Goal: Task Accomplishment & Management: Use online tool/utility

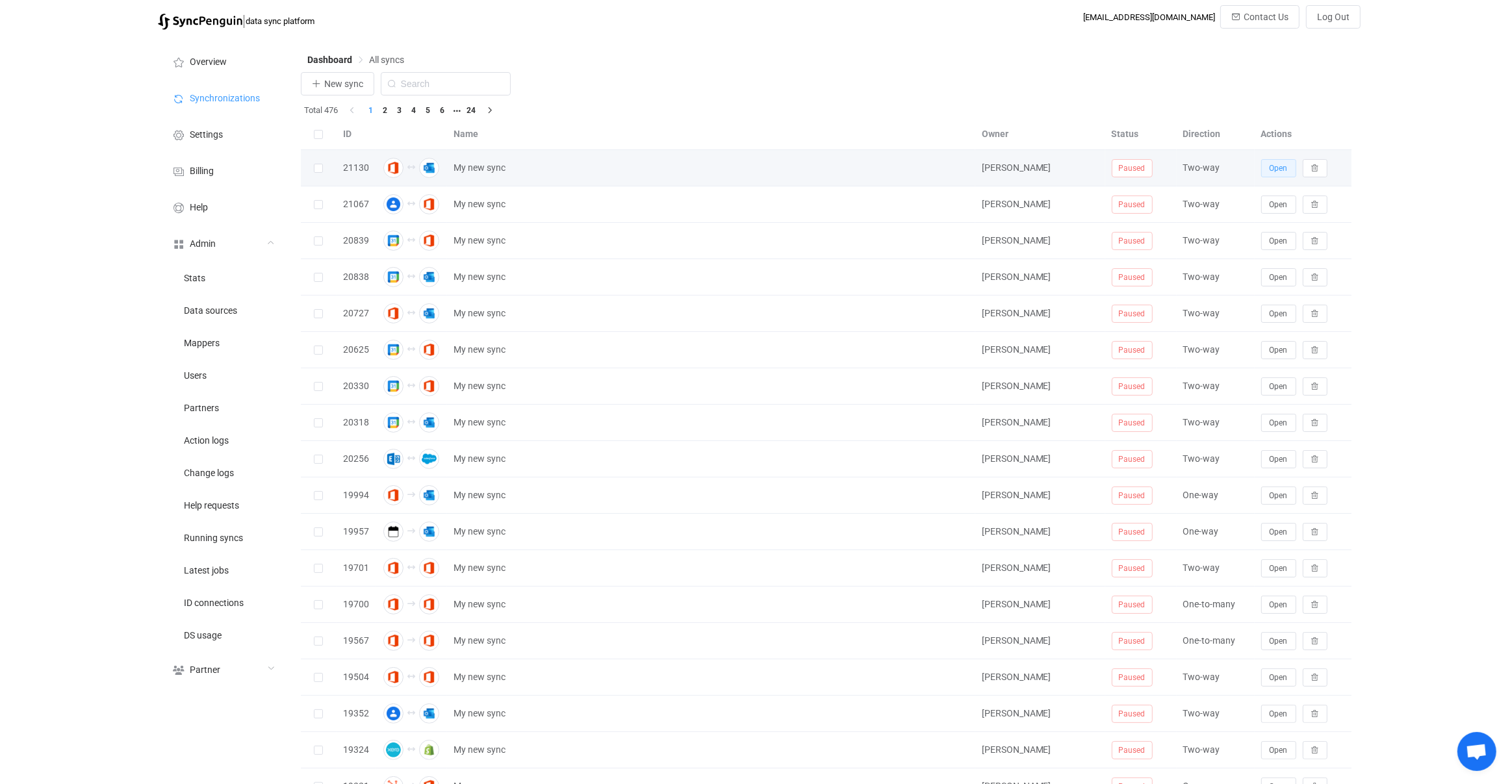
click at [1273, 172] on span "Open" at bounding box center [1278, 168] width 18 height 9
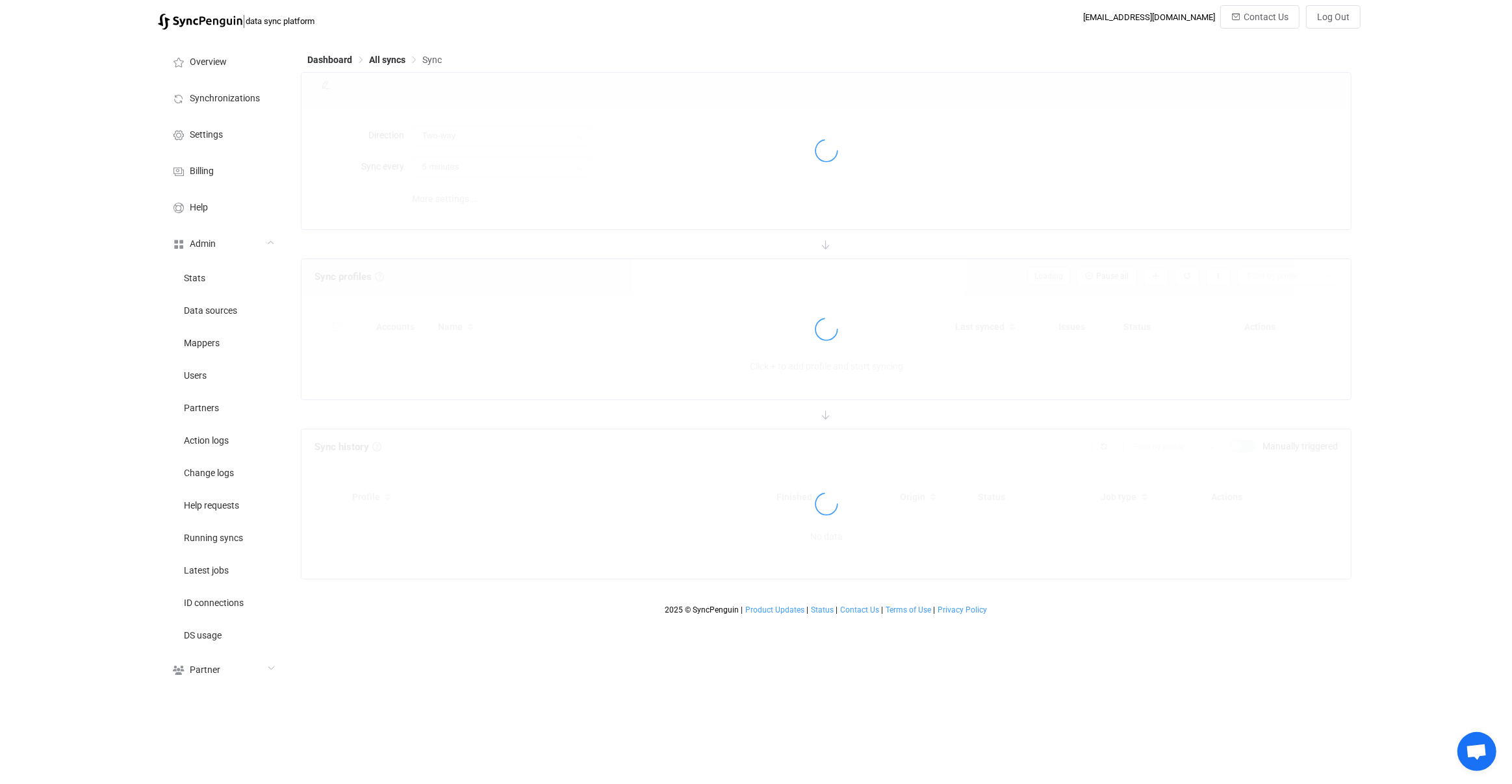
type input "30 minutes"
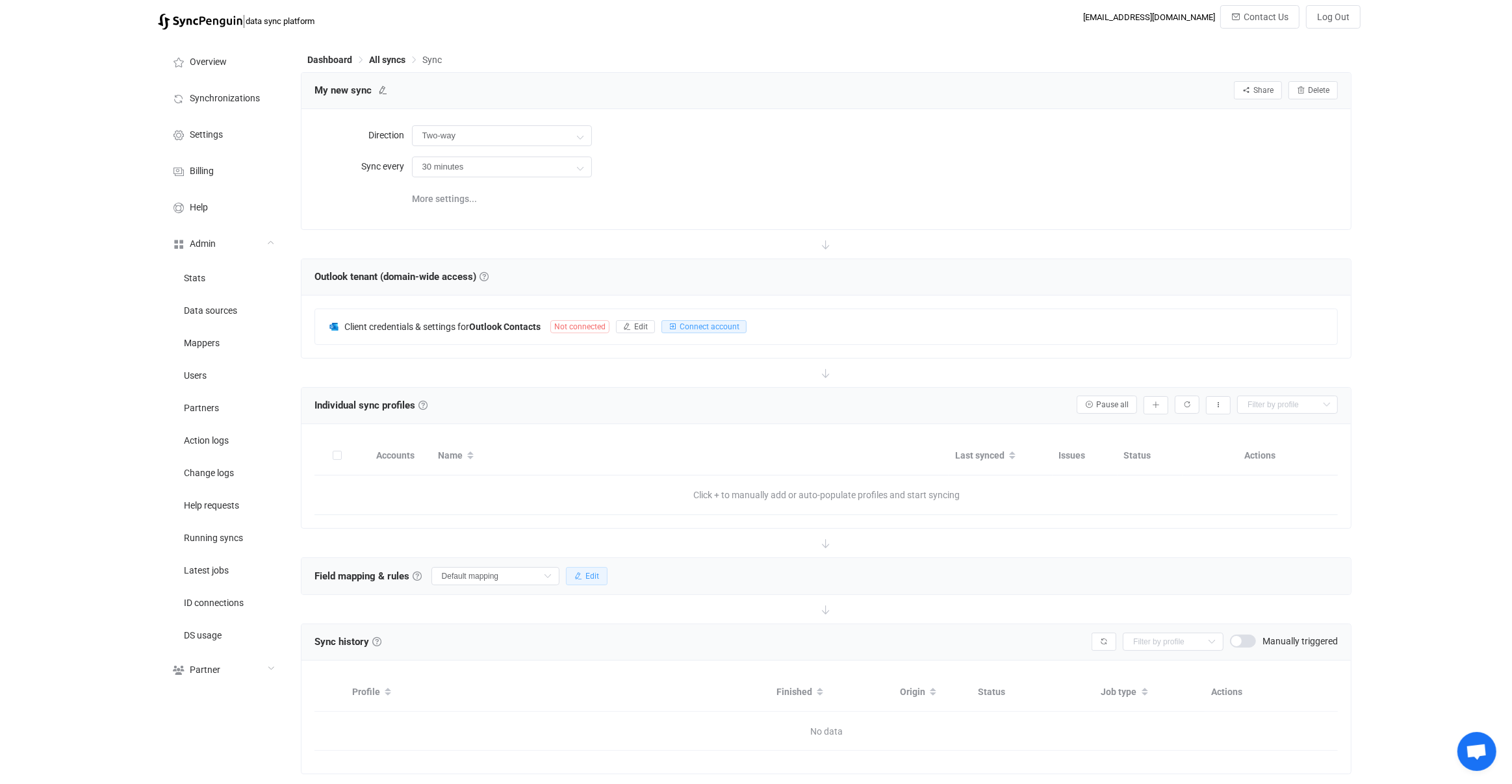
click at [586, 575] on span "Edit" at bounding box center [593, 576] width 14 height 9
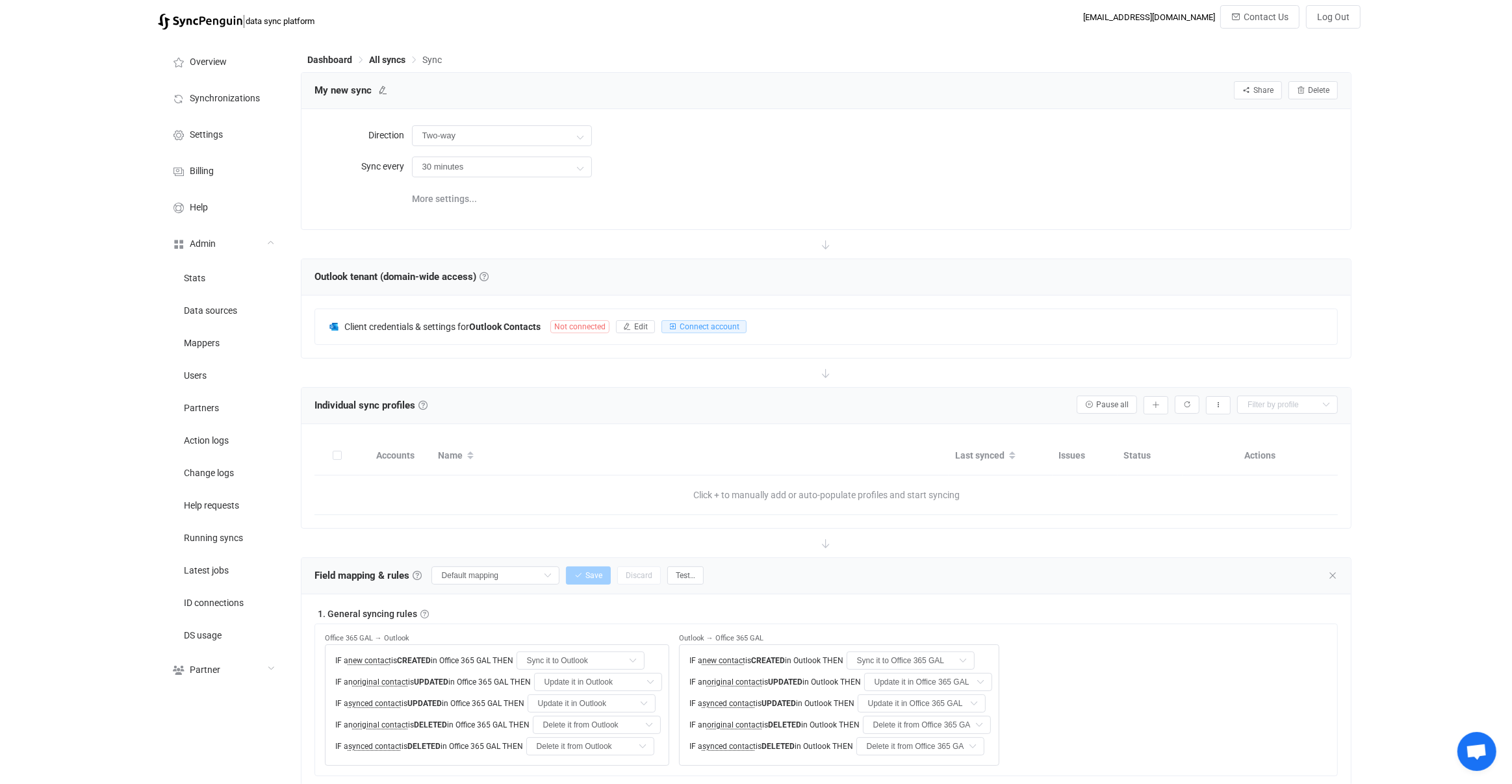
click at [330, 215] on div "Direction Two-way Two-way Office 365 GAL Outlook Outlook Office 365 GAL Sync ev…" at bounding box center [826, 168] width 1050 height 120
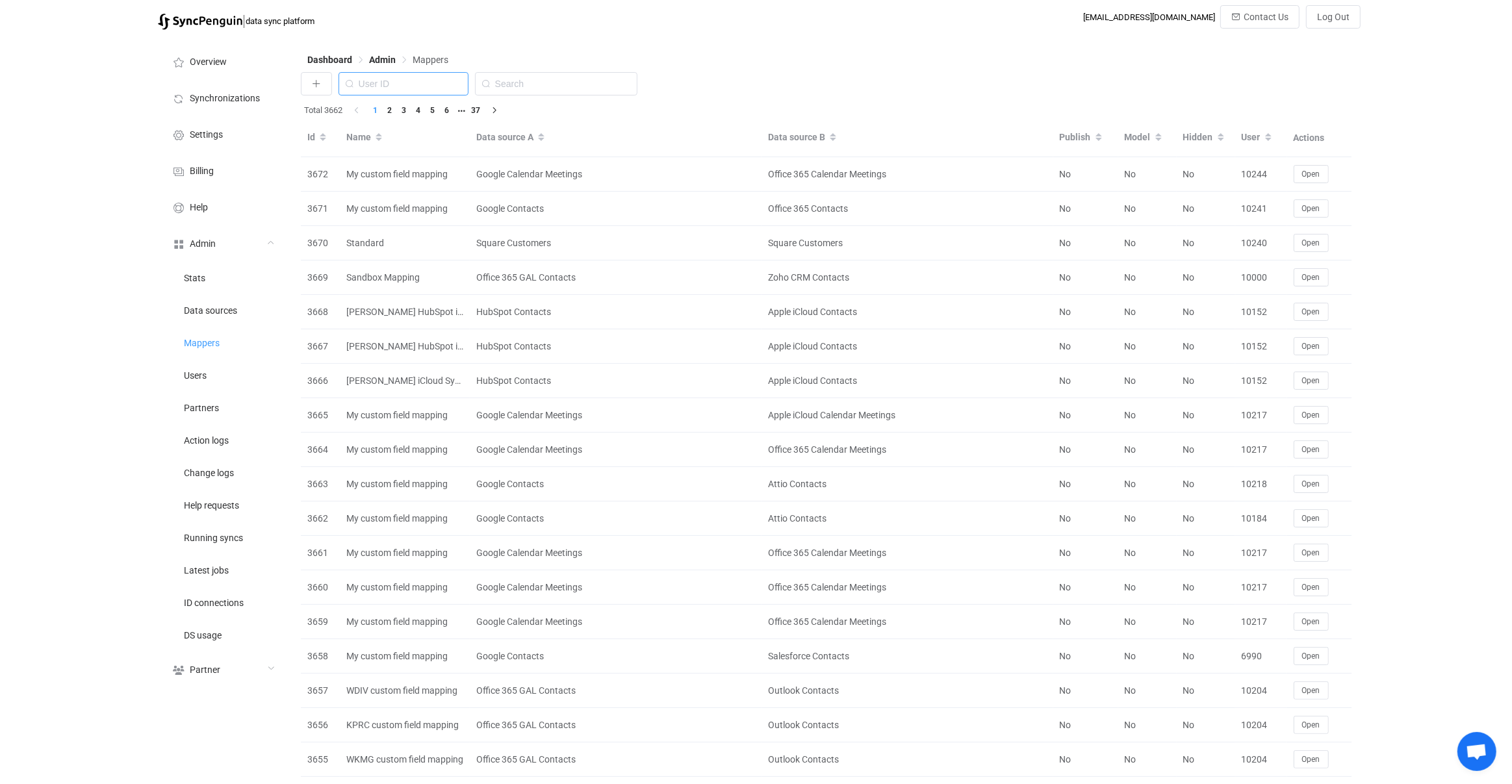
click at [433, 80] on input "text" at bounding box center [404, 84] width 130 height 23
click at [515, 78] on input "text" at bounding box center [556, 84] width 162 height 23
paste input "2488"
type input "2488"
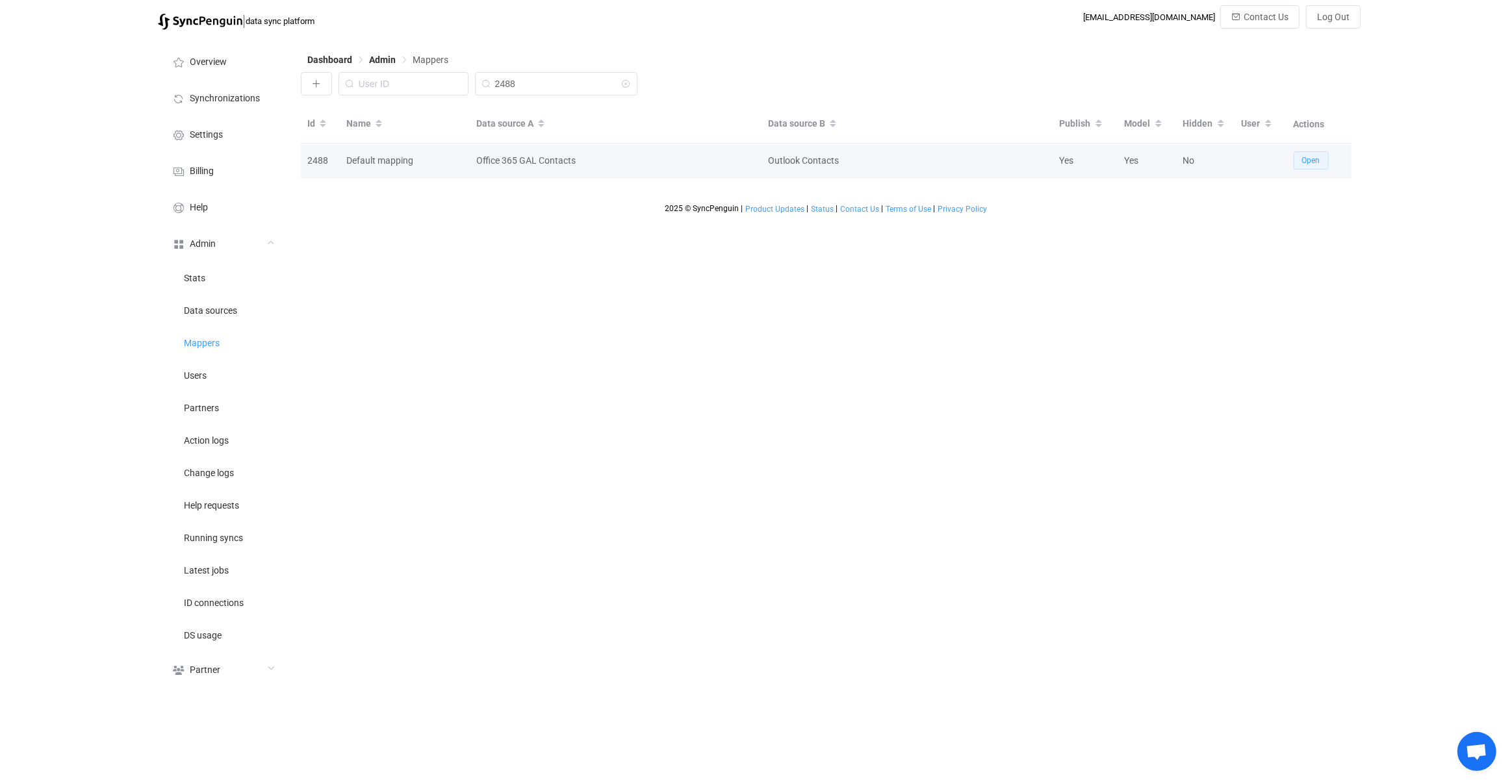
click at [1307, 165] on button "Open" at bounding box center [1311, 160] width 35 height 18
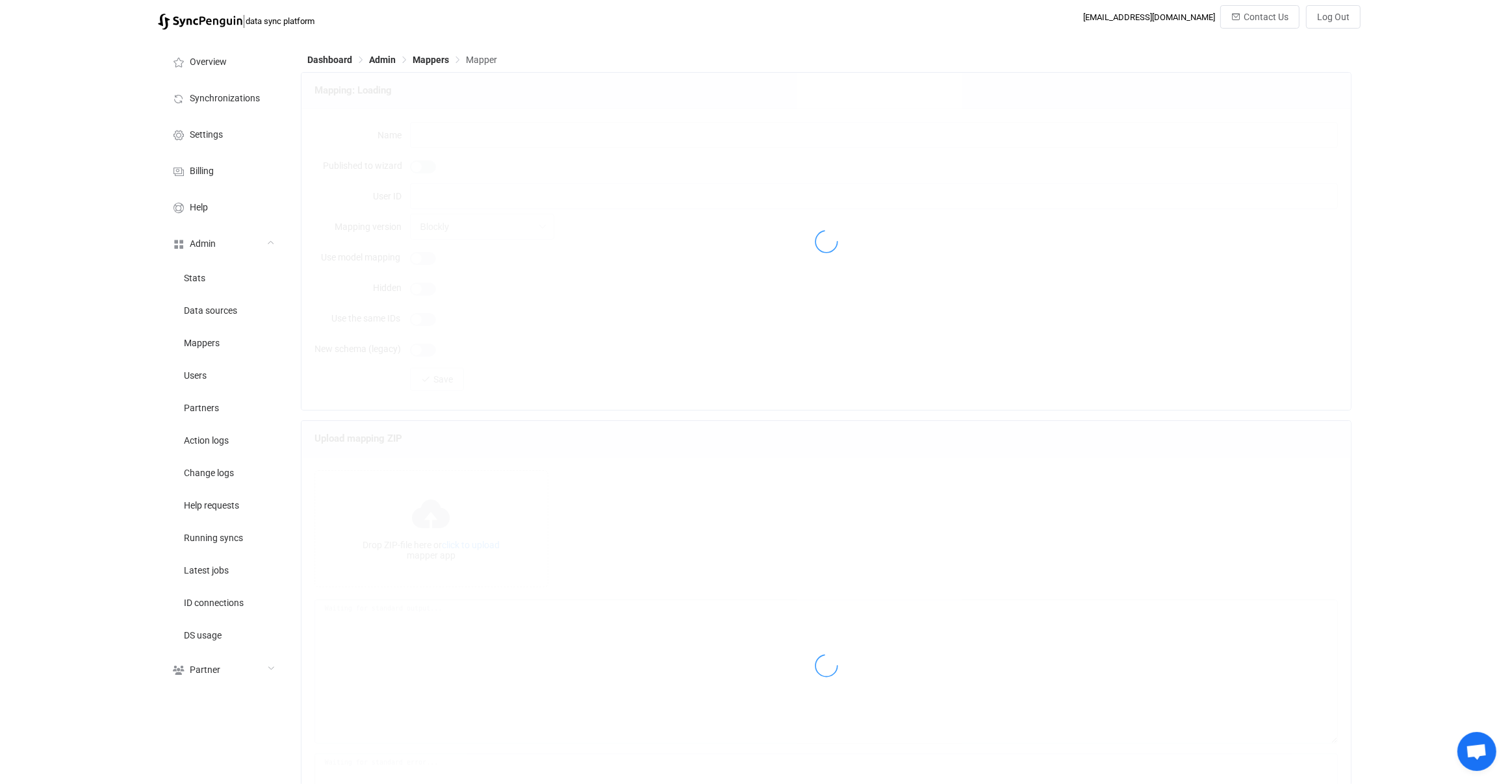
type input "Default mapping"
type input "Customizer"
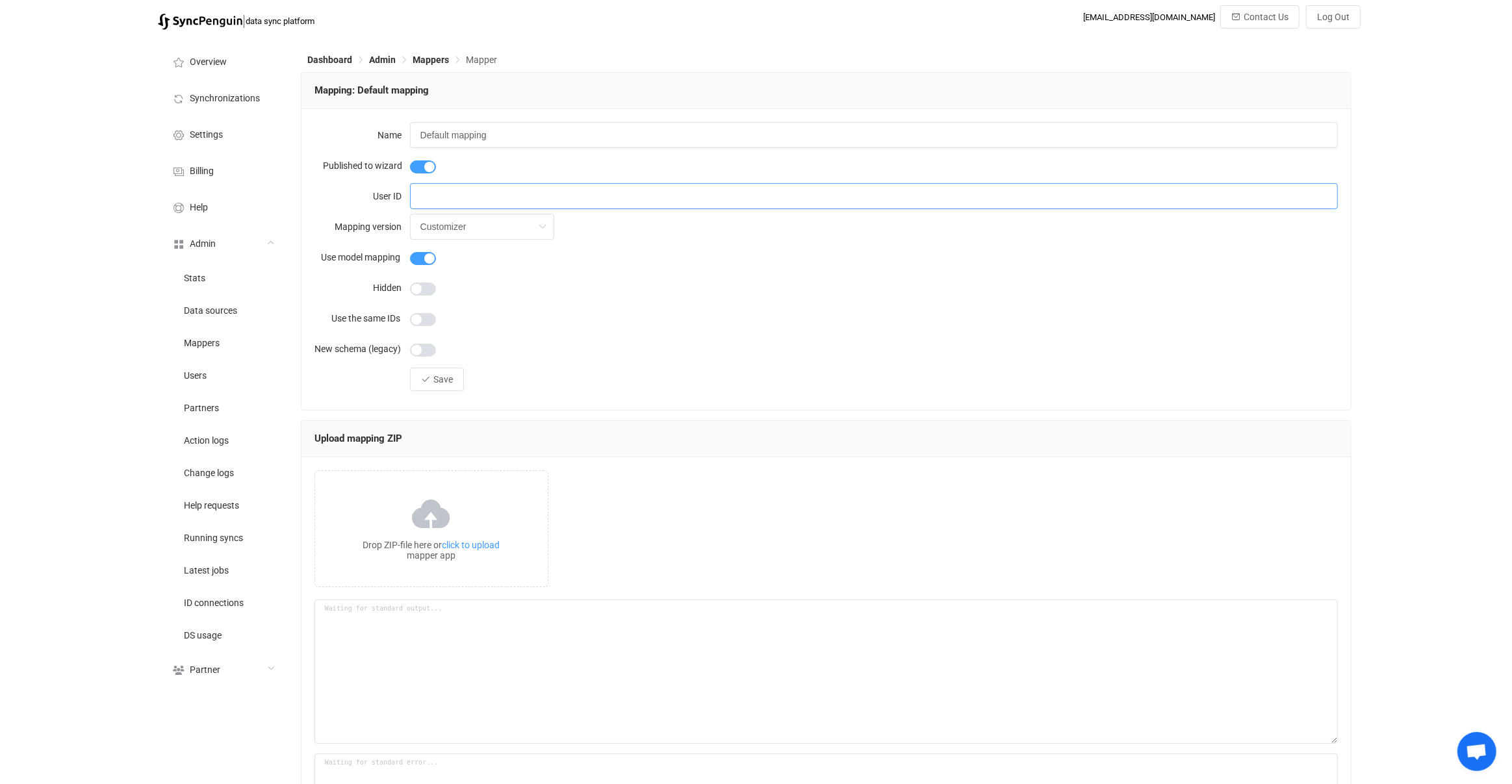
click at [451, 199] on input "text" at bounding box center [873, 196] width 928 height 26
type input "1"
click at [456, 377] on button "Save" at bounding box center [436, 379] width 54 height 23
drag, startPoint x: 470, startPoint y: 197, endPoint x: 412, endPoint y: 191, distance: 58.3
click at [412, 191] on input "1" at bounding box center [873, 196] width 928 height 26
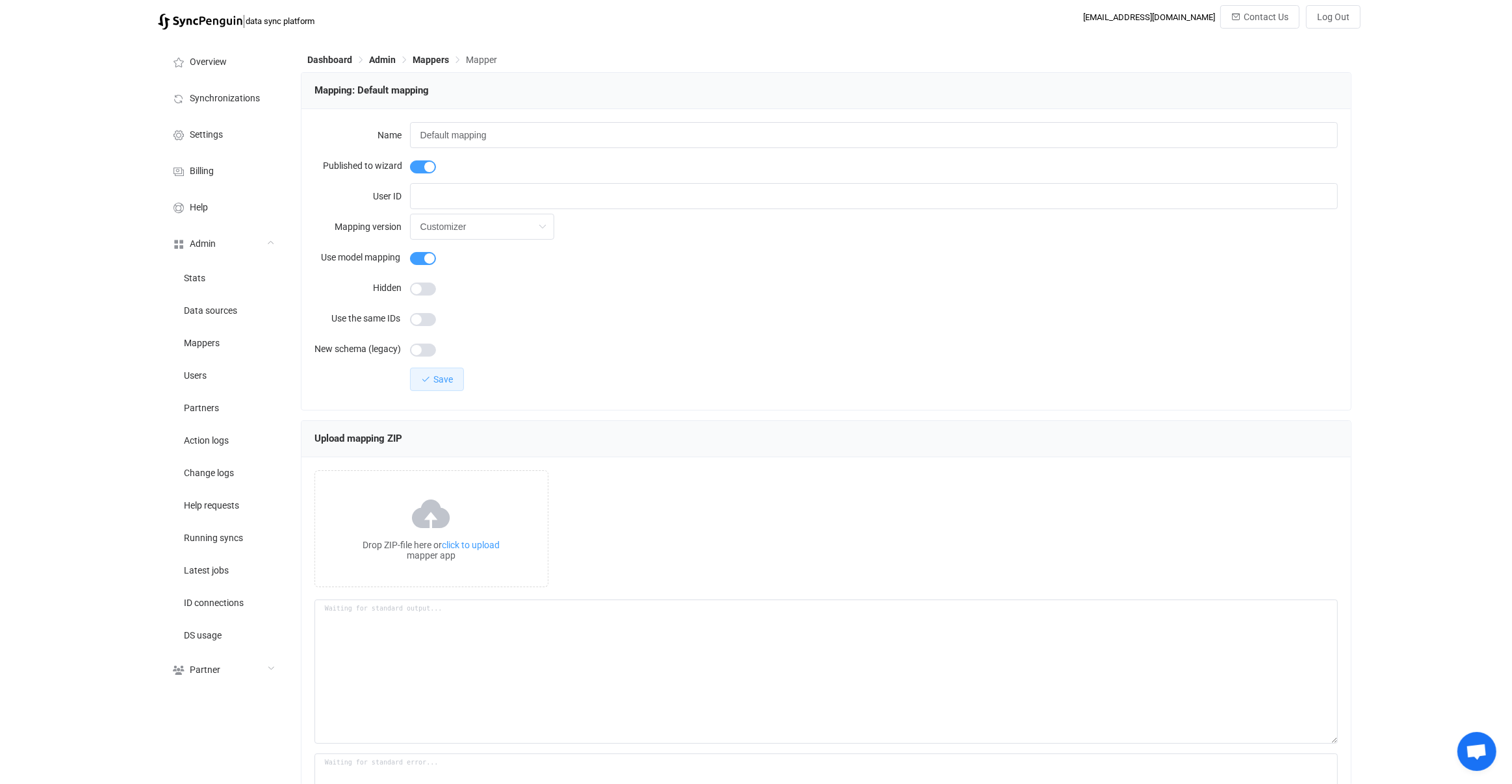
click at [441, 381] on span "Save" at bounding box center [443, 379] width 19 height 10
click at [534, 136] on input "Default mapping" at bounding box center [873, 135] width 928 height 26
type input "Default mapping (legacy)"
click at [445, 388] on button "Save" at bounding box center [436, 379] width 54 height 23
click at [243, 329] on li "Mappers" at bounding box center [223, 342] width 130 height 32
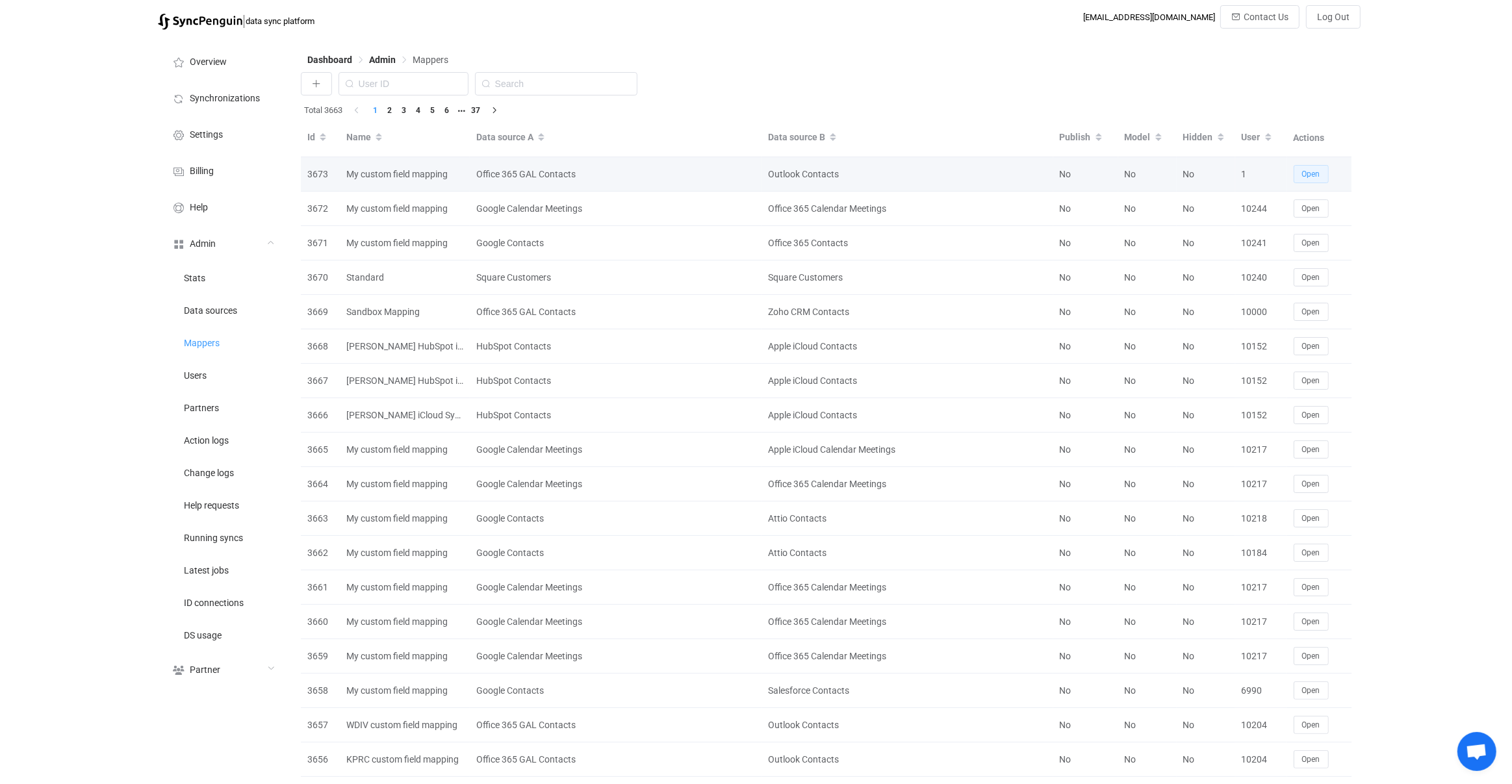
click at [1305, 172] on span "Open" at bounding box center [1311, 174] width 18 height 9
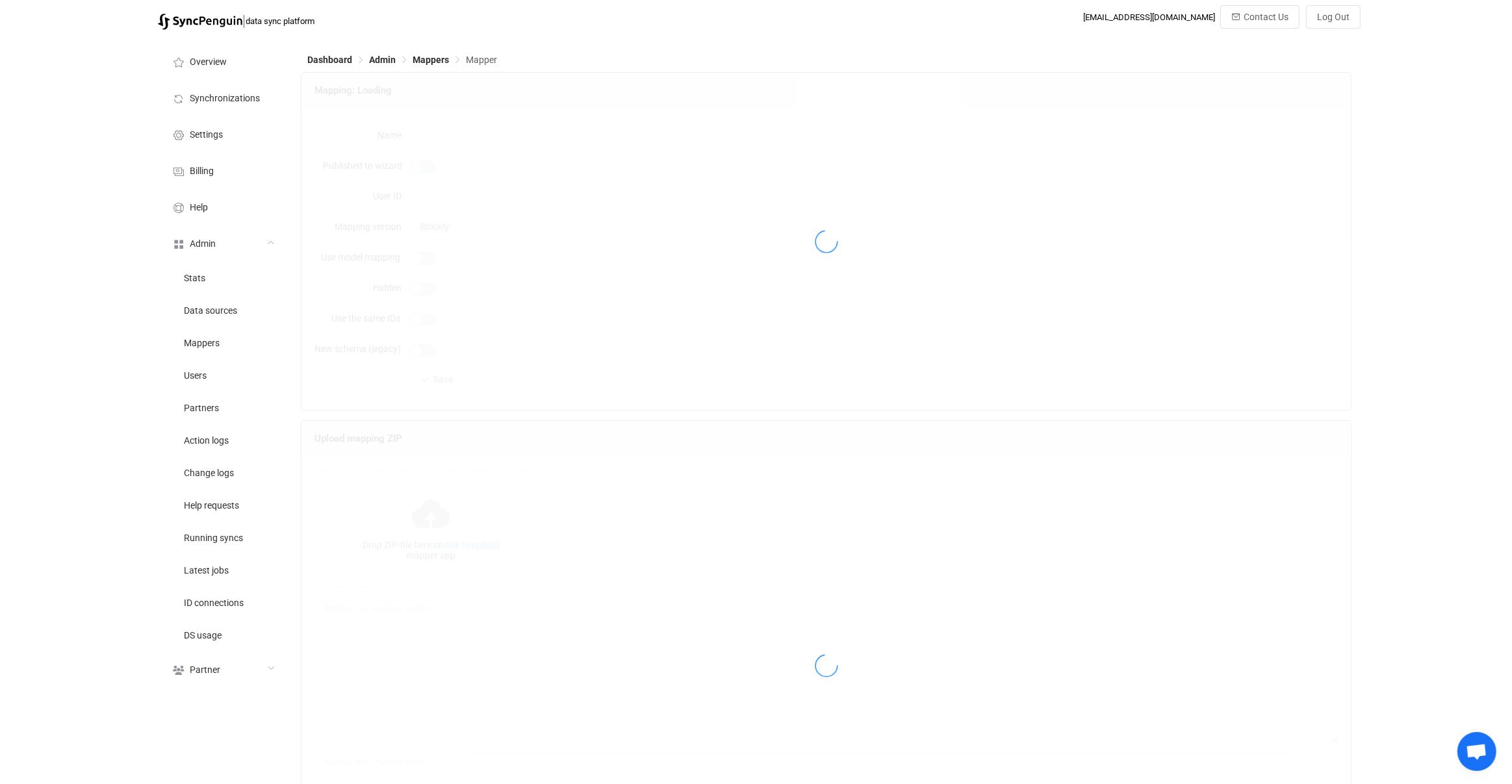
type input "My custom field mapping"
type input "1"
type input "Customizer"
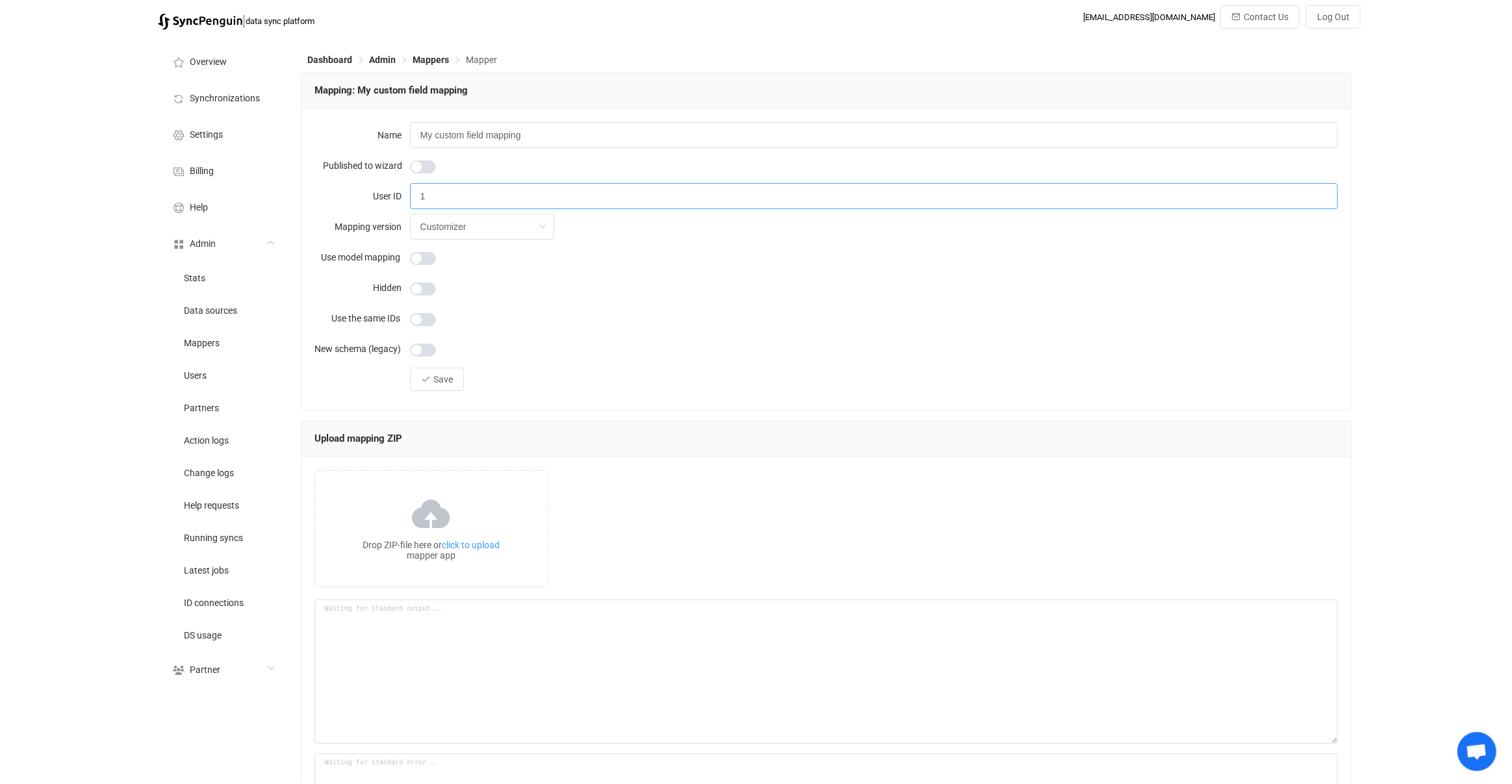
click at [458, 192] on input "1" at bounding box center [873, 196] width 928 height 26
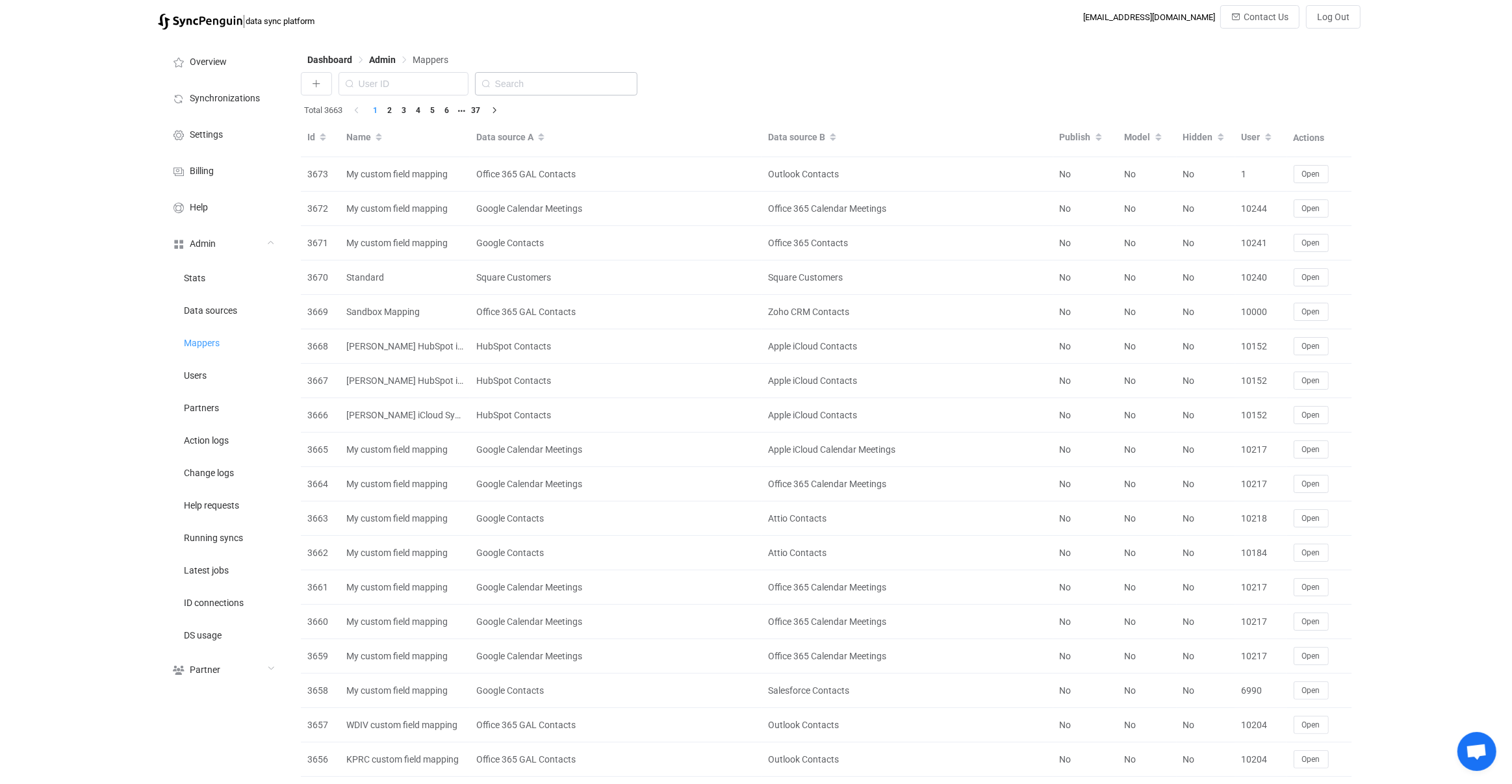
drag, startPoint x: 556, startPoint y: 66, endPoint x: 558, endPoint y: 73, distance: 7.3
click at [557, 68] on div "Dashboard Admin Mappers" at bounding box center [826, 62] width 1052 height 19
click at [558, 75] on input "text" at bounding box center [556, 84] width 162 height 23
paste input "2488"
type input "2488"
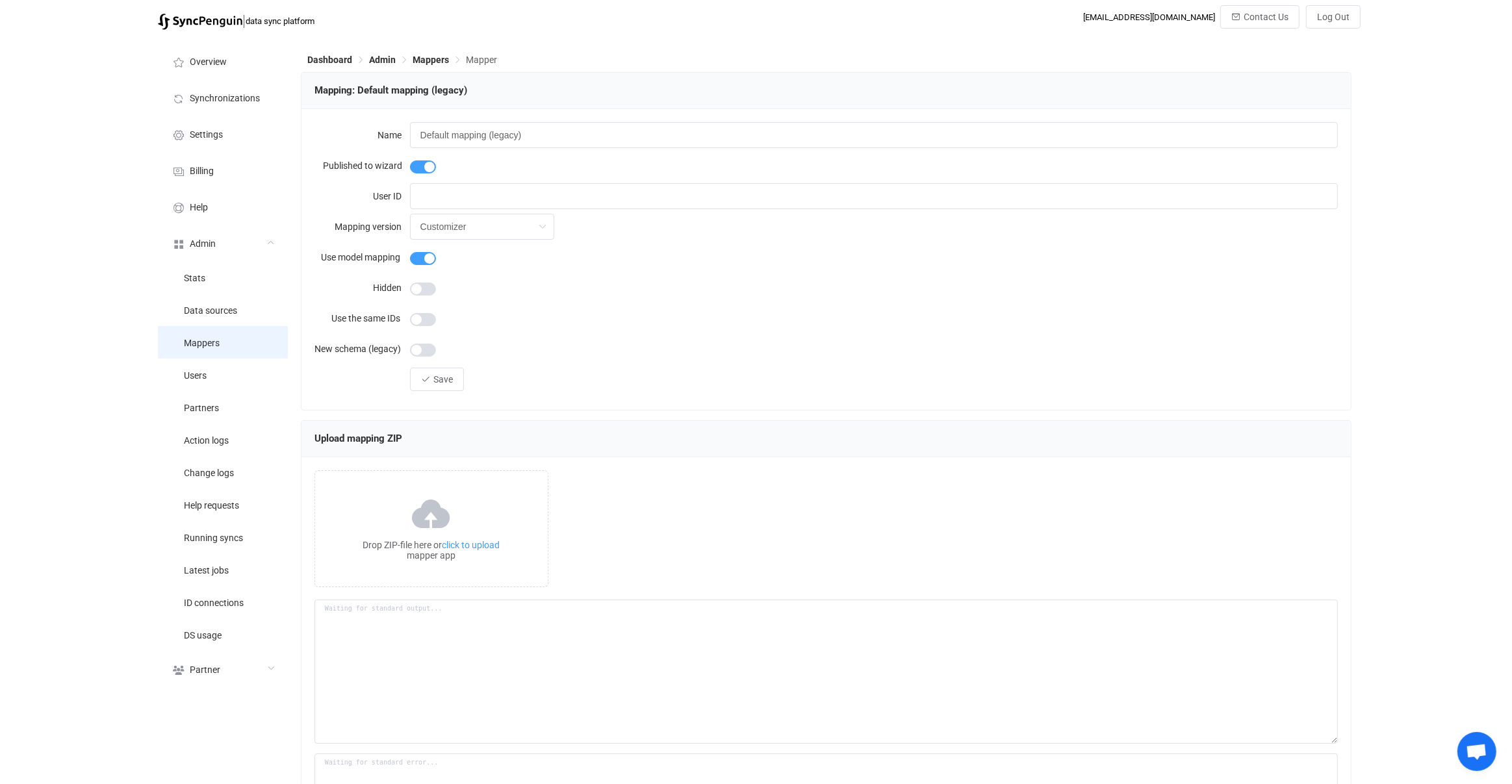
click at [232, 334] on li "Mappers" at bounding box center [223, 342] width 130 height 32
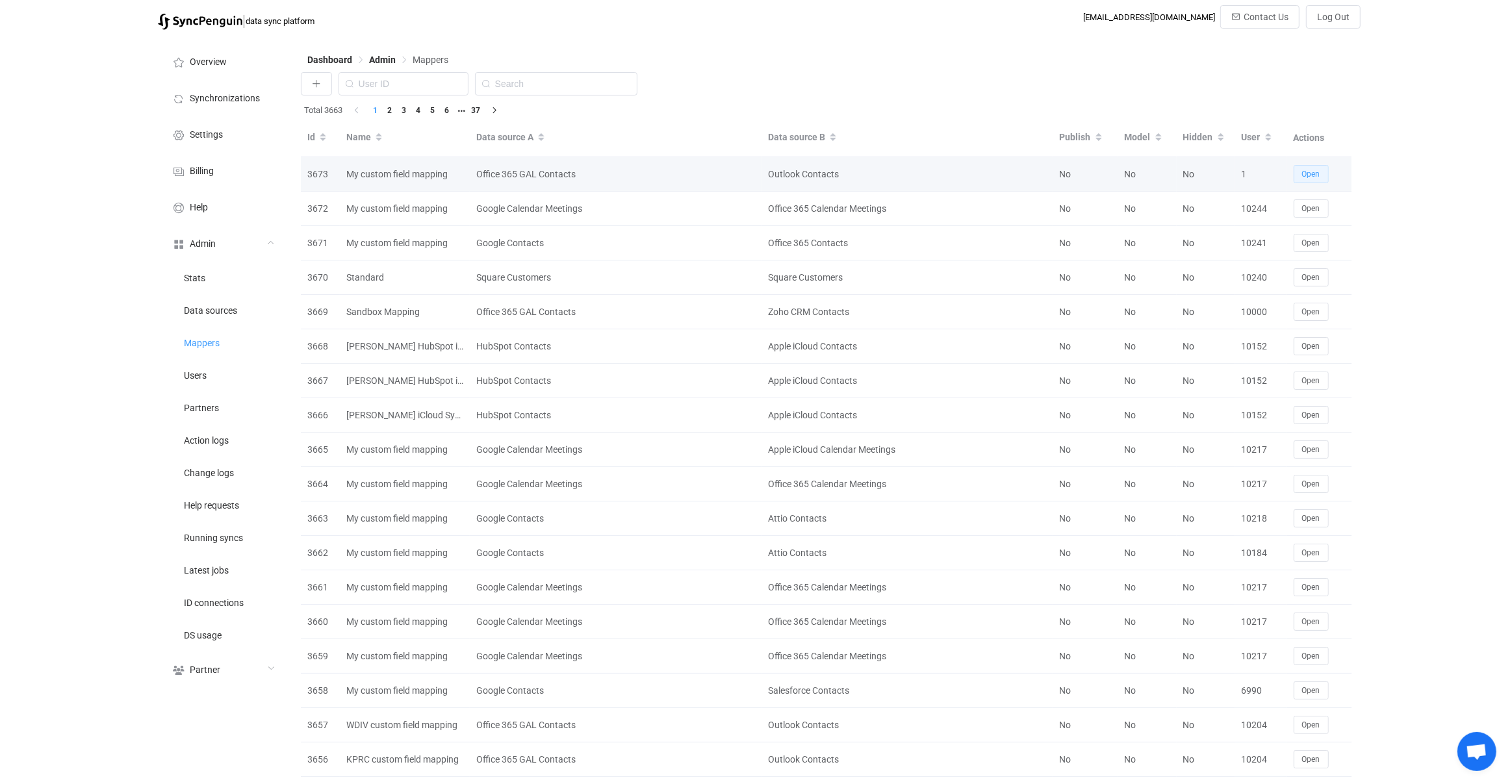
click at [1311, 166] on button "Open" at bounding box center [1311, 174] width 35 height 18
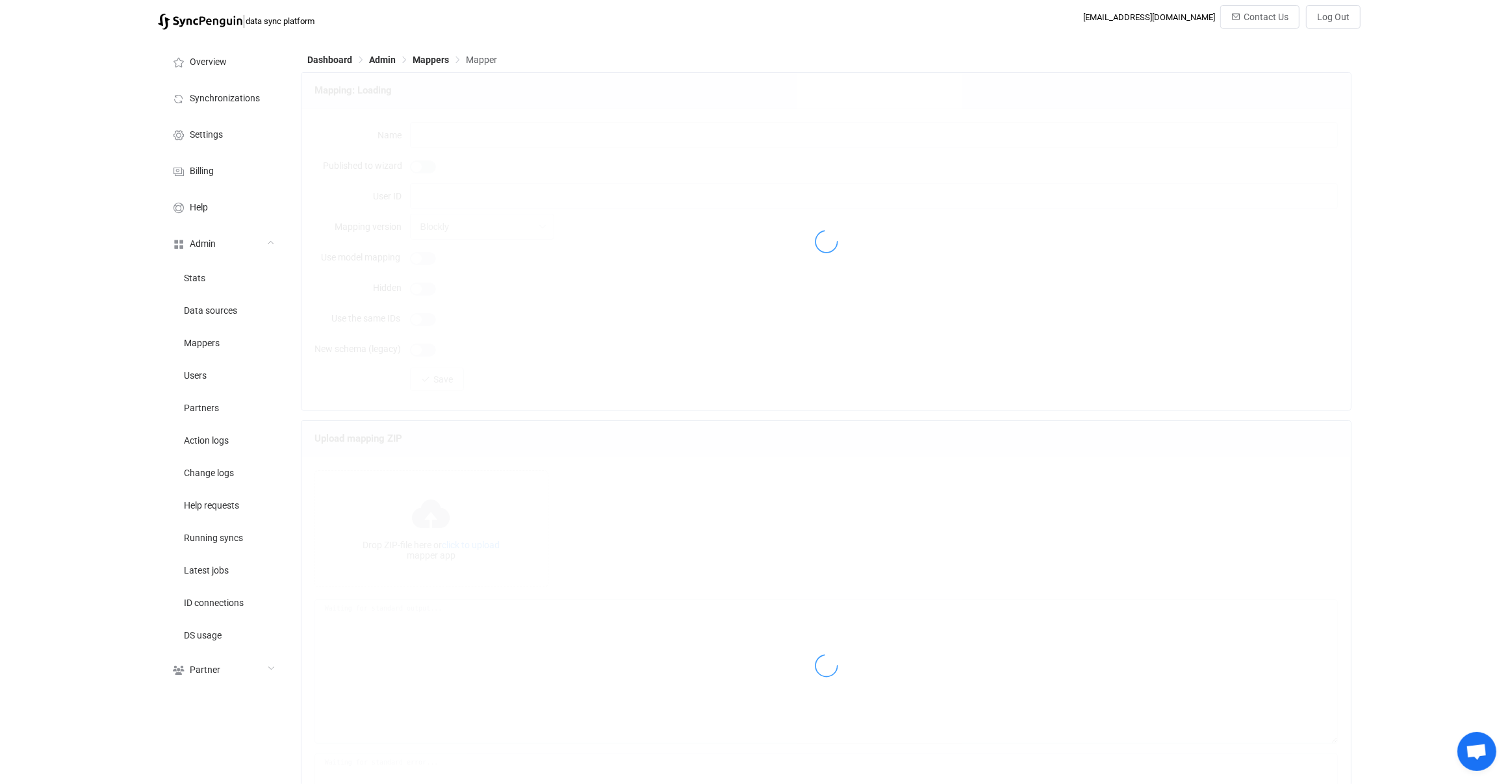
type input "My custom field mapping"
type input "1"
type input "Customizer"
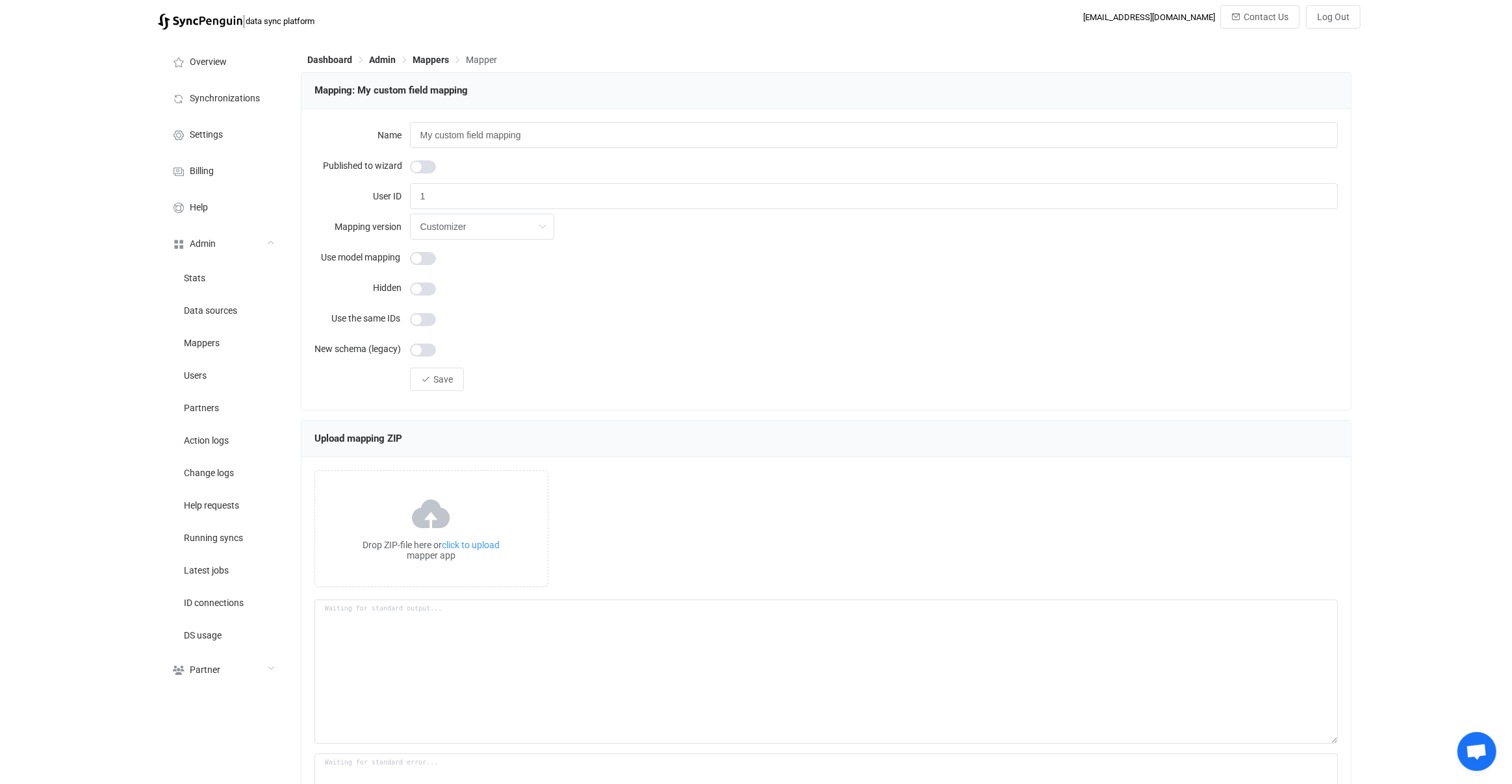
click at [425, 165] on span at bounding box center [423, 166] width 26 height 13
click at [438, 196] on input "1" at bounding box center [873, 196] width 928 height 26
click at [449, 385] on button "Save" at bounding box center [436, 379] width 54 height 23
click at [545, 134] on input "My custom field mapping" at bounding box center [873, 135] width 928 height 26
drag, startPoint x: 554, startPoint y: 136, endPoint x: 541, endPoint y: 135, distance: 13.0
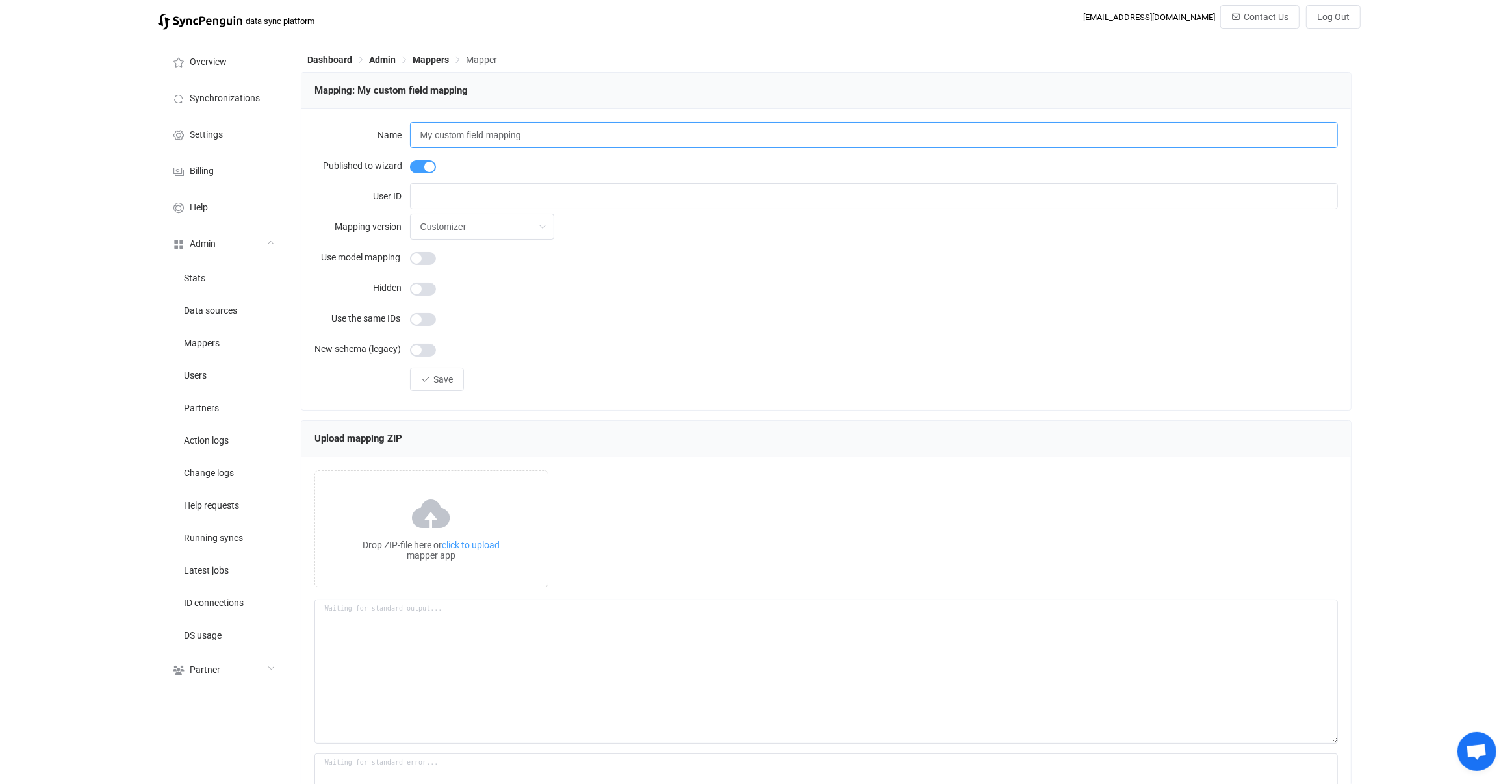
click at [541, 135] on input "My custom field mapping" at bounding box center [873, 135] width 928 height 26
click at [486, 130] on input "My custom field mapping" at bounding box center [873, 135] width 928 height 26
paste input "Default"
type input "Default mapping"
click at [452, 380] on span "Save" at bounding box center [443, 379] width 19 height 10
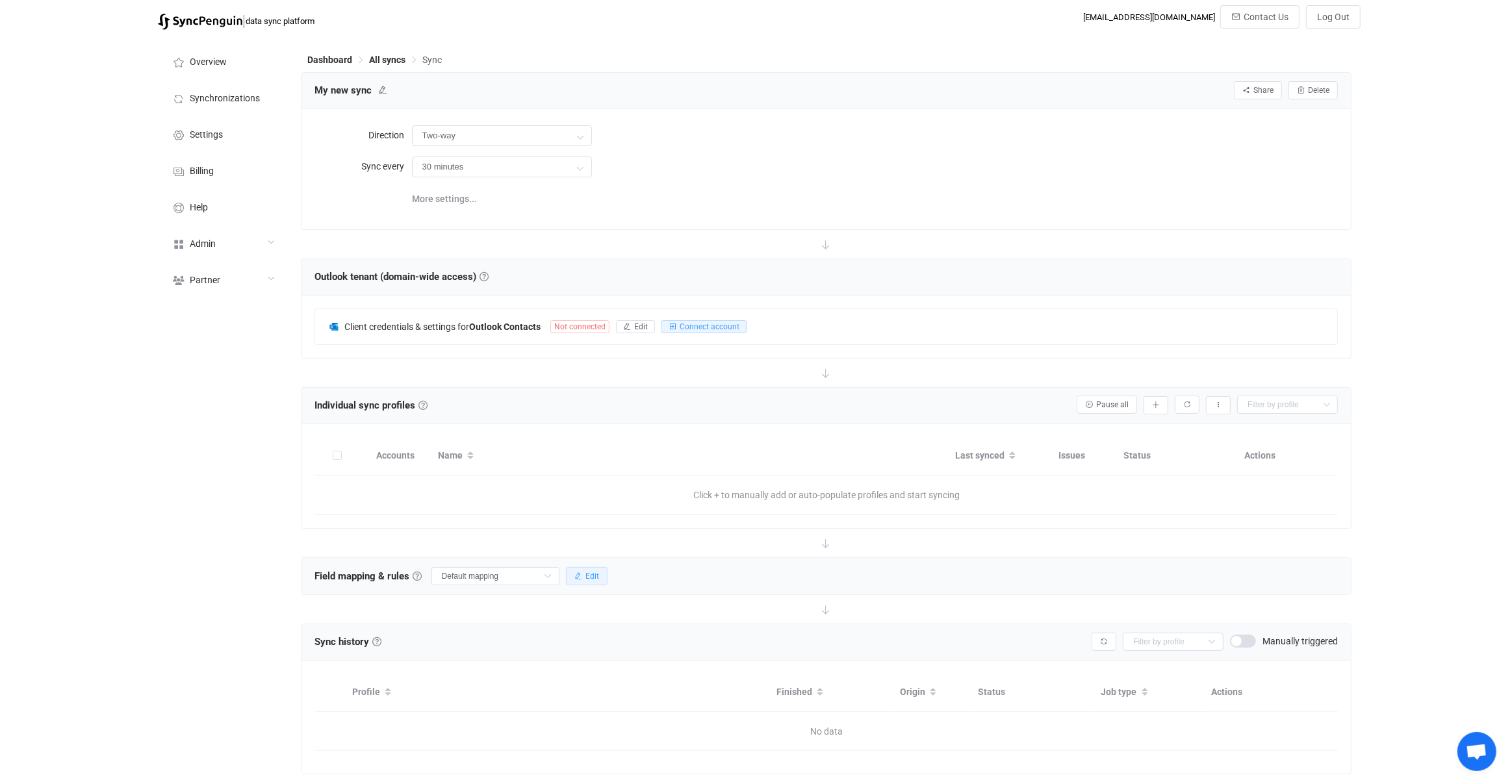
click at [574, 574] on icon "button" at bounding box center [578, 576] width 8 height 8
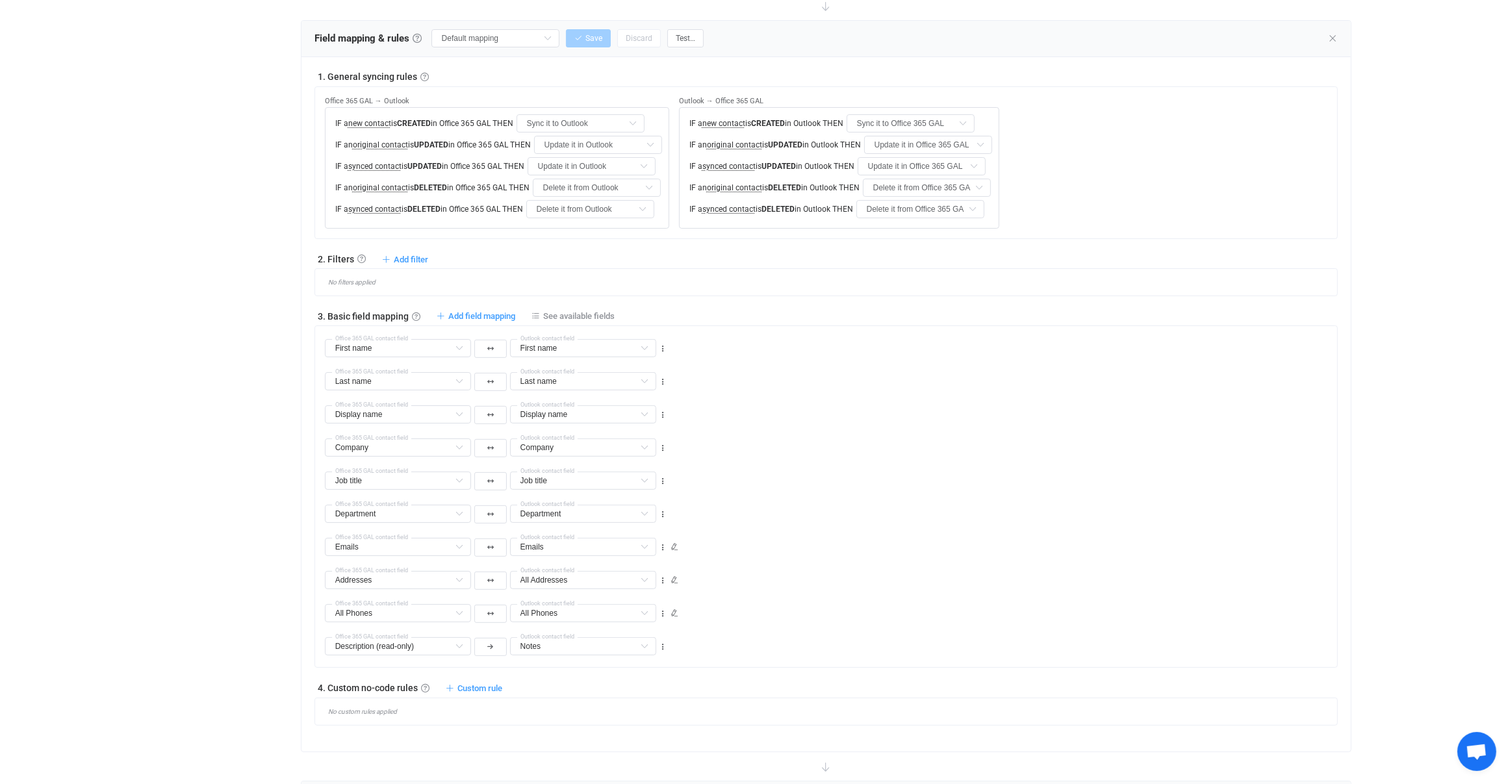
scroll to position [491, 0]
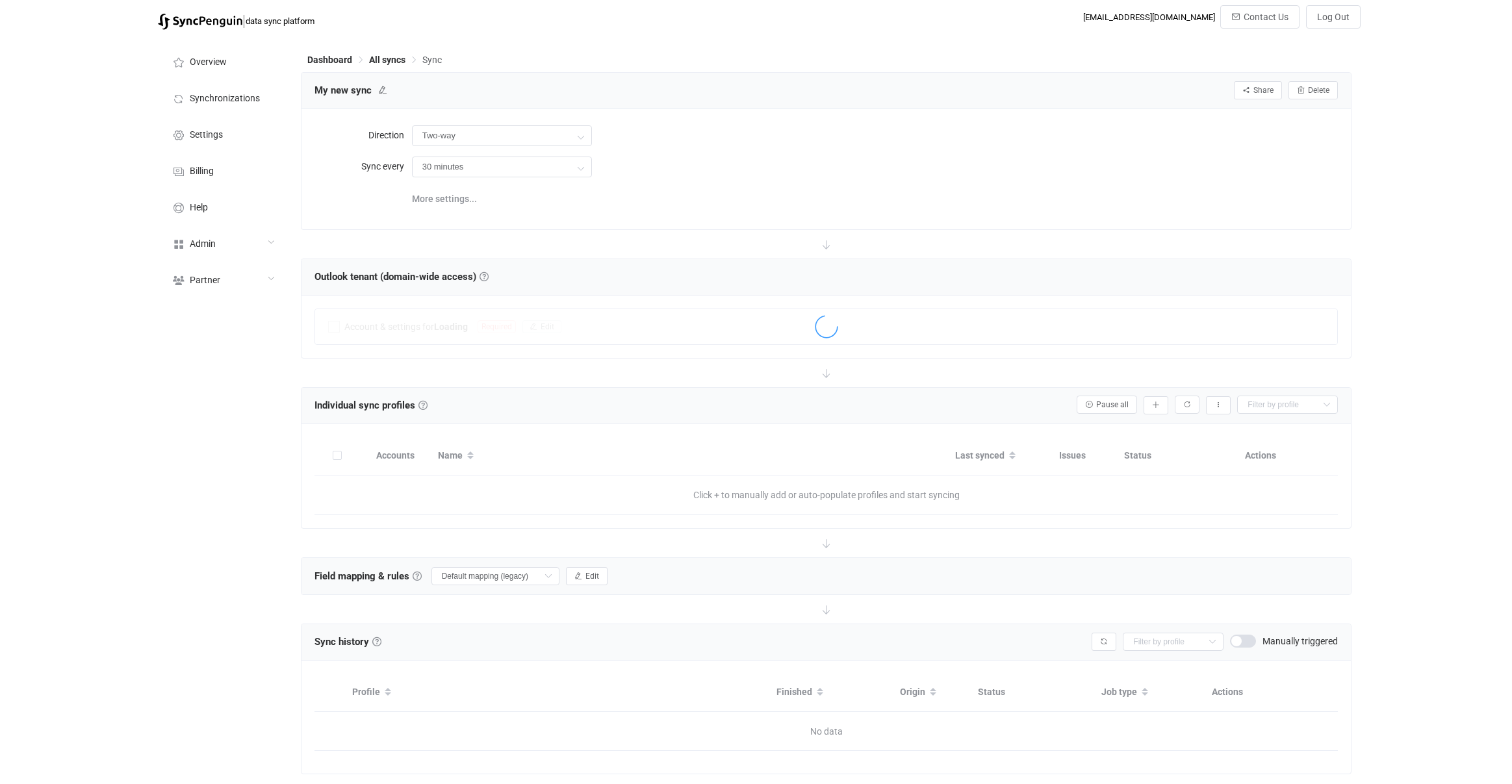
scroll to position [29, 0]
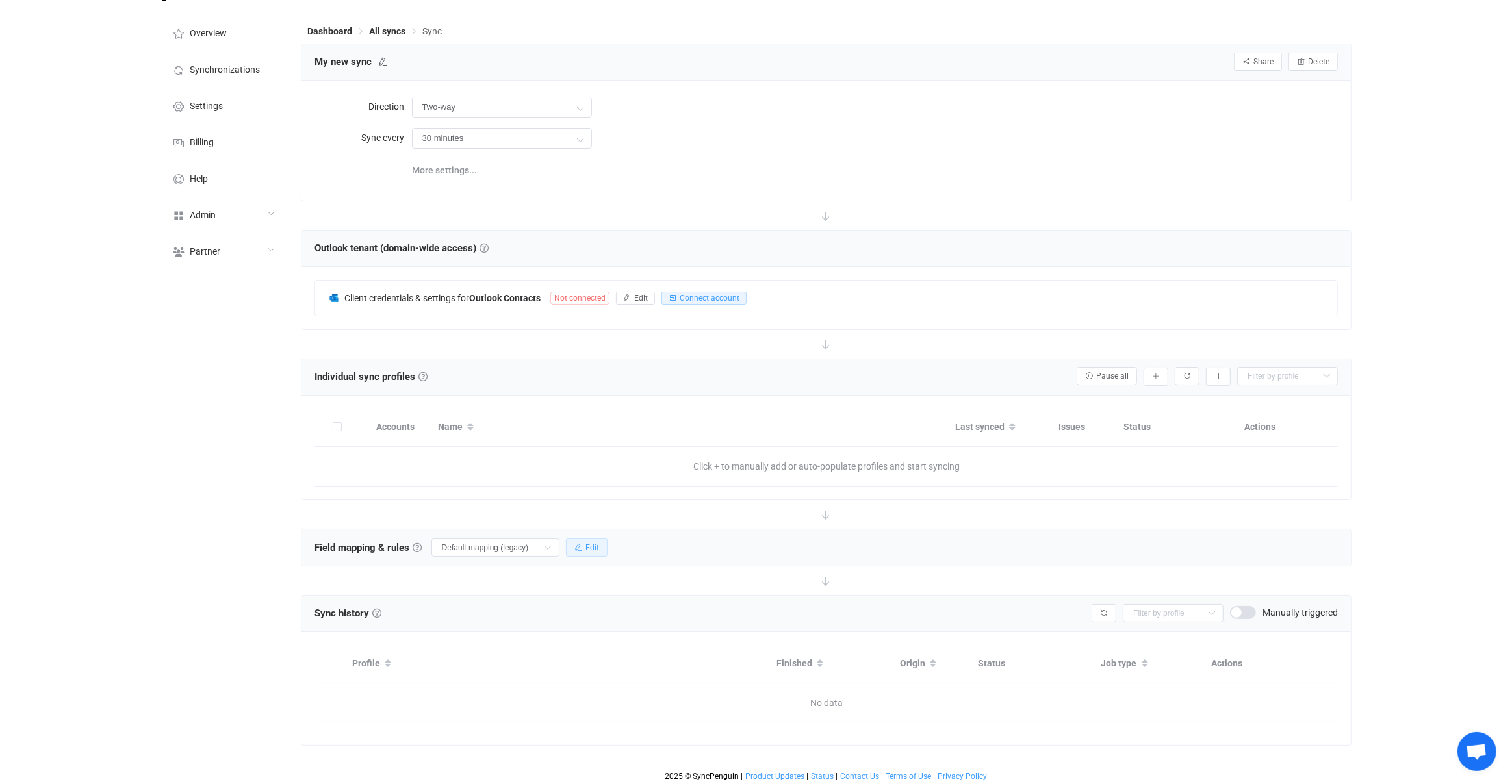
click at [585, 551] on button "Edit" at bounding box center [586, 547] width 42 height 18
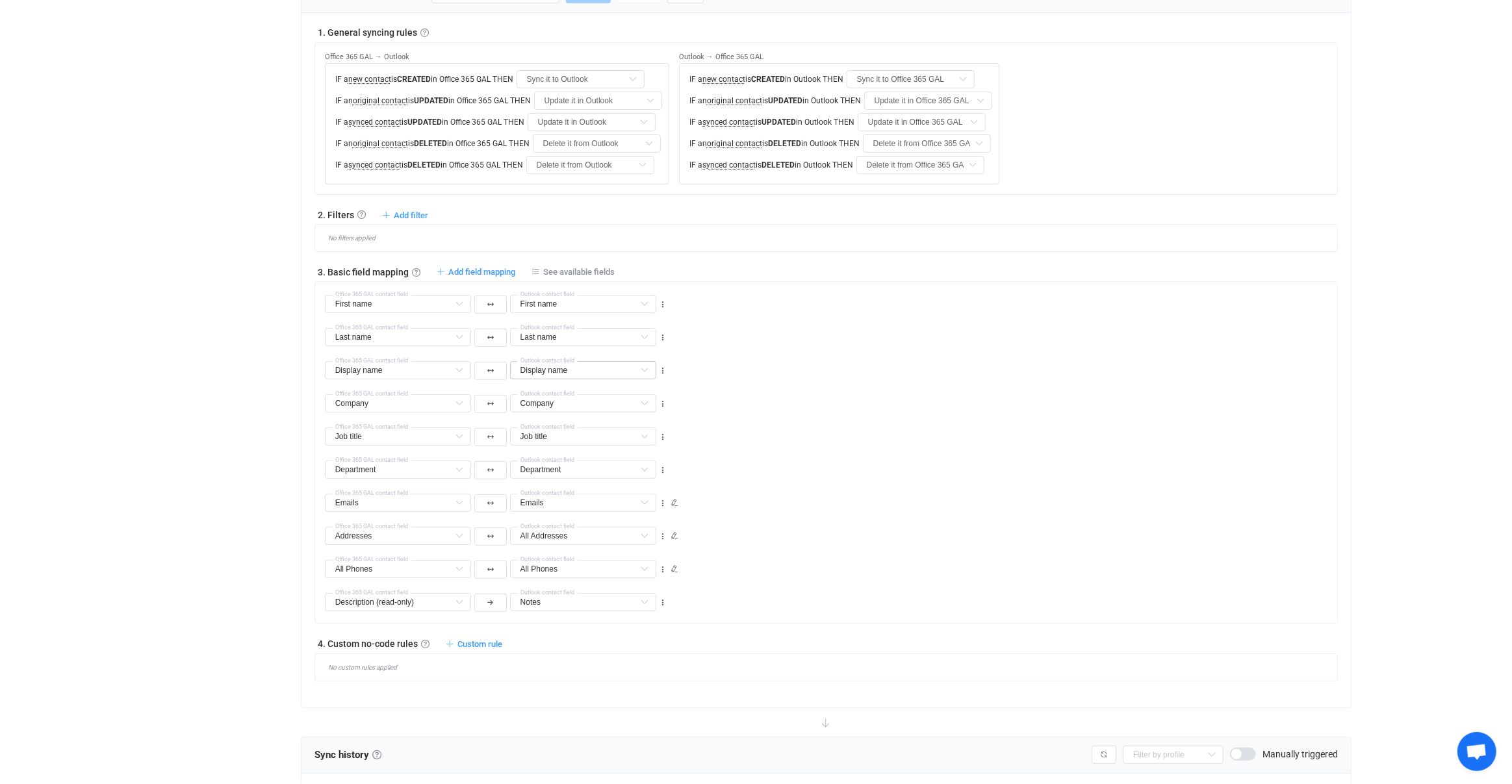
scroll to position [581, 0]
click at [421, 218] on div "1. General syncing rules General syncing rules Control how SyncPengin reacts to…" at bounding box center [826, 354] width 1024 height 655
click at [420, 214] on span "Add filter" at bounding box center [411, 216] width 34 height 10
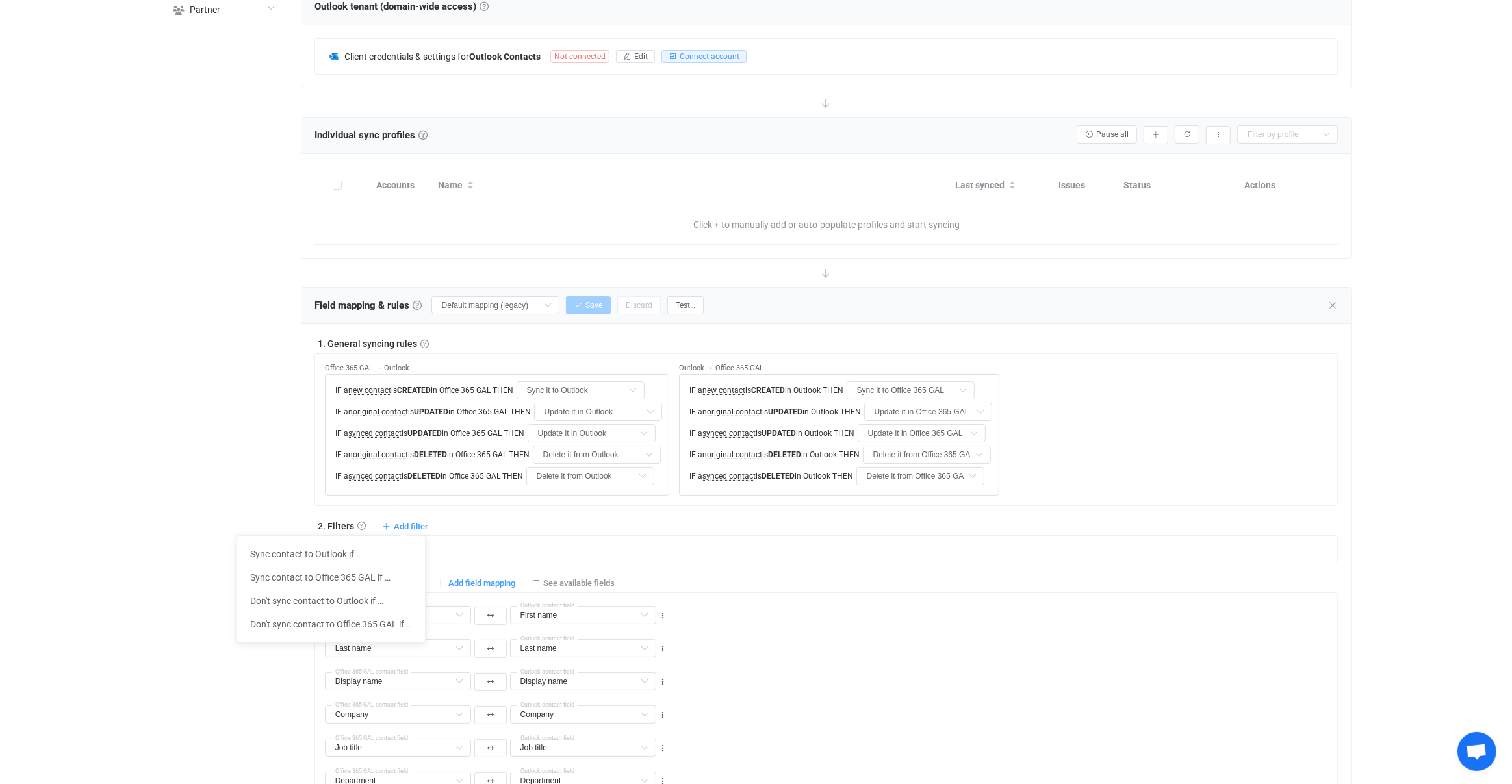
scroll to position [0, 0]
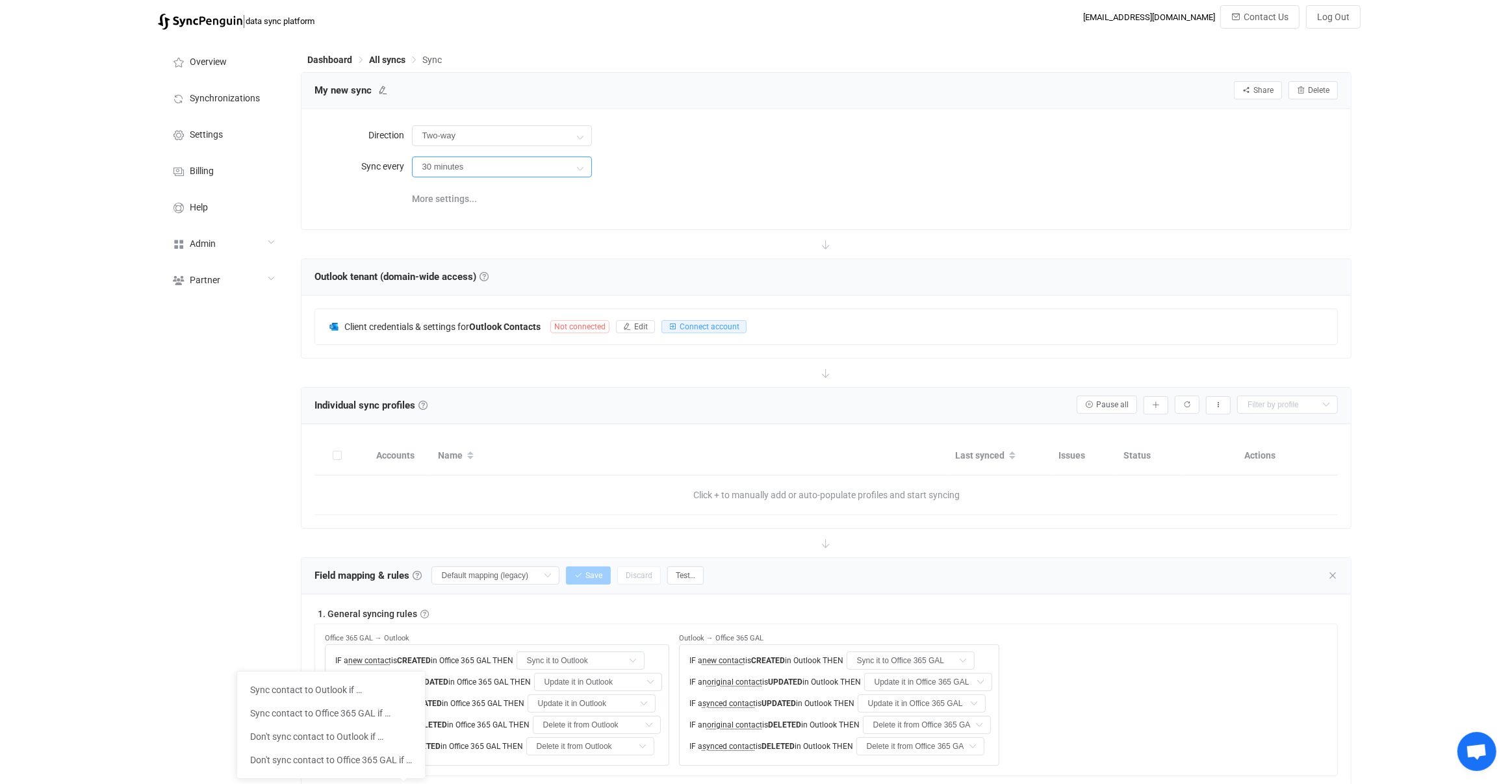
click at [452, 157] on input "30 minutes" at bounding box center [501, 167] width 180 height 21
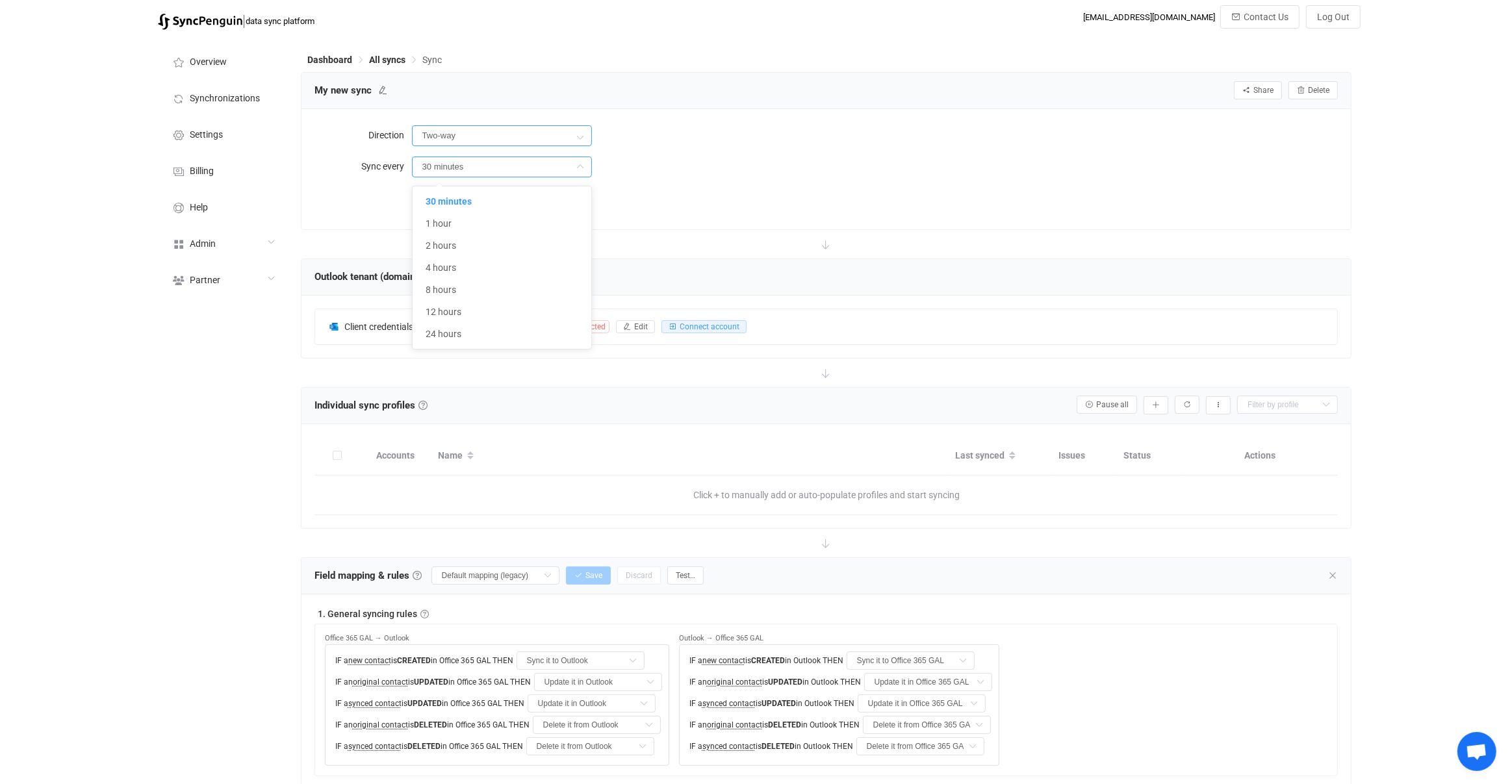
click at [457, 140] on input "Two-way" at bounding box center [501, 136] width 180 height 21
click at [518, 195] on span "Office 365 GAL" at bounding box center [508, 193] width 60 height 10
type input "Office 365 GAL → Outlook"
type input "Delete it from Outlook"
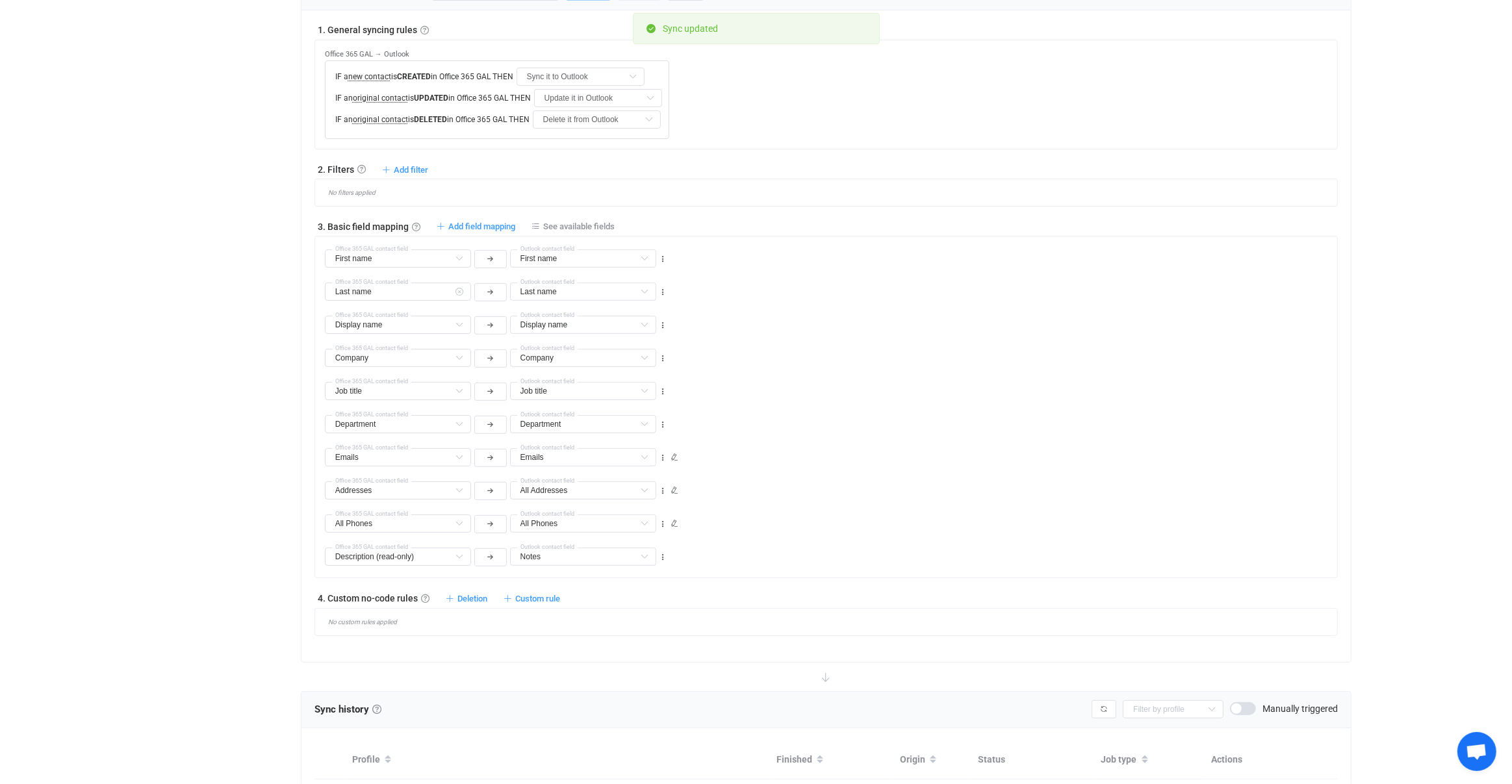
scroll to position [514, 0]
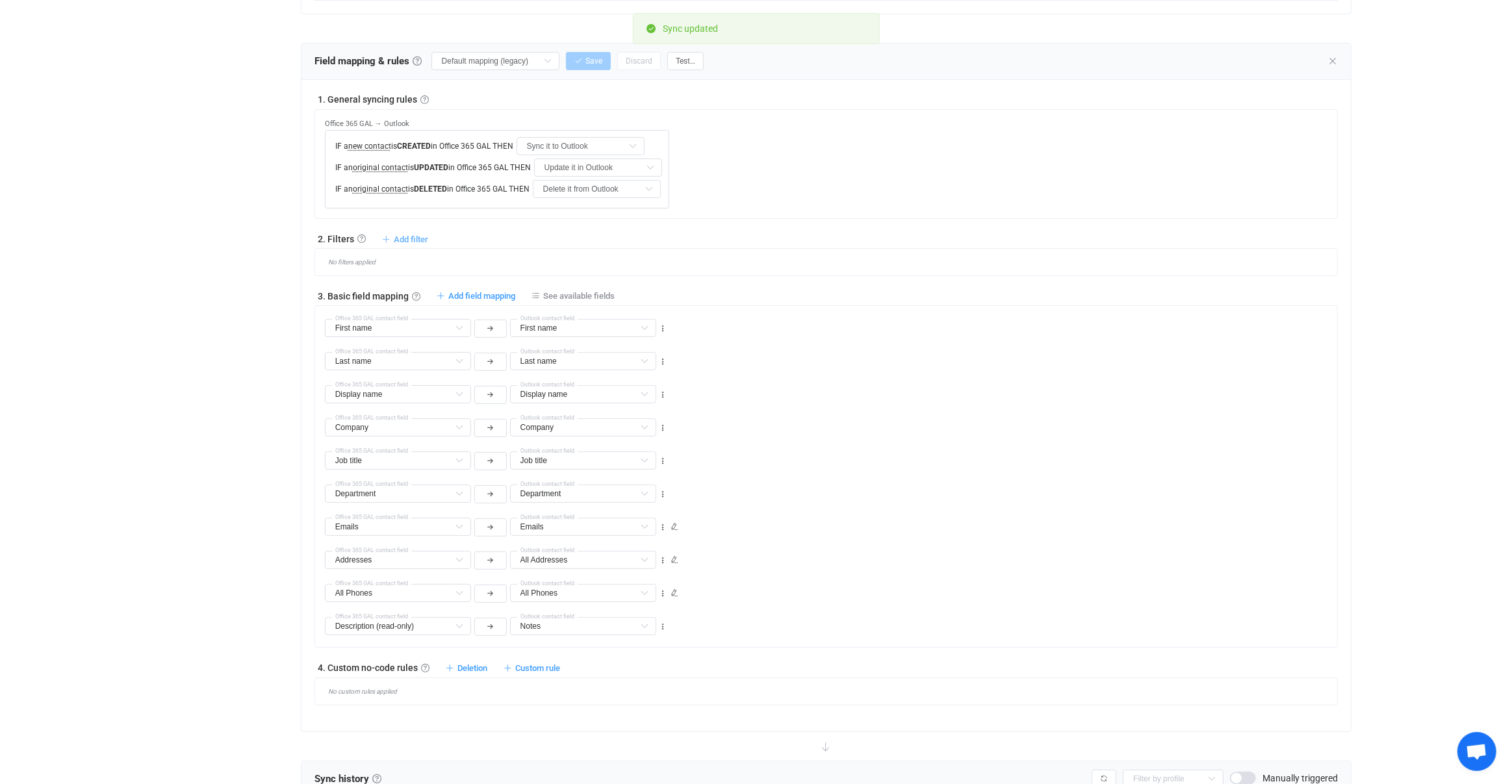
click at [418, 234] on span "Add filter" at bounding box center [411, 239] width 34 height 10
click at [397, 306] on li "Don't sync contact to Outlook if …" at bounding box center [331, 314] width 188 height 23
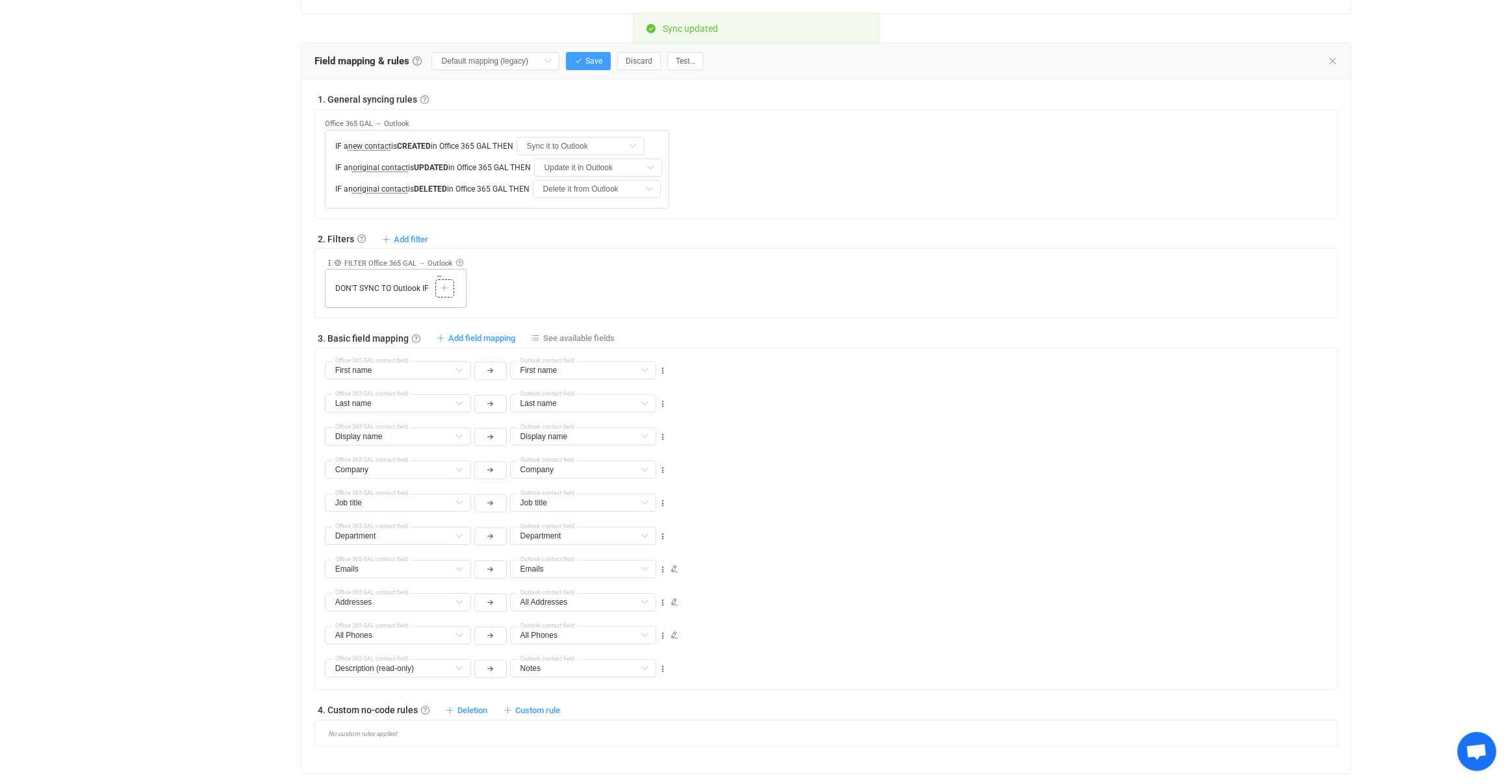
click at [445, 284] on icon at bounding box center [444, 288] width 8 height 8
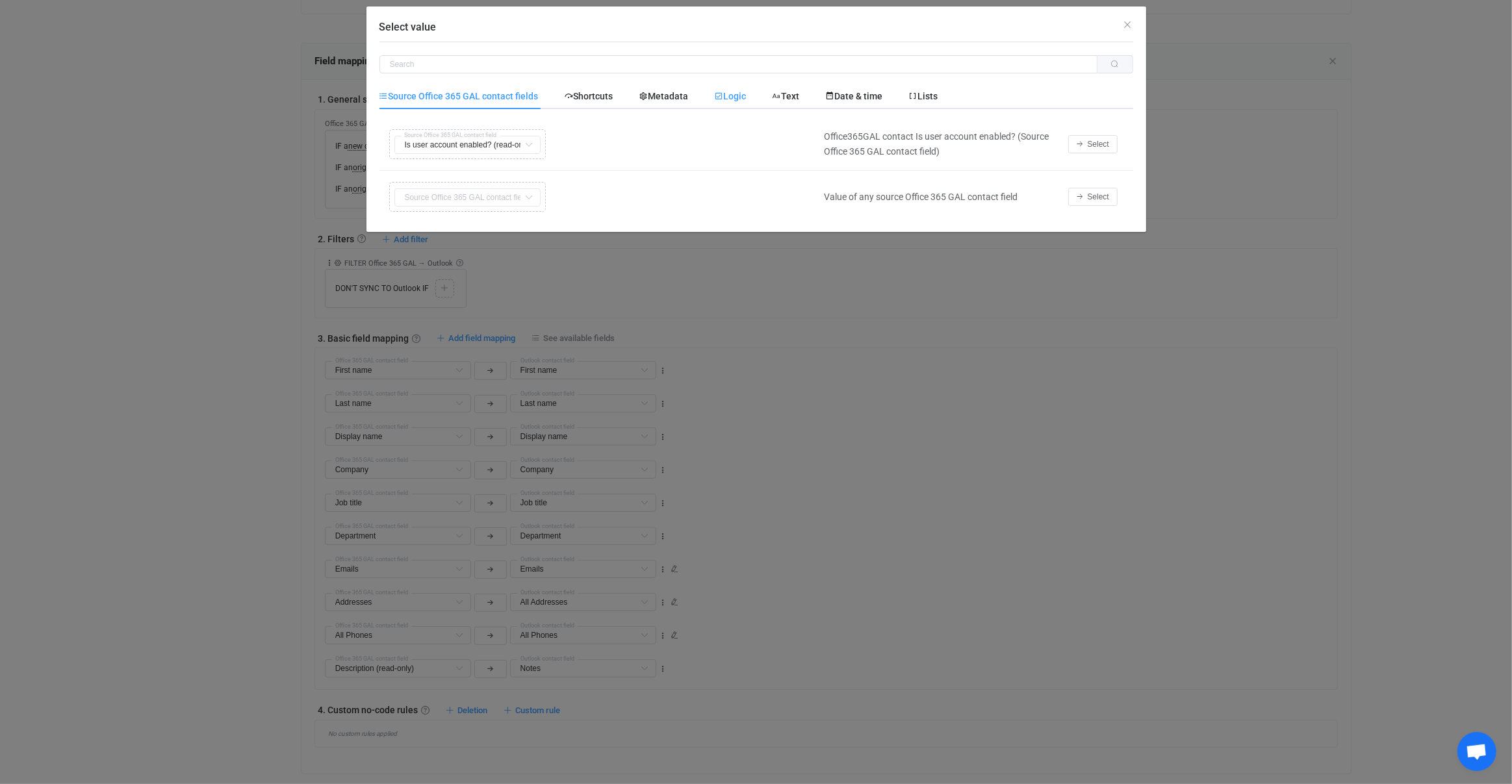
click at [738, 101] on span "Logic" at bounding box center [730, 96] width 32 height 10
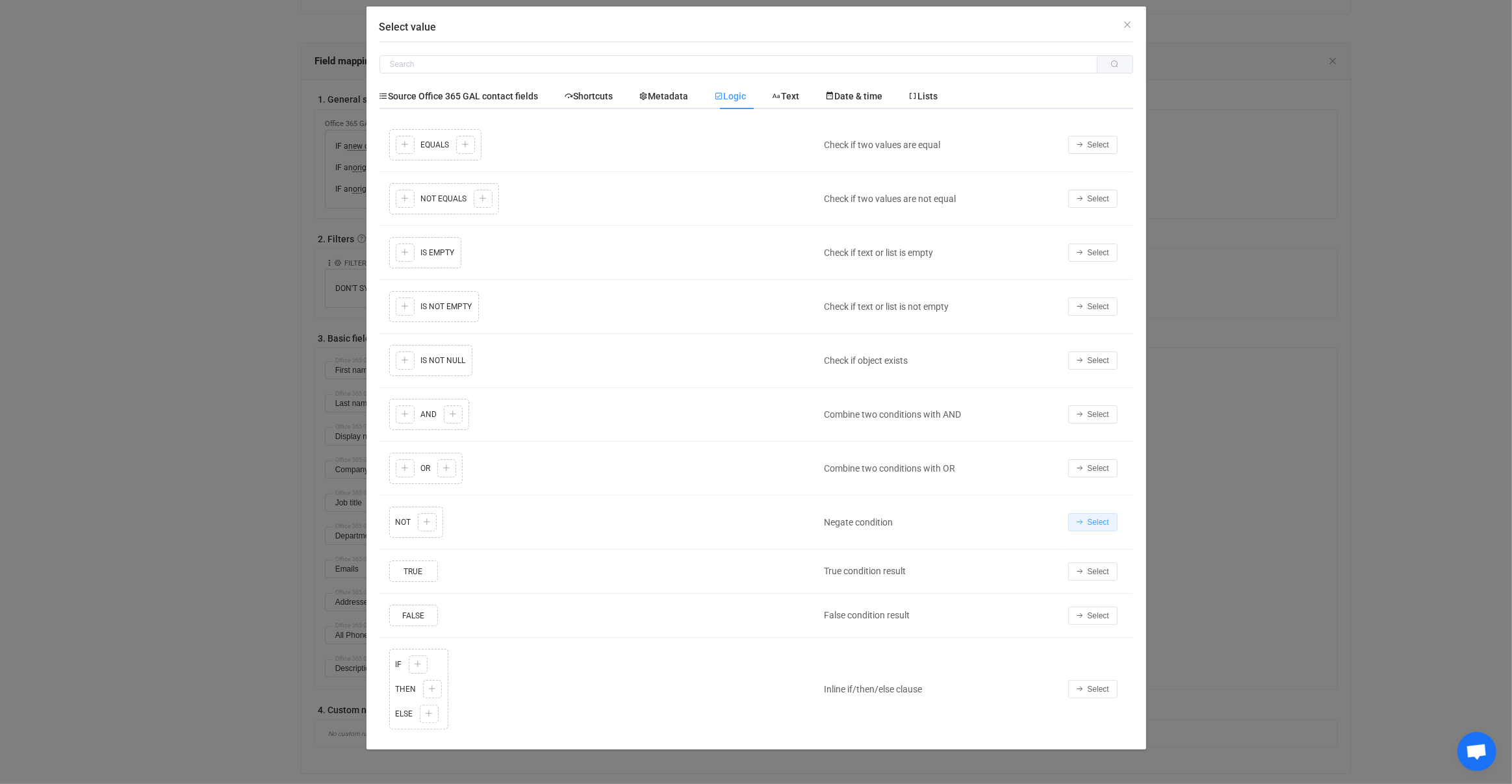
click at [1076, 518] on button "Select" at bounding box center [1093, 522] width 49 height 18
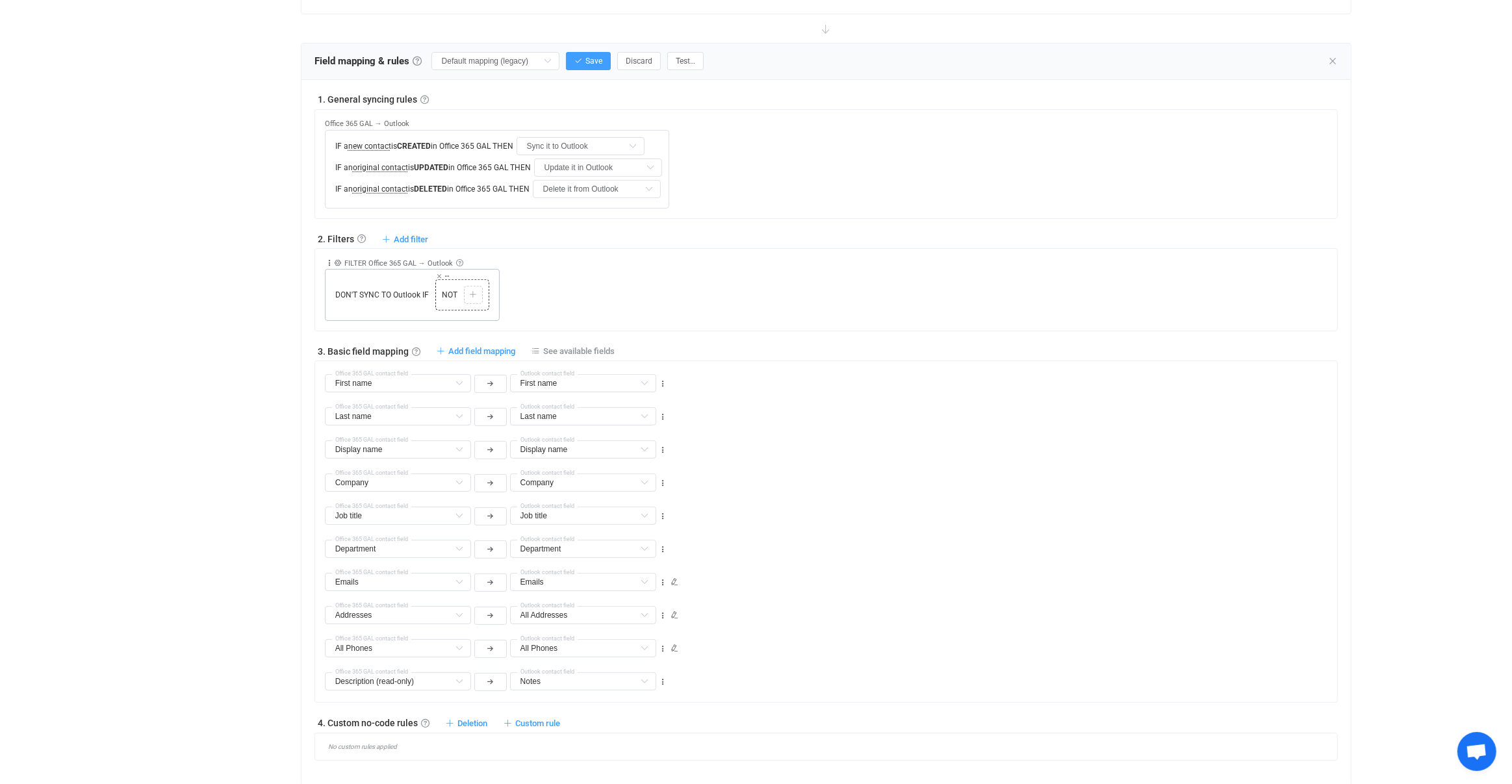
click at [473, 291] on icon at bounding box center [473, 294] width 8 height 8
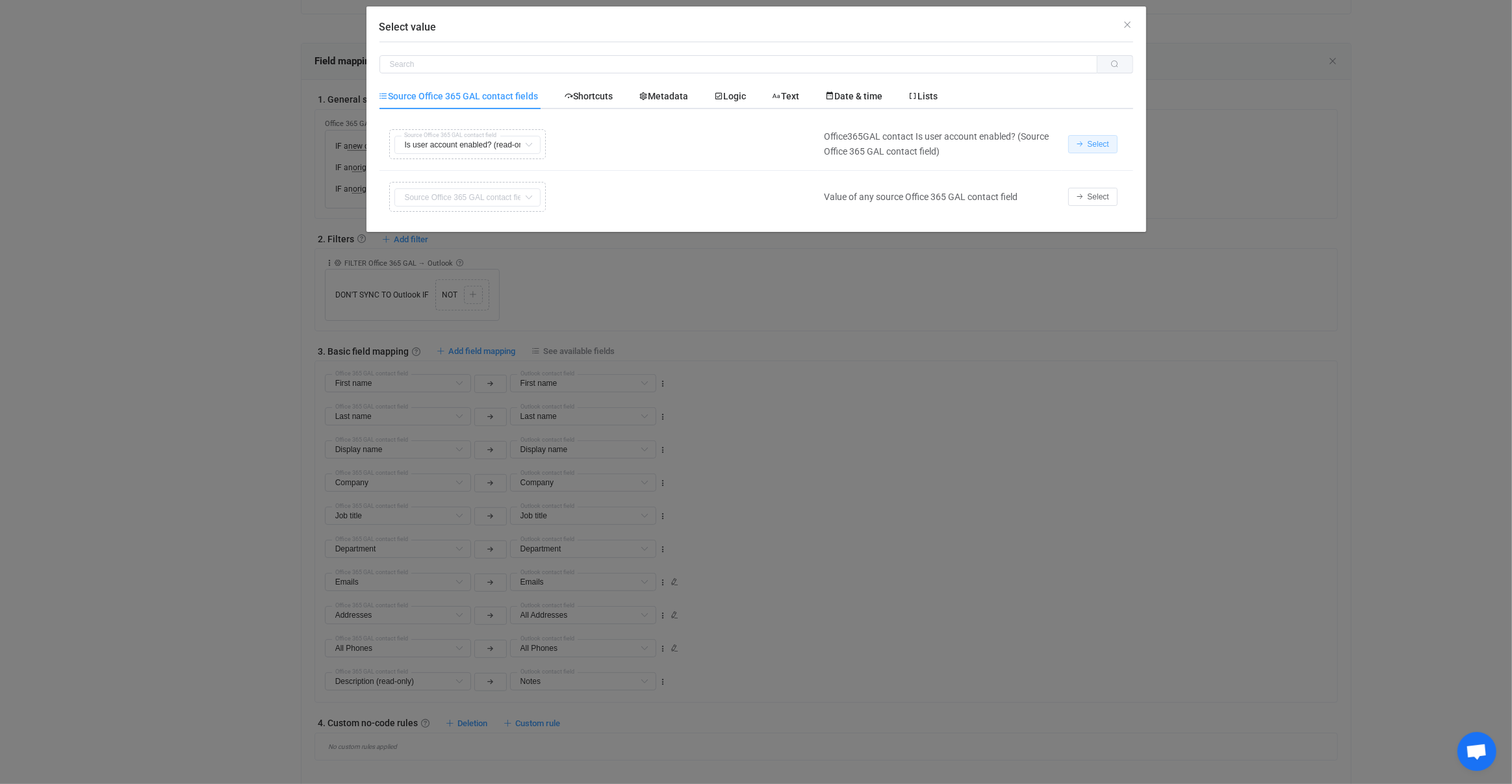
click at [1076, 140] on div "Select" at bounding box center [1098, 144] width 71 height 18
click at [1085, 140] on button "Select" at bounding box center [1093, 144] width 49 height 18
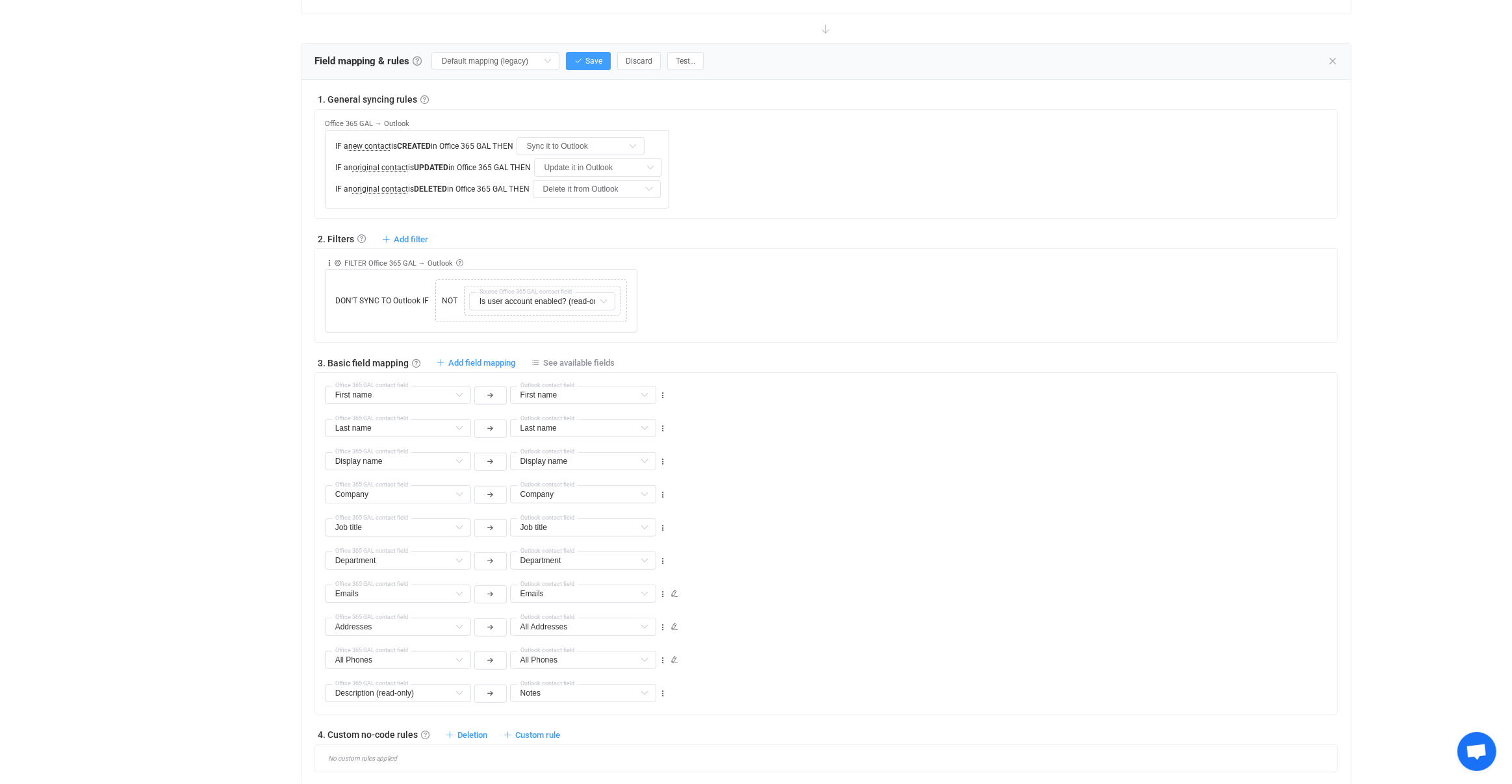
click at [419, 241] on div "1. General syncing rules General syncing rules Control how SyncPengin reacts to…" at bounding box center [826, 433] width 1024 height 679
click at [419, 239] on span "Add filter" at bounding box center [411, 239] width 34 height 10
click at [355, 305] on li "Don't sync contact to Outlook if …" at bounding box center [331, 314] width 188 height 23
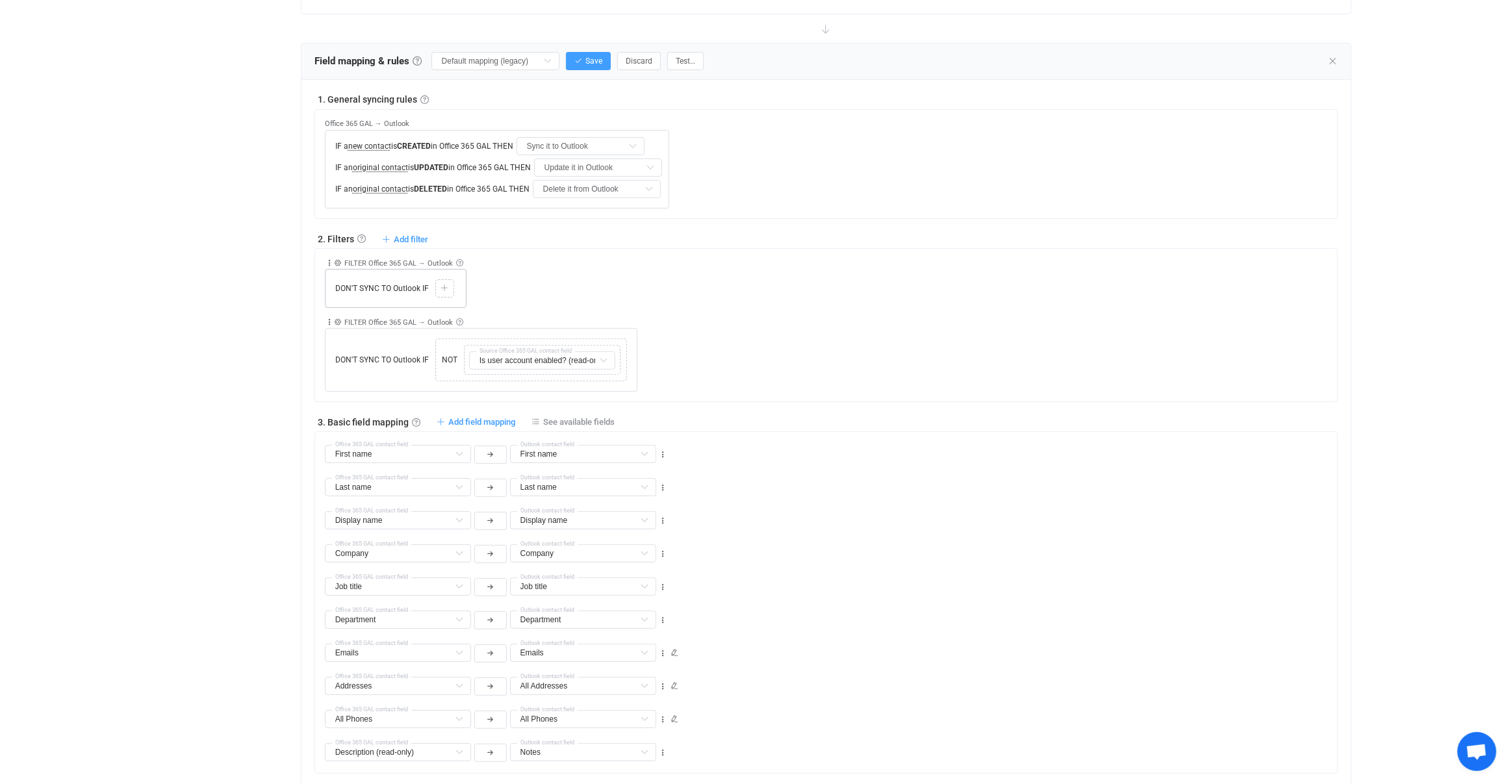
click at [441, 285] on icon at bounding box center [444, 288] width 8 height 8
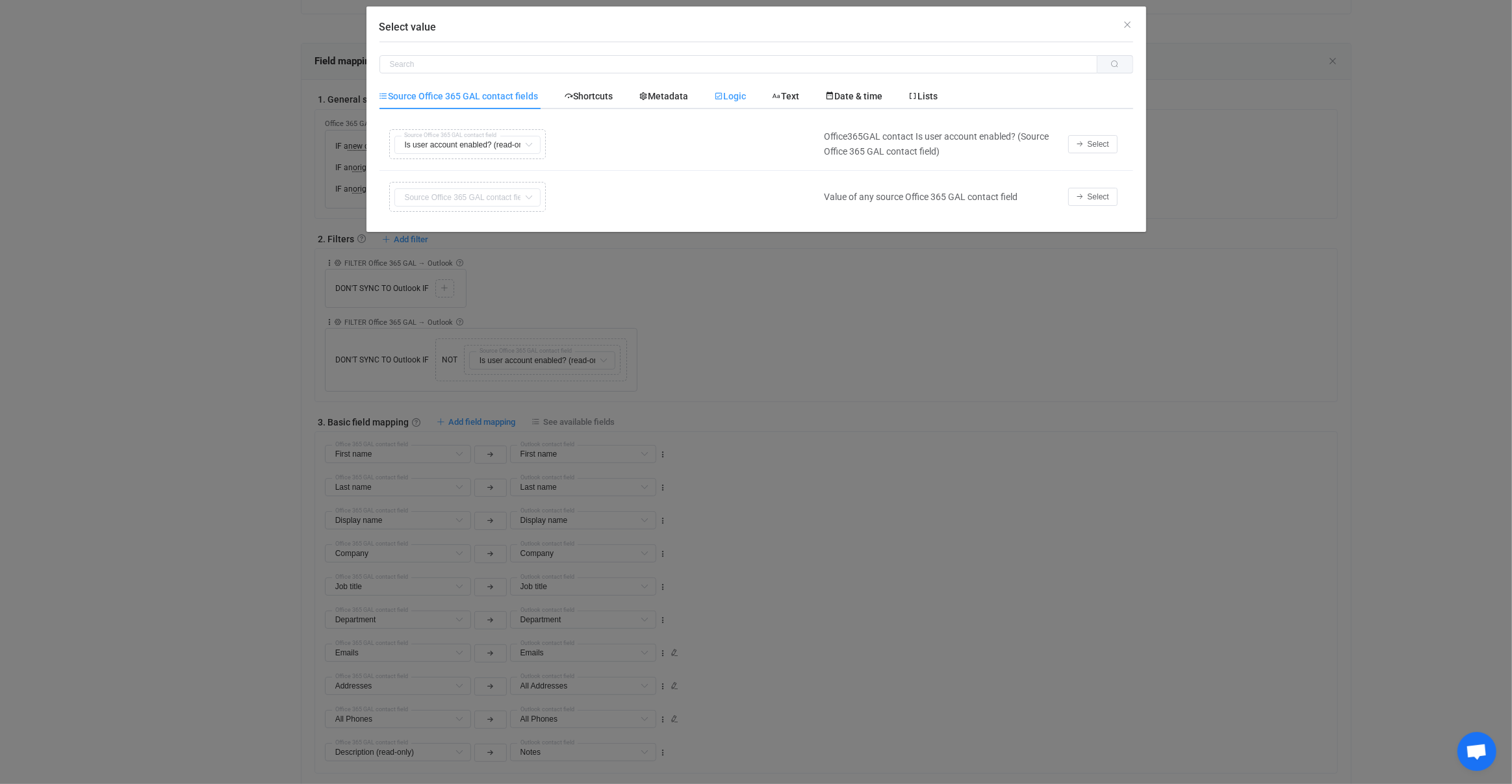
click at [739, 98] on span "Logic" at bounding box center [730, 96] width 32 height 10
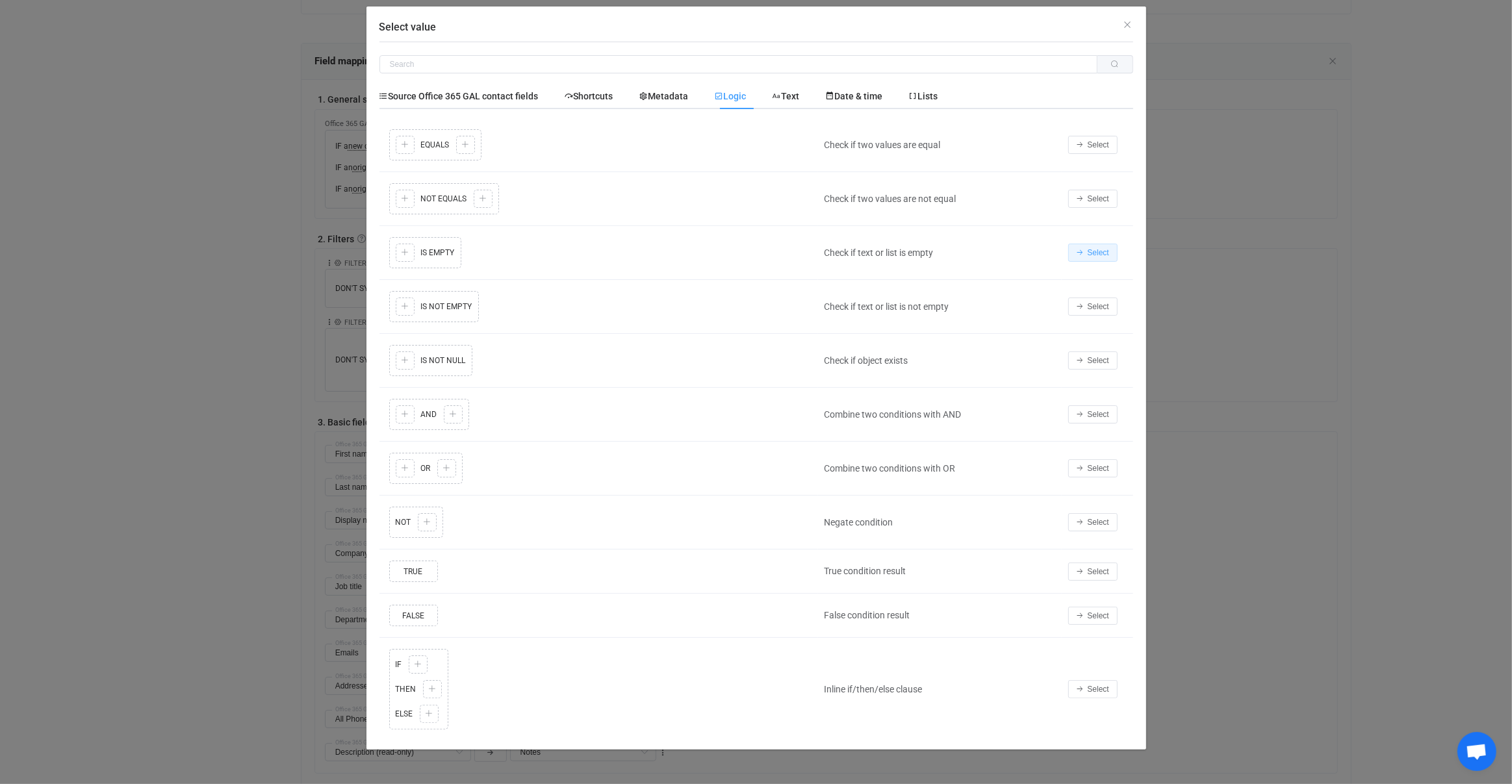
drag, startPoint x: 1082, startPoint y: 255, endPoint x: 1054, endPoint y: 253, distance: 28.1
click at [1082, 255] on button "Select" at bounding box center [1093, 253] width 49 height 18
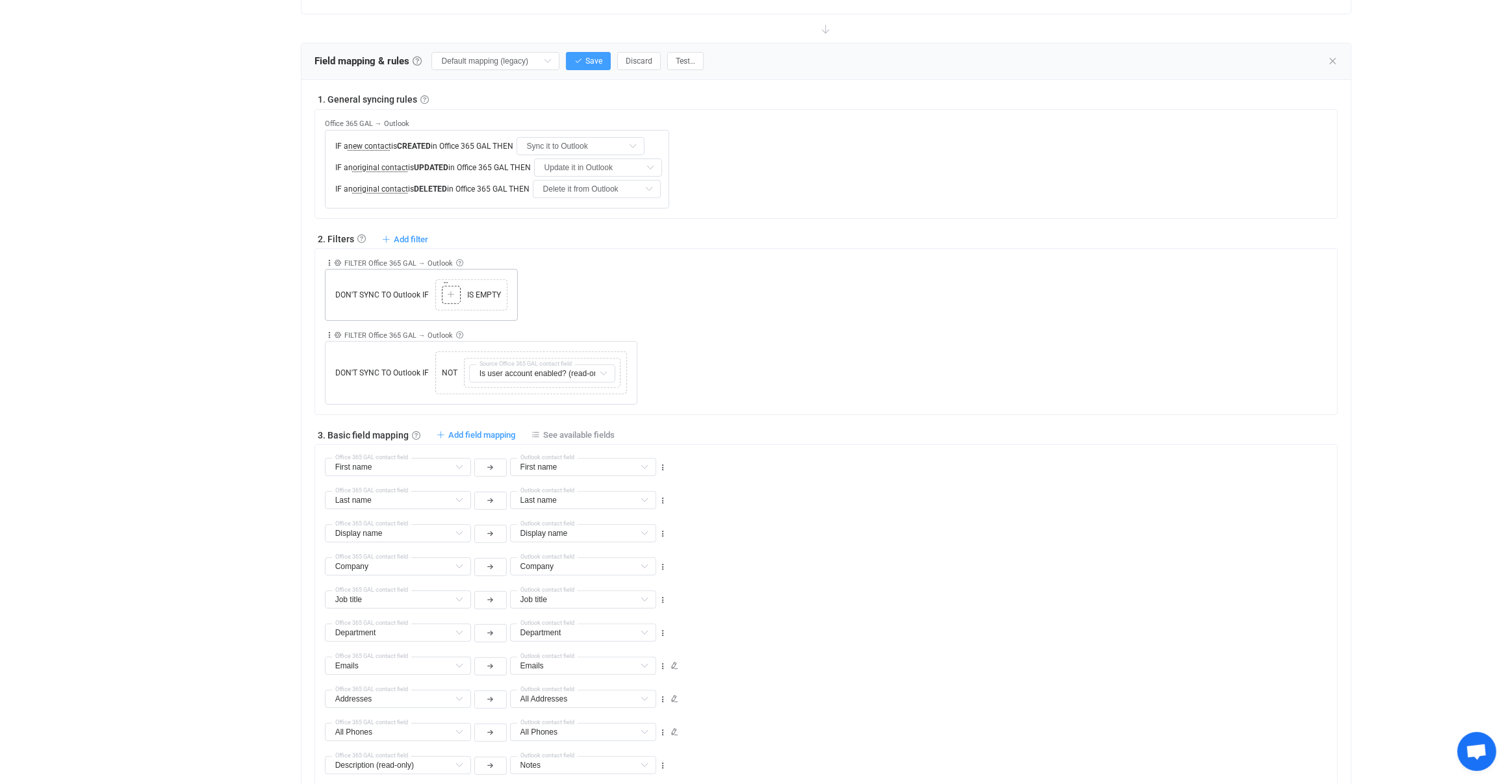
click at [448, 292] on icon at bounding box center [451, 294] width 8 height 8
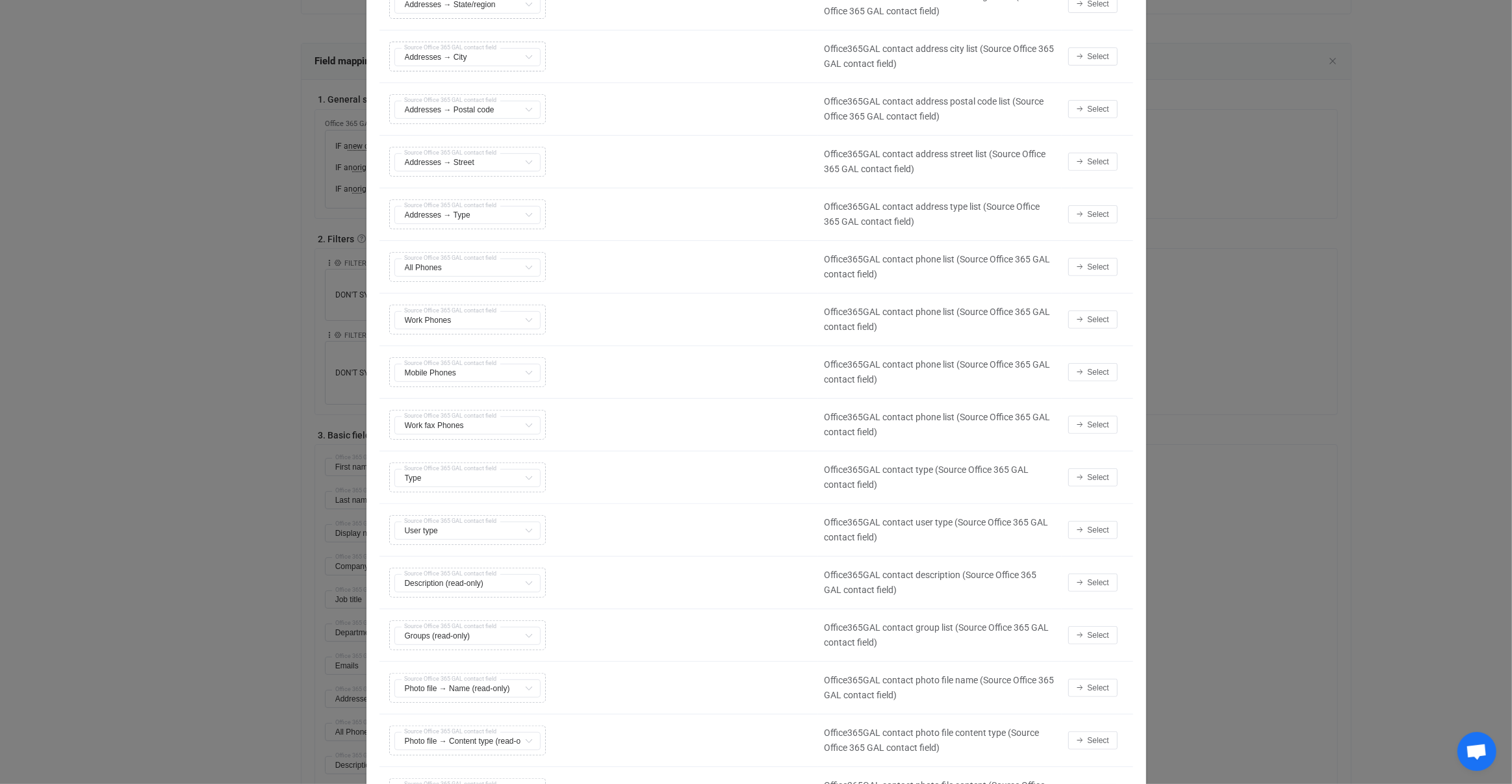
scroll to position [613, 0]
click at [1117, 260] on div "Select" at bounding box center [1098, 267] width 71 height 18
click at [1108, 263] on span "Select" at bounding box center [1098, 267] width 21 height 9
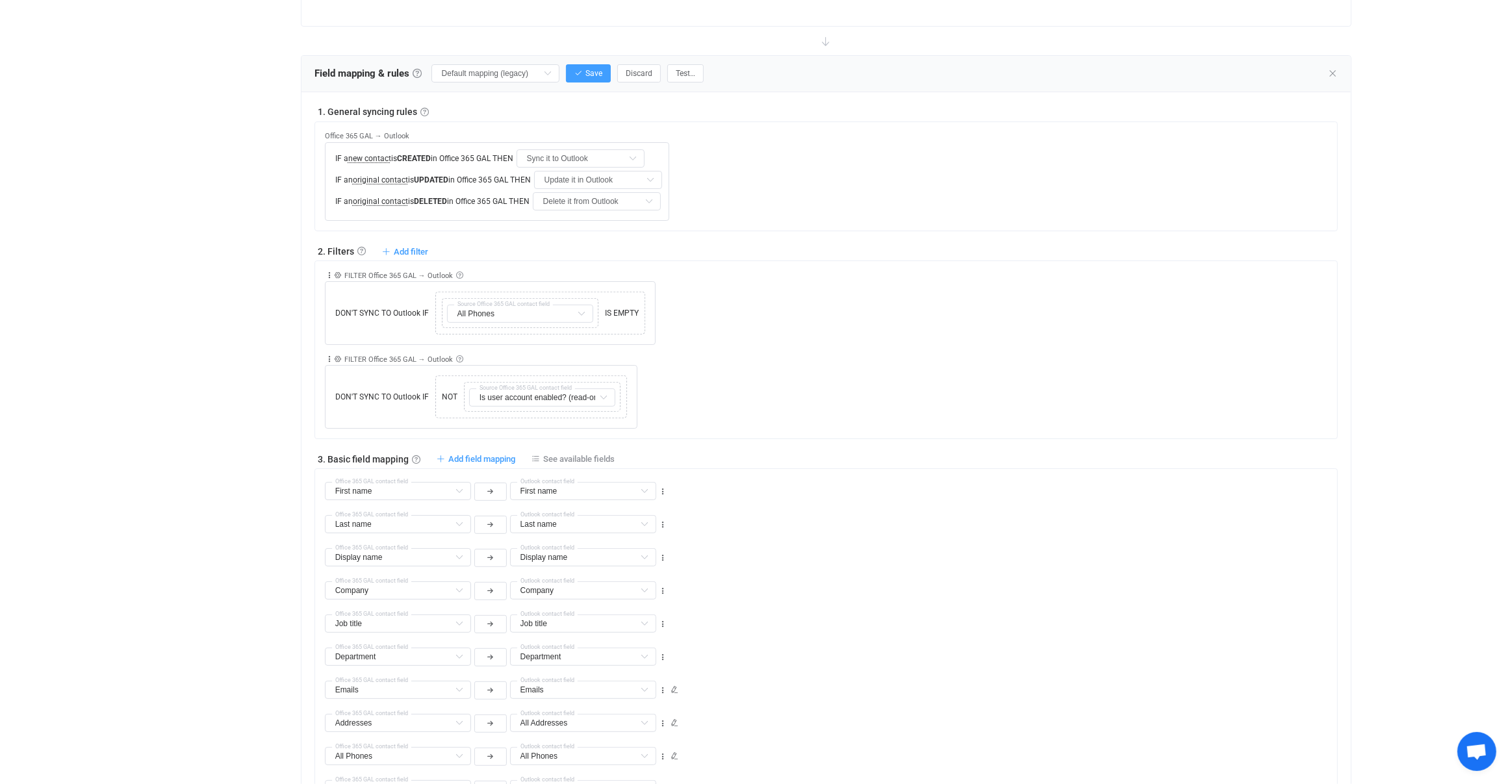
scroll to position [485, 0]
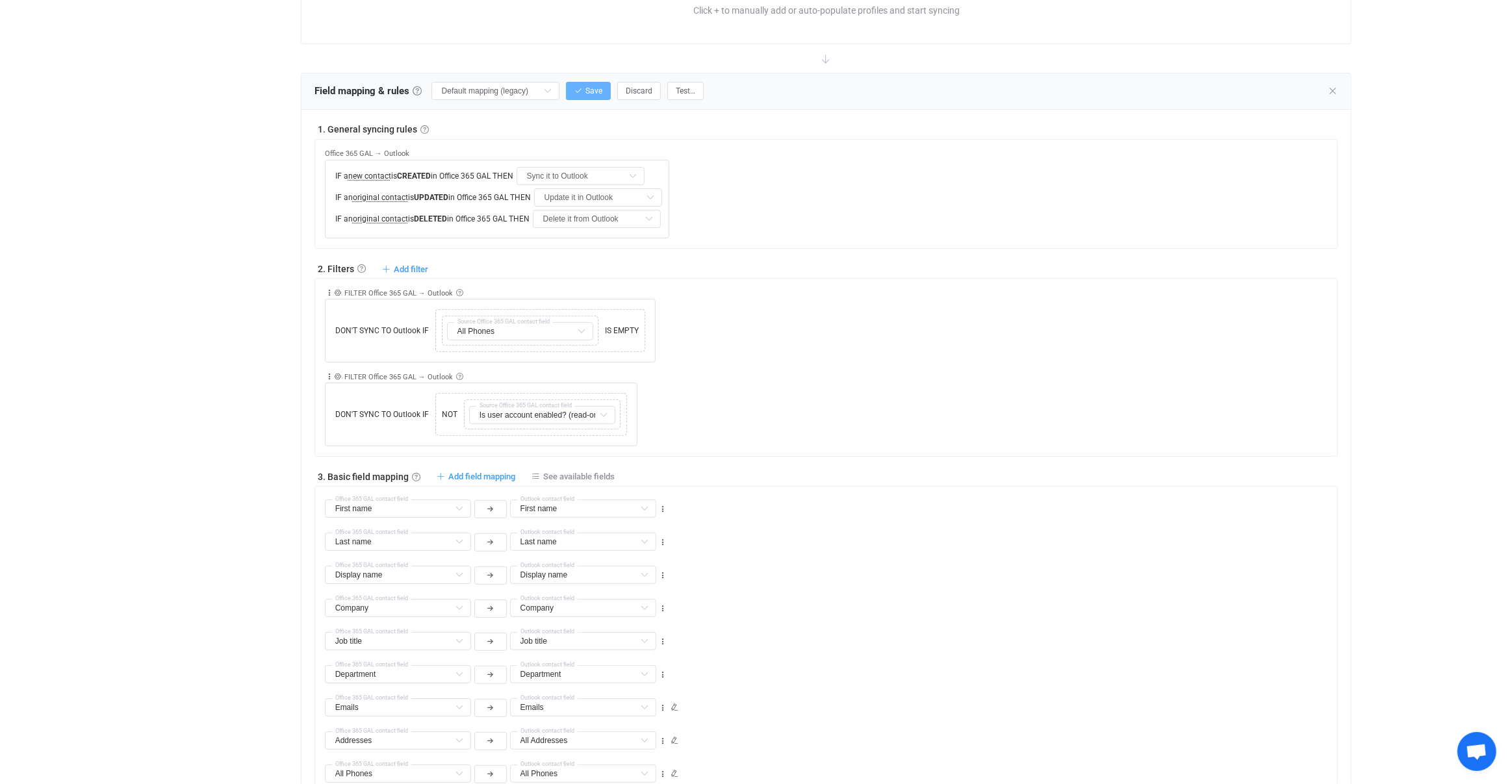
click at [572, 95] on button "Save" at bounding box center [588, 91] width 45 height 18
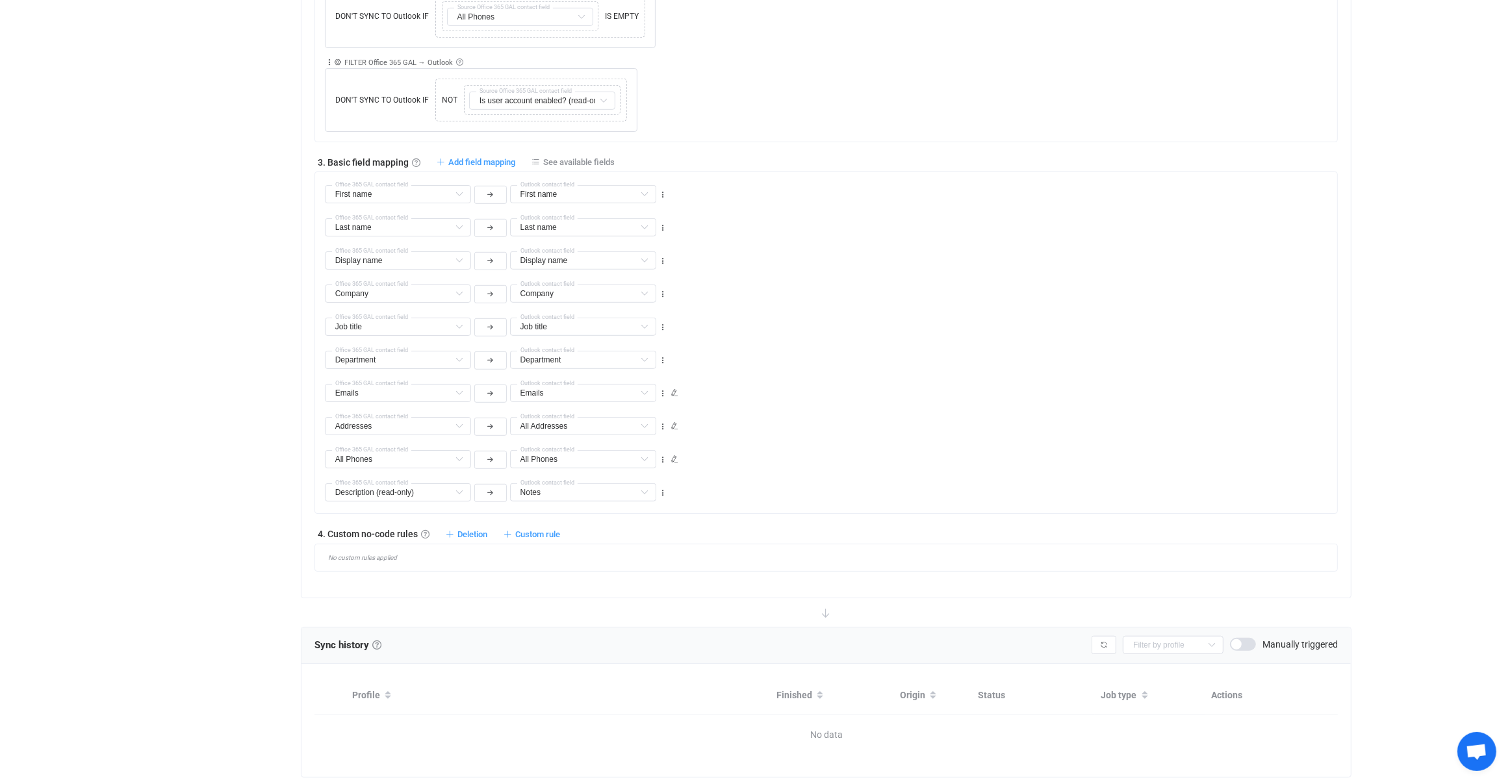
scroll to position [828, 0]
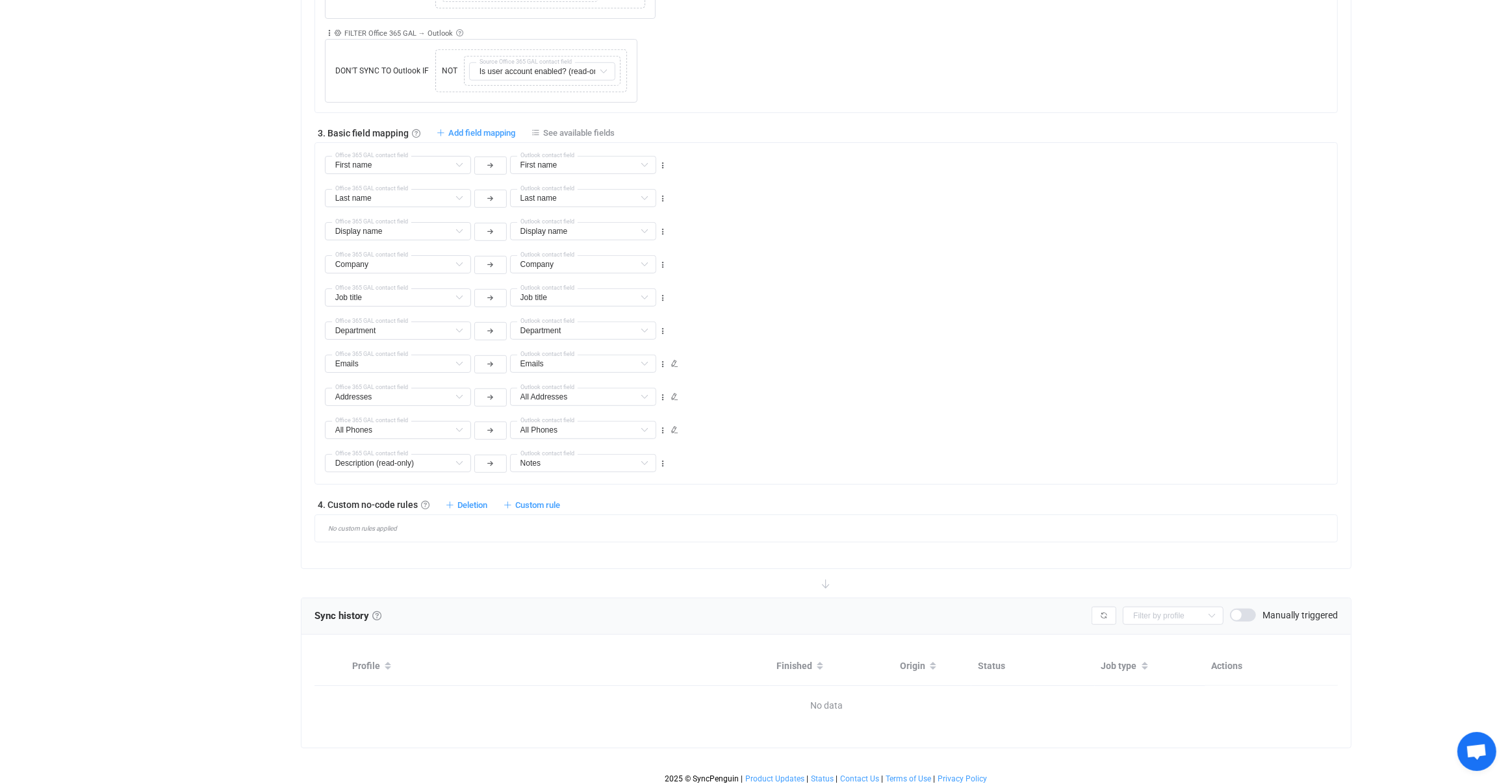
type input "My custom field mapping"
click at [469, 500] on span "Deletion" at bounding box center [473, 505] width 30 height 10
click at [430, 536] on li "Delete contact from Outlook if …" at bounding box center [394, 531] width 183 height 23
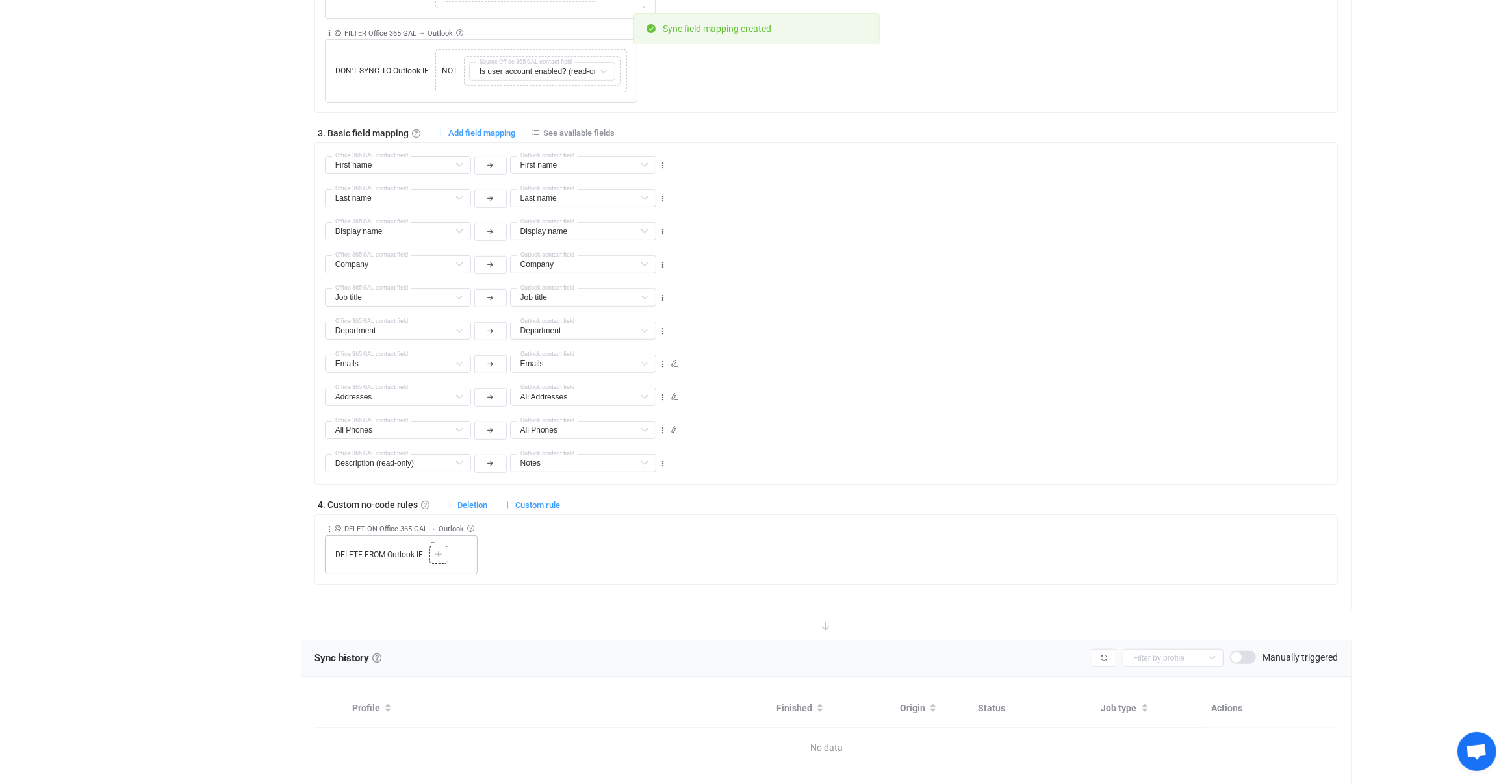
click at [438, 551] on icon at bounding box center [438, 554] width 8 height 8
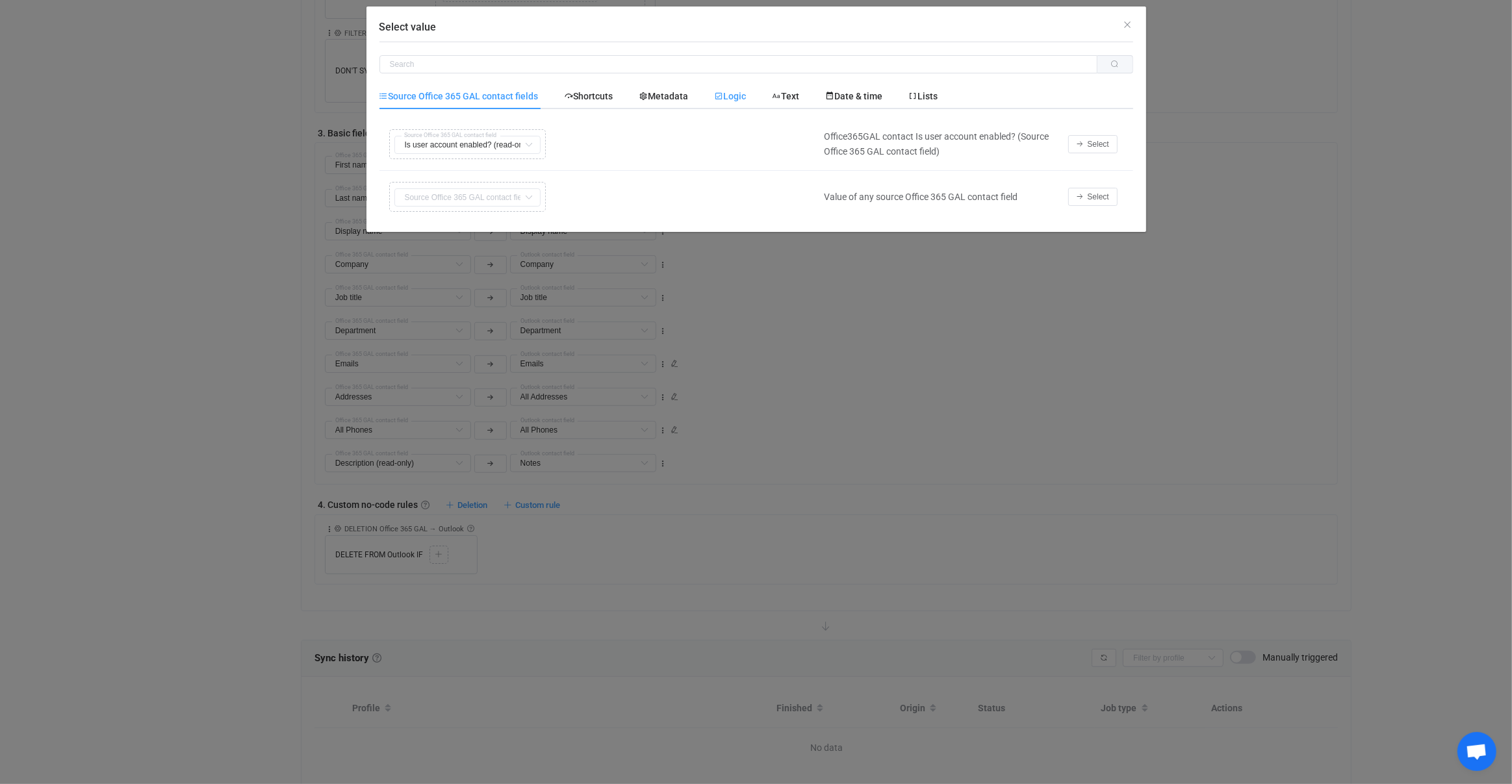
click at [748, 101] on div "Logic" at bounding box center [730, 96] width 58 height 26
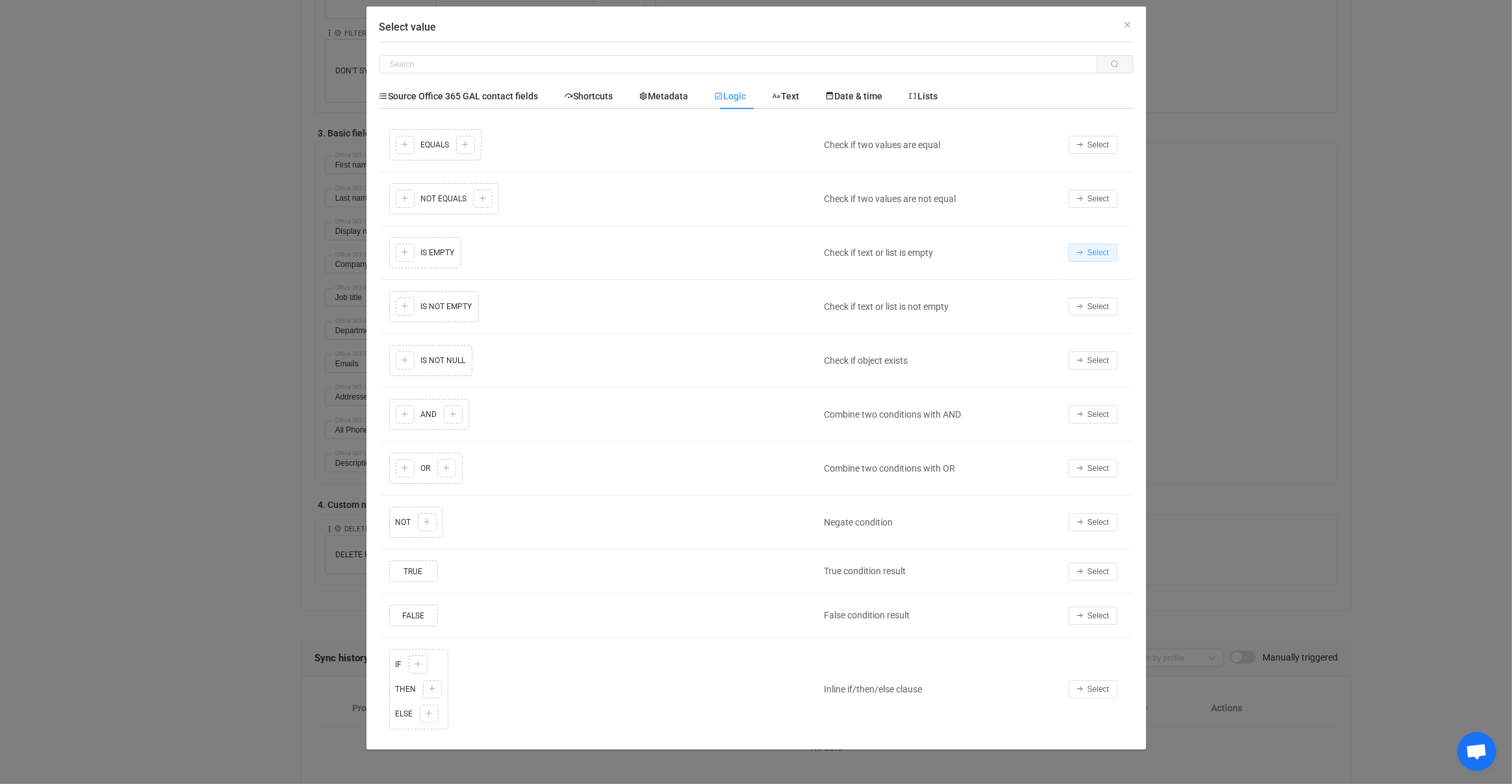
drag, startPoint x: 1083, startPoint y: 246, endPoint x: 1040, endPoint y: 246, distance: 43.0
click at [1084, 246] on button "Select" at bounding box center [1093, 253] width 49 height 18
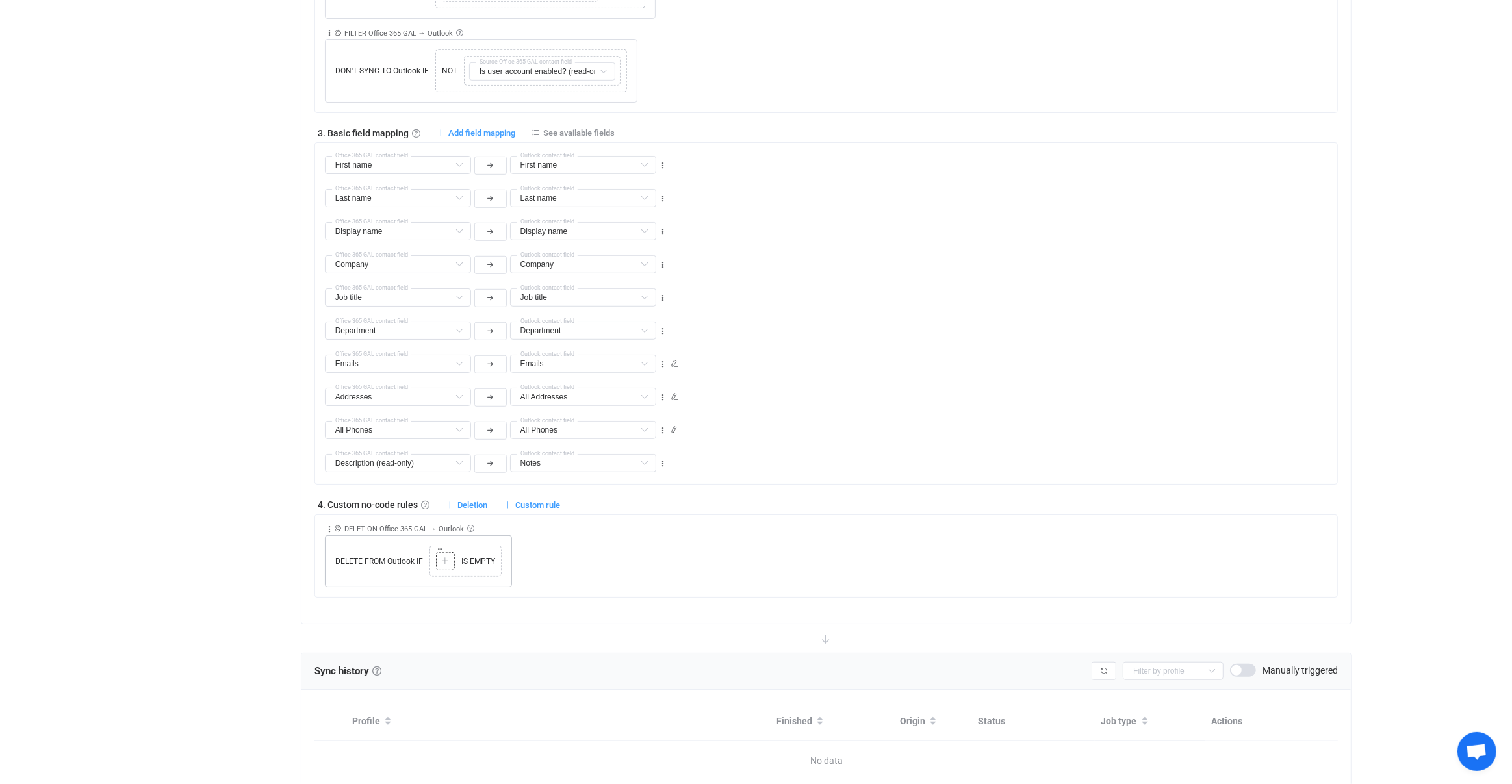
click at [443, 557] on icon at bounding box center [445, 561] width 8 height 8
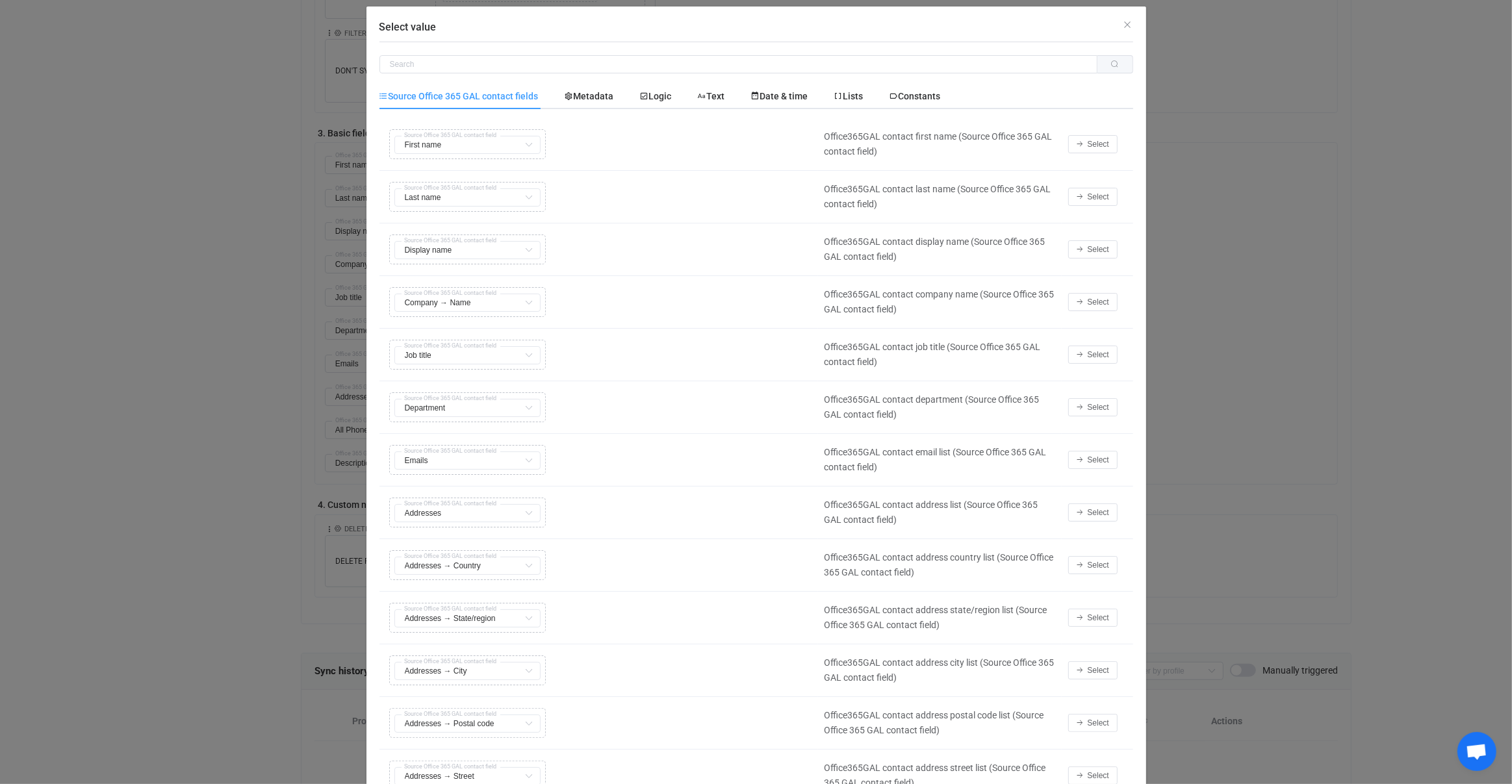
click at [249, 558] on div "Select value Source Office 365 GAL contact fields Metadata Logic Text Date & ti…" at bounding box center [756, 392] width 1512 height 784
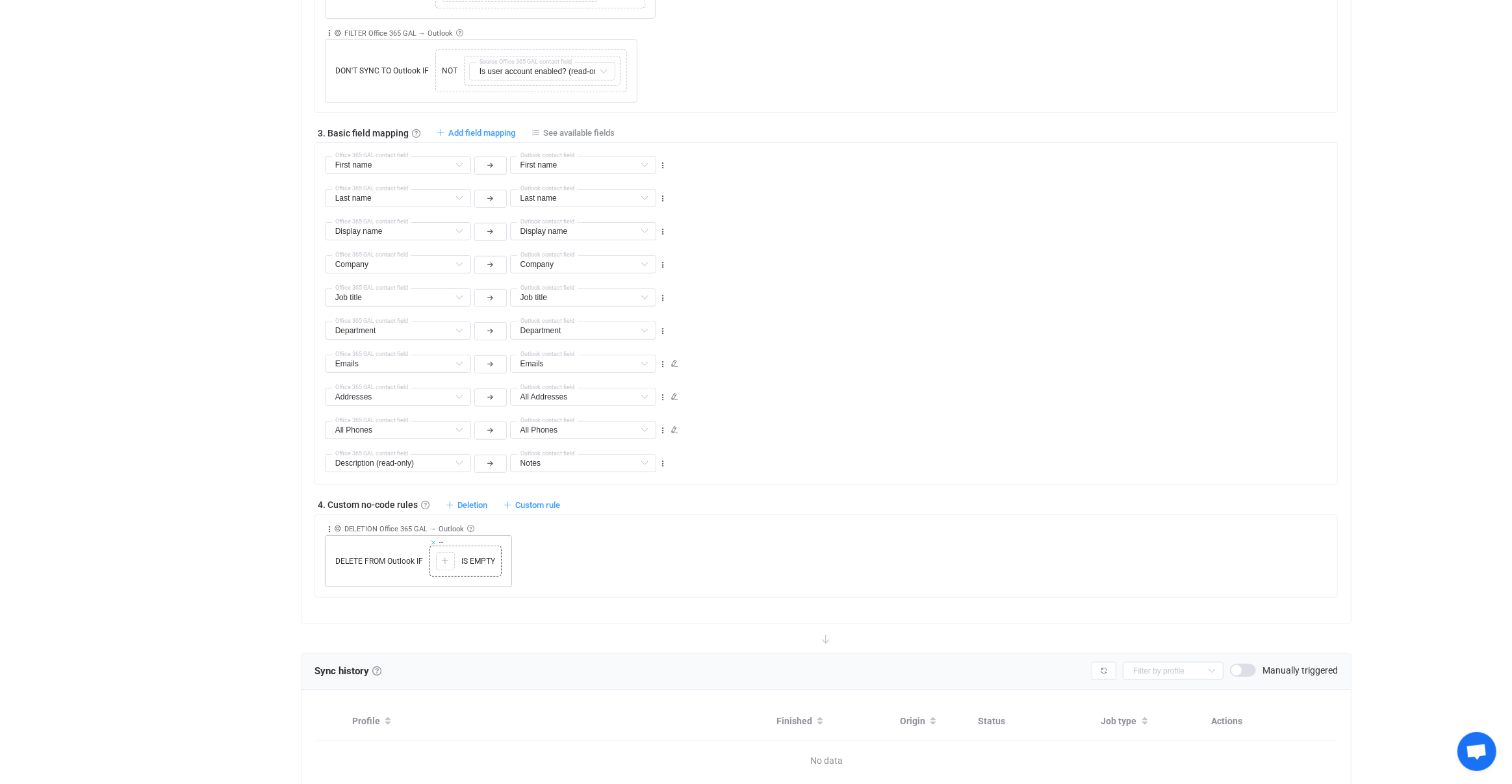
click at [435, 539] on icon at bounding box center [433, 542] width 6 height 6
click at [438, 551] on icon at bounding box center [438, 554] width 8 height 8
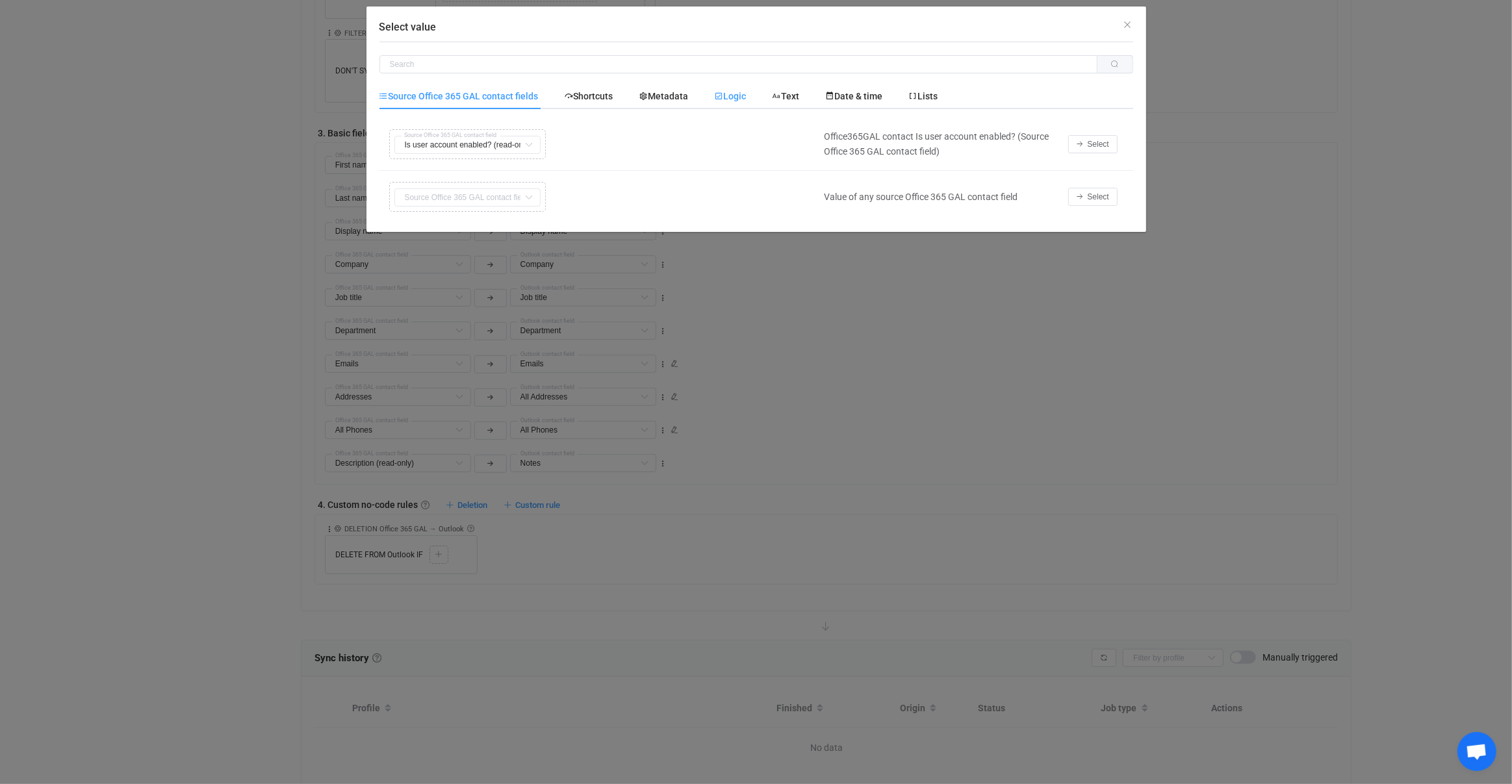
click at [723, 96] on icon "Select value" at bounding box center [719, 96] width 9 height 9
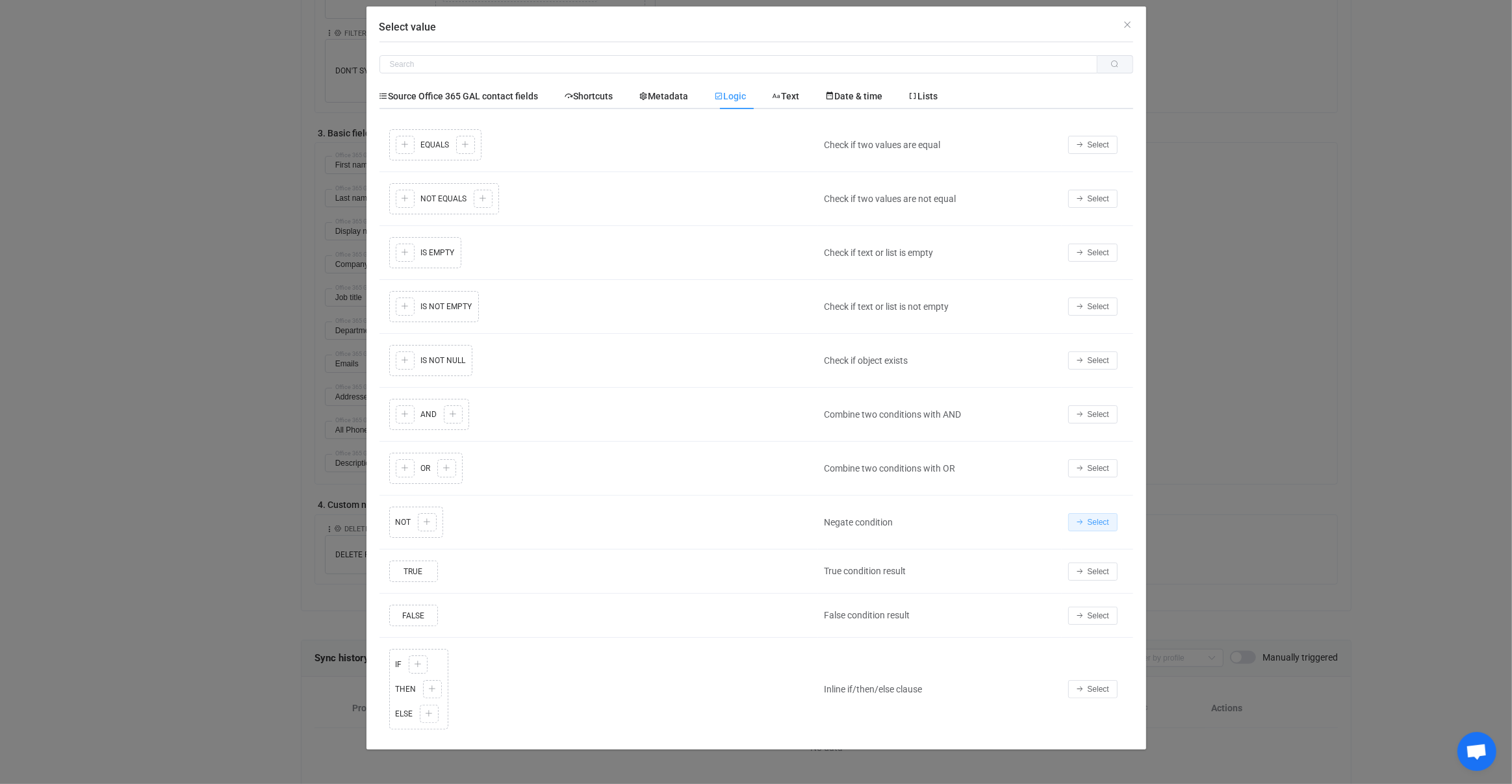
click at [1074, 516] on button "Select" at bounding box center [1093, 522] width 49 height 18
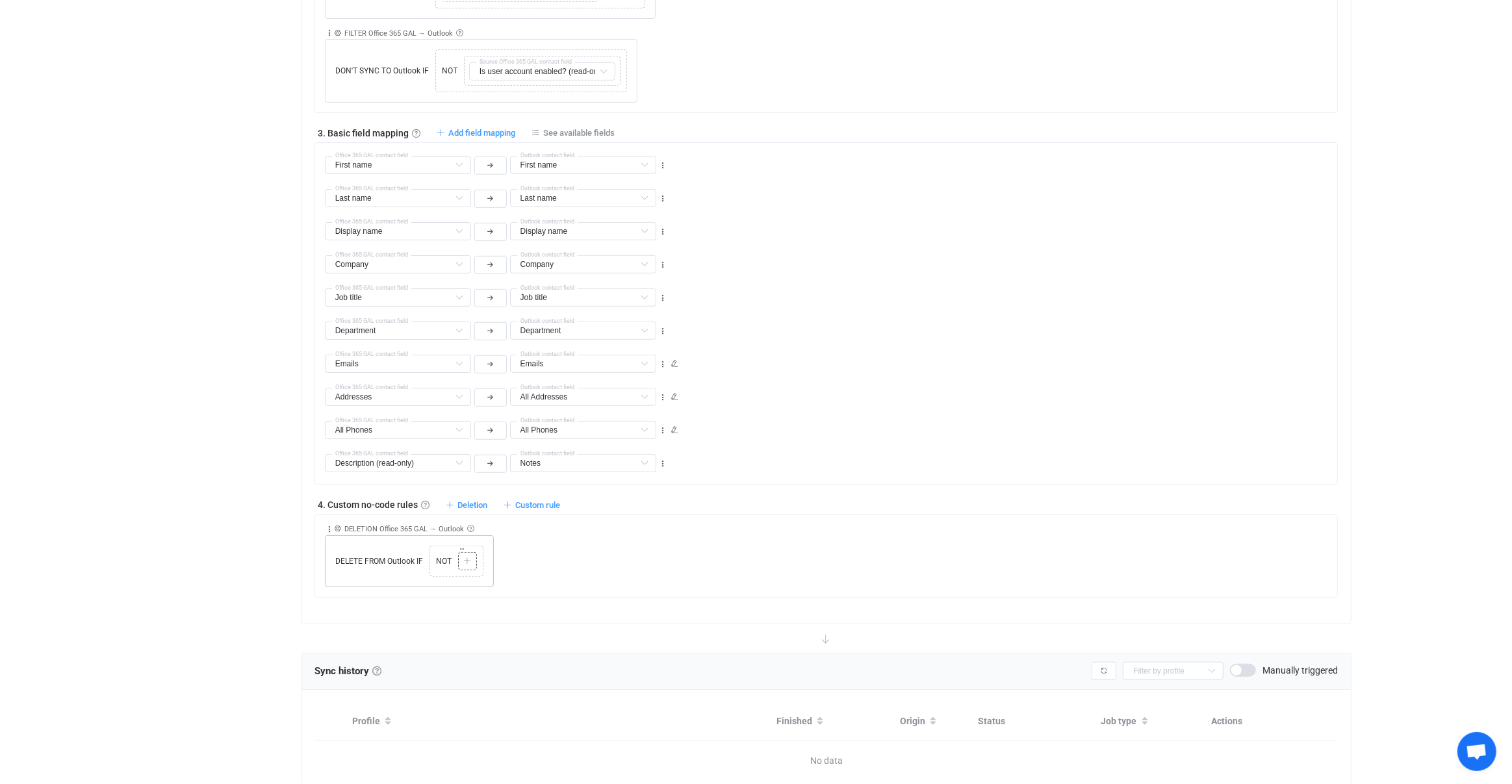
click at [470, 557] on icon at bounding box center [467, 561] width 8 height 8
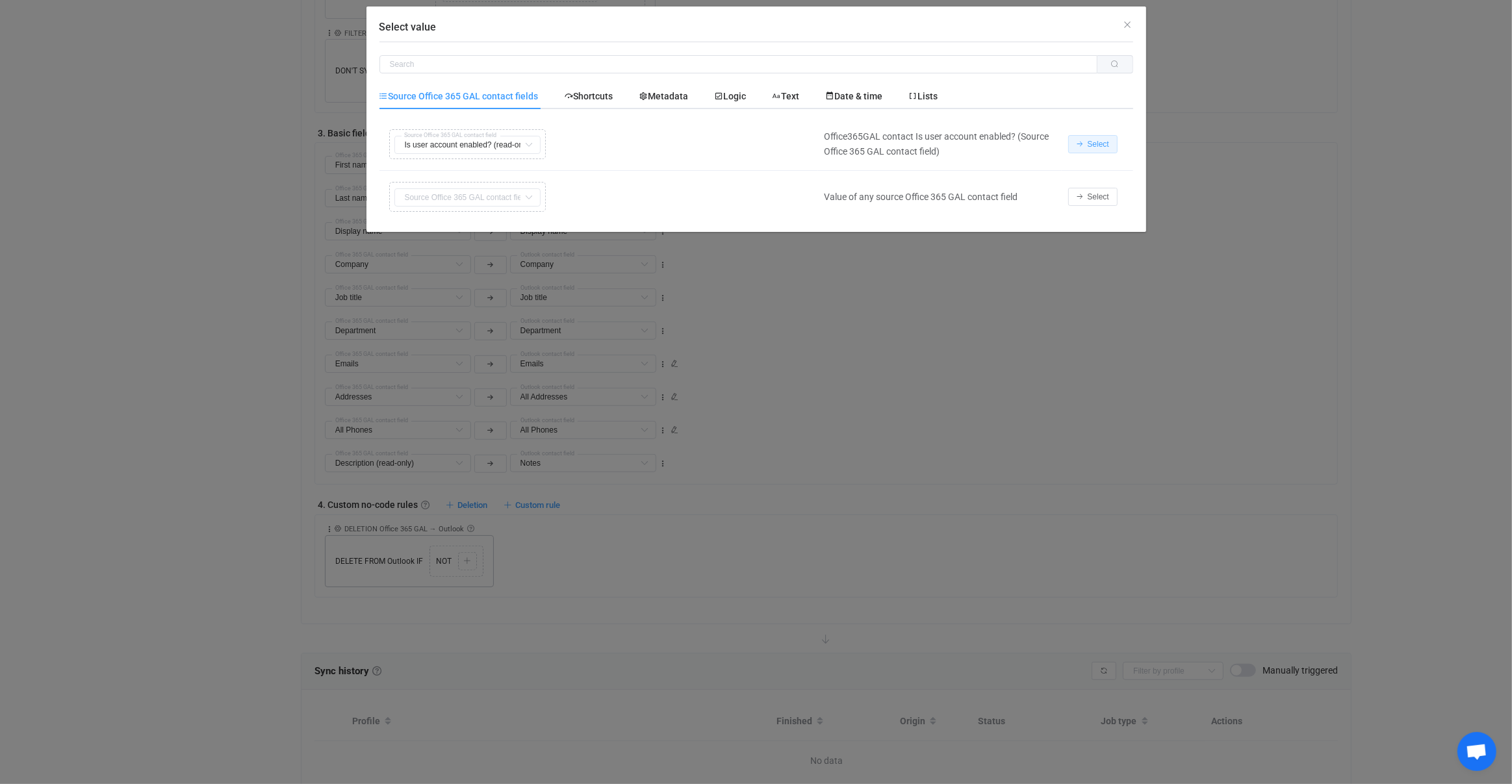
click at [1093, 138] on button "Select" at bounding box center [1093, 144] width 49 height 18
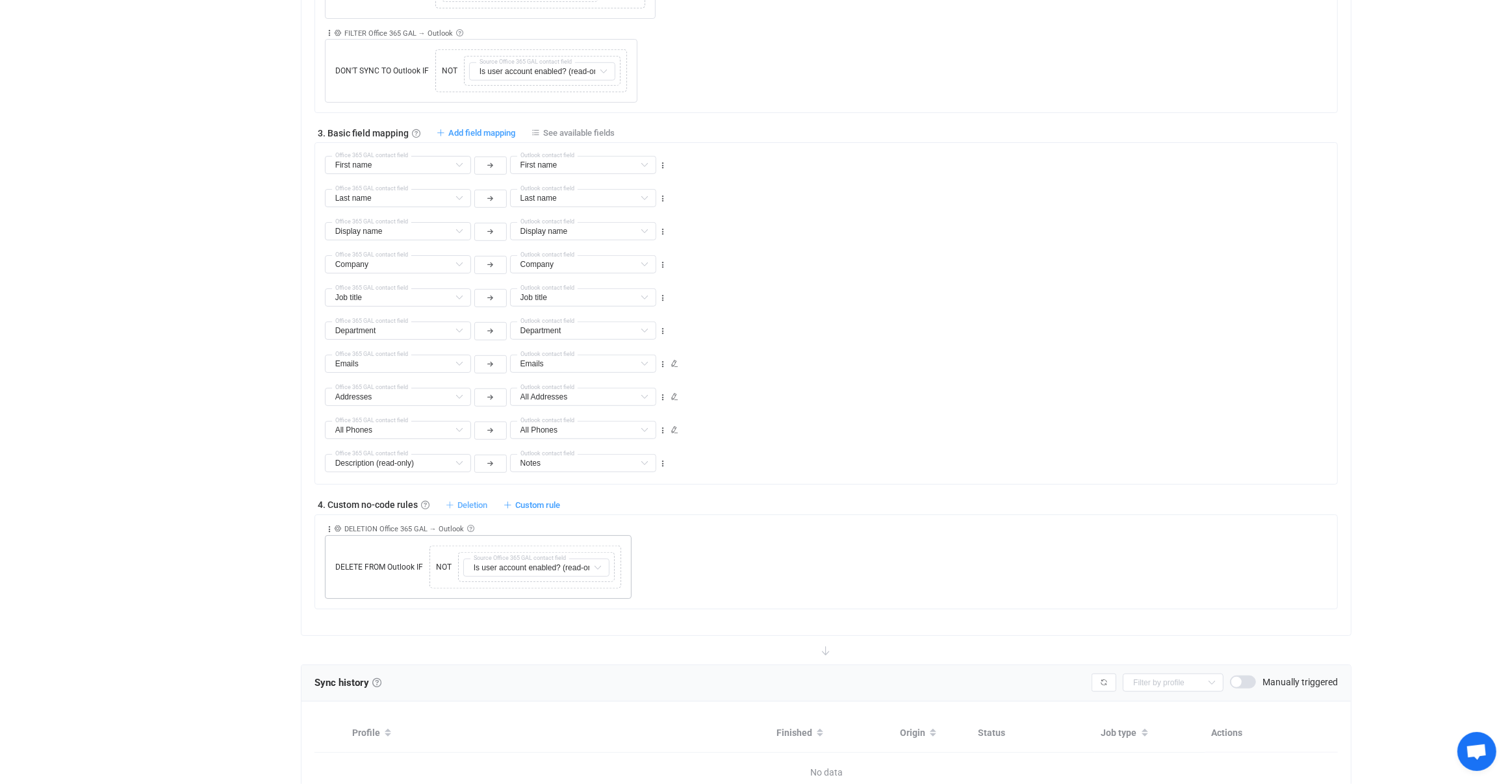
click at [473, 500] on span "Deletion" at bounding box center [473, 505] width 30 height 10
drag, startPoint x: 410, startPoint y: 536, endPoint x: 401, endPoint y: 539, distance: 9.5
click at [410, 536] on li "Delete contact from Outlook if …" at bounding box center [394, 531] width 183 height 23
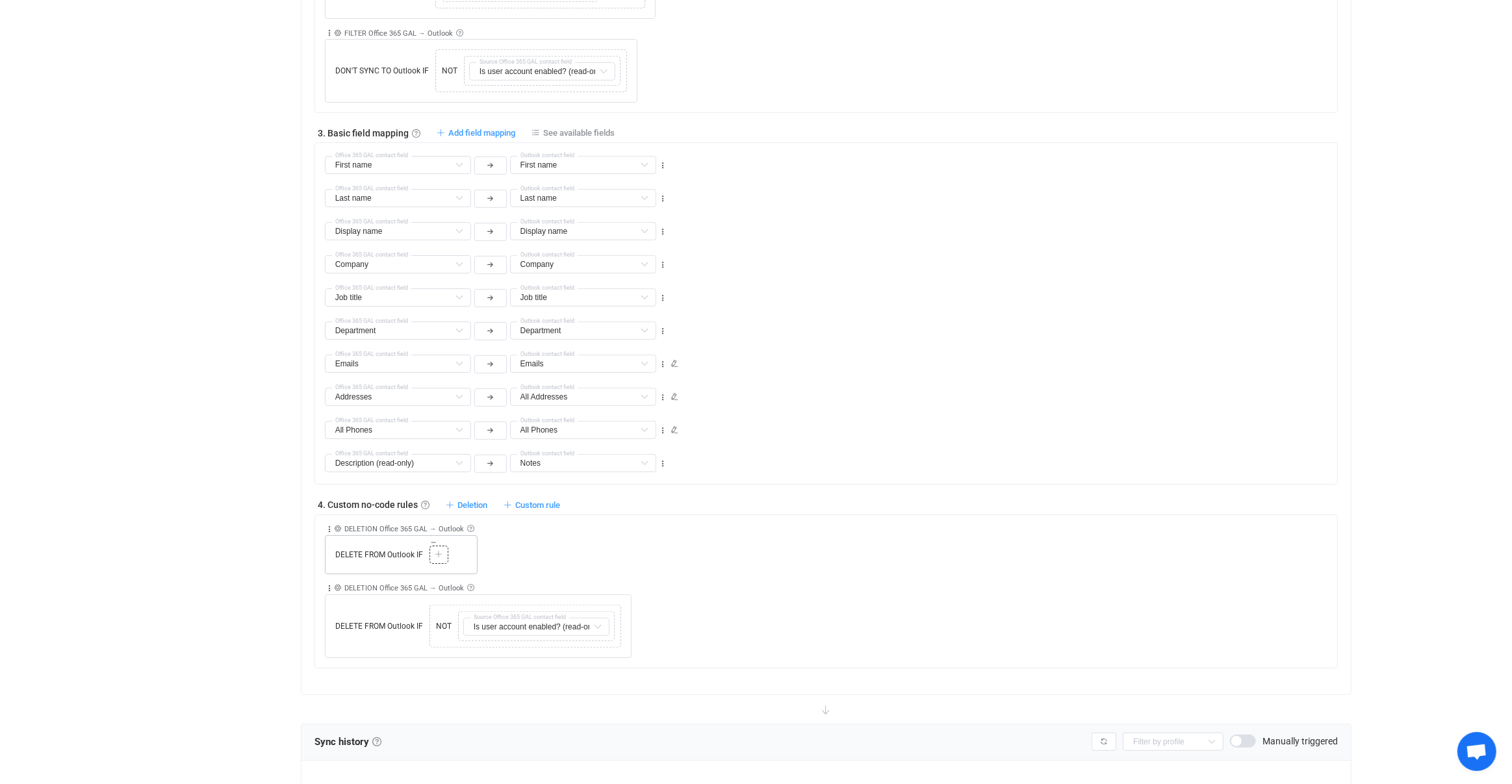
click at [446, 548] on div "Copy Cut Paste TYPE MISMATCH" at bounding box center [439, 555] width 19 height 18
click at [443, 548] on div at bounding box center [439, 554] width 12 height 12
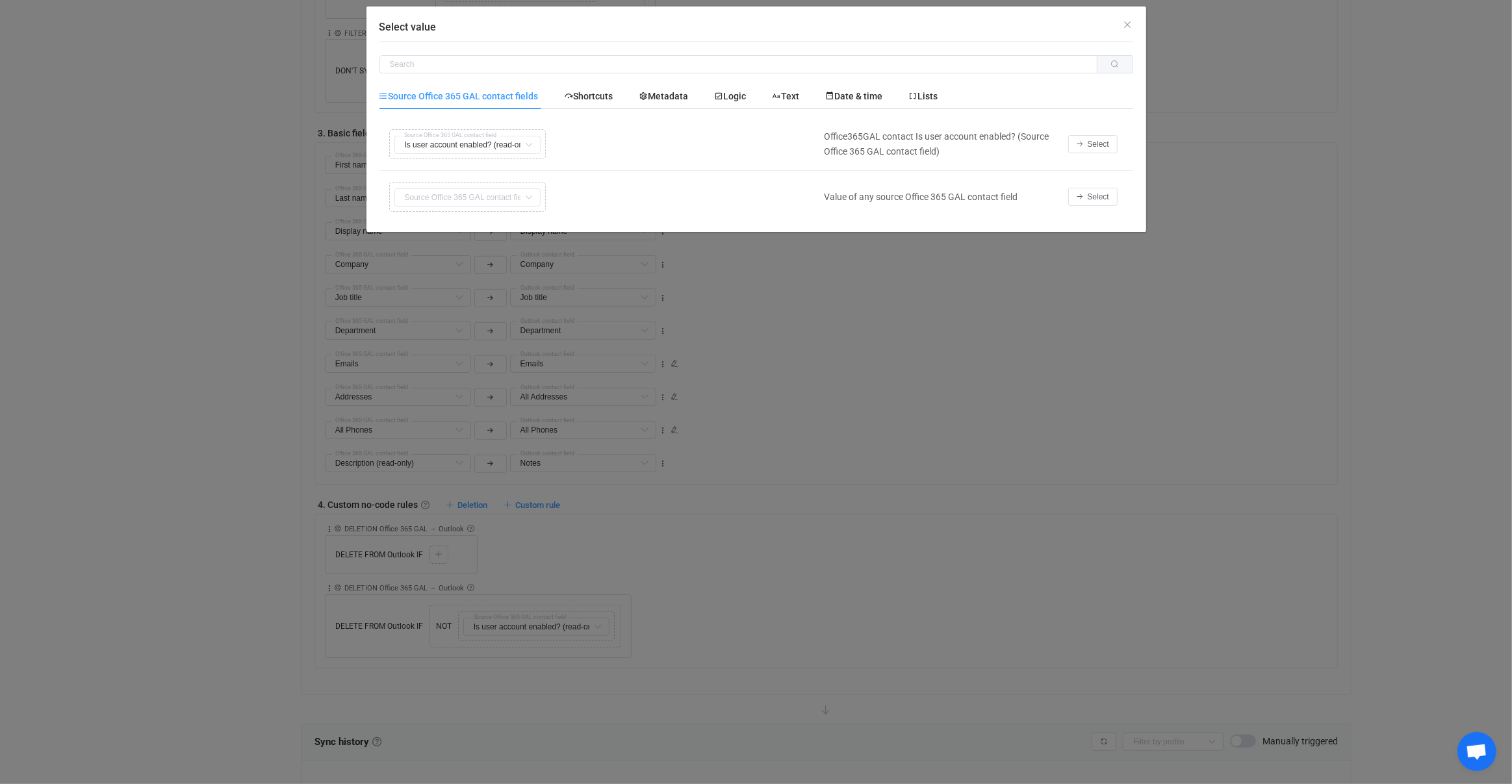
drag, startPoint x: 569, startPoint y: 611, endPoint x: 513, endPoint y: 593, distance: 58.8
click at [570, 610] on div "Select value Source Office 365 GAL contact fields Shortcuts Metadata Logic Text…" at bounding box center [756, 392] width 1512 height 784
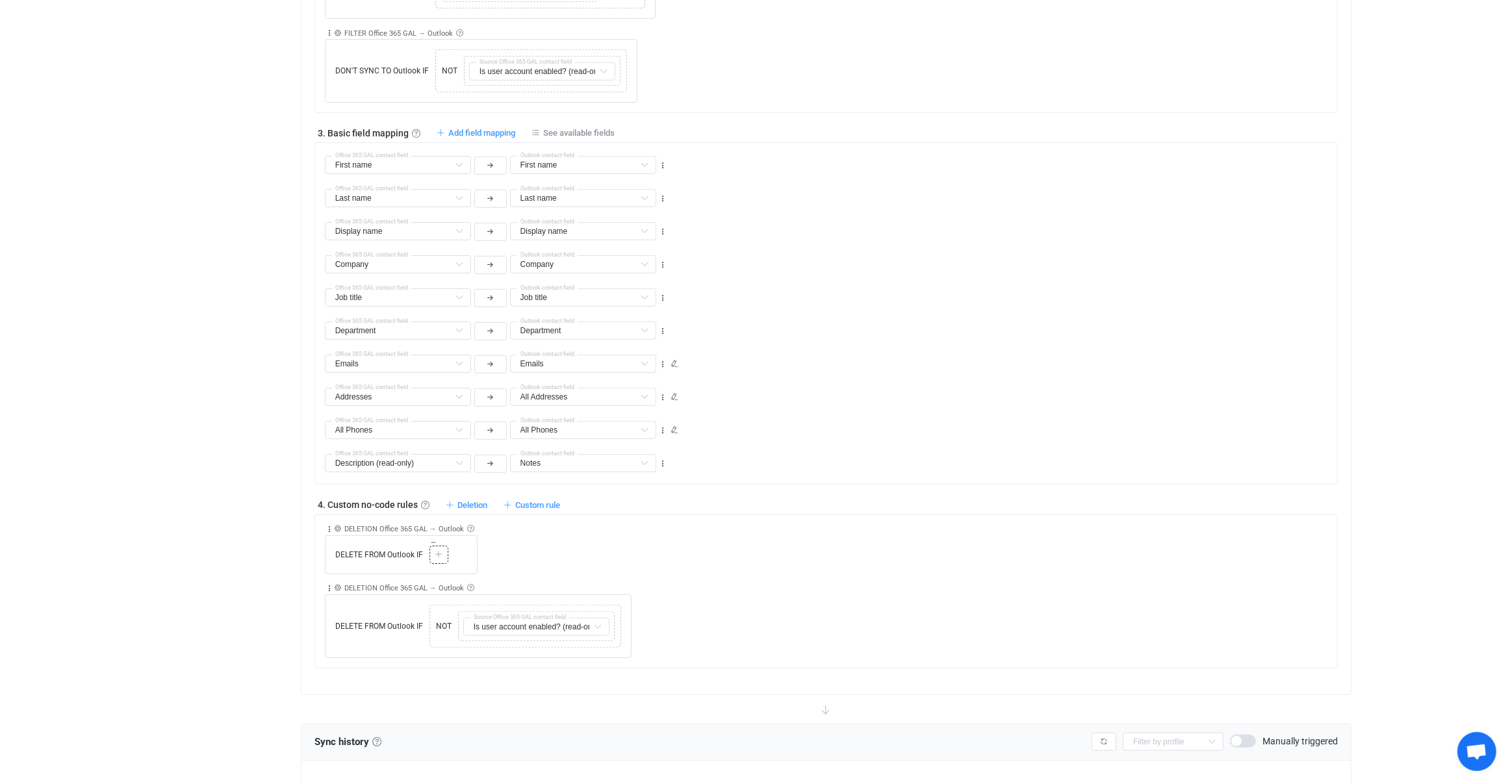
click at [435, 551] on icon at bounding box center [438, 554] width 8 height 8
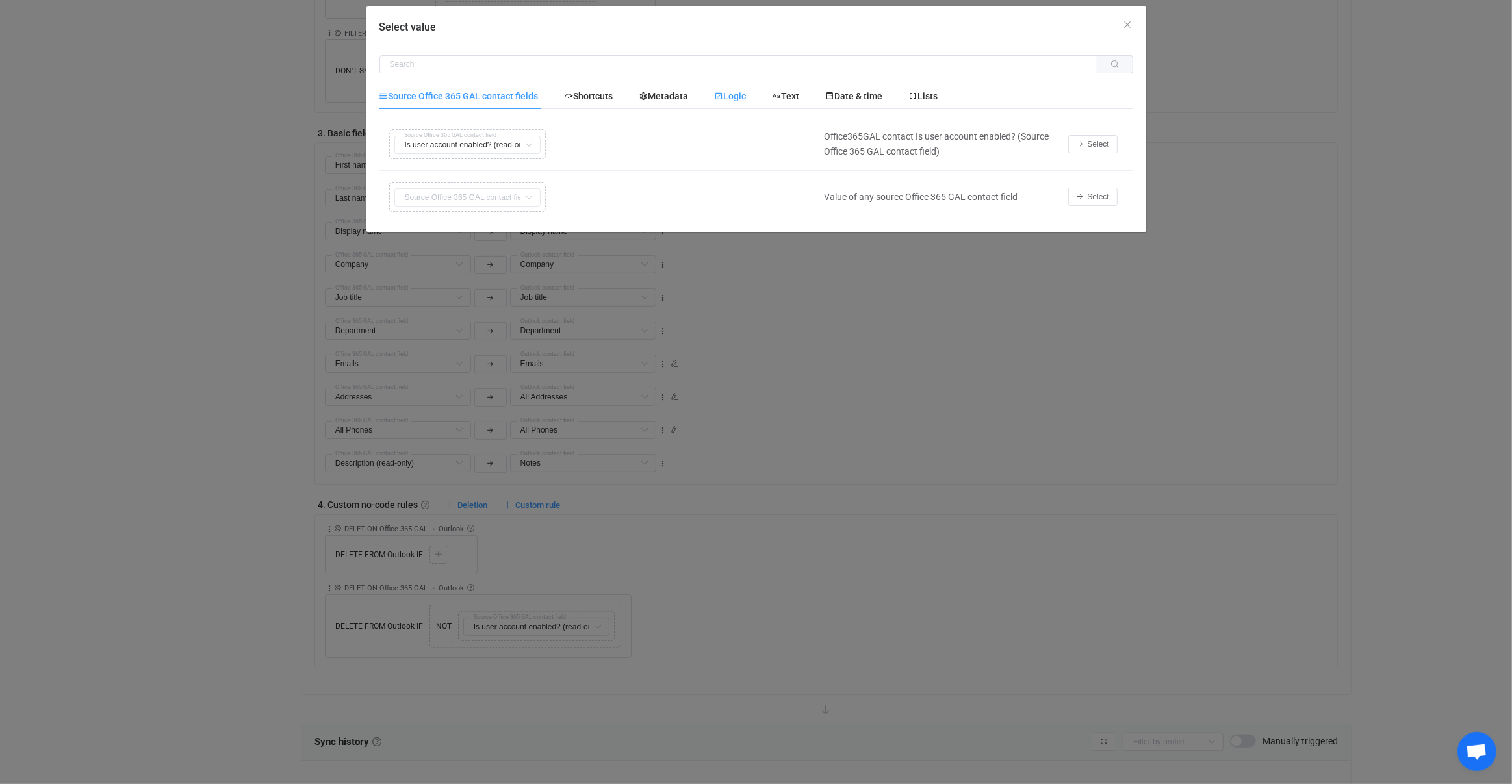
click at [742, 101] on span "Logic" at bounding box center [730, 96] width 32 height 10
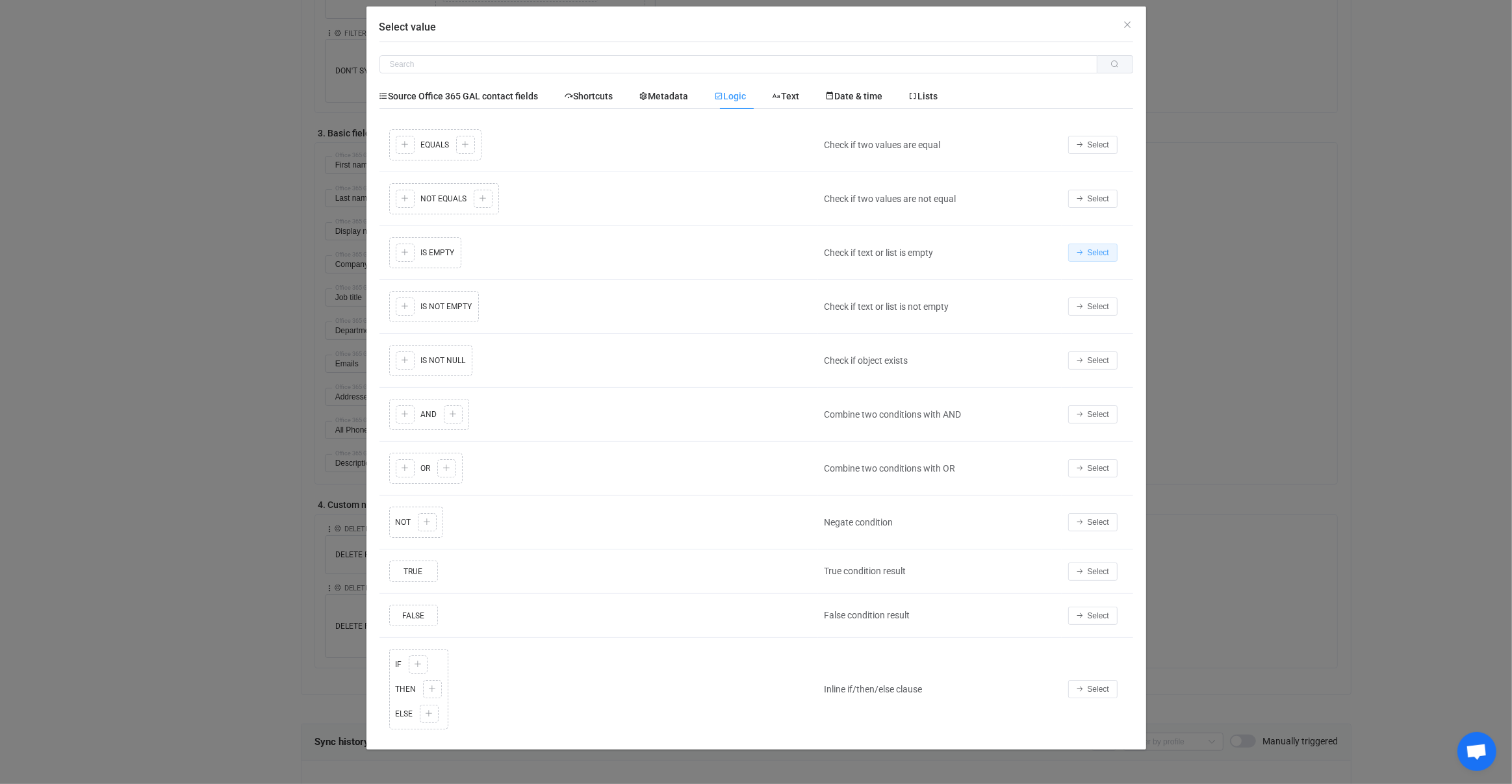
click at [1104, 257] on button "Select" at bounding box center [1093, 253] width 49 height 18
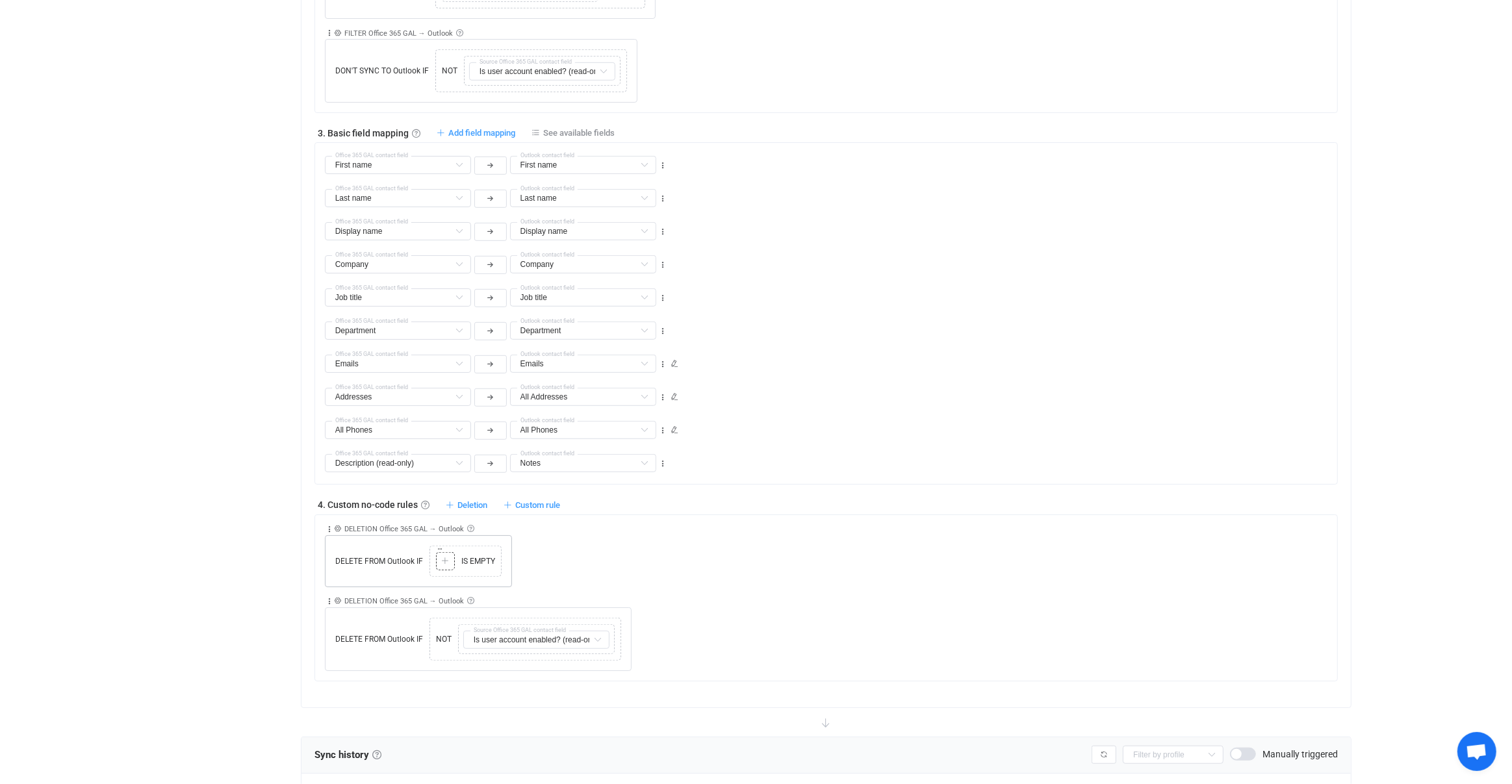
click at [442, 555] on div at bounding box center [445, 561] width 12 height 12
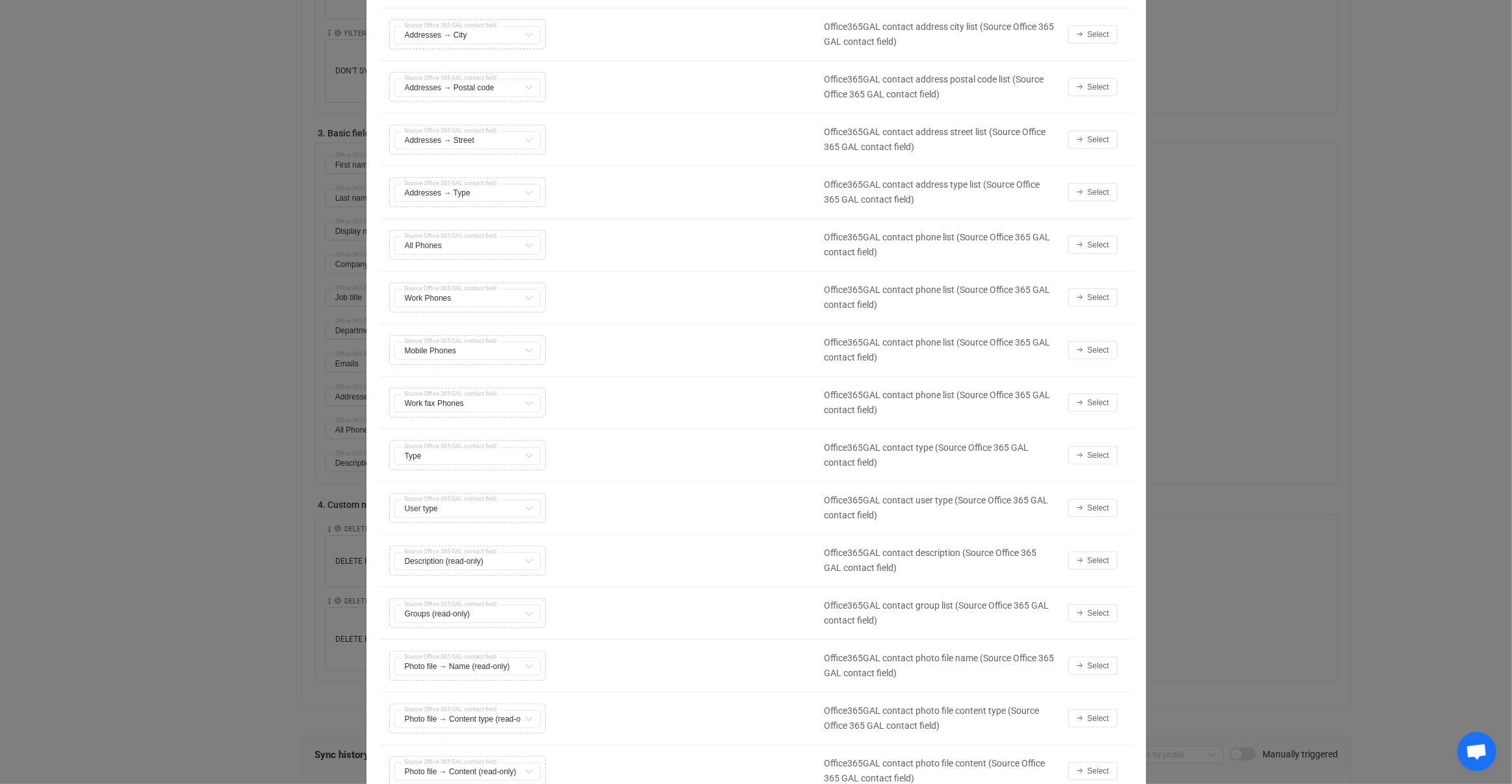
scroll to position [627, 0]
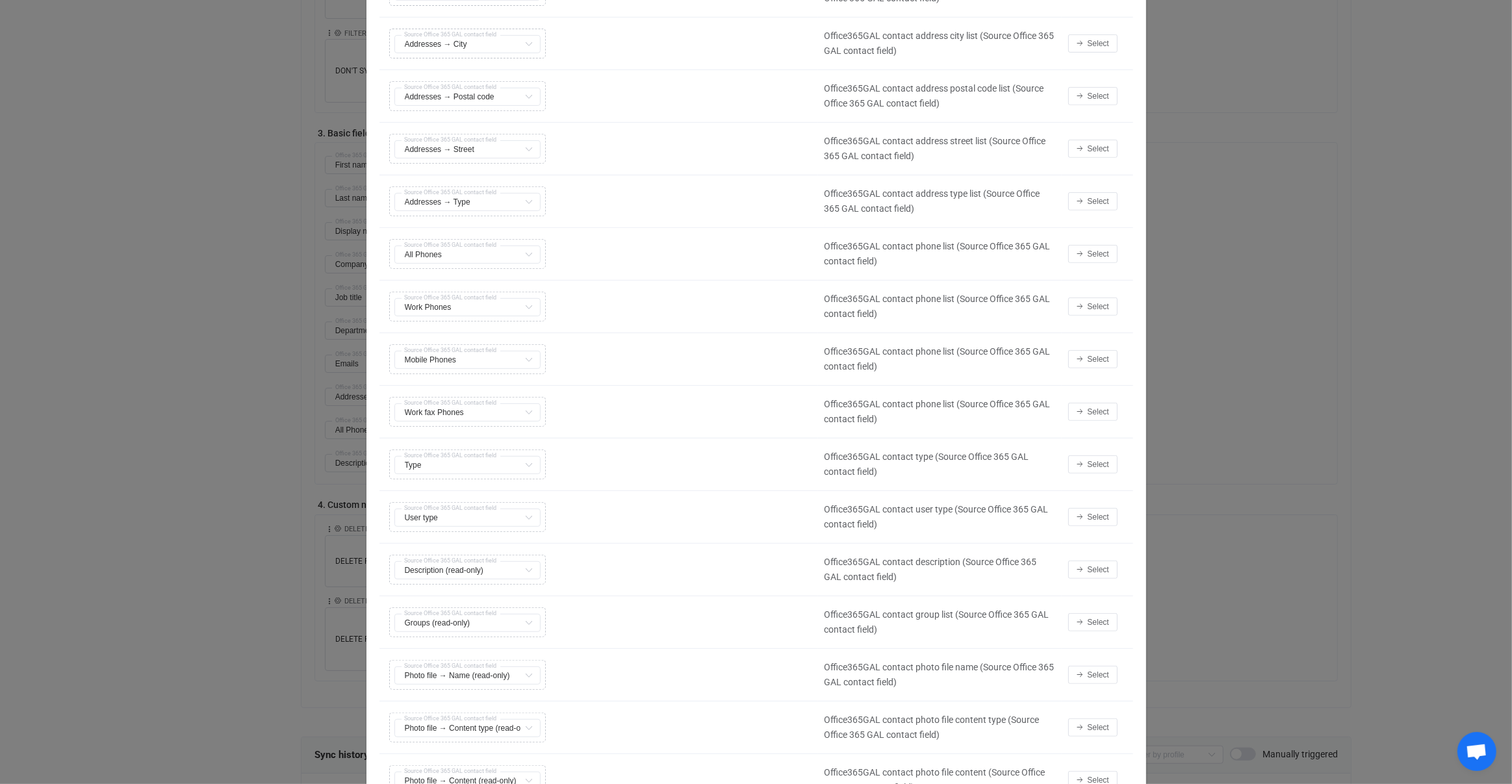
click at [1067, 250] on div "Select" at bounding box center [1098, 254] width 71 height 18
click at [1078, 250] on icon "Select value" at bounding box center [1080, 253] width 8 height 8
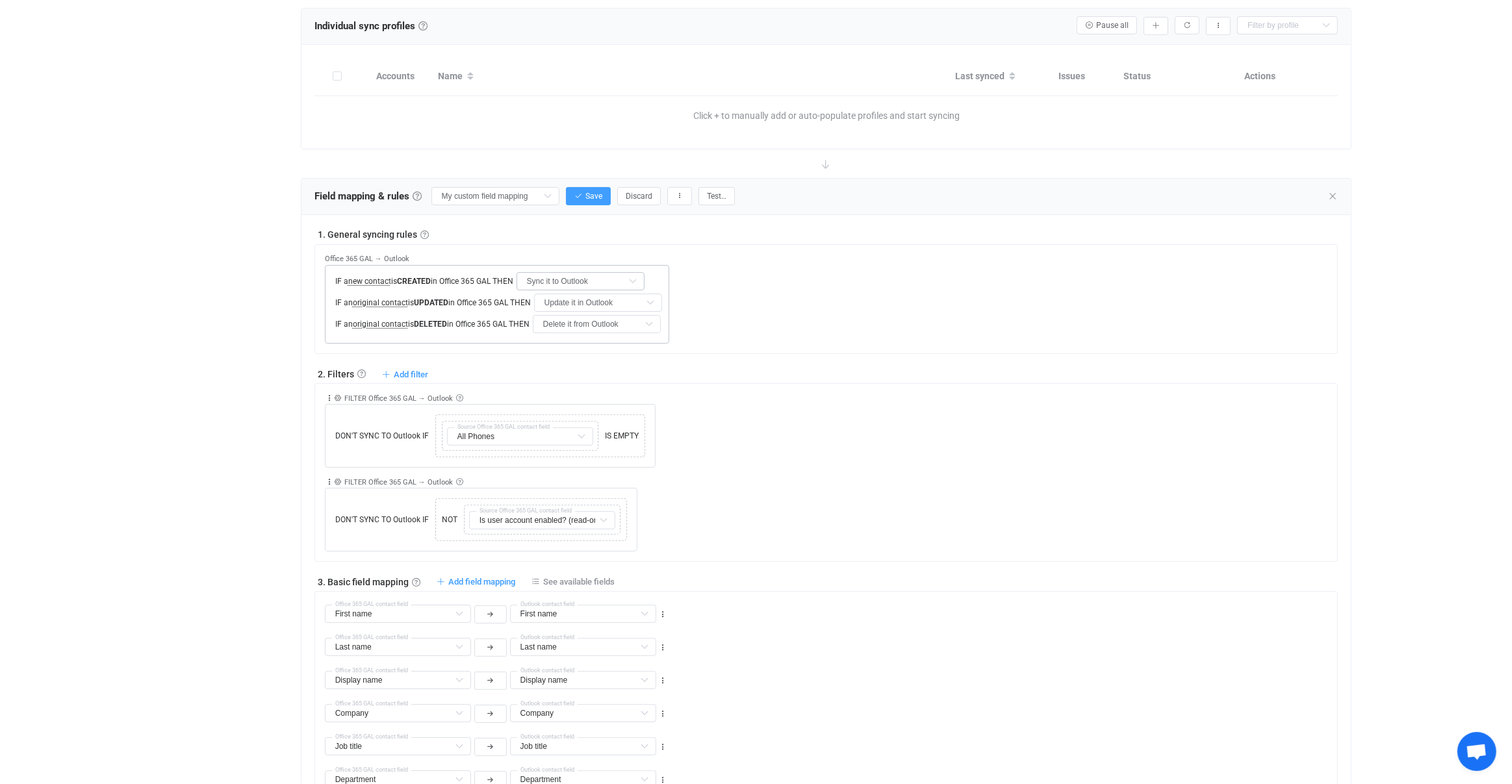
scroll to position [350, 0]
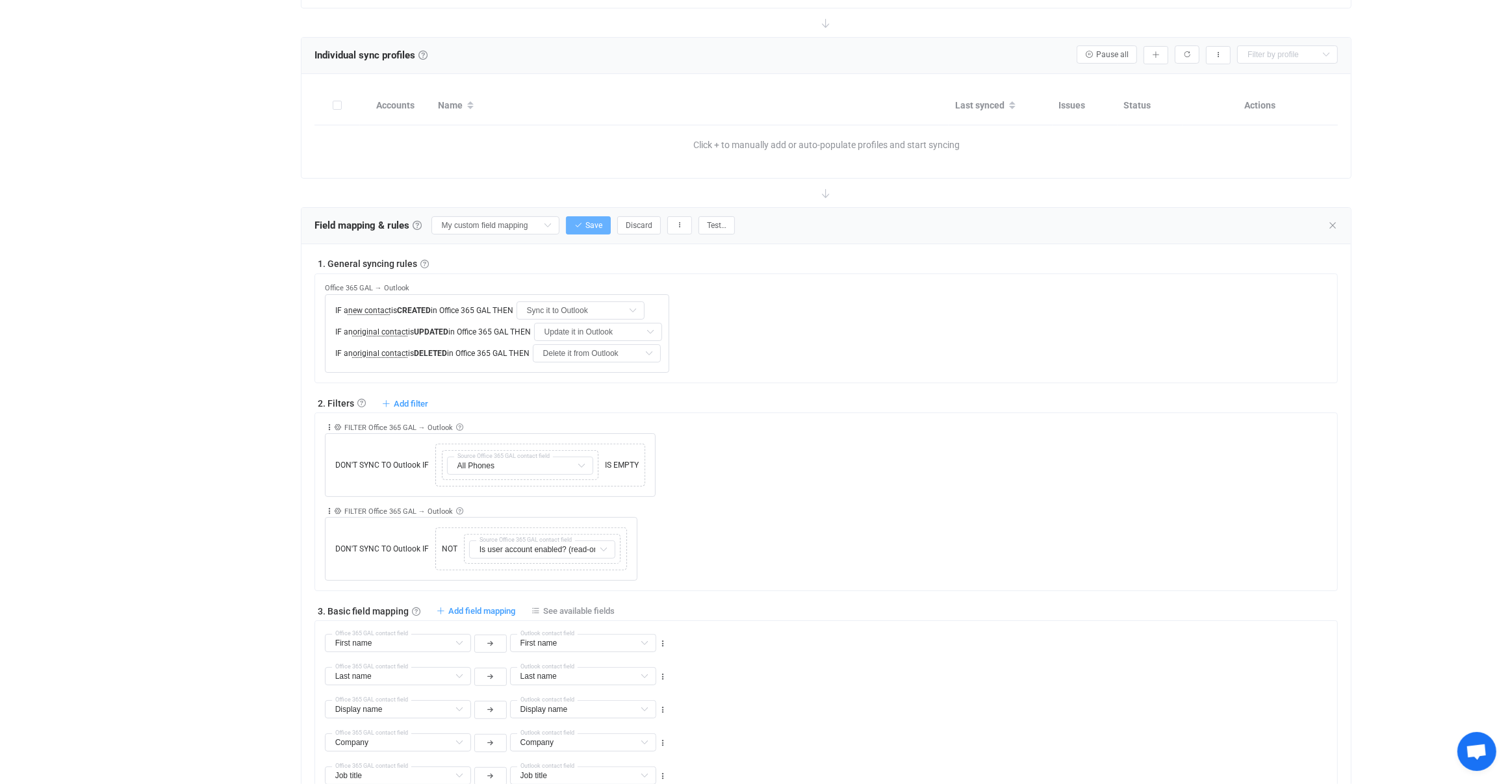
click at [566, 230] on button "Save" at bounding box center [588, 225] width 45 height 18
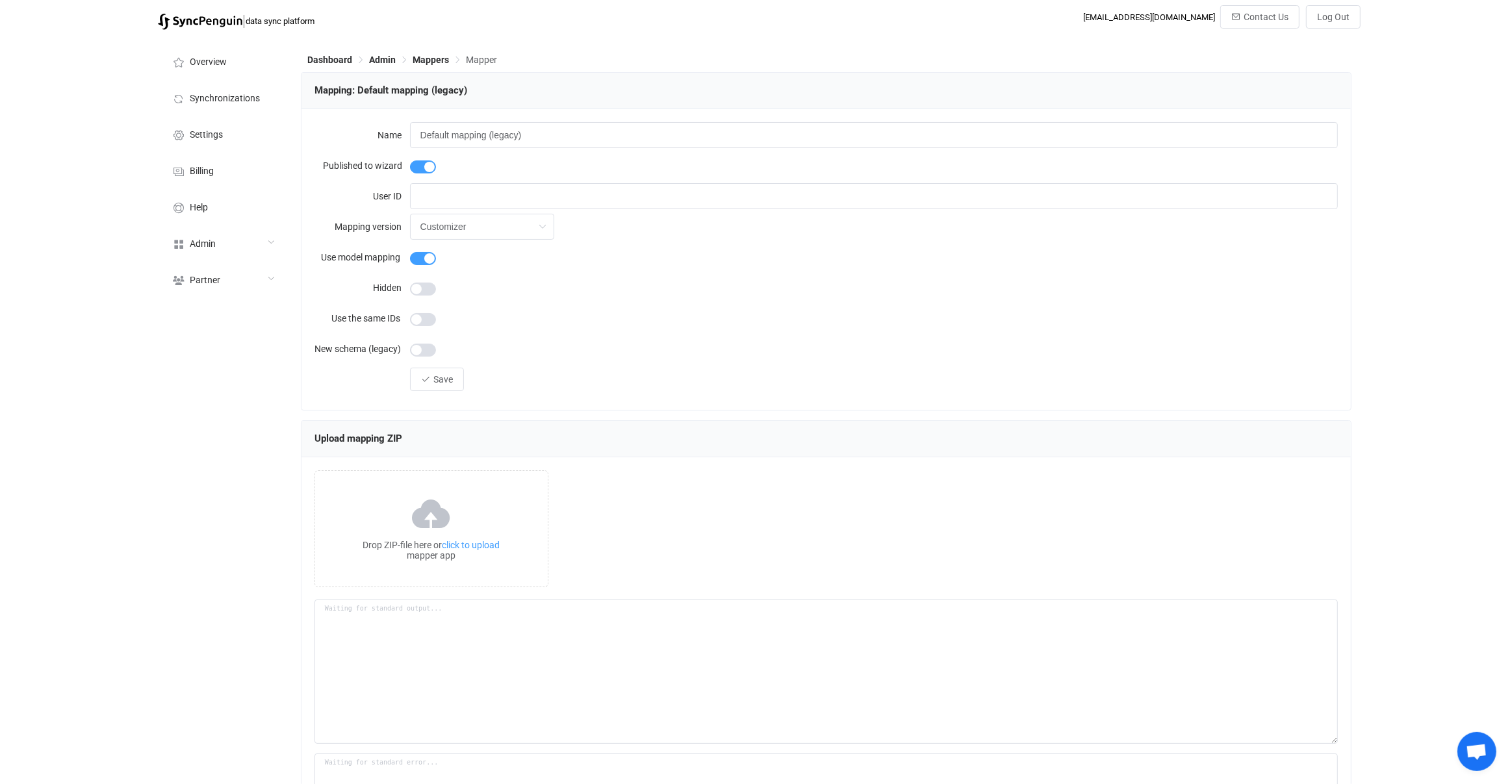
click at [430, 163] on span at bounding box center [423, 166] width 26 height 13
click at [454, 377] on button "Save" at bounding box center [436, 379] width 54 height 23
drag, startPoint x: 554, startPoint y: 138, endPoint x: 538, endPoint y: 138, distance: 16.0
click at [554, 138] on input "Default mapping (legacy)" at bounding box center [873, 135] width 928 height 26
click at [488, 139] on input "Default mapping (legacy)" at bounding box center [873, 135] width 928 height 26
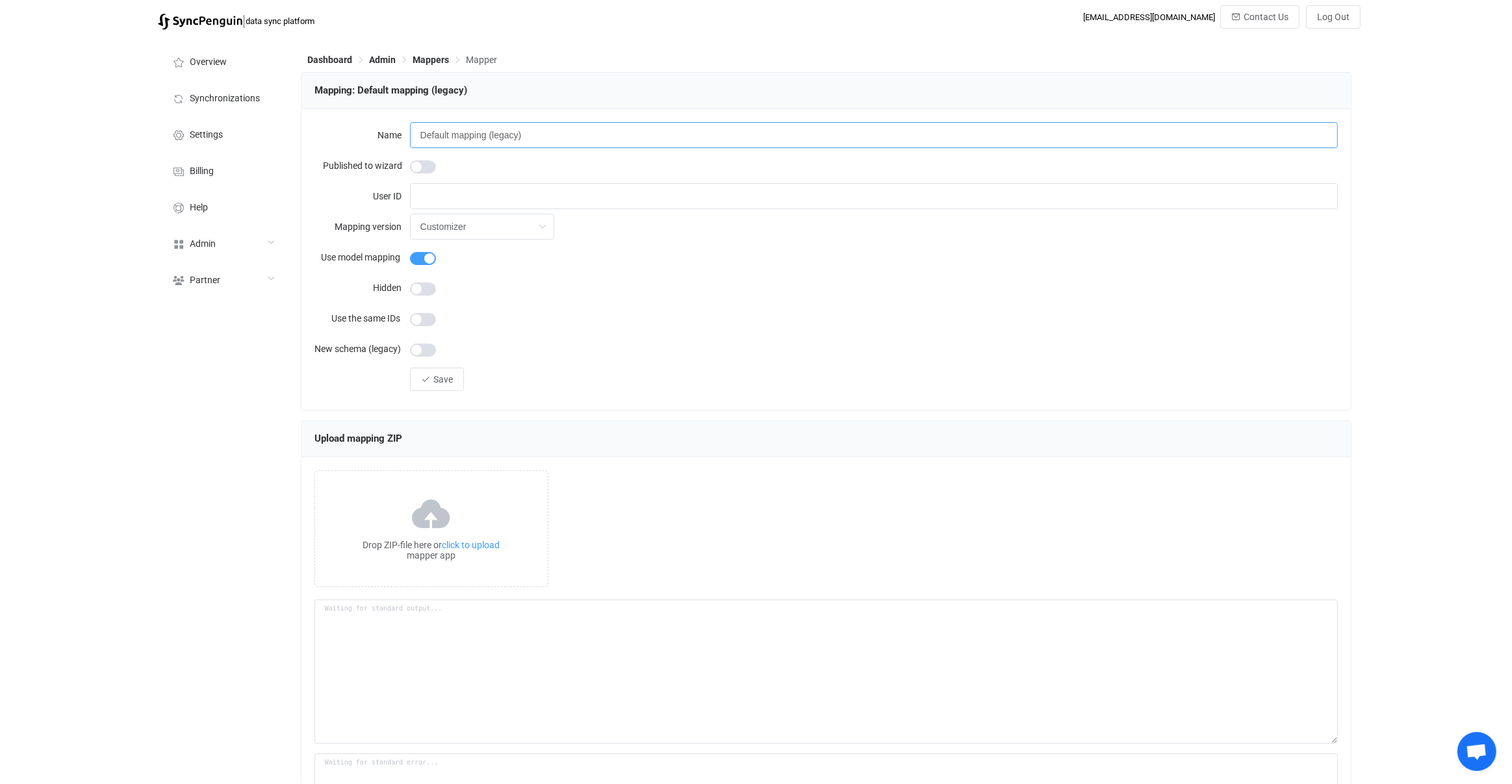
drag, startPoint x: 487, startPoint y: 139, endPoint x: 473, endPoint y: 139, distance: 14.0
click at [487, 139] on input "Default mapping (legacy)" at bounding box center [873, 135] width 928 height 26
click at [473, 139] on input "Default mapping (legacy)" at bounding box center [873, 135] width 928 height 26
drag, startPoint x: 473, startPoint y: 139, endPoint x: 431, endPoint y: 136, distance: 42.1
click at [431, 136] on input "Default mapping (legacy)" at bounding box center [873, 135] width 928 height 26
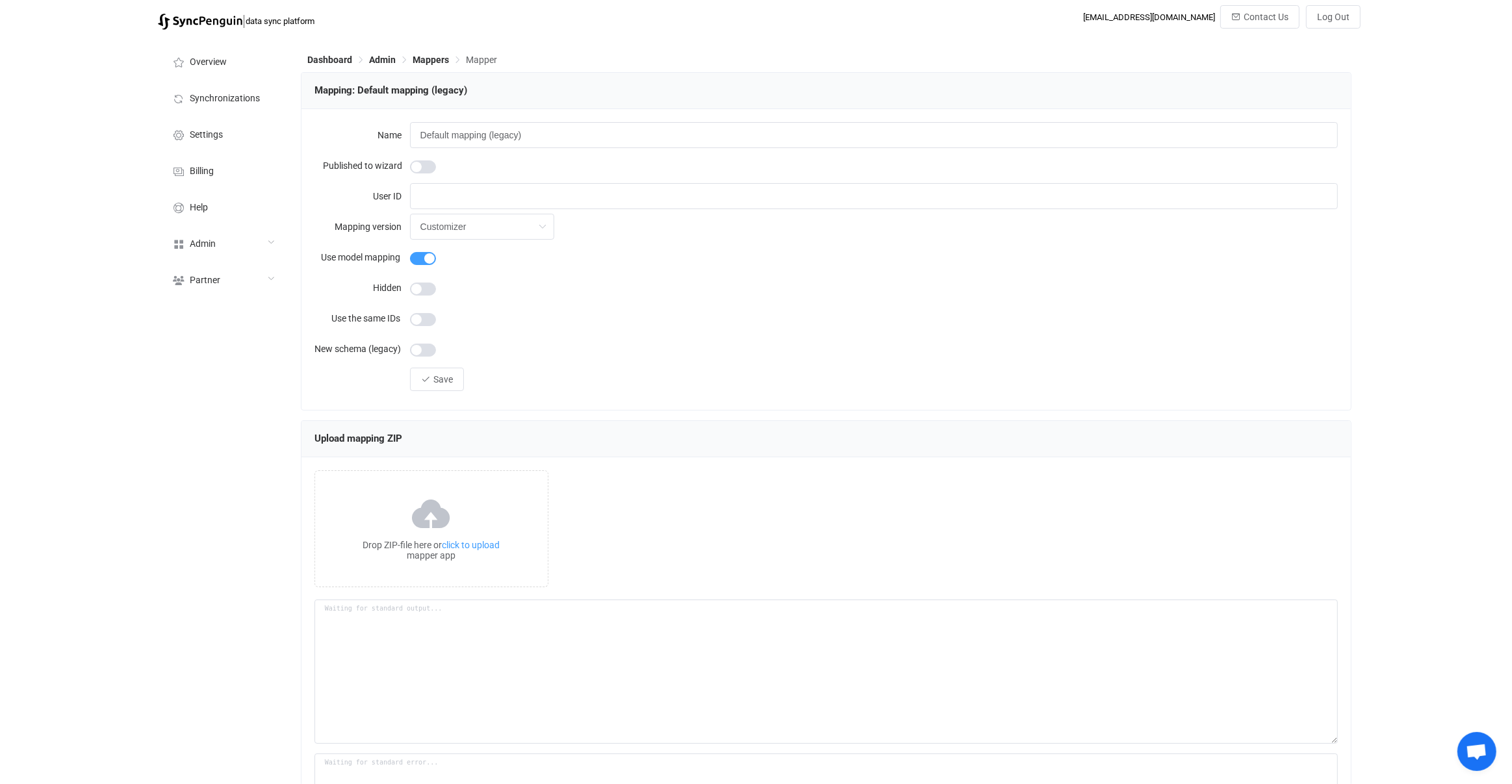
click at [529, 289] on div at bounding box center [873, 288] width 928 height 26
click at [423, 286] on span at bounding box center [423, 289] width 26 height 13
click at [433, 385] on button "Save" at bounding box center [436, 379] width 54 height 23
click at [584, 346] on div at bounding box center [873, 349] width 928 height 26
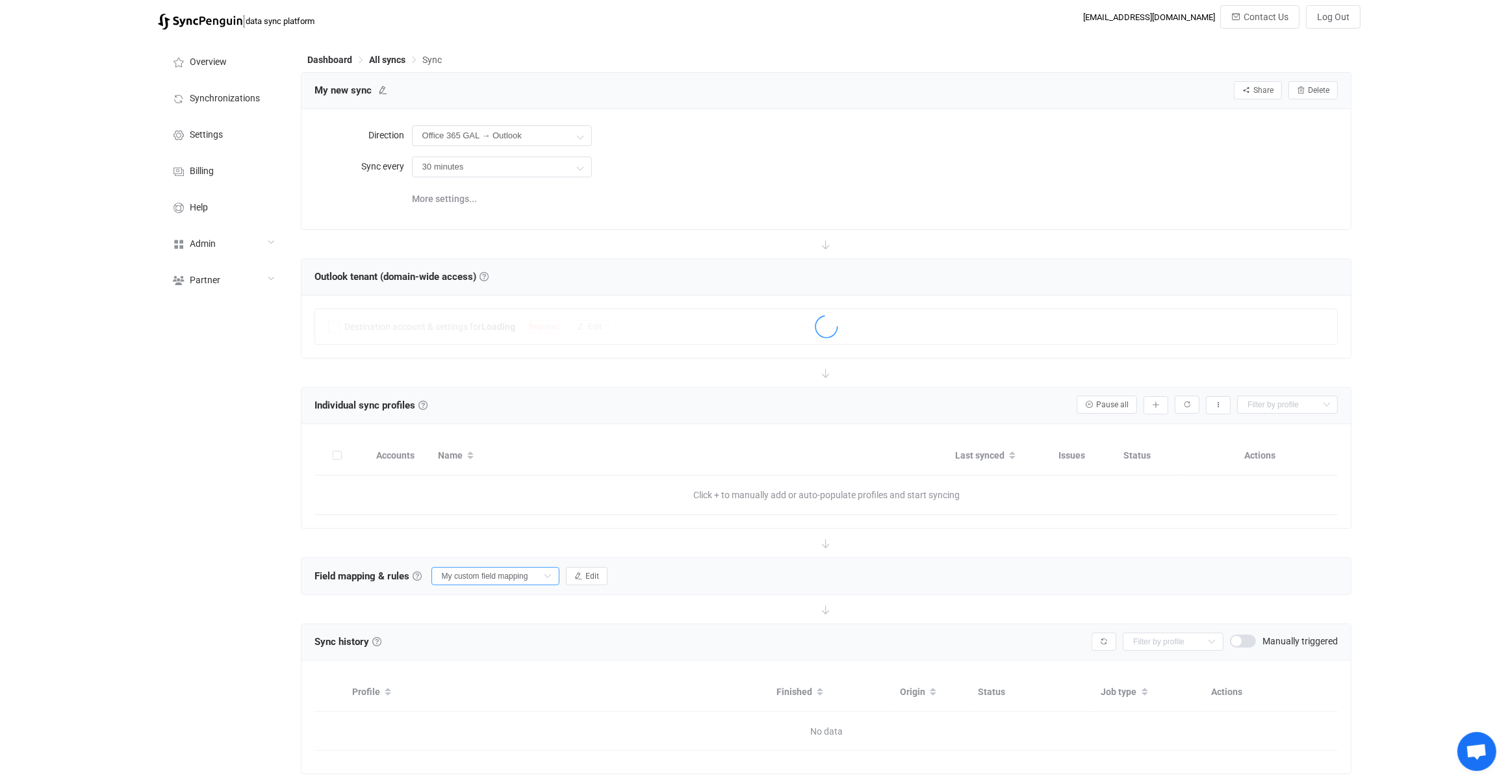
click at [477, 571] on input "My custom field mapping" at bounding box center [495, 576] width 128 height 18
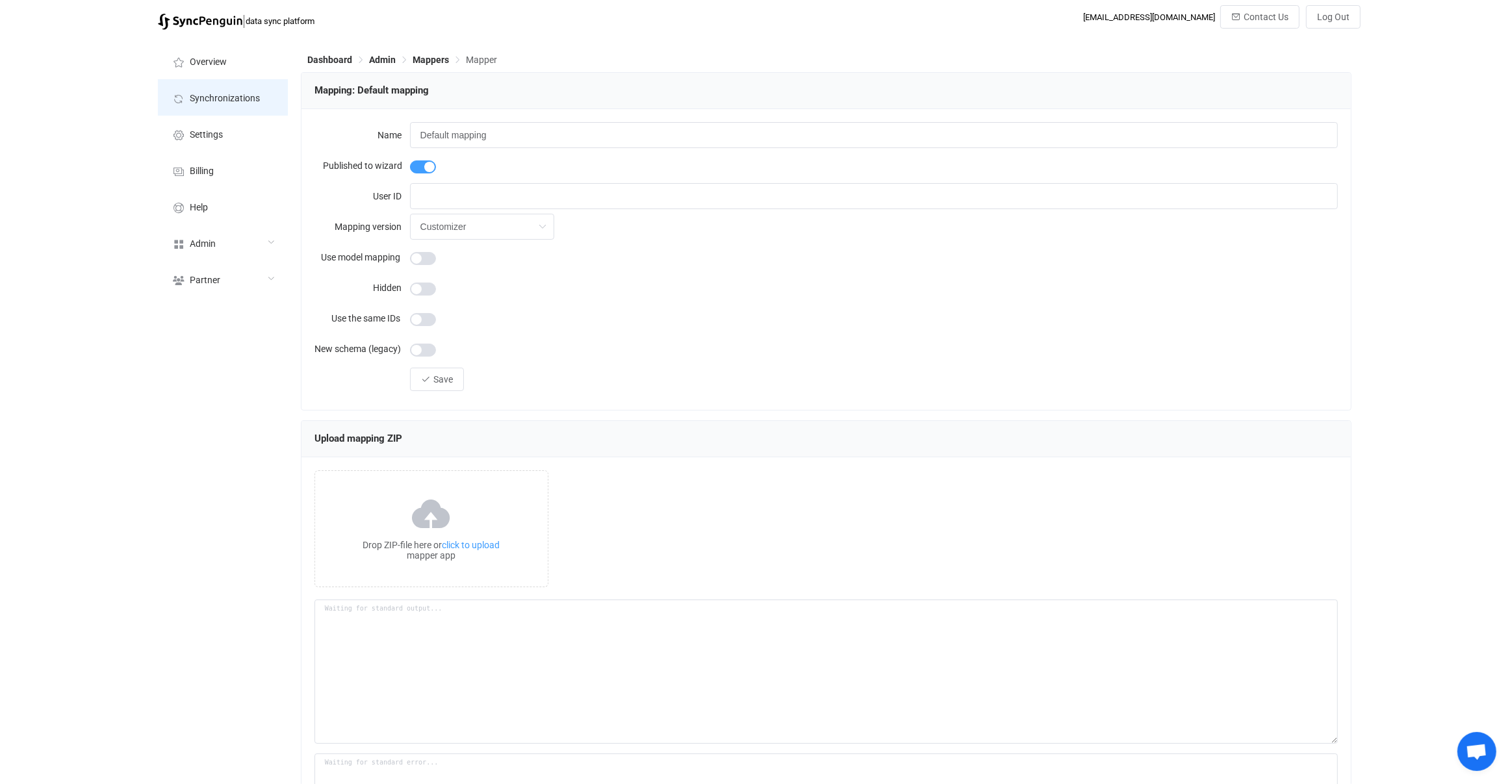
click at [247, 101] on span "Synchronizations" at bounding box center [225, 99] width 70 height 10
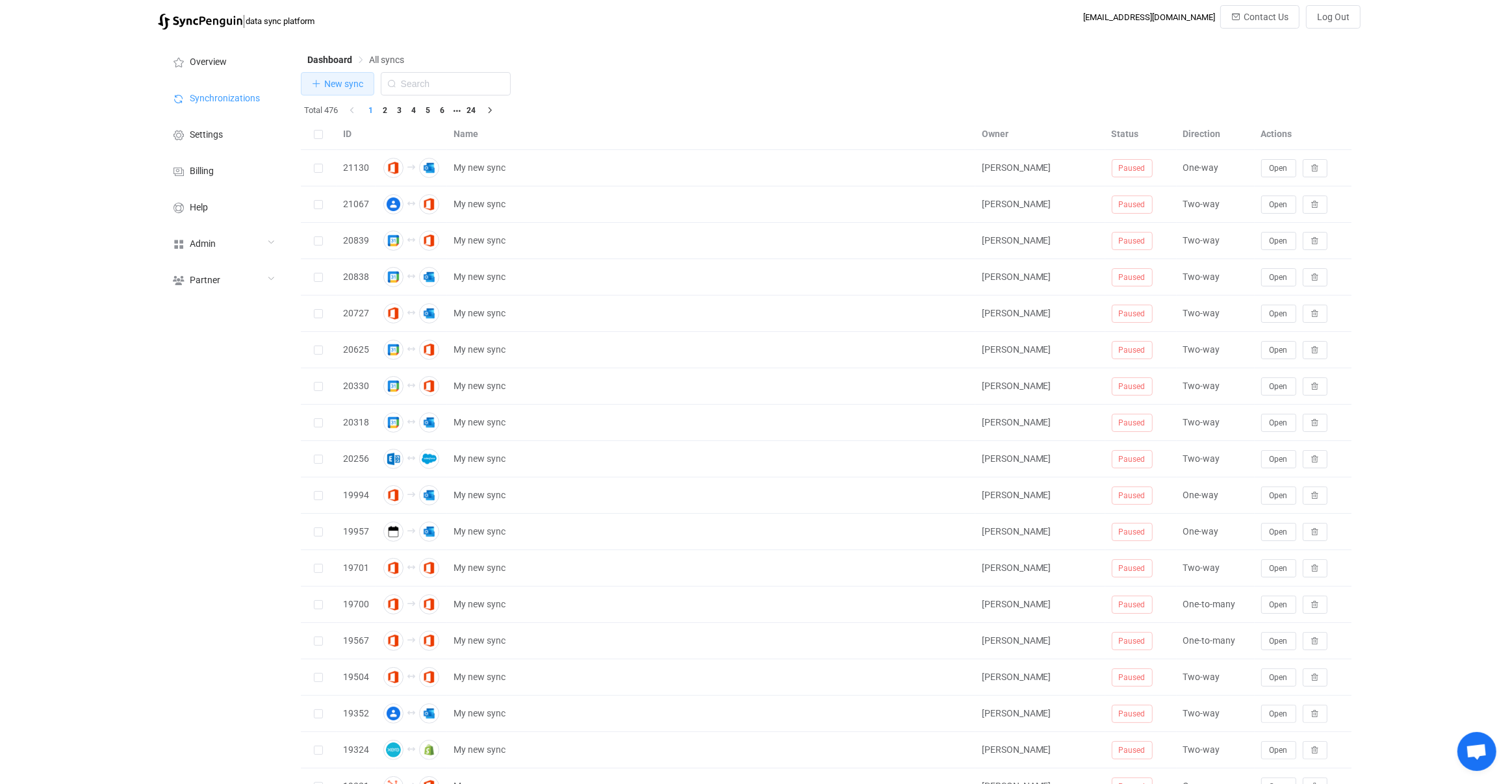
click at [342, 86] on span "New sync" at bounding box center [343, 84] width 39 height 10
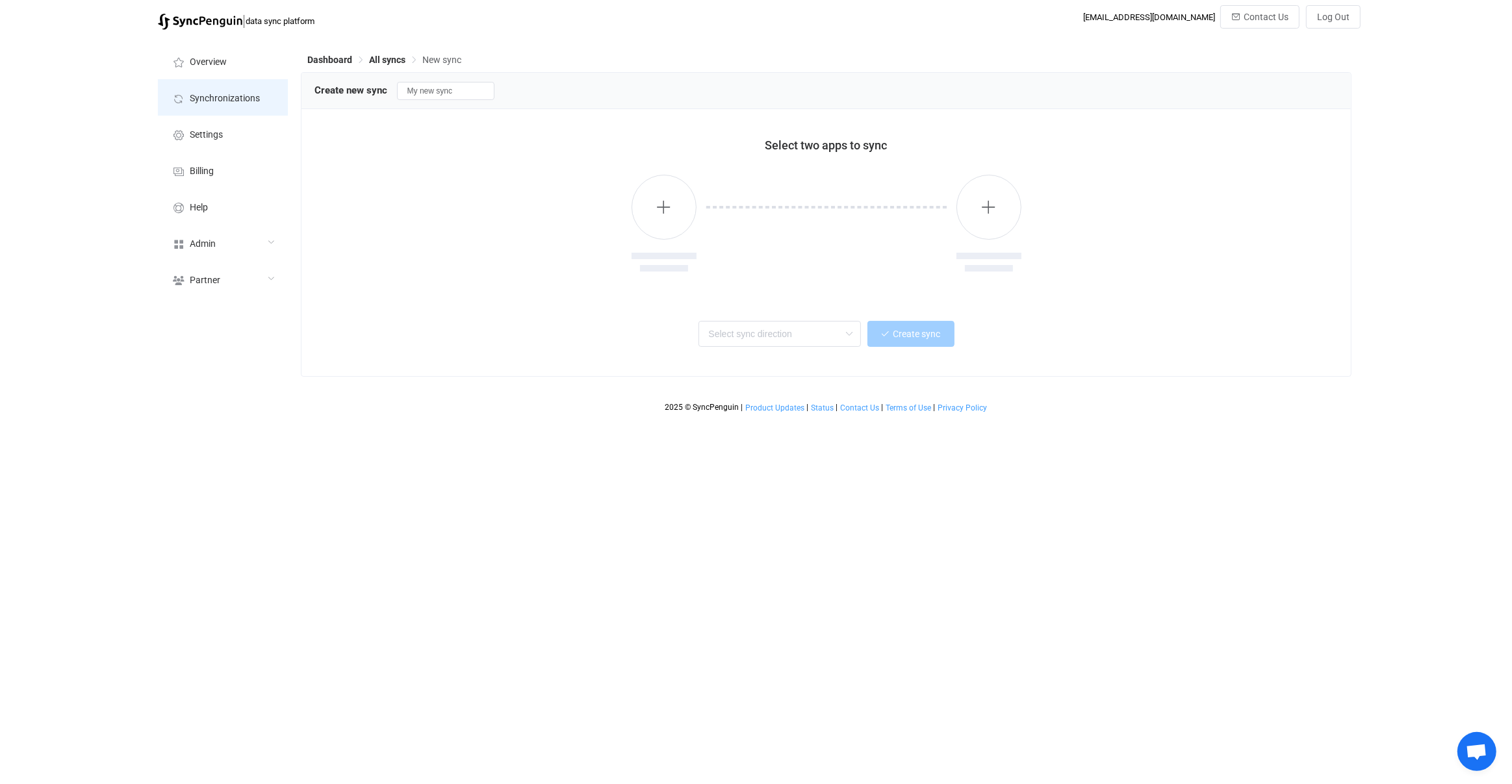
click at [256, 100] on span "Synchronizations" at bounding box center [225, 99] width 70 height 10
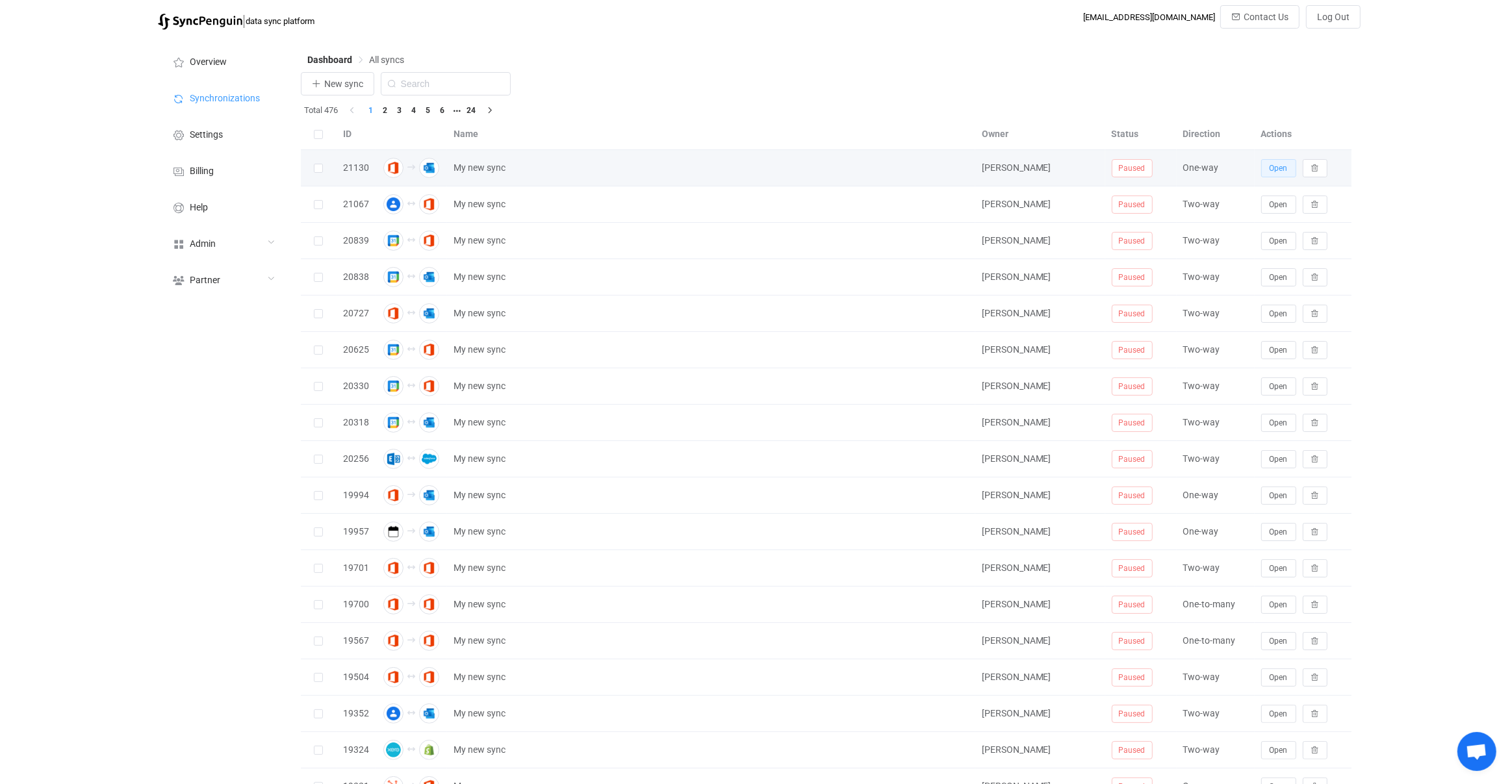
click at [1293, 174] on button "Open" at bounding box center [1278, 168] width 35 height 18
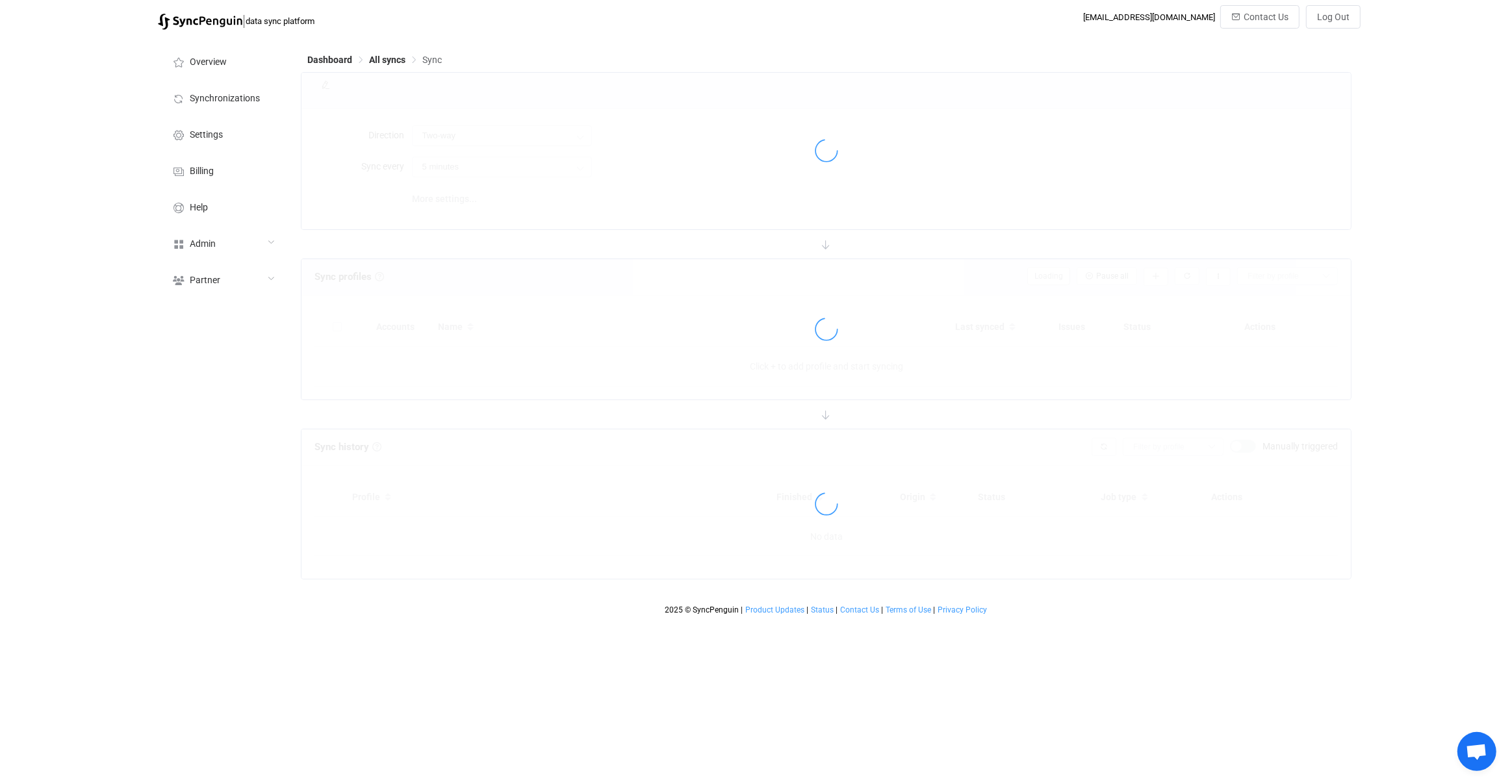
type input "Office 365 GAL → Outlook"
type input "30 minutes"
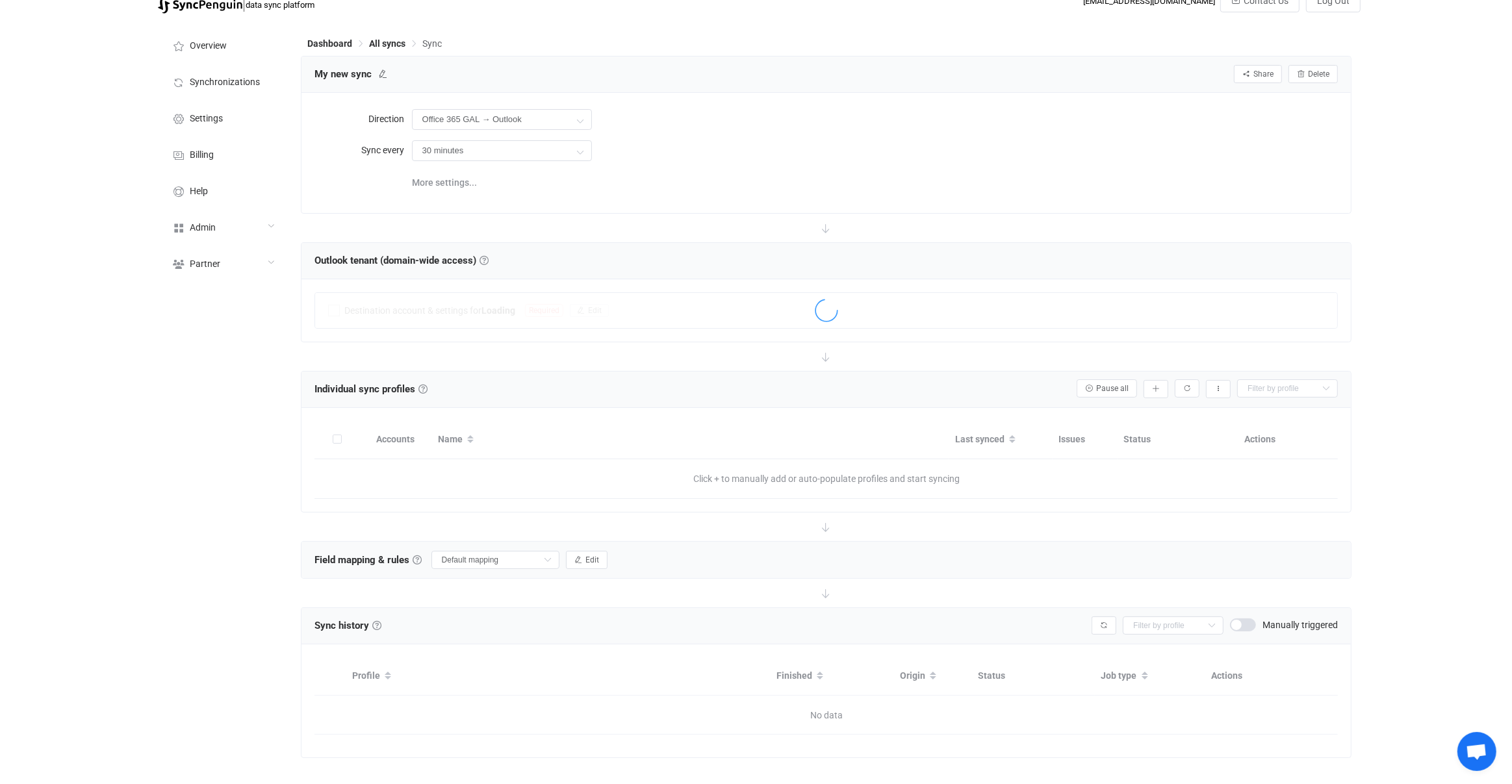
scroll to position [29, 0]
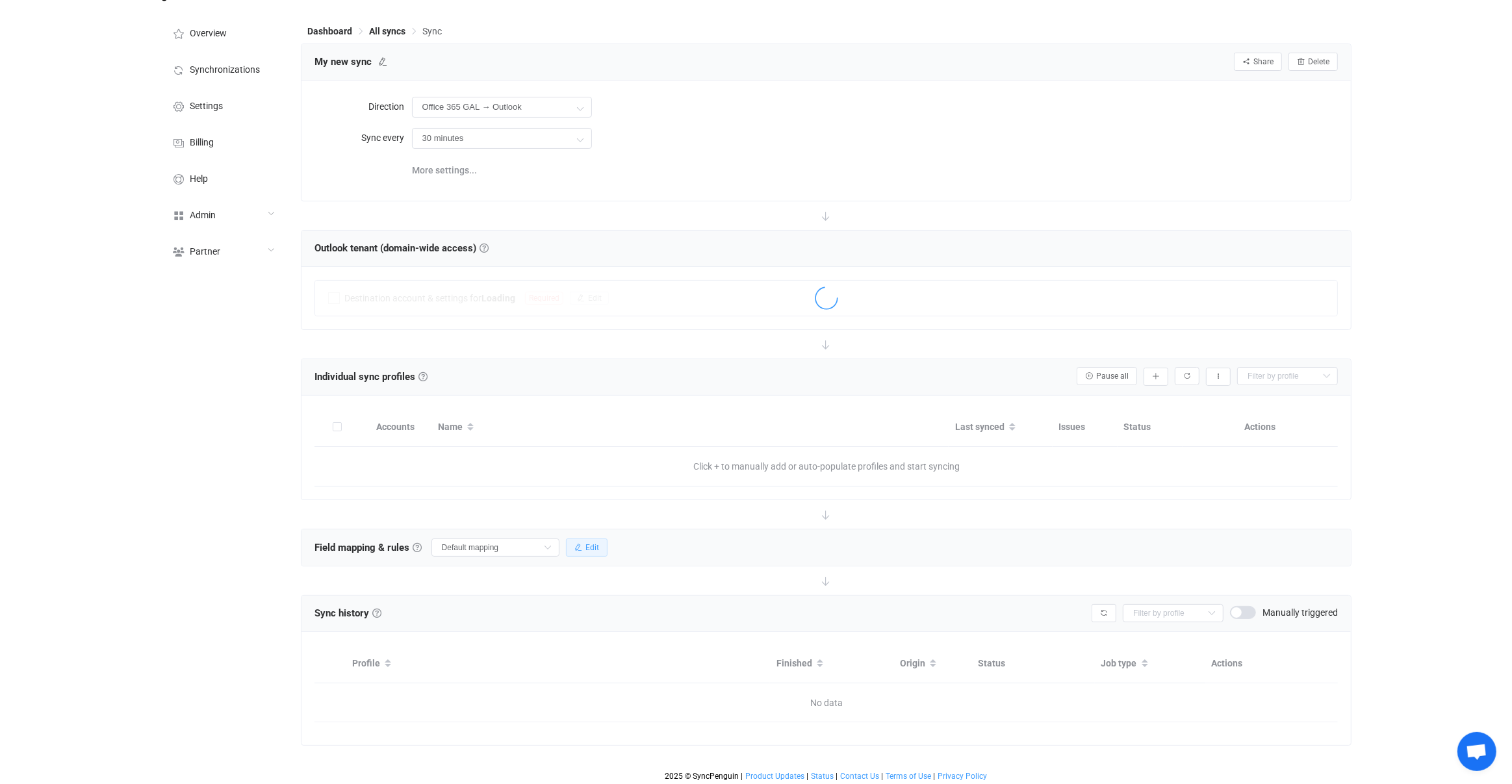
click at [574, 548] on icon "button" at bounding box center [578, 547] width 8 height 8
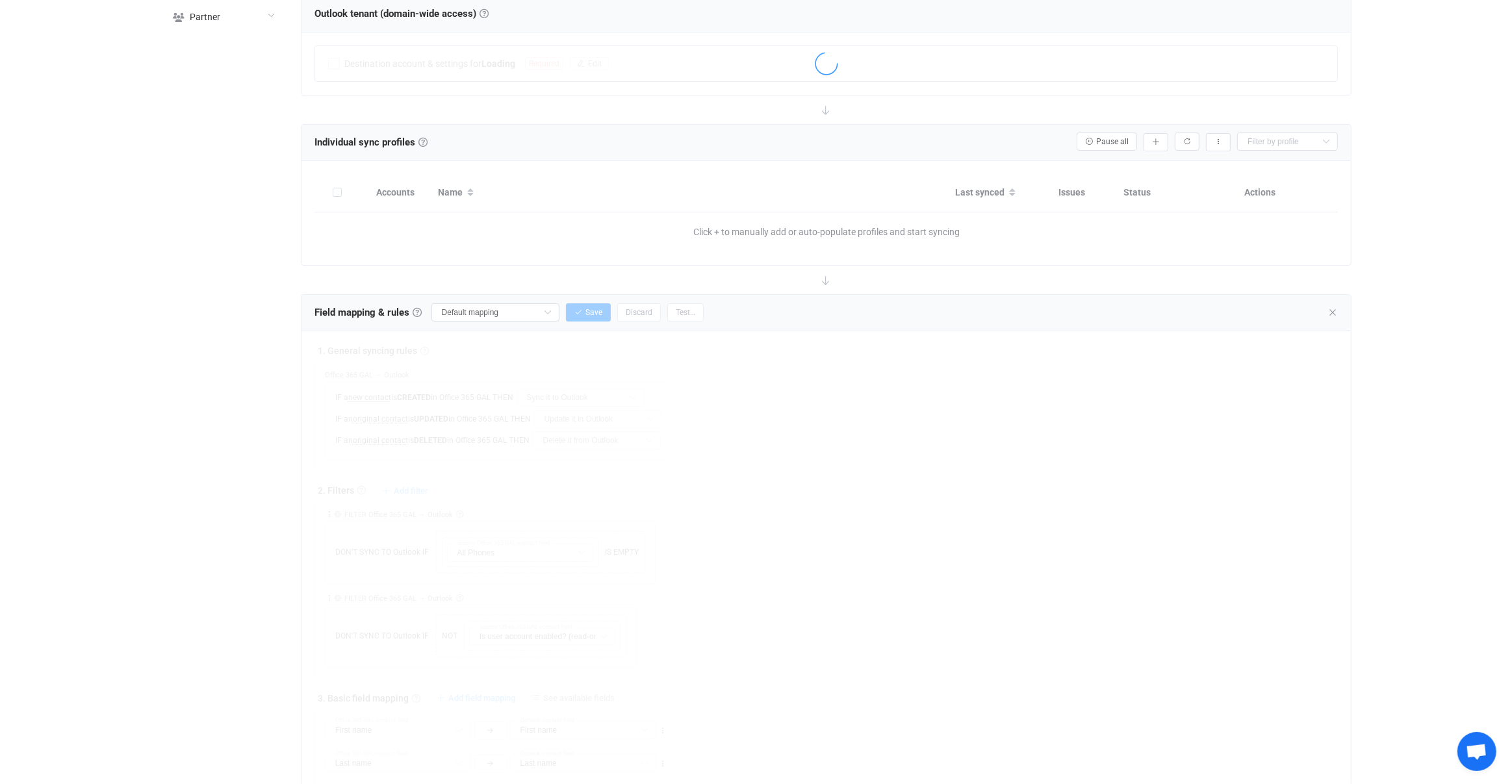
scroll to position [377, 0]
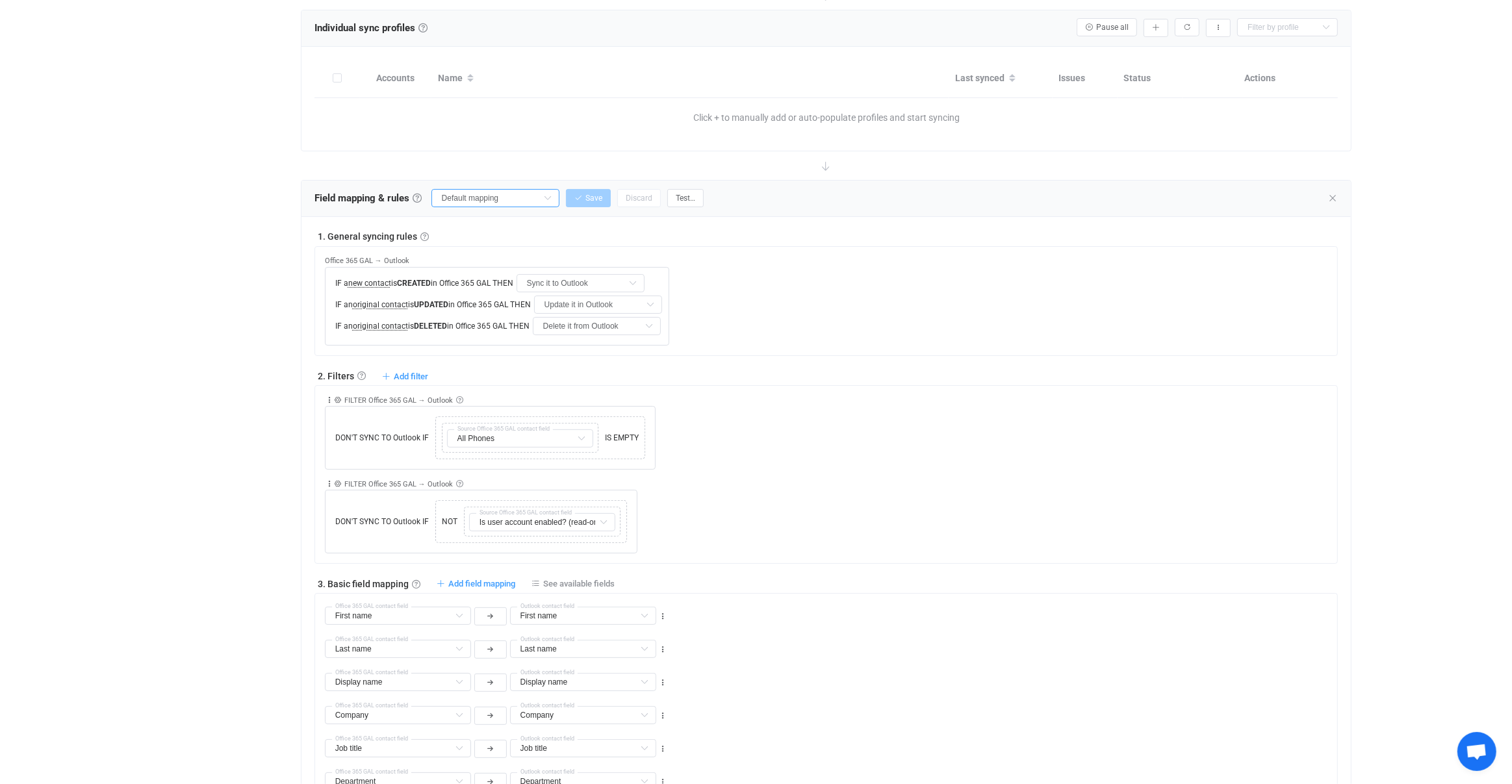
click at [486, 202] on input "Default mapping" at bounding box center [495, 198] width 128 height 18
click at [512, 308] on span "My custom field mapping" at bounding box center [499, 305] width 101 height 22
type input "My custom field mapping"
type input "Photo file (read-only)"
type input "Photo"
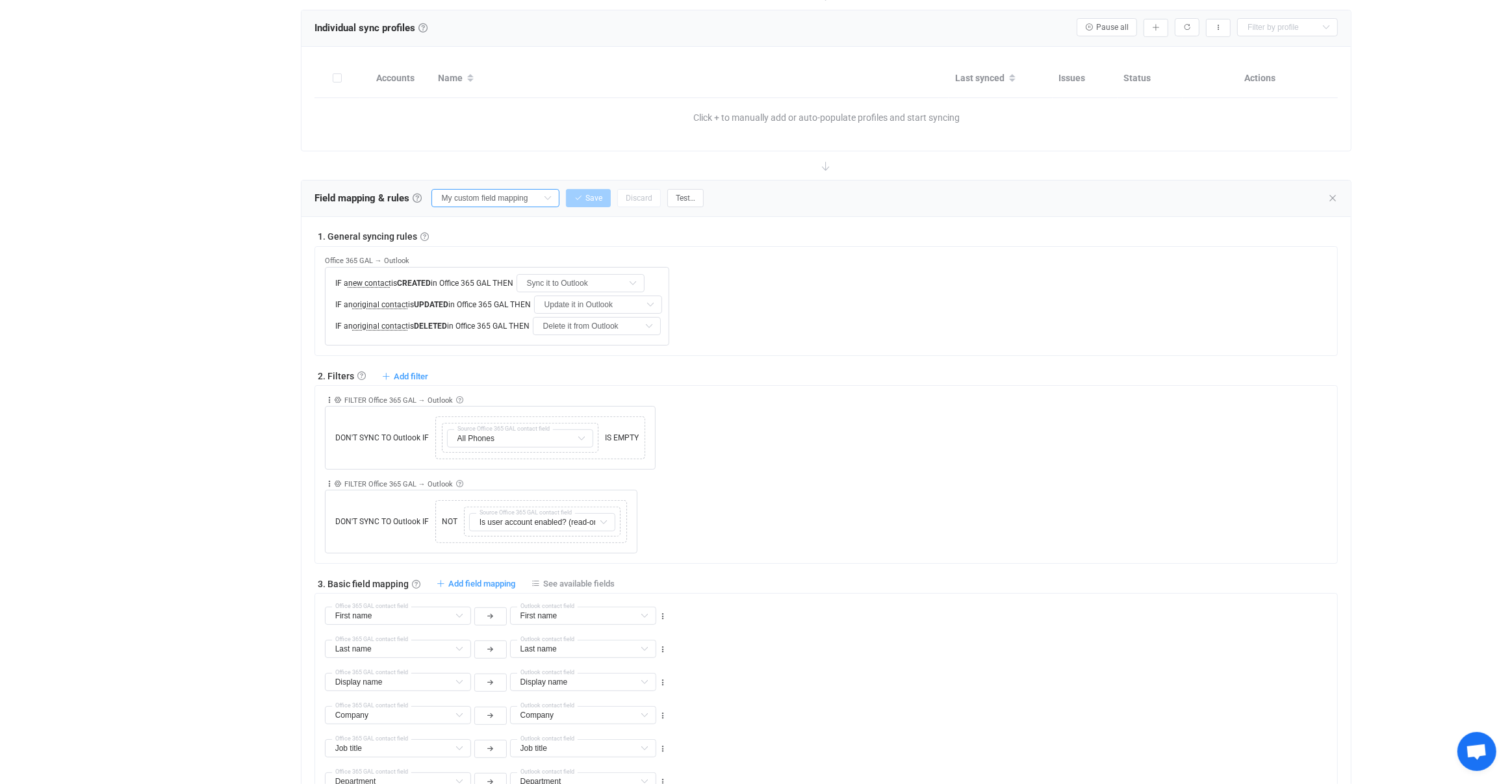
type input "First name"
type input "Last name"
type input "Display name"
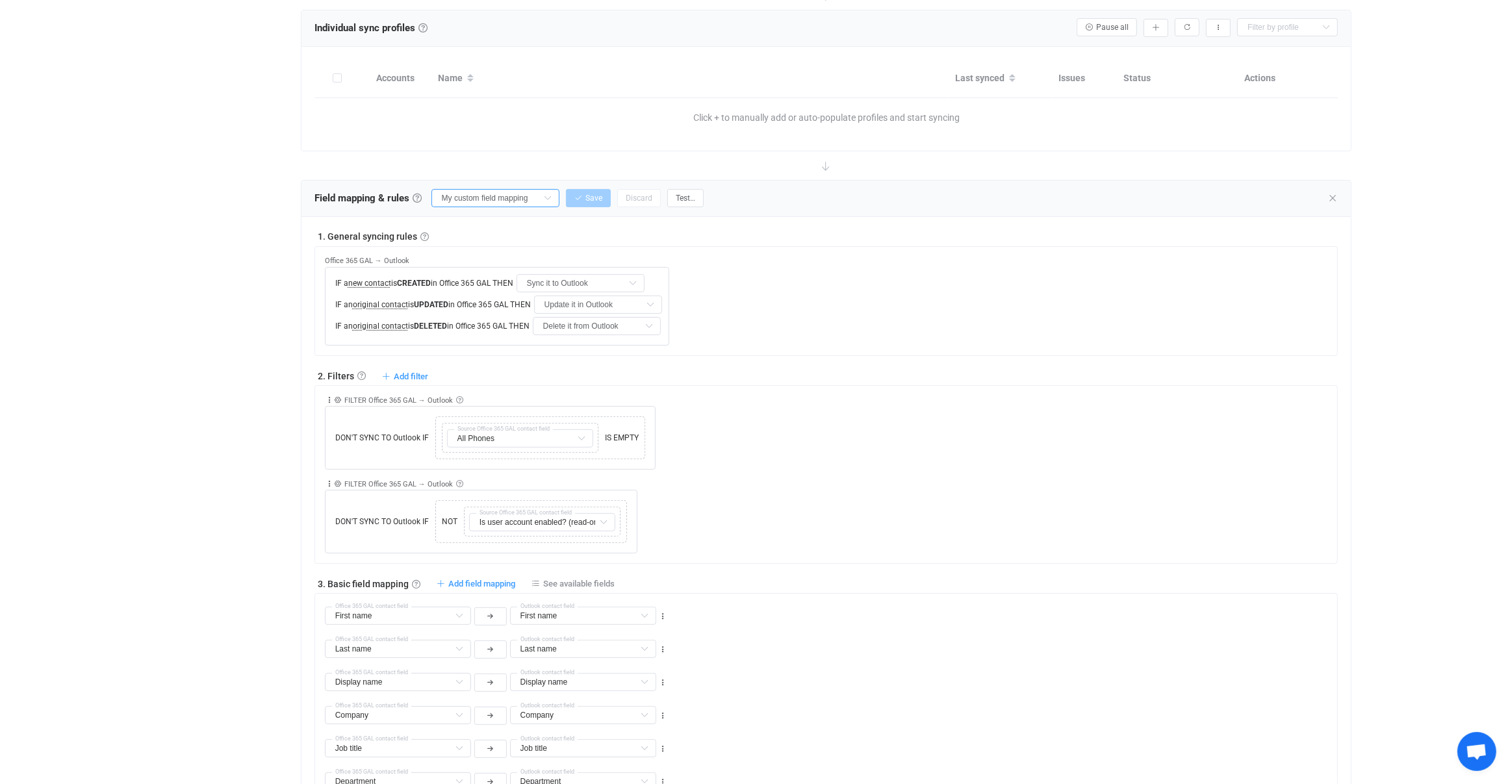
type input "Display name"
type input "Company"
type input "Job title"
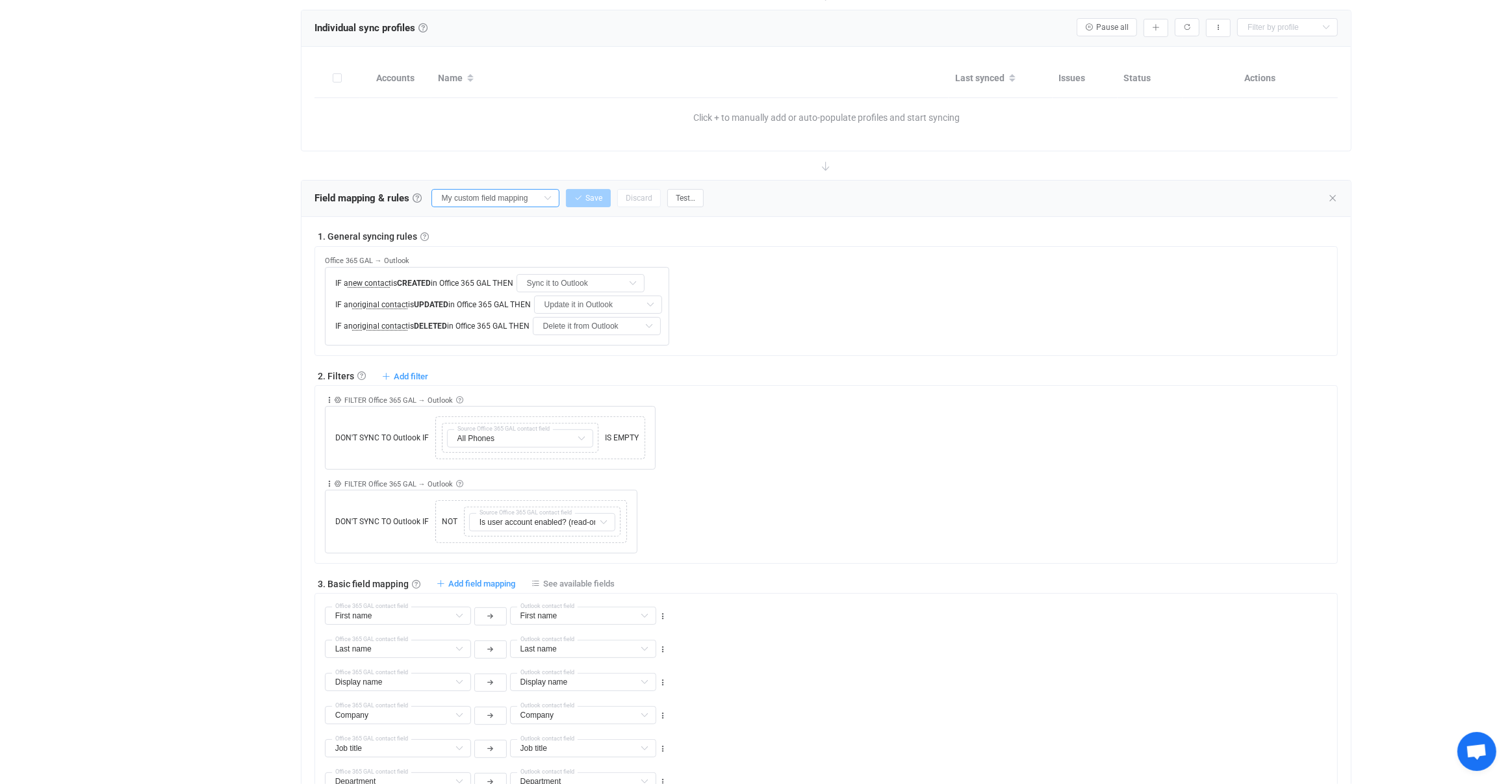
type input "Department"
type input "Emails"
type input "Addresses"
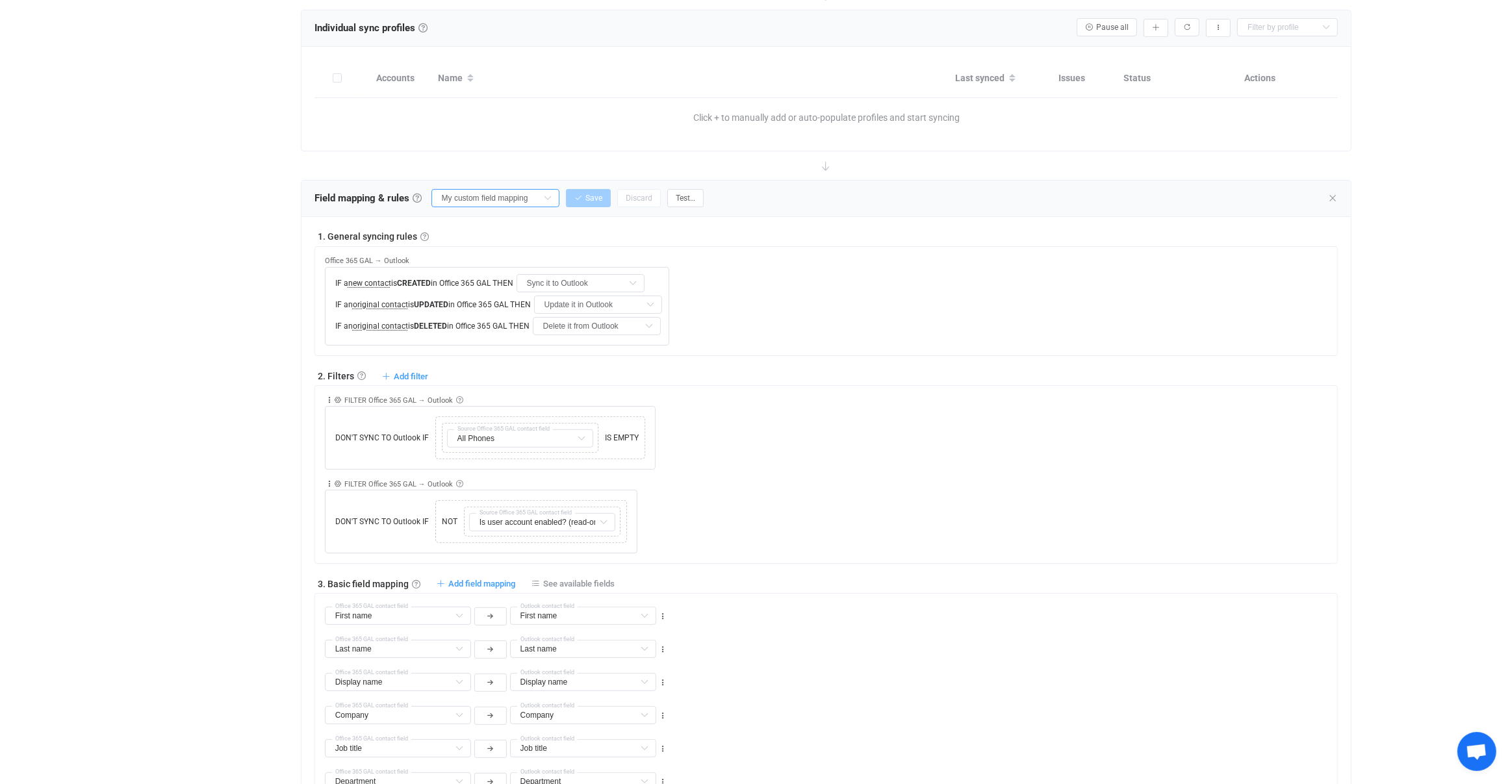
type input "All Addresses"
type input "All Phones"
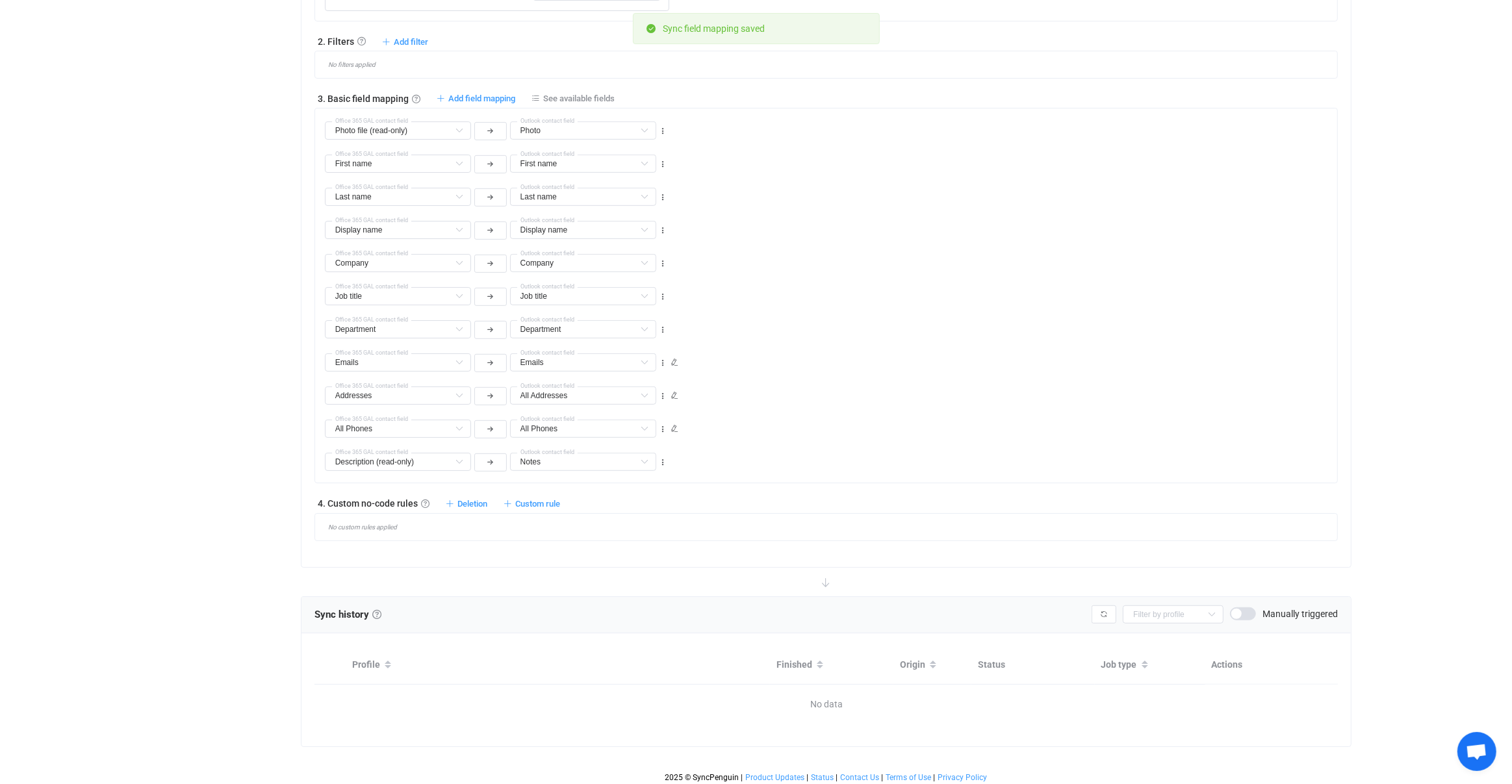
scroll to position [0, 0]
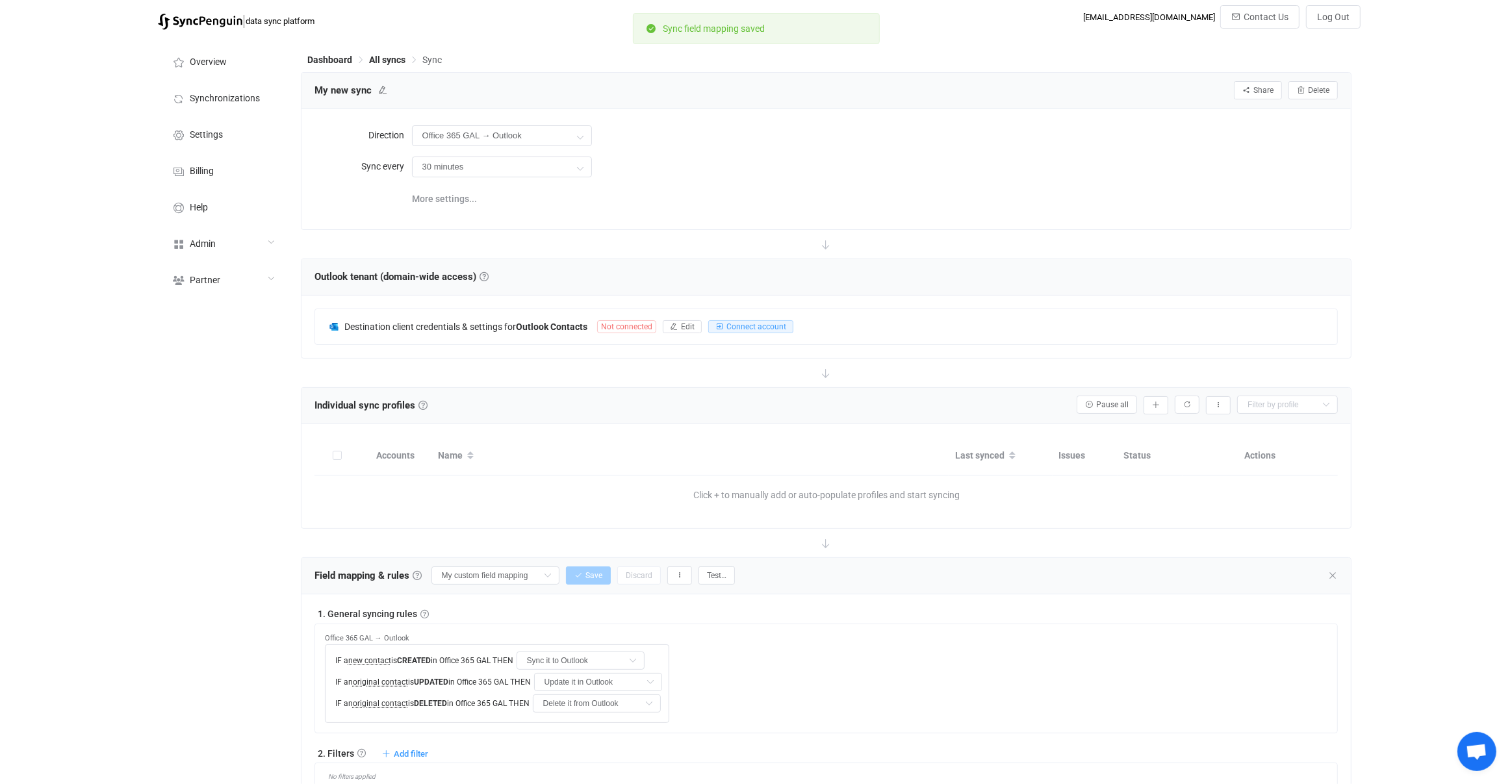
click at [486, 562] on div "Field mapping & rules Field mapping & rules By default, all contacts of the con…" at bounding box center [826, 576] width 1050 height 36
click at [486, 568] on input "My custom field mapping" at bounding box center [495, 575] width 128 height 18
click at [528, 631] on li "Default mapping" at bounding box center [510, 624] width 149 height 22
type input "Default mapping"
type input "First name"
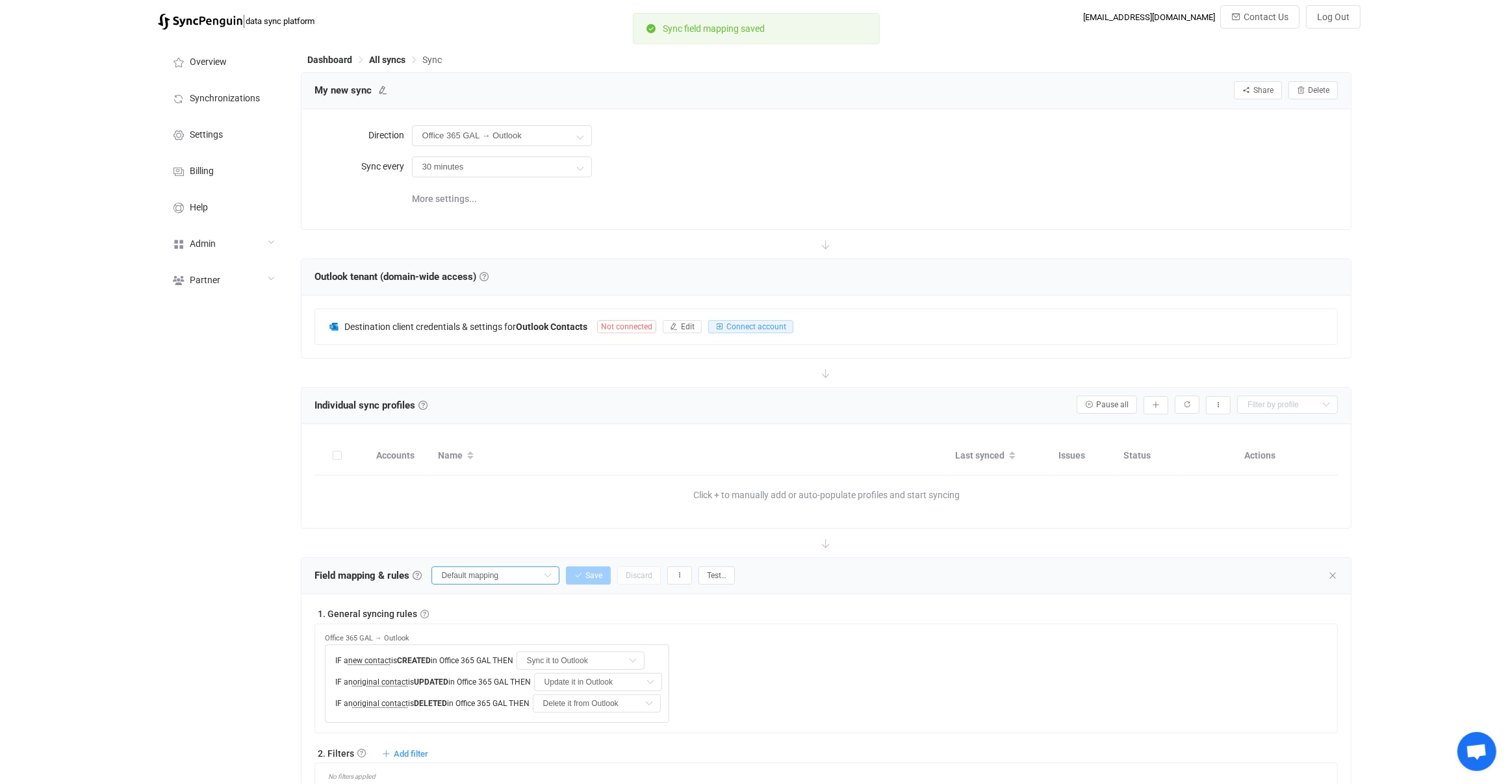
type input "First name"
type input "Last name"
type input "Display name"
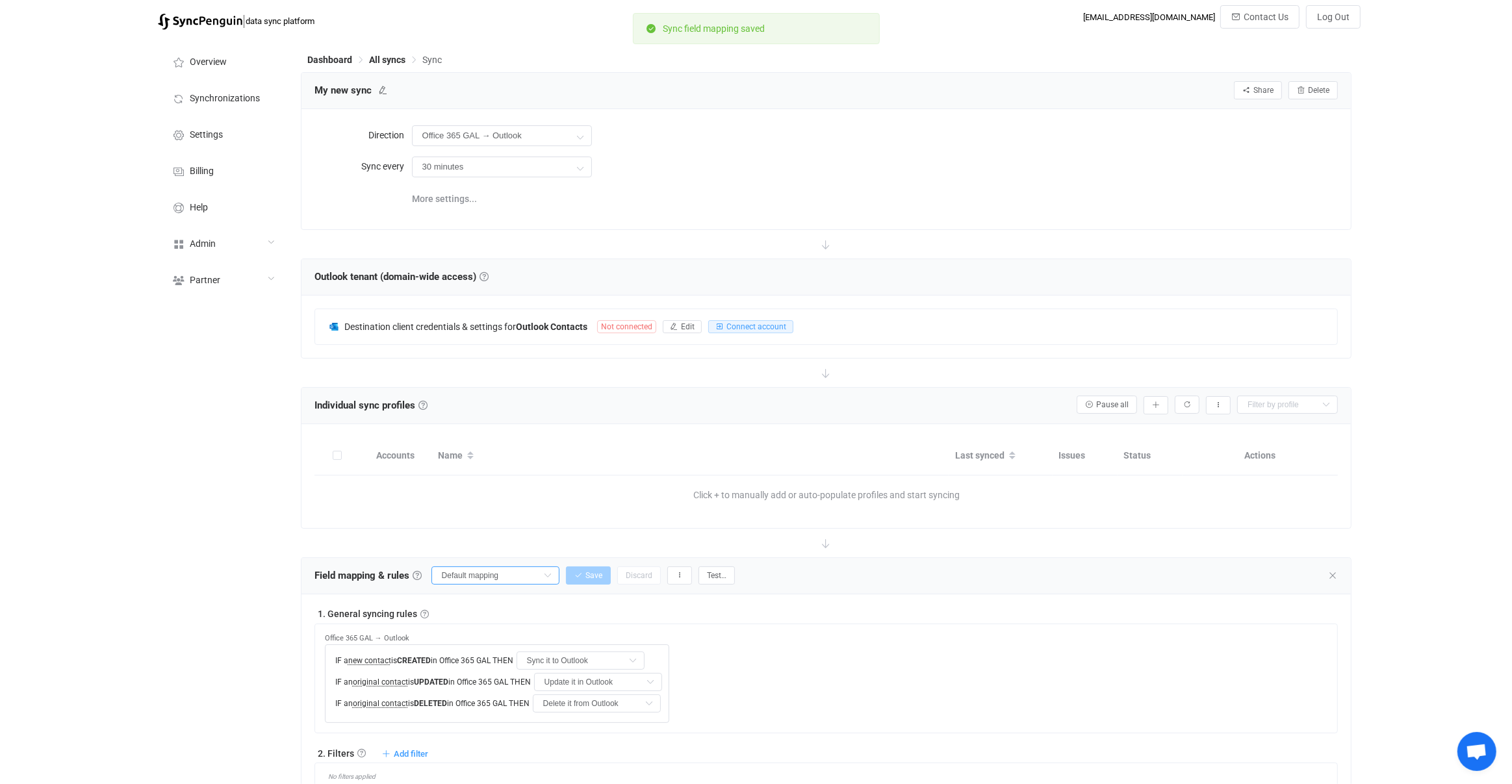
type input "Company"
type input "Job title"
type input "Department"
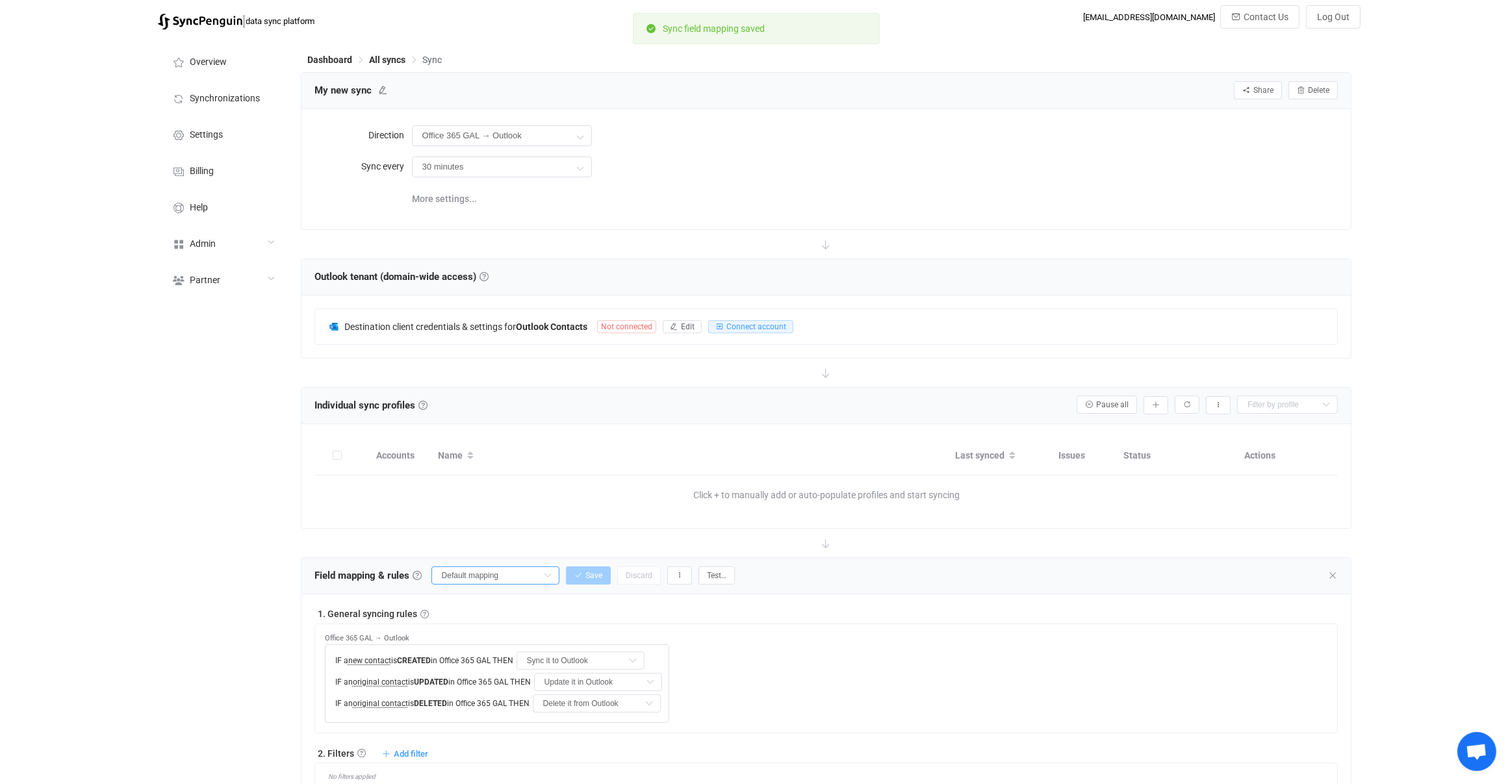
type input "Department"
type input "Emails"
type input "Addresses"
type input "All Addresses"
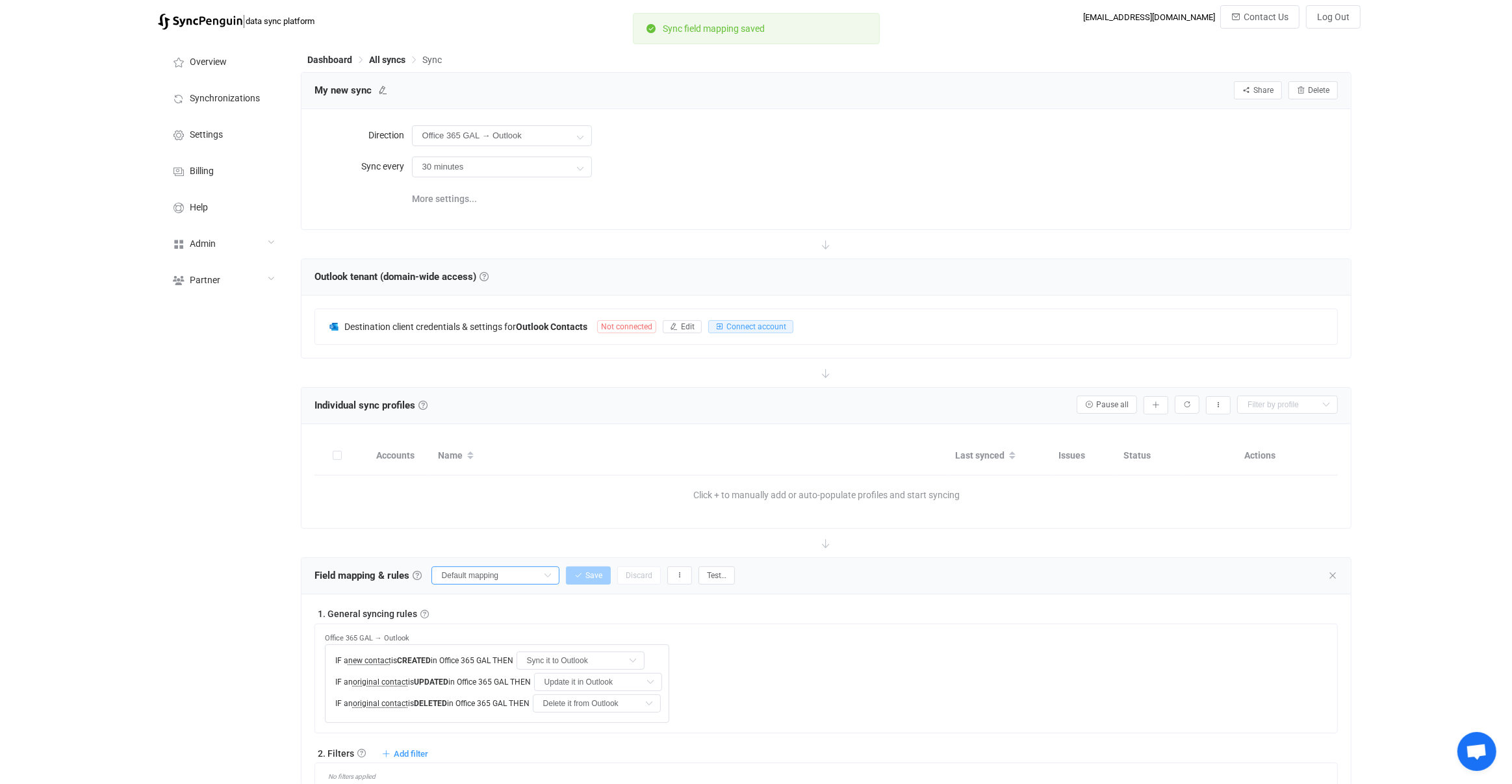
type input "All Phones"
type input "Description (read-only)"
type input "Notes"
click at [503, 569] on input "Default mapping" at bounding box center [495, 575] width 128 height 18
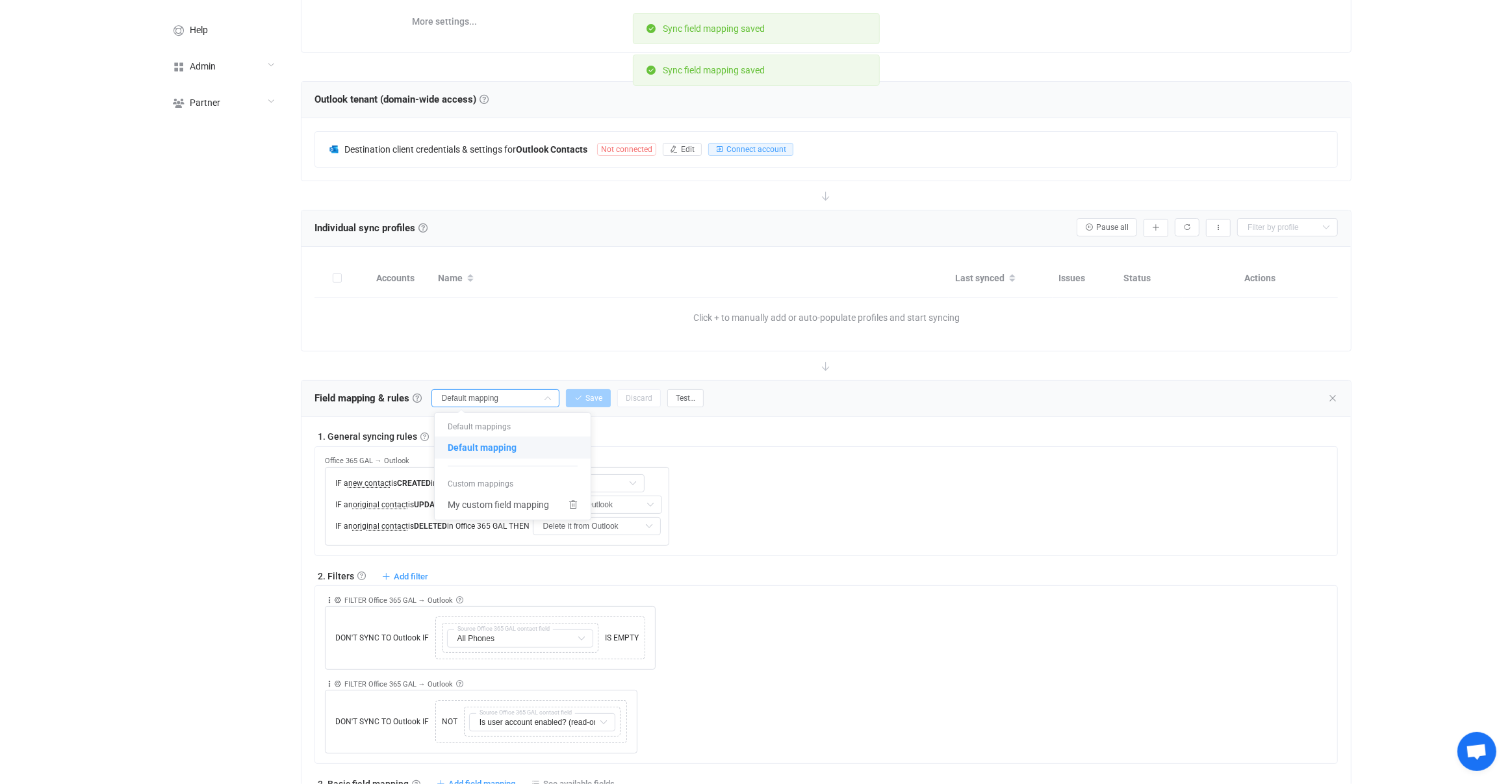
scroll to position [321, 0]
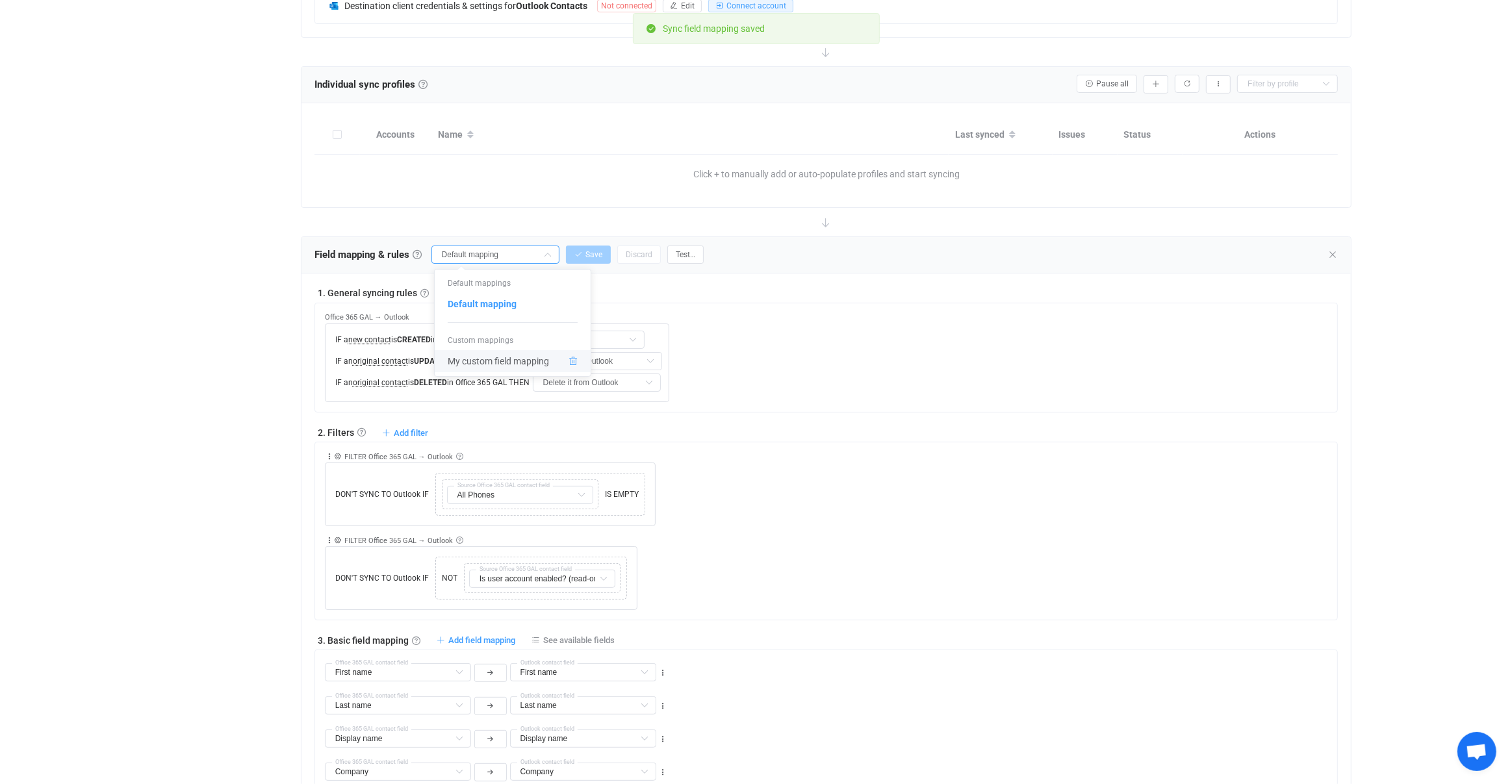
click at [573, 364] on icon at bounding box center [573, 361] width 9 height 9
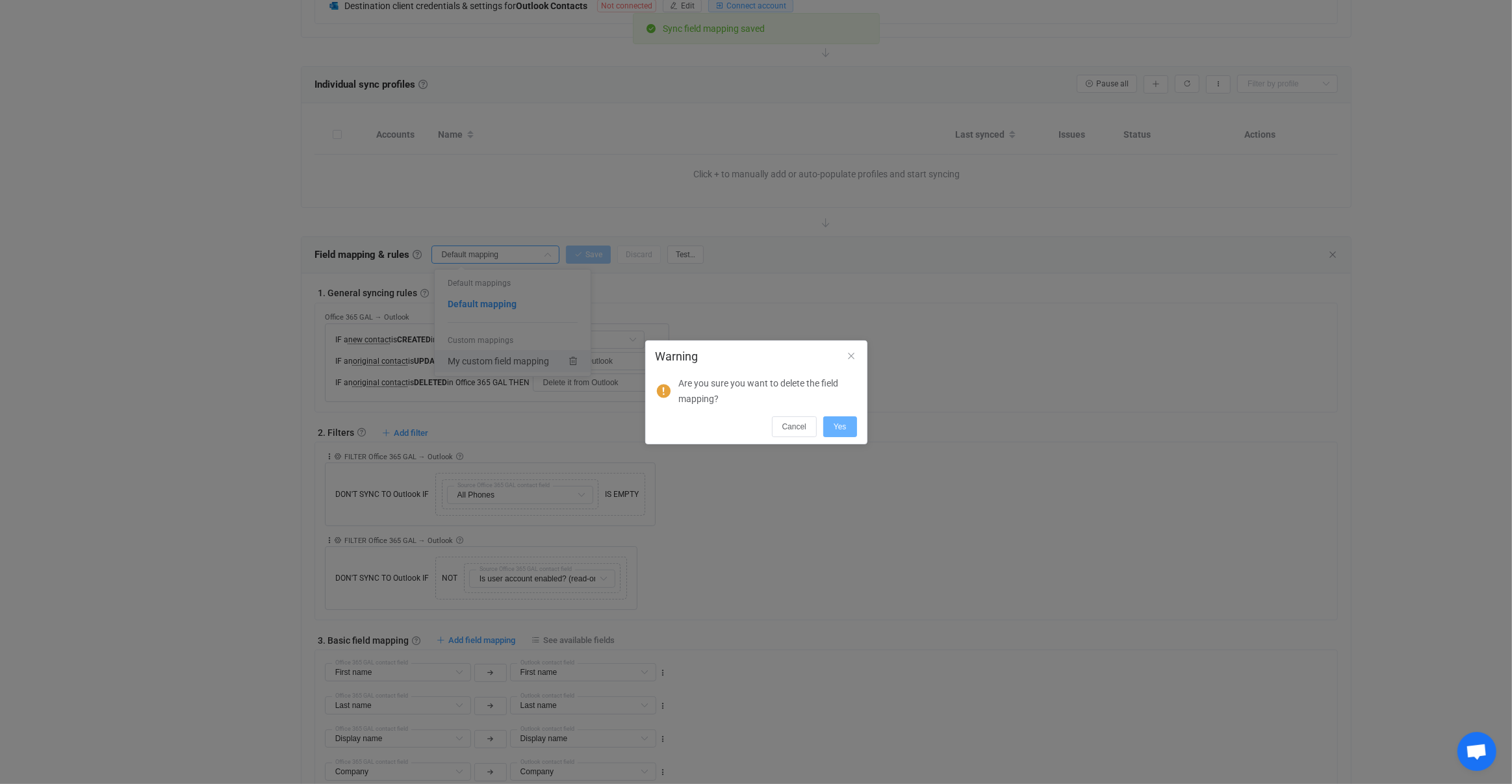
click at [830, 429] on button "Yes" at bounding box center [840, 427] width 34 height 21
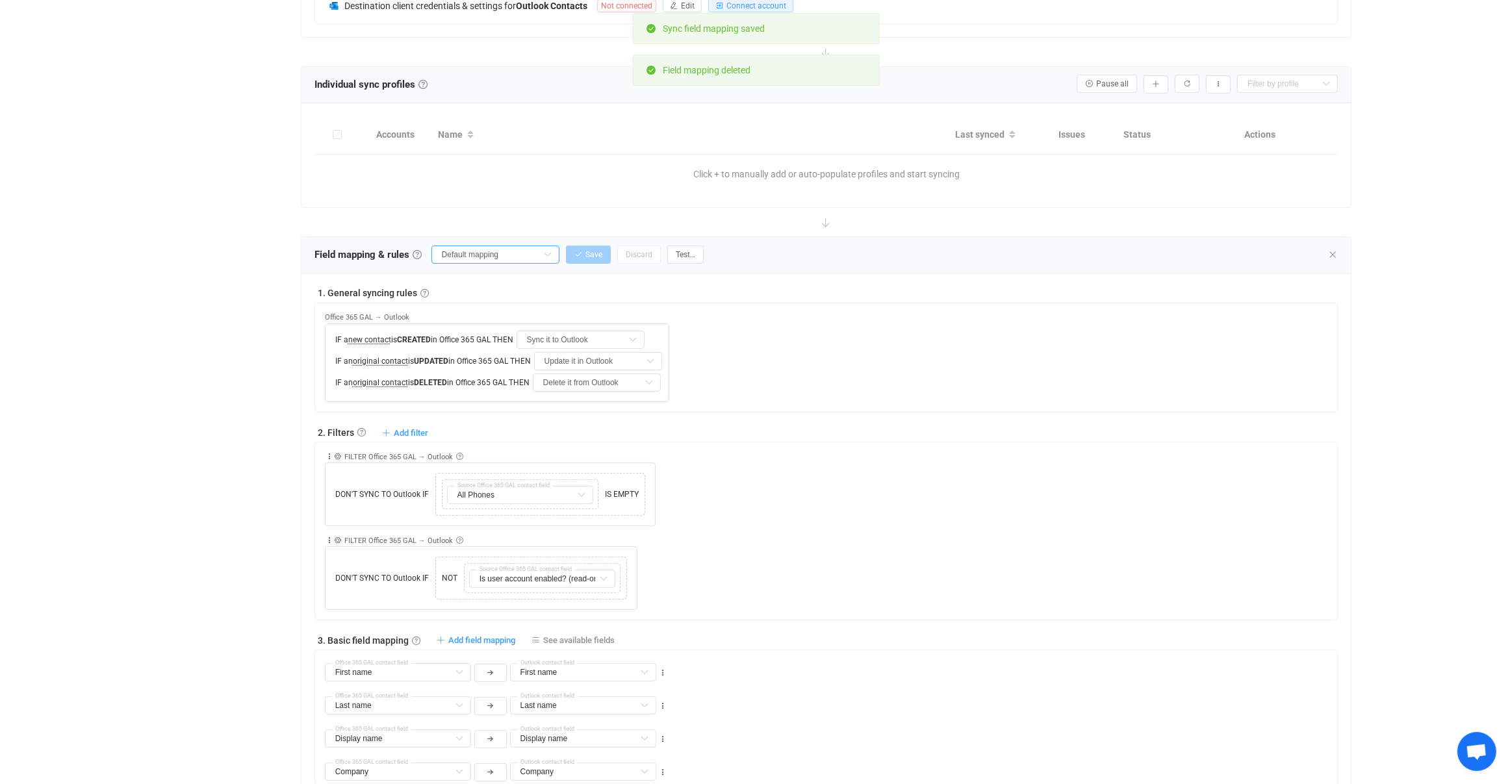
click at [502, 257] on input "Default mapping" at bounding box center [495, 255] width 128 height 18
click at [503, 257] on input "Default mapping" at bounding box center [495, 255] width 128 height 18
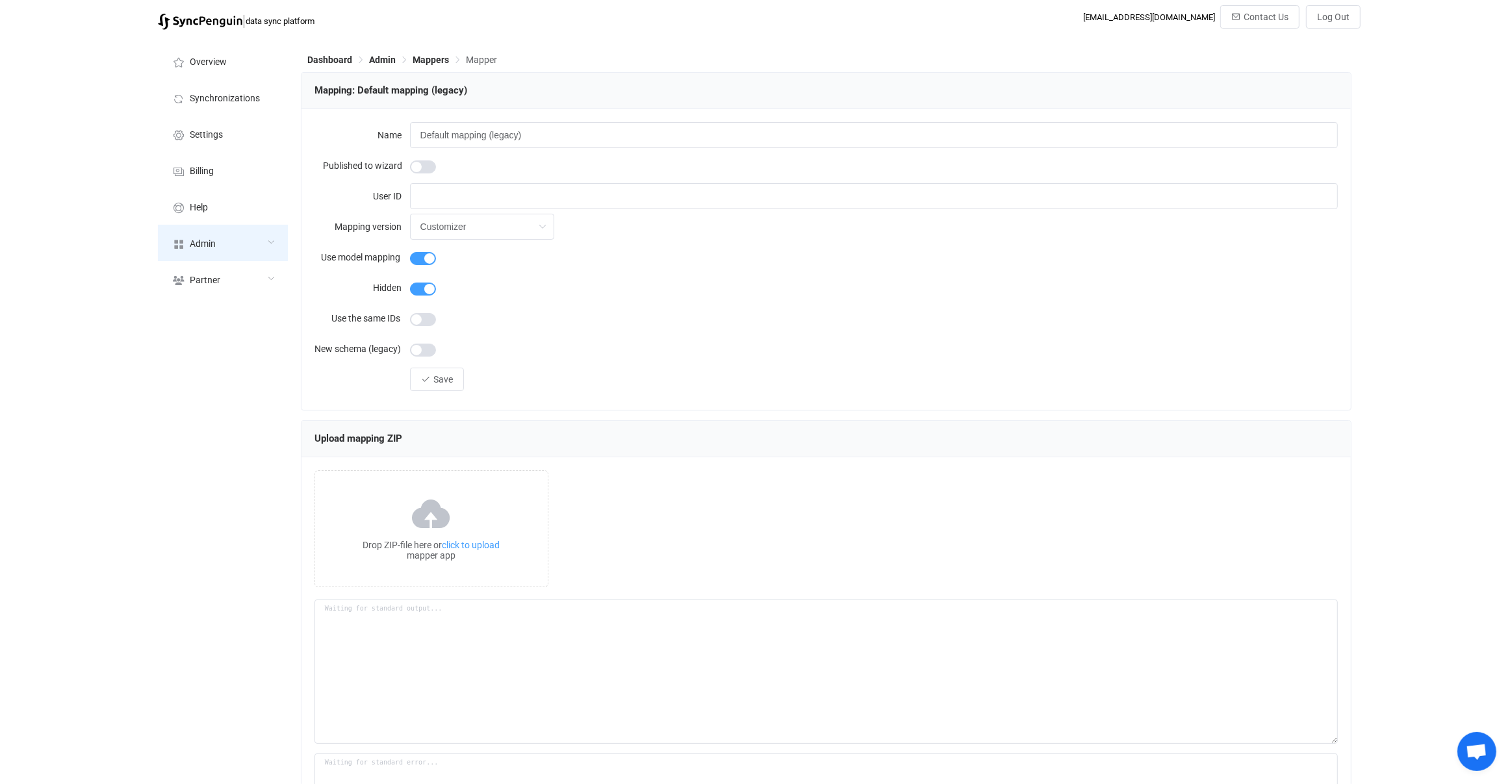
click at [239, 251] on div "Admin" at bounding box center [223, 242] width 130 height 36
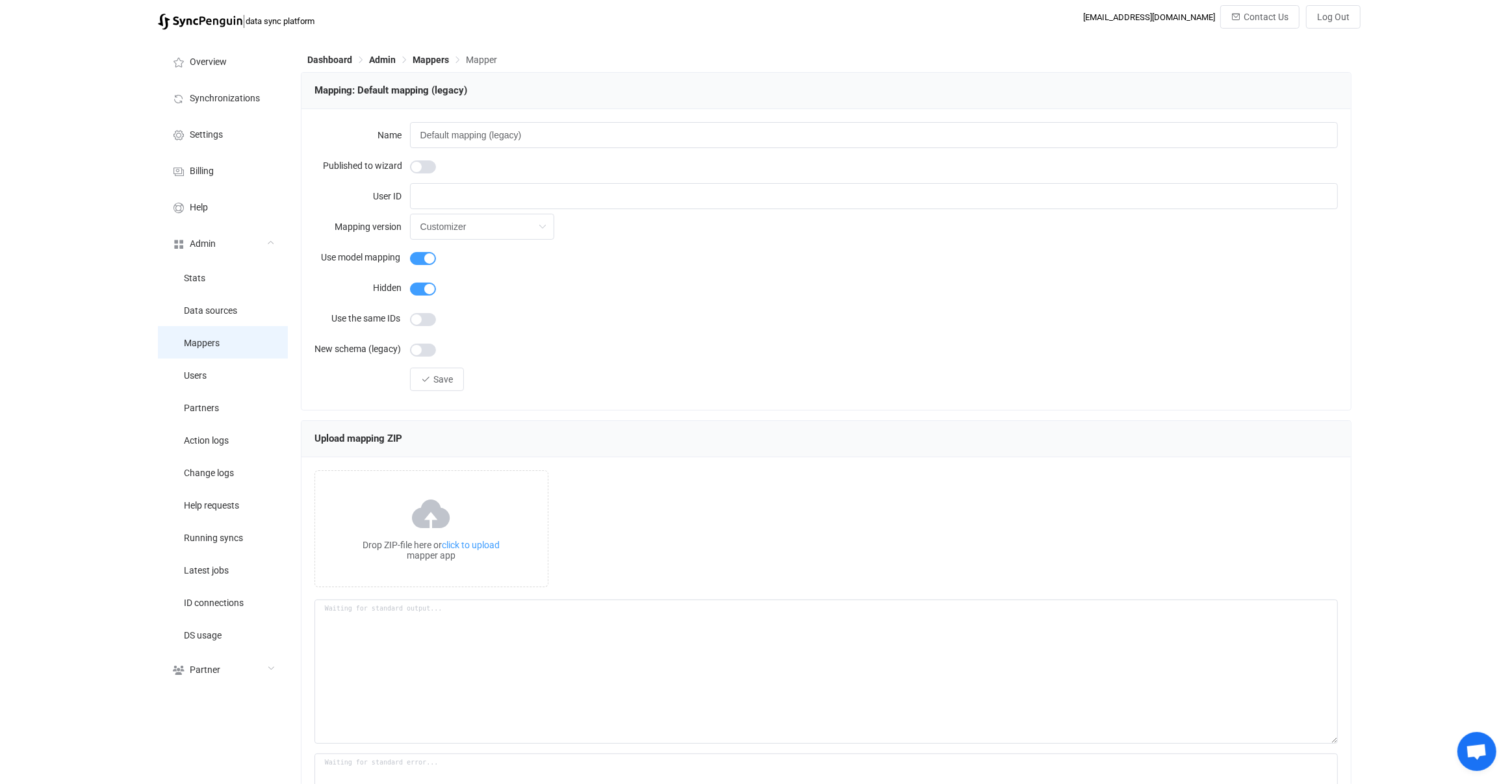
click at [236, 355] on li "Mappers" at bounding box center [223, 342] width 130 height 32
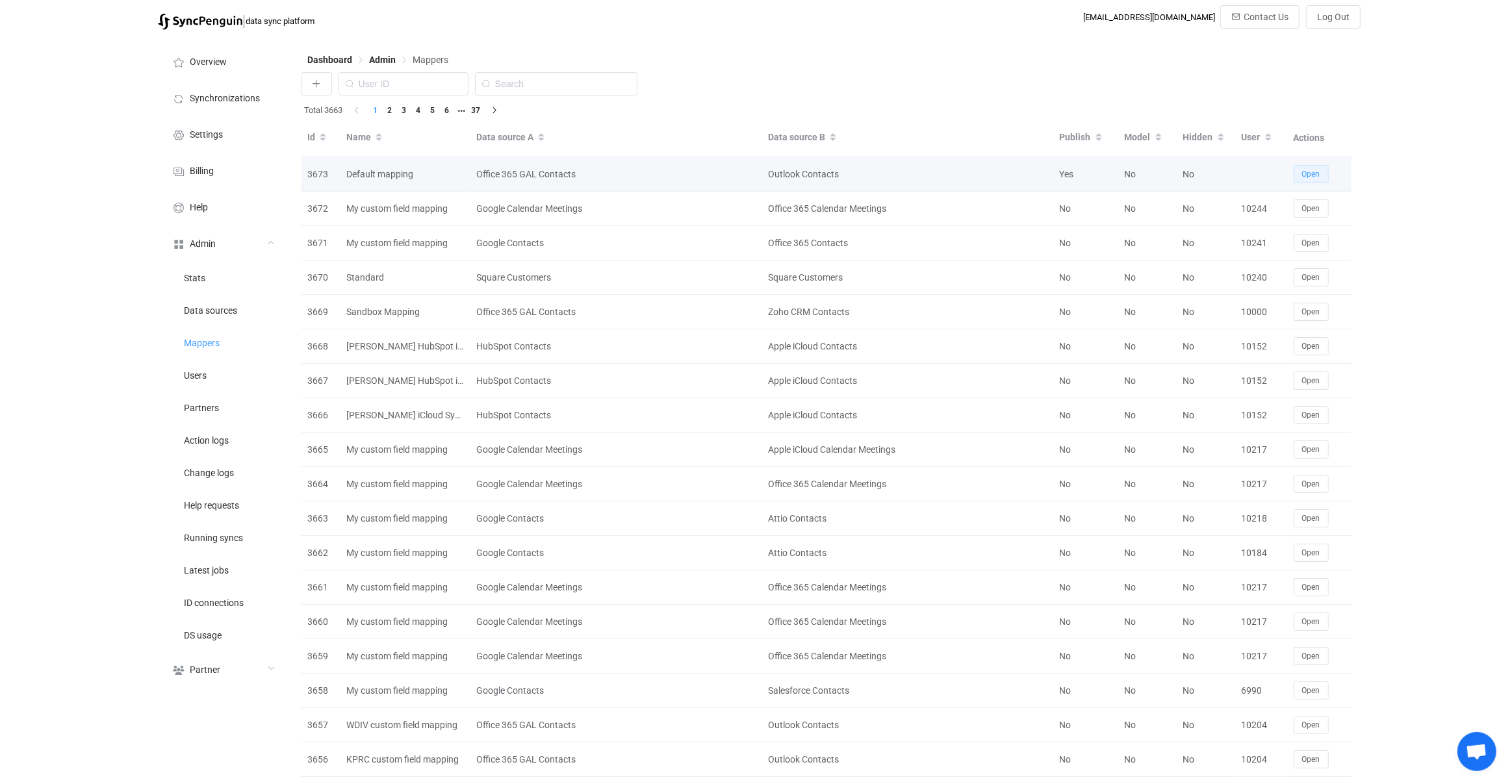
click at [1314, 167] on button "Open" at bounding box center [1311, 174] width 35 height 18
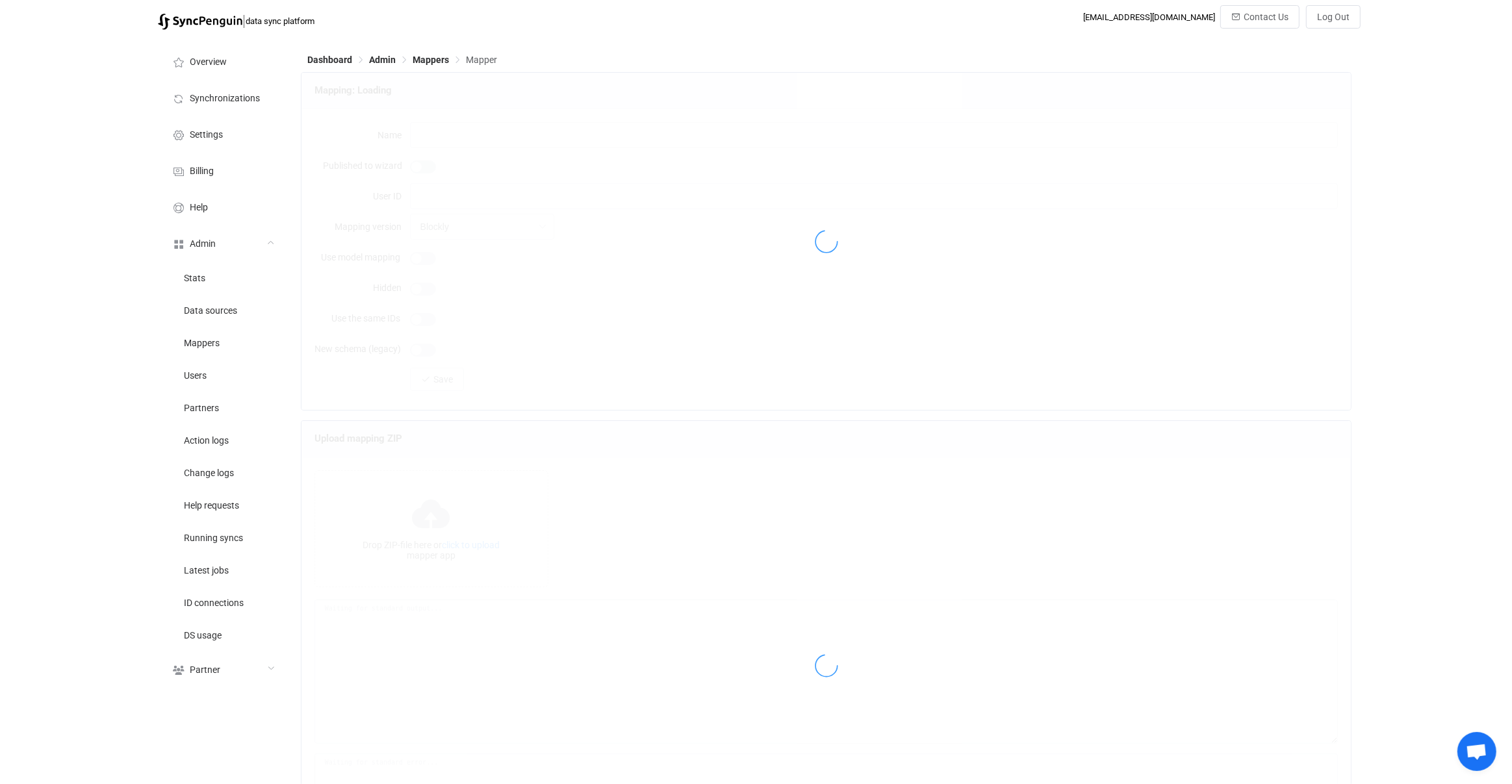
type input "Default mapping"
type input "Customizer"
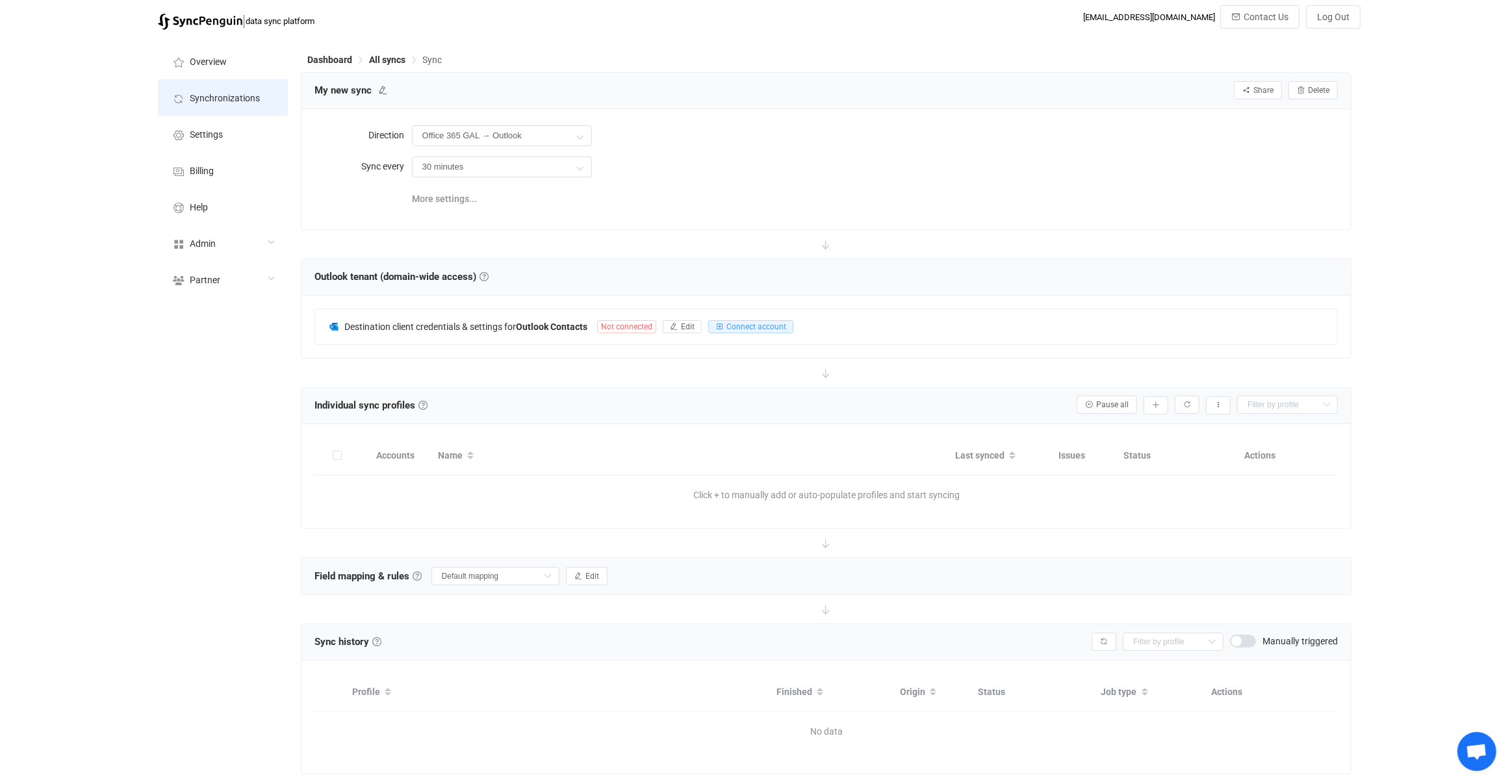
click at [250, 108] on li "Synchronizations" at bounding box center [223, 97] width 130 height 36
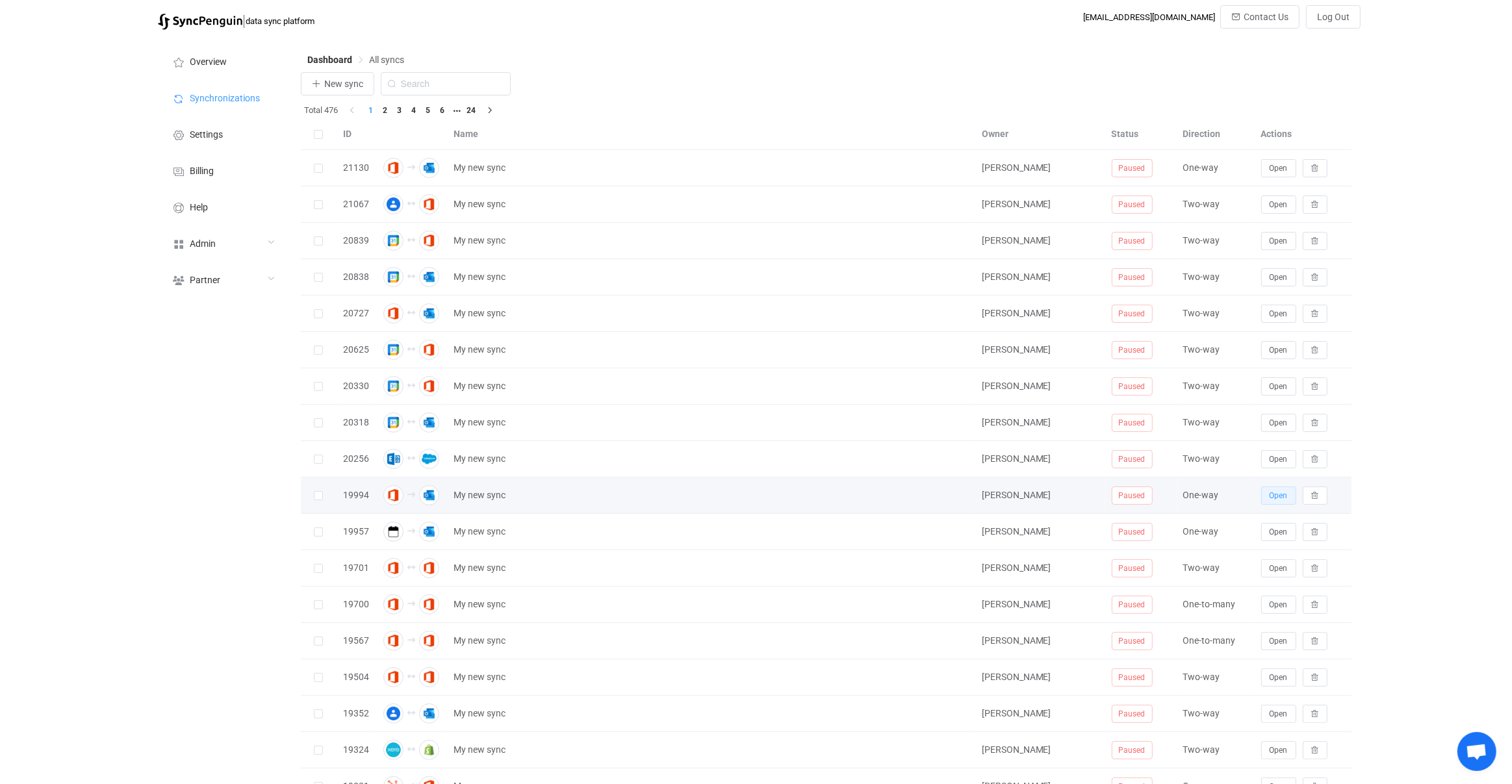
click at [1263, 497] on button "Open" at bounding box center [1278, 495] width 35 height 18
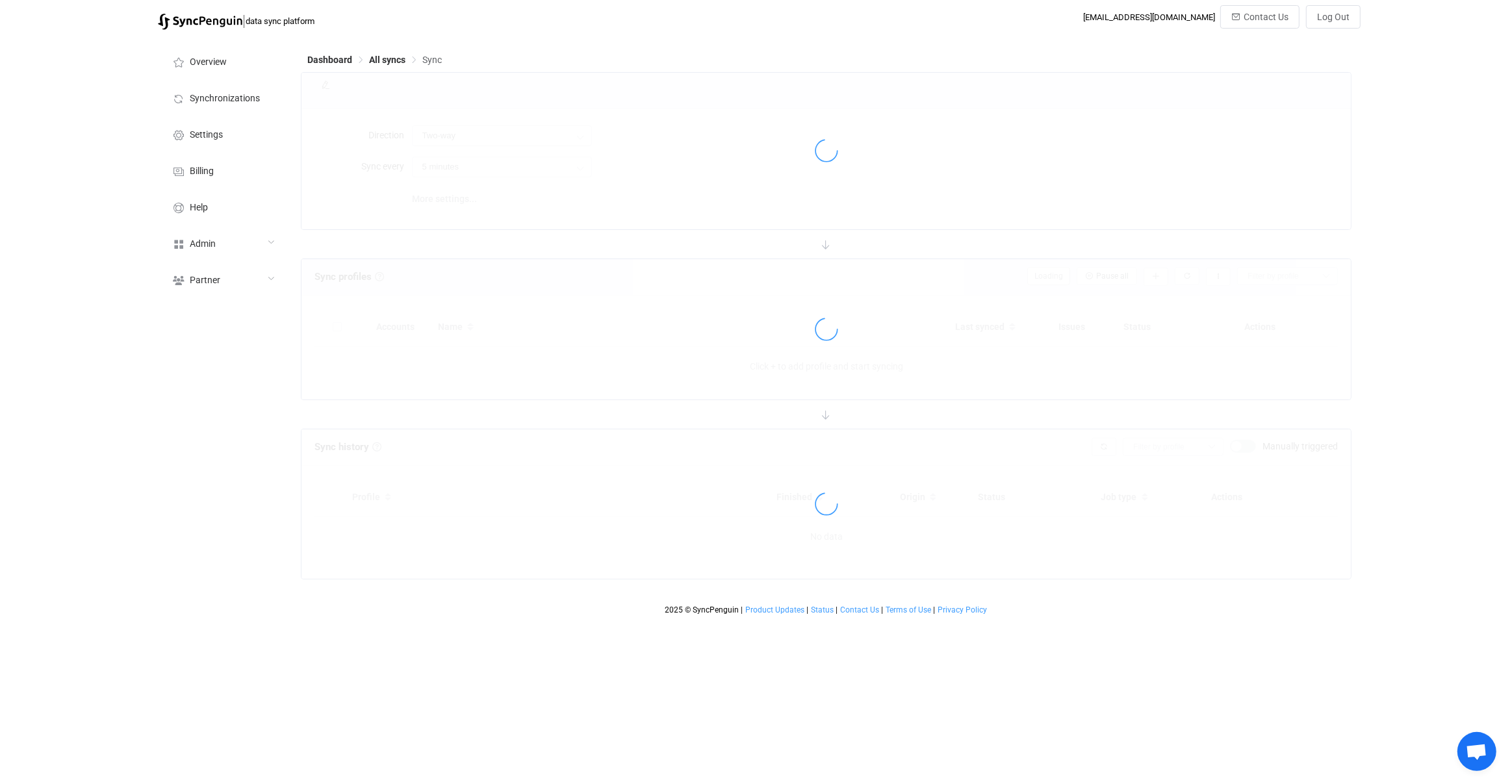
type input "Office 365 GAL → Outlook"
type input "30 minutes"
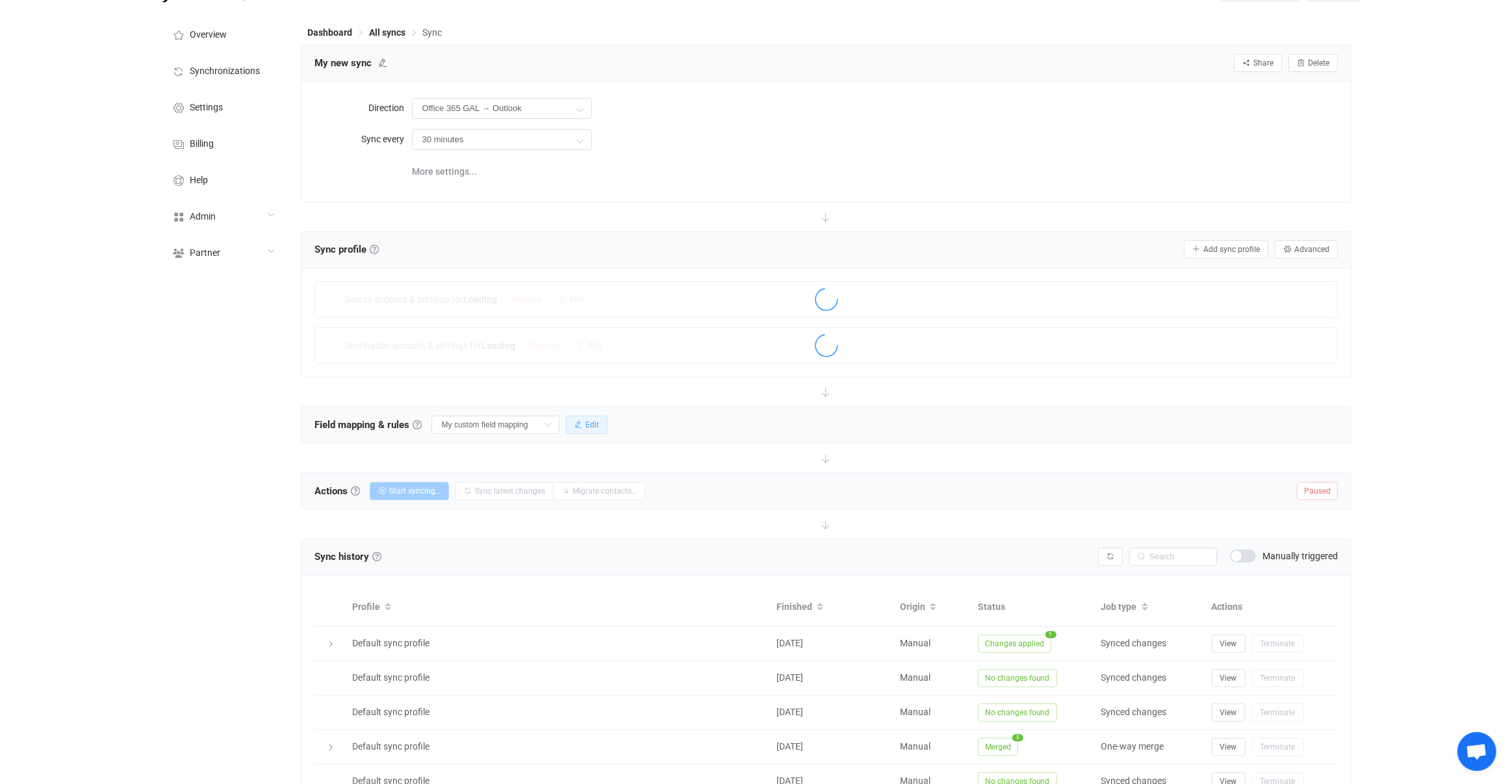
click at [593, 421] on button "Edit" at bounding box center [586, 425] width 42 height 18
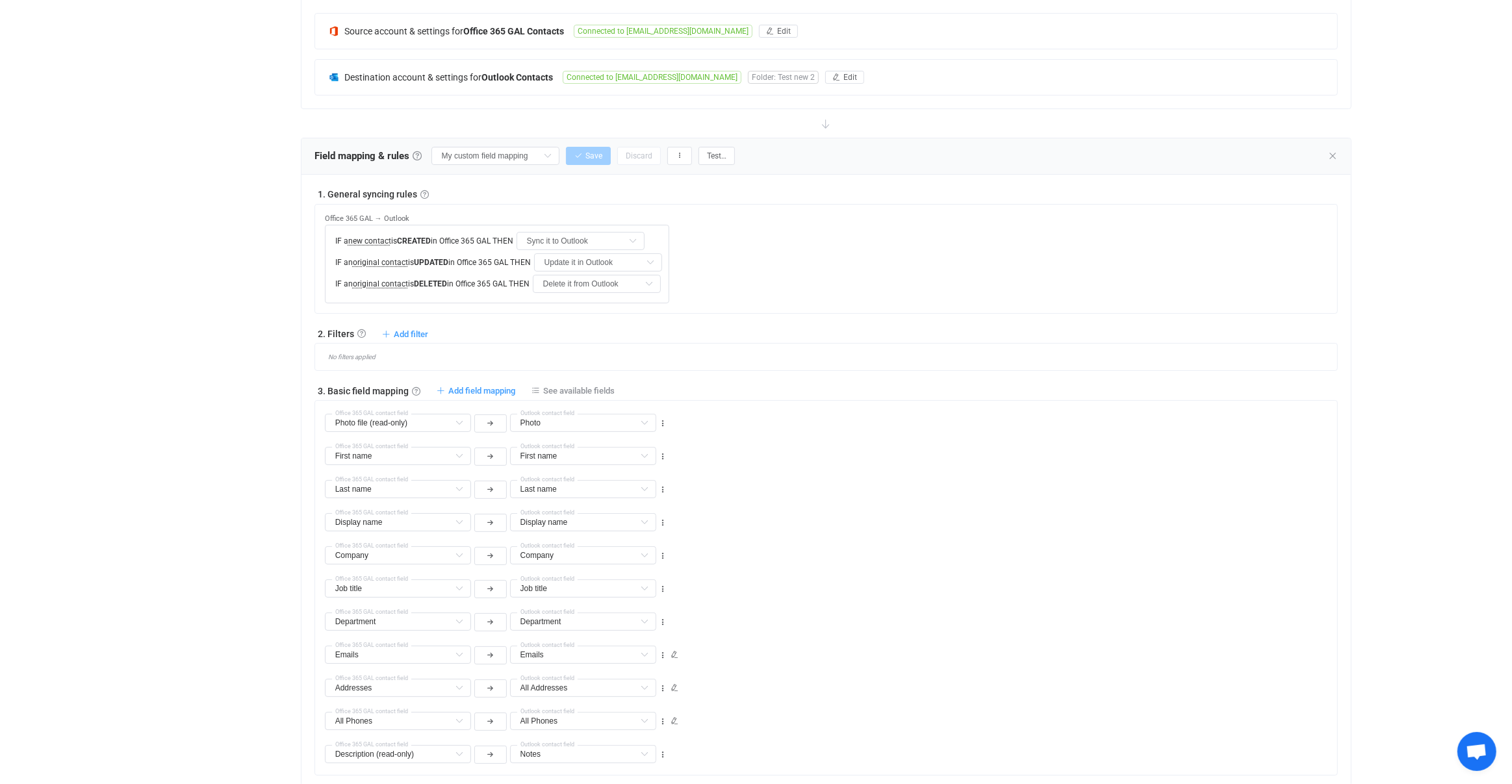
scroll to position [192, 0]
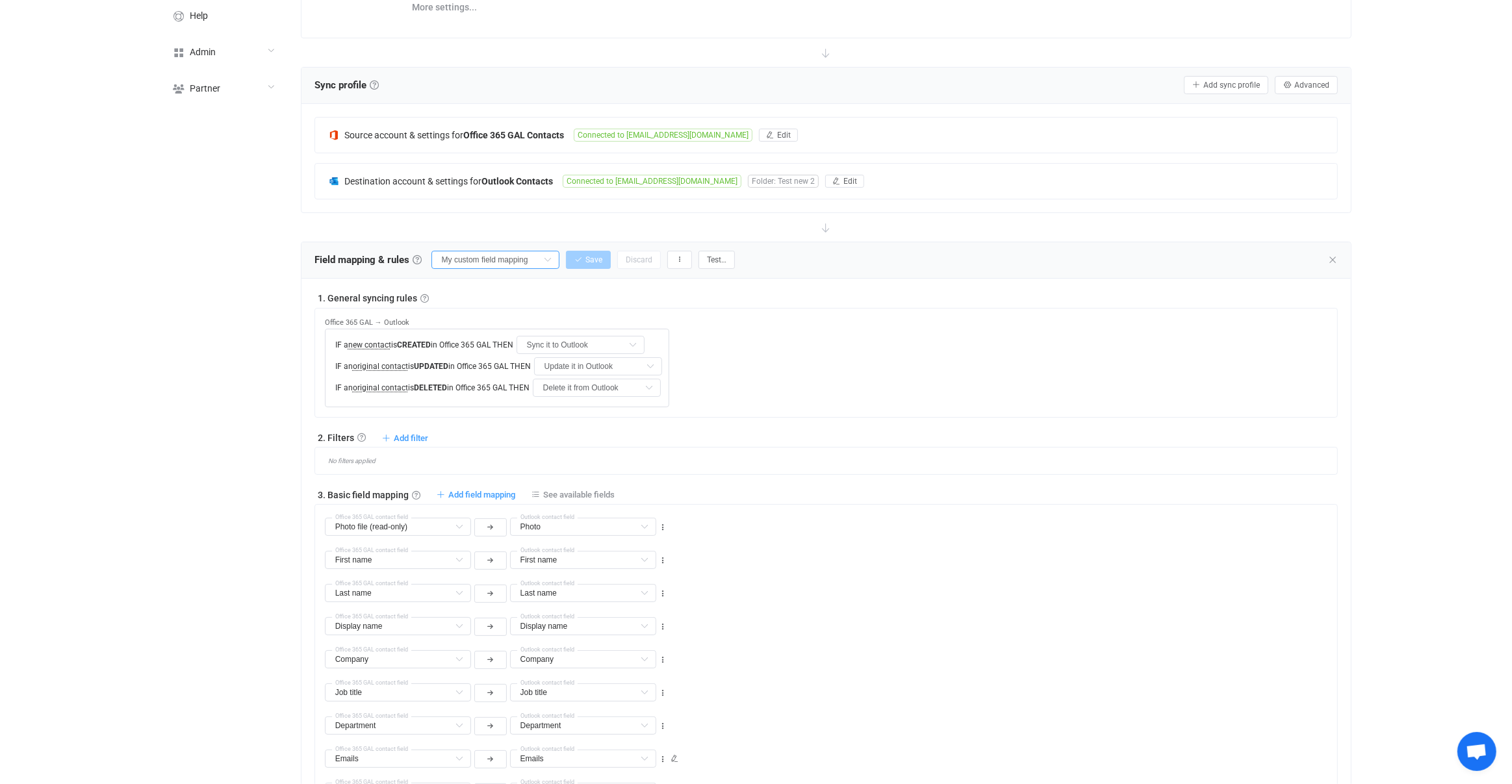
click at [494, 261] on input "My custom field mapping" at bounding box center [495, 260] width 128 height 18
click at [491, 260] on input "My custom field mapping" at bounding box center [495, 260] width 128 height 18
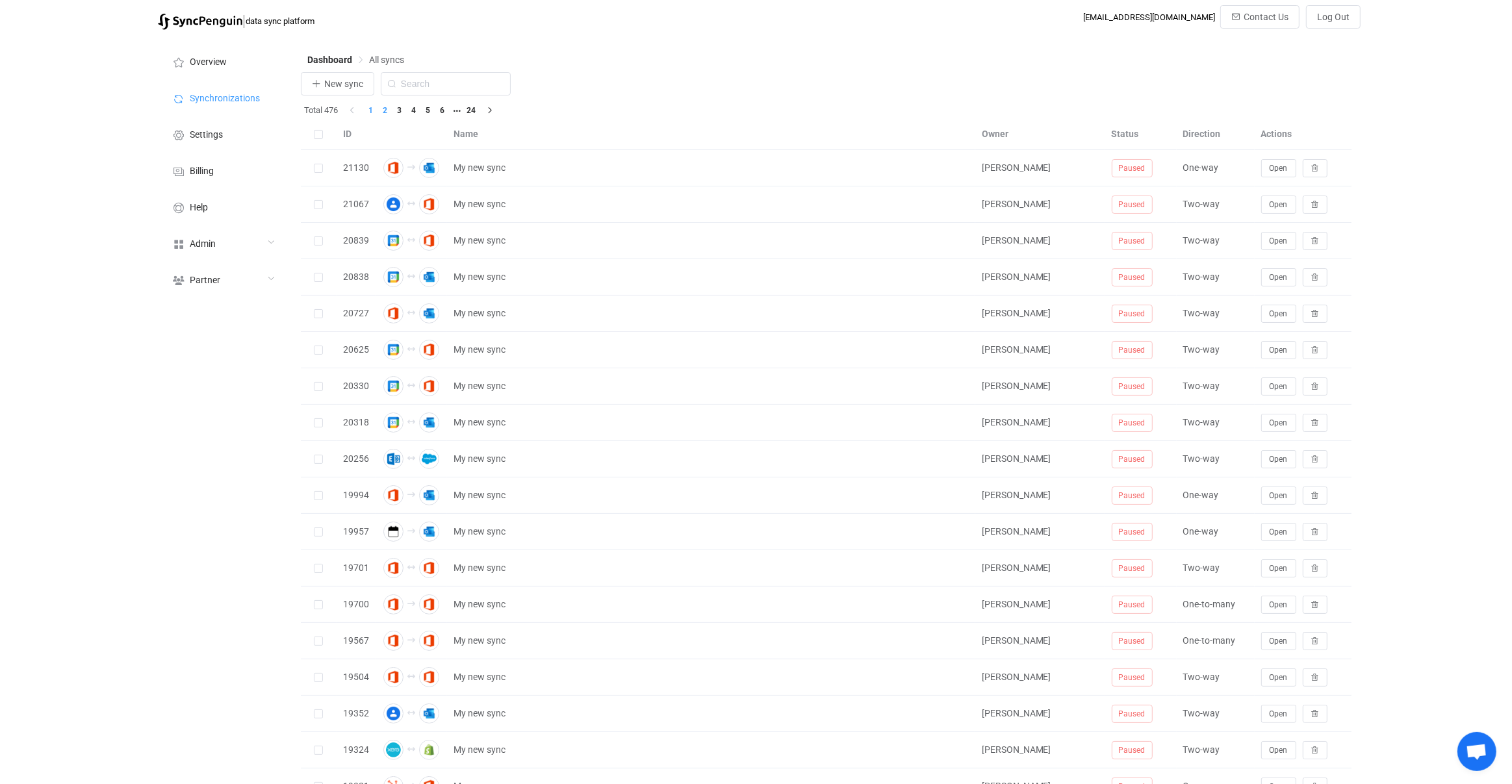
click at [385, 115] on li "2" at bounding box center [385, 110] width 14 height 14
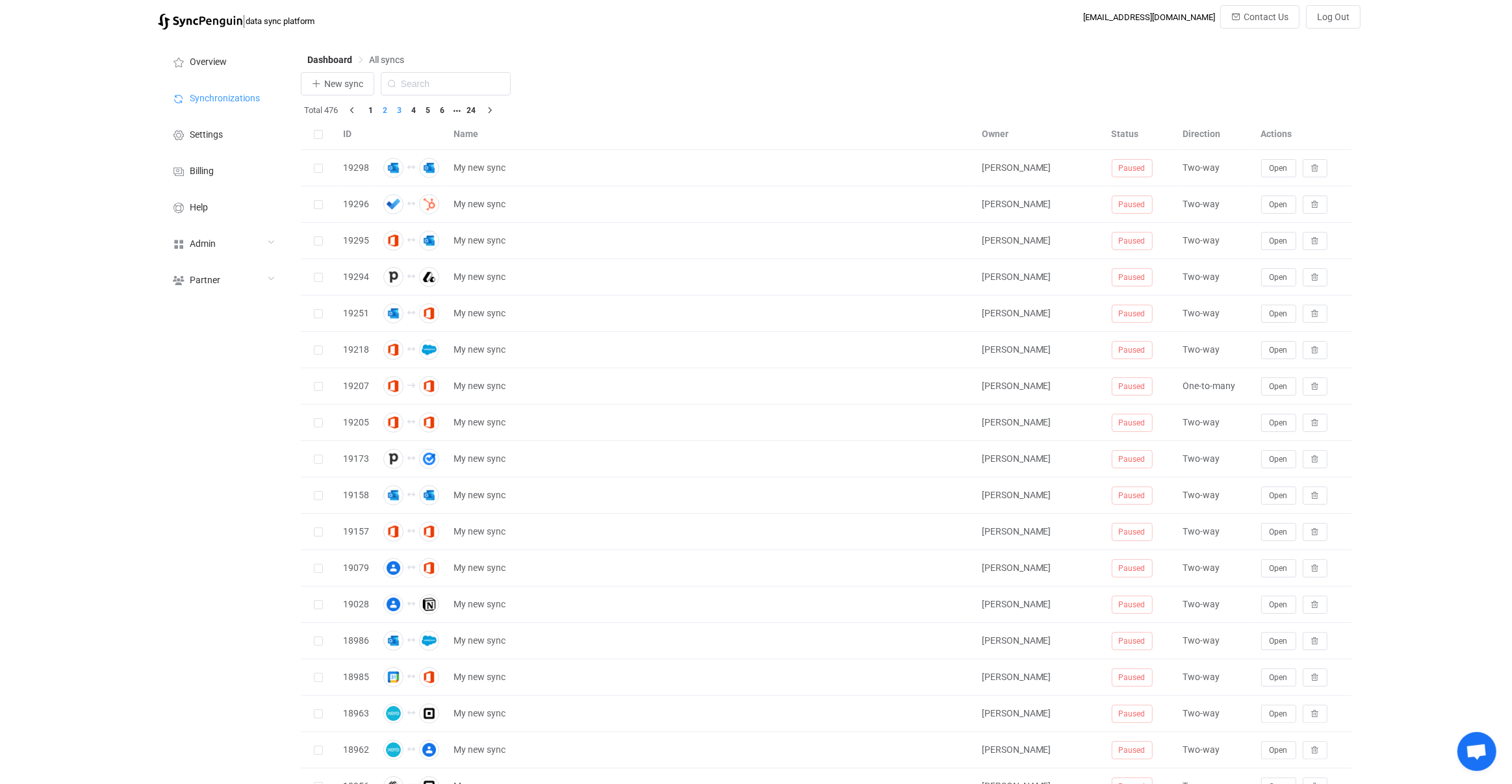
click at [406, 118] on li "3" at bounding box center [399, 110] width 14 height 14
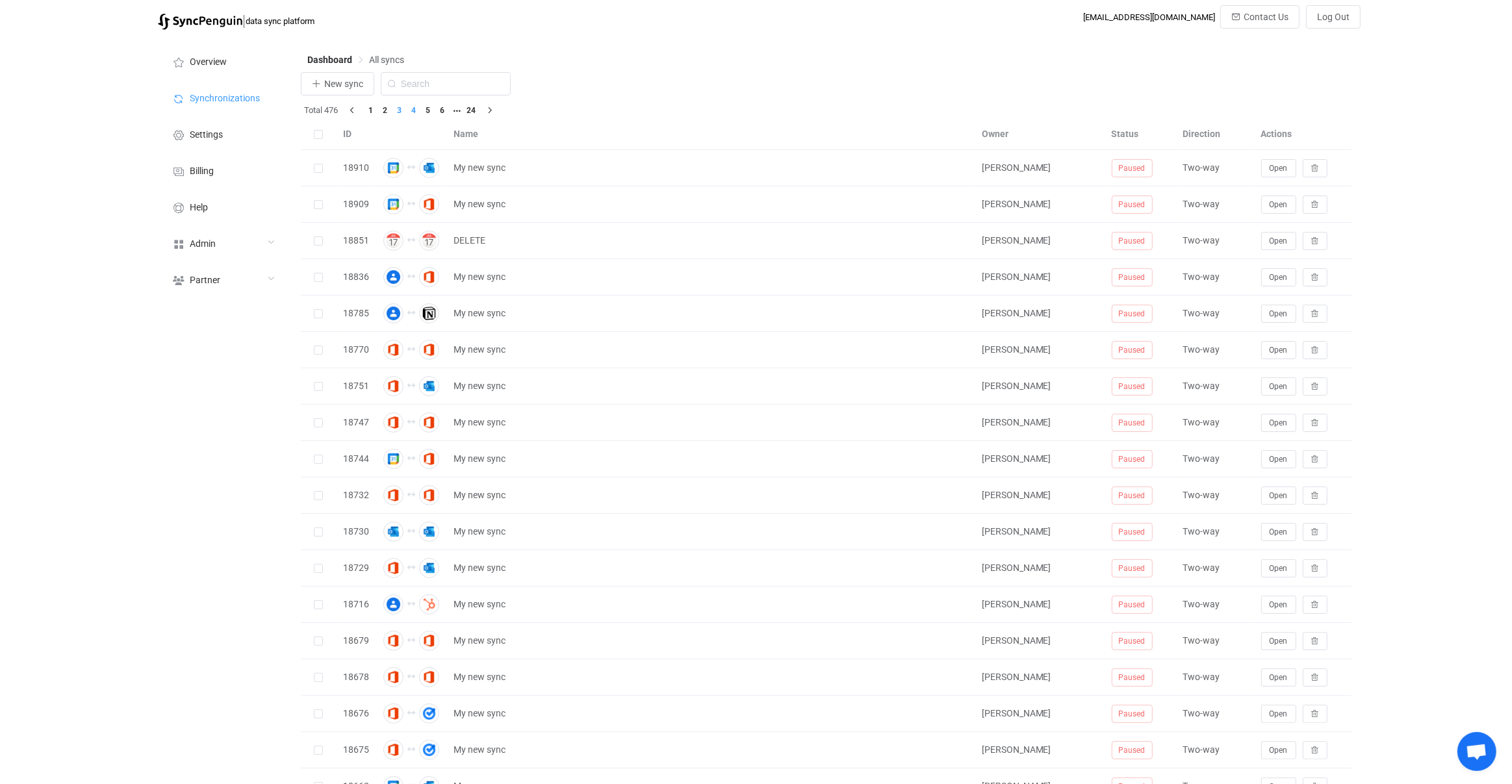
click at [417, 114] on li "4" at bounding box center [414, 110] width 14 height 14
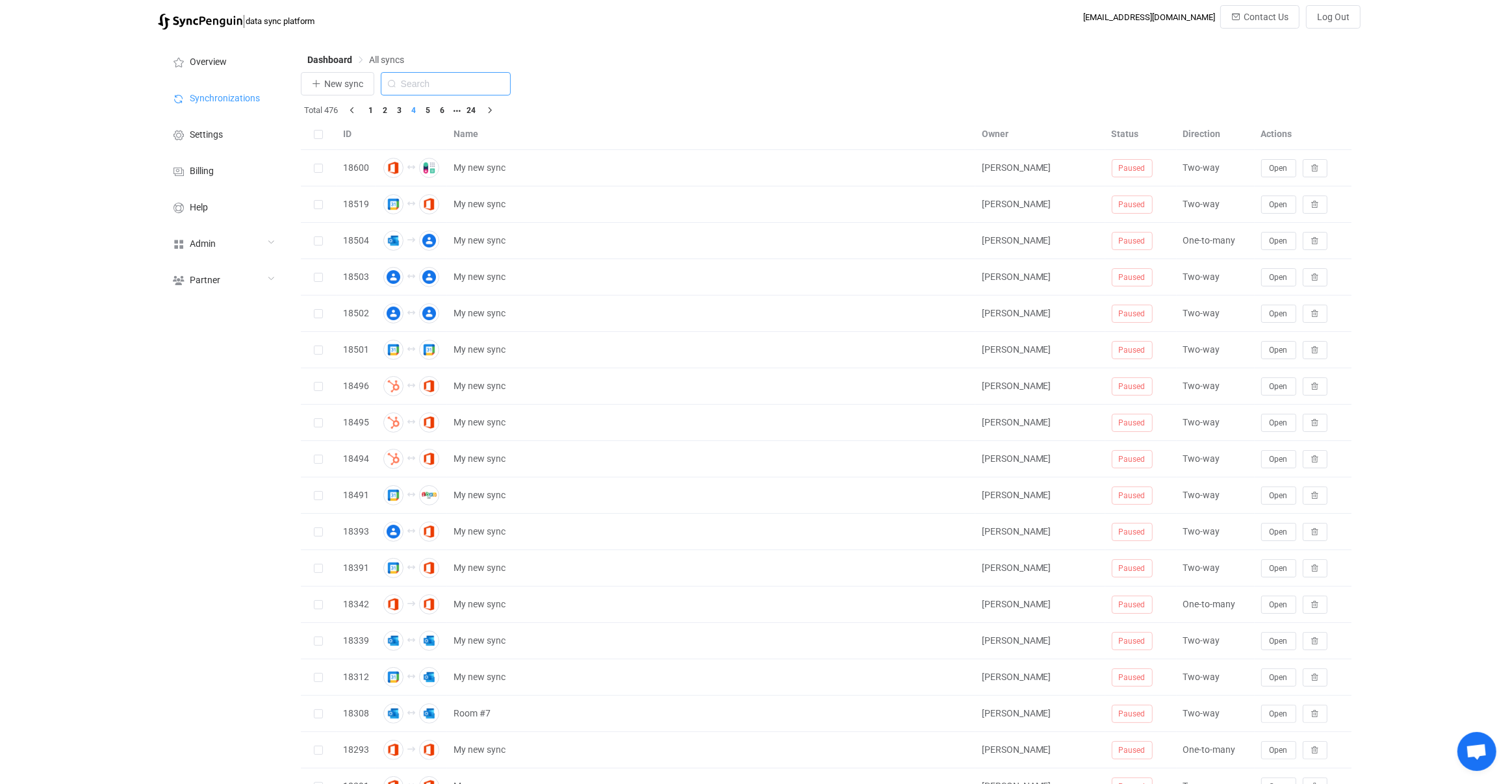
click at [434, 81] on input "text" at bounding box center [446, 84] width 130 height 23
type input "GAL"
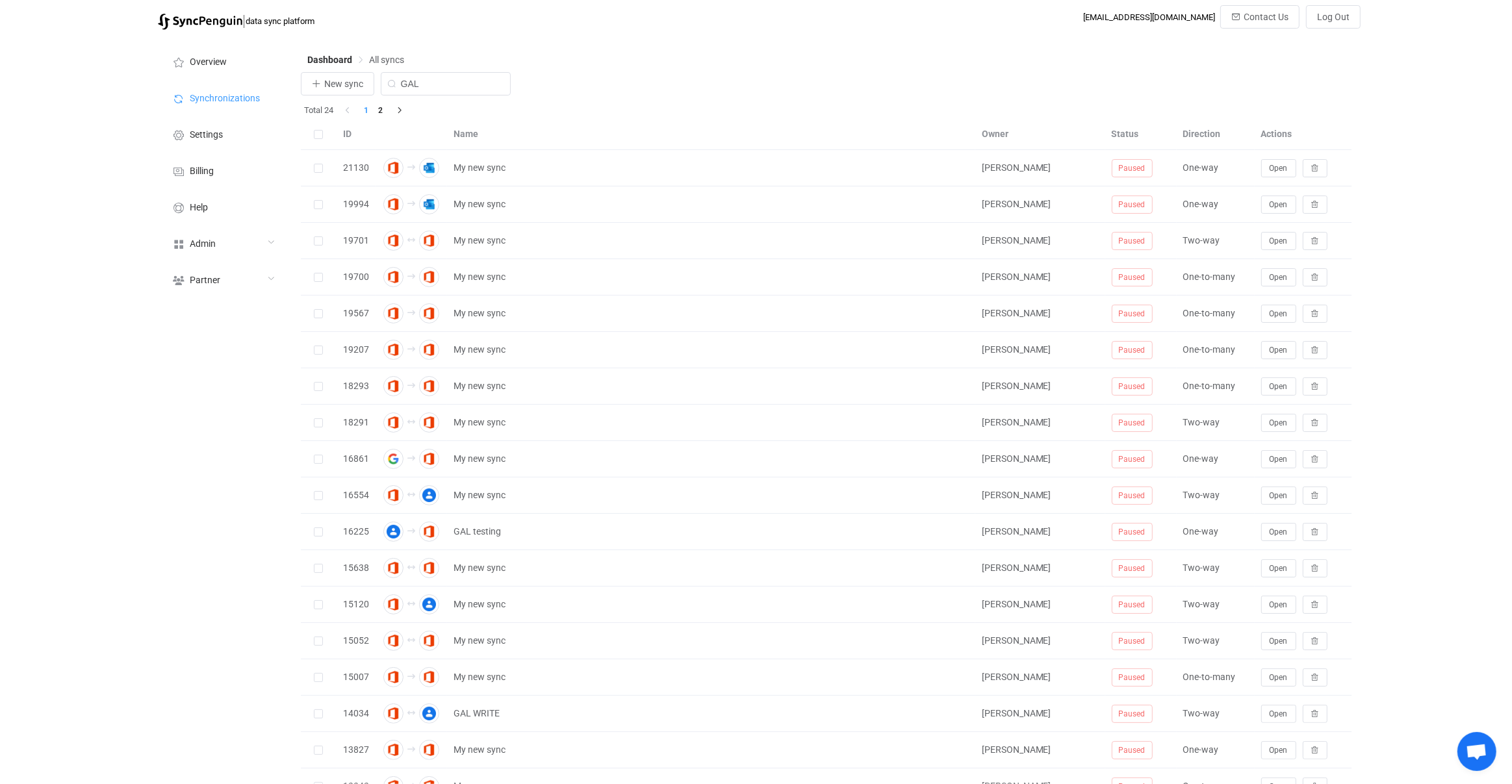
click at [384, 118] on div "Total 24 1 2" at bounding box center [826, 110] width 1052 height 17
click at [384, 115] on li "2" at bounding box center [380, 110] width 14 height 14
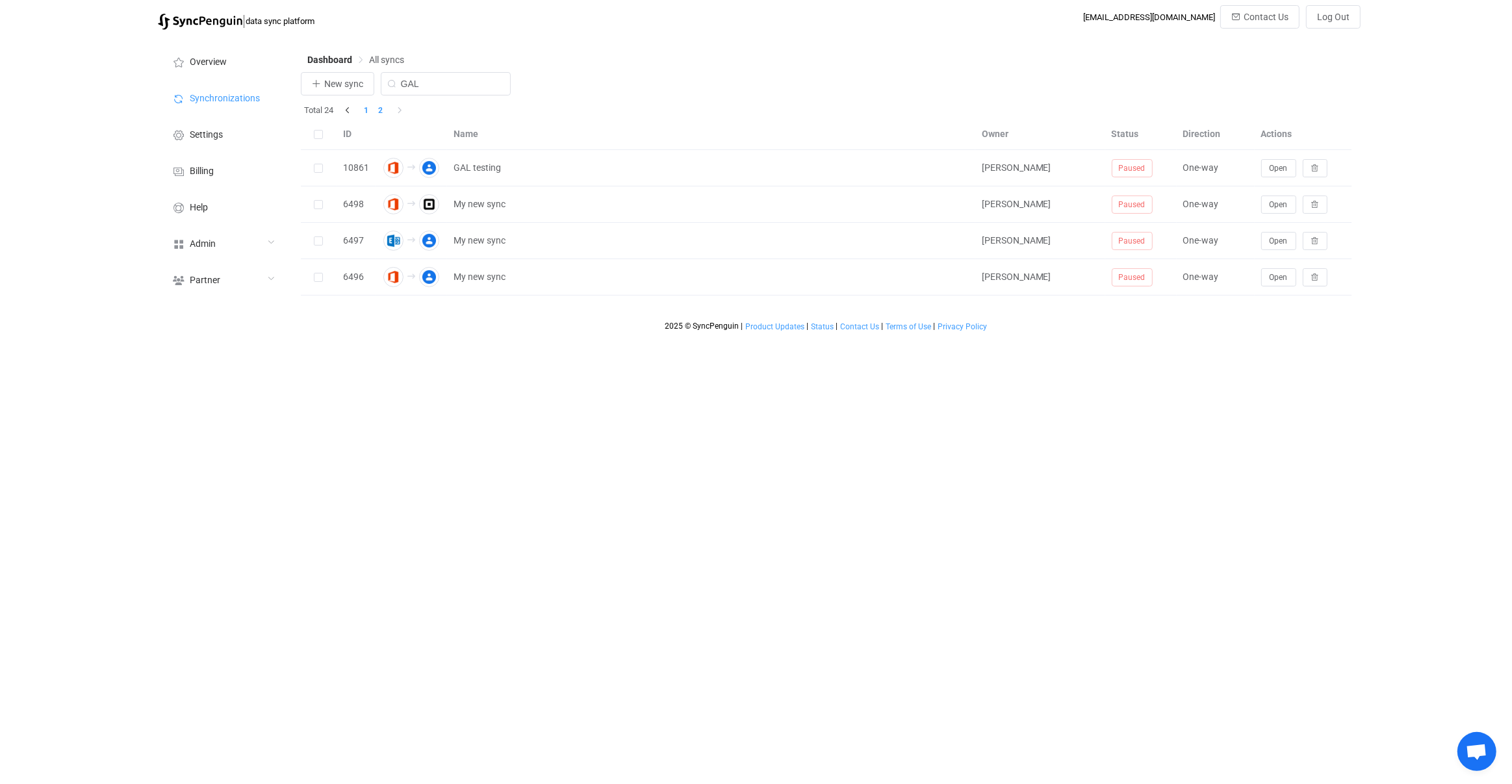
click at [366, 114] on li "1" at bounding box center [367, 110] width 14 height 14
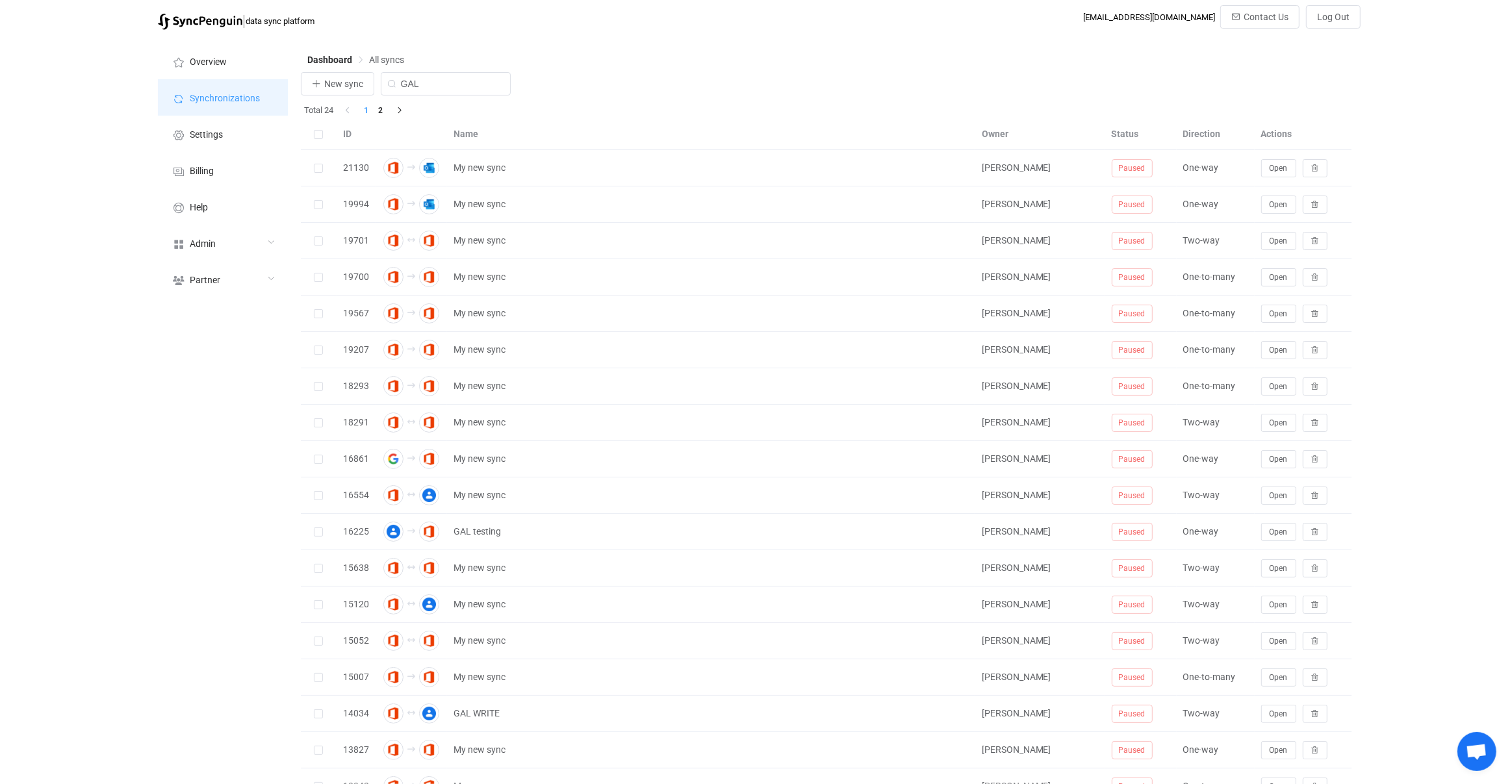
click at [221, 94] on span "Synchronizations" at bounding box center [225, 99] width 70 height 10
click at [227, 64] on li "Overview" at bounding box center [223, 61] width 130 height 36
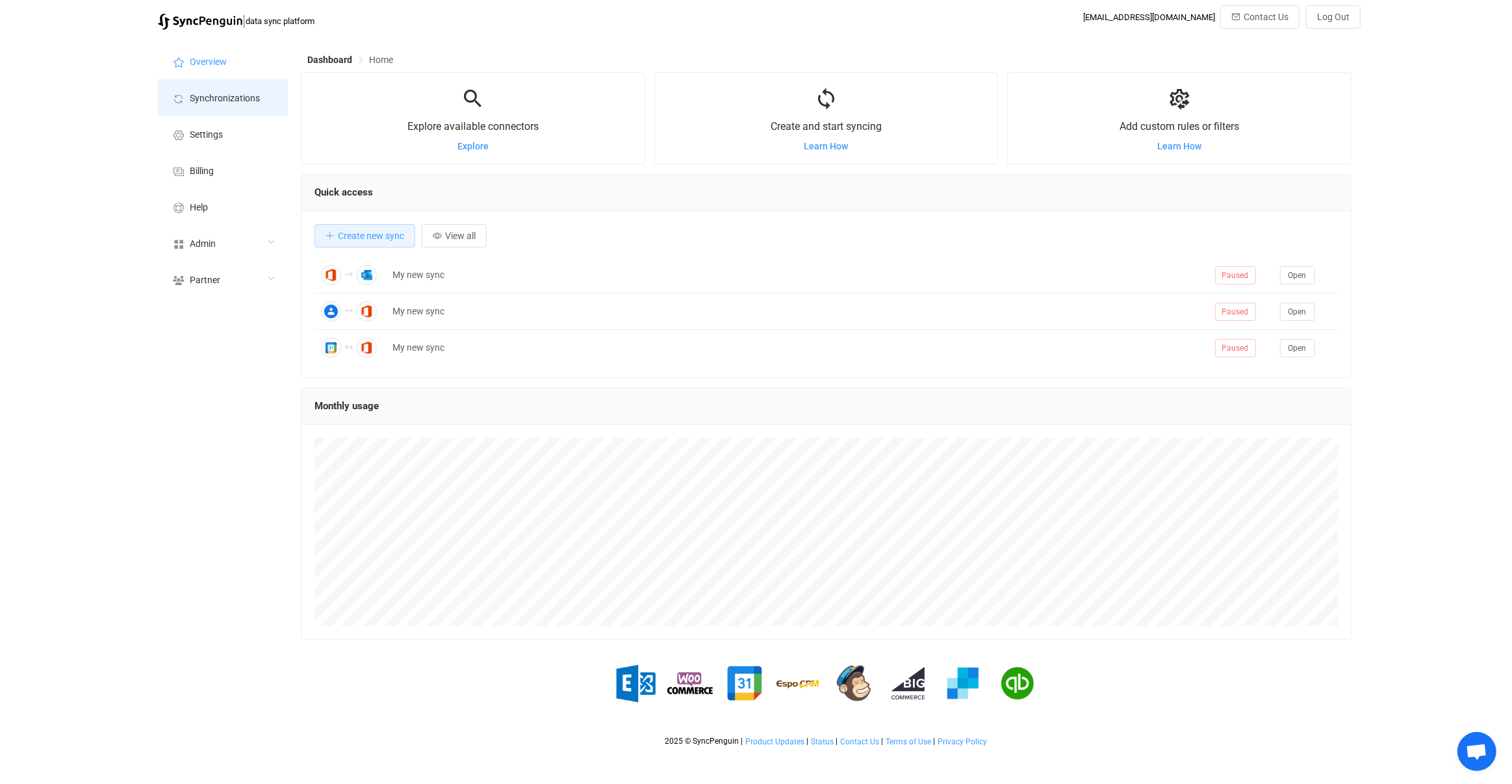
click at [232, 105] on li "Synchronizations" at bounding box center [223, 97] width 130 height 36
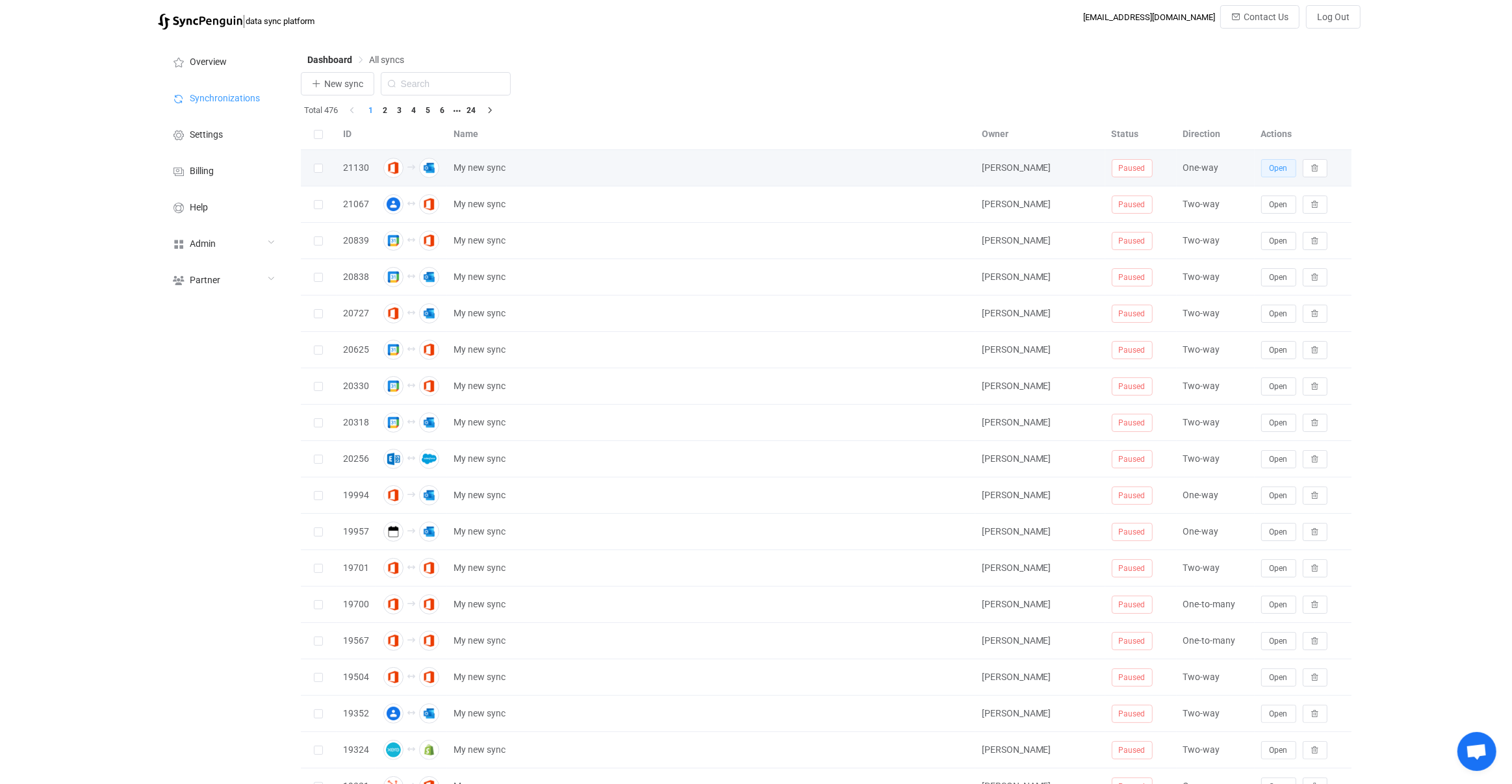
drag, startPoint x: 1256, startPoint y: 169, endPoint x: 1271, endPoint y: 167, distance: 15.1
click at [1257, 168] on div "Open" at bounding box center [1304, 168] width 97 height 18
click at [1272, 167] on span "Open" at bounding box center [1278, 168] width 18 height 9
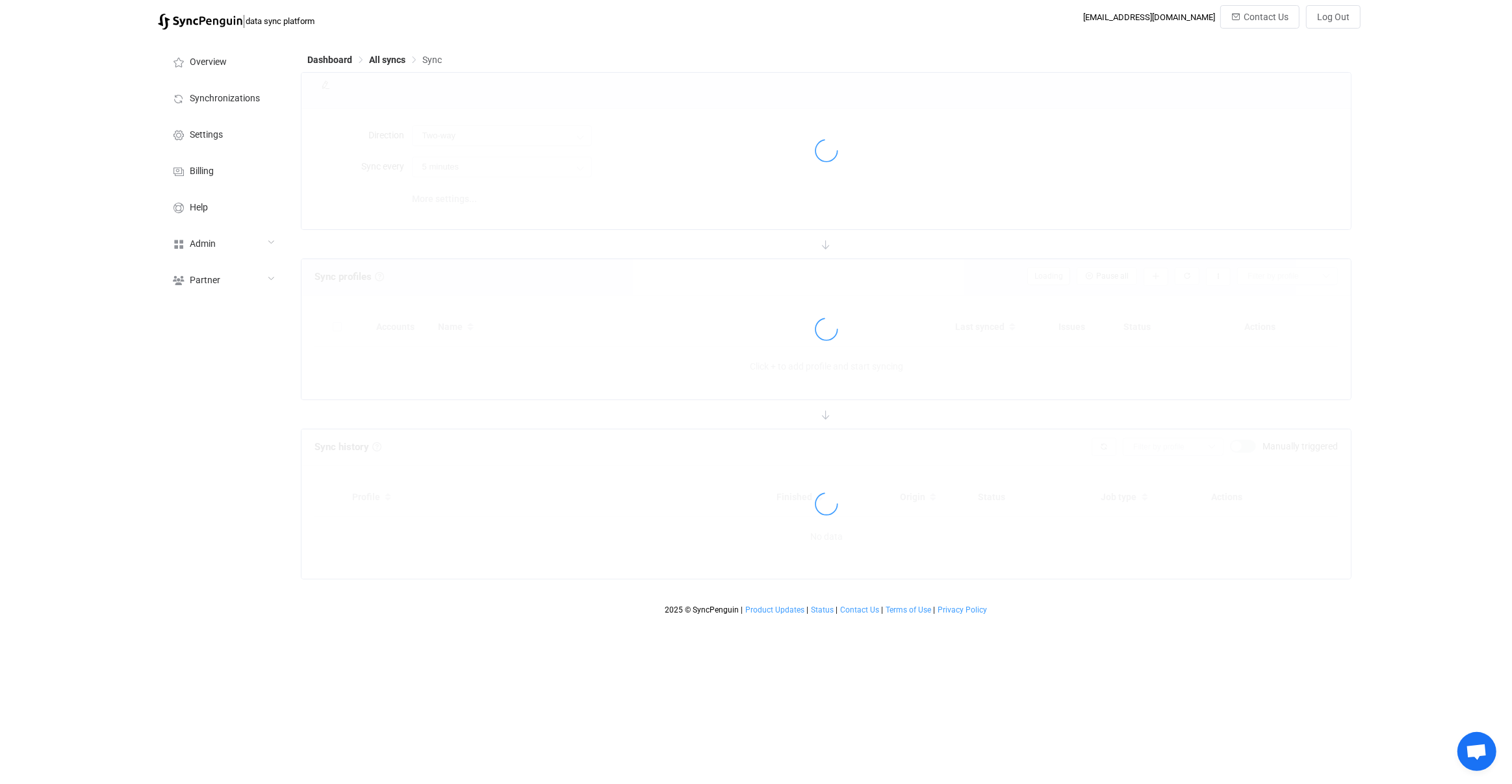
type input "Office 365 GAL → Outlook"
type input "30 minutes"
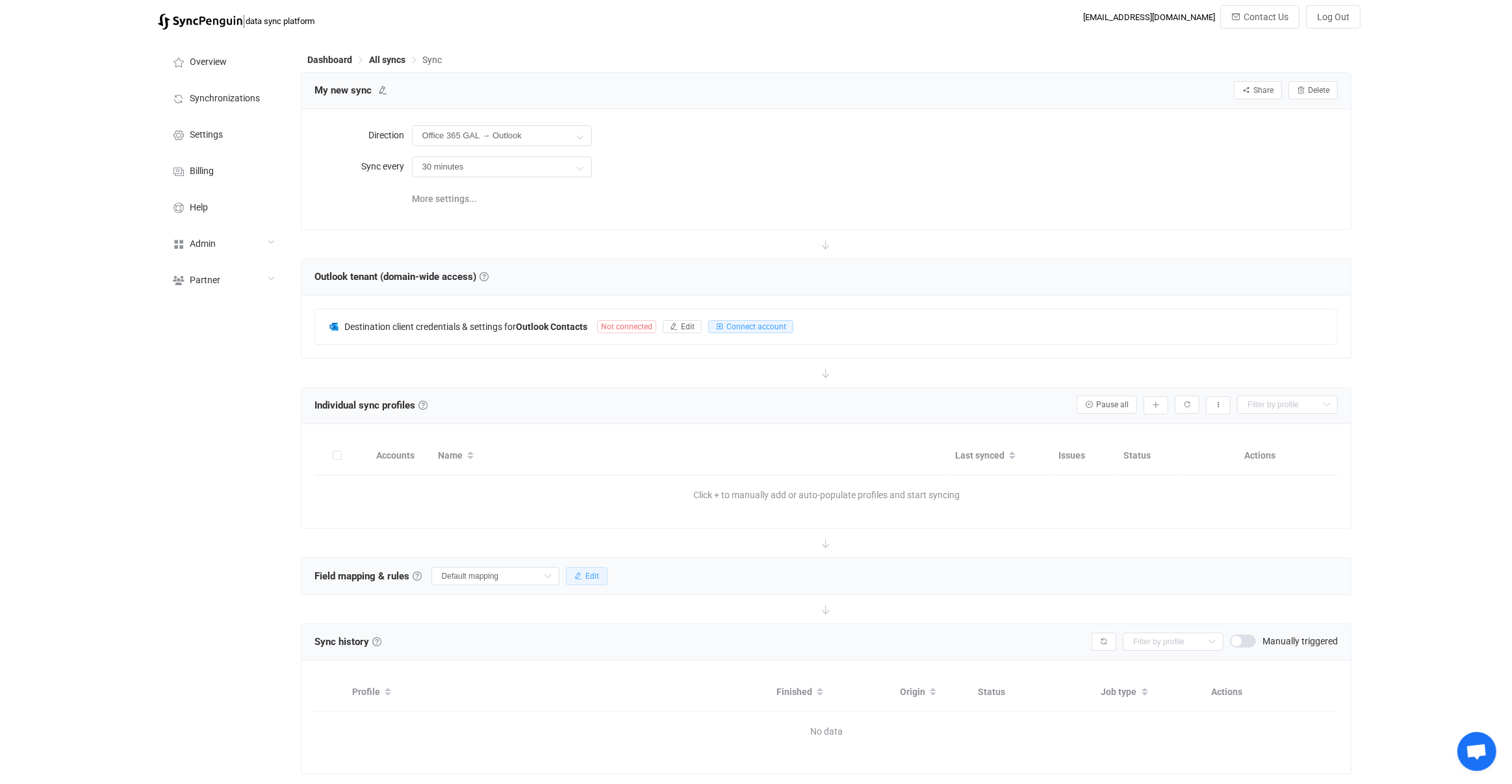
click at [589, 578] on button "Edit" at bounding box center [586, 576] width 42 height 18
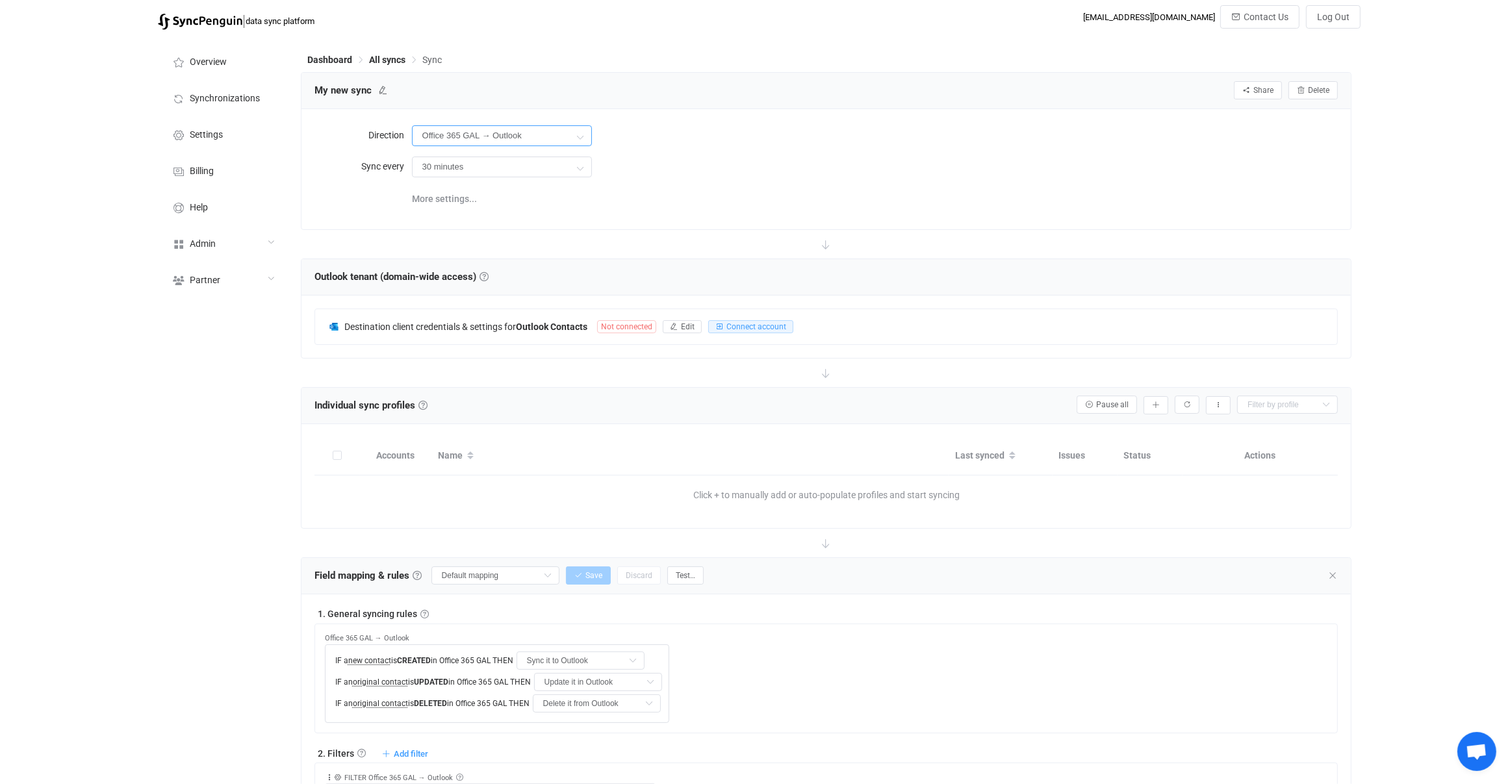
click at [502, 134] on input "Office 365 GAL → Outlook" at bounding box center [501, 136] width 180 height 21
click at [493, 154] on div "30 minutes" at bounding box center [501, 167] width 180 height 26
click at [495, 164] on input "30 minutes" at bounding box center [501, 167] width 180 height 21
click at [499, 143] on input "Office 365 GAL → Outlook" at bounding box center [501, 136] width 180 height 21
click at [499, 160] on li "Two-way" at bounding box center [508, 170] width 191 height 22
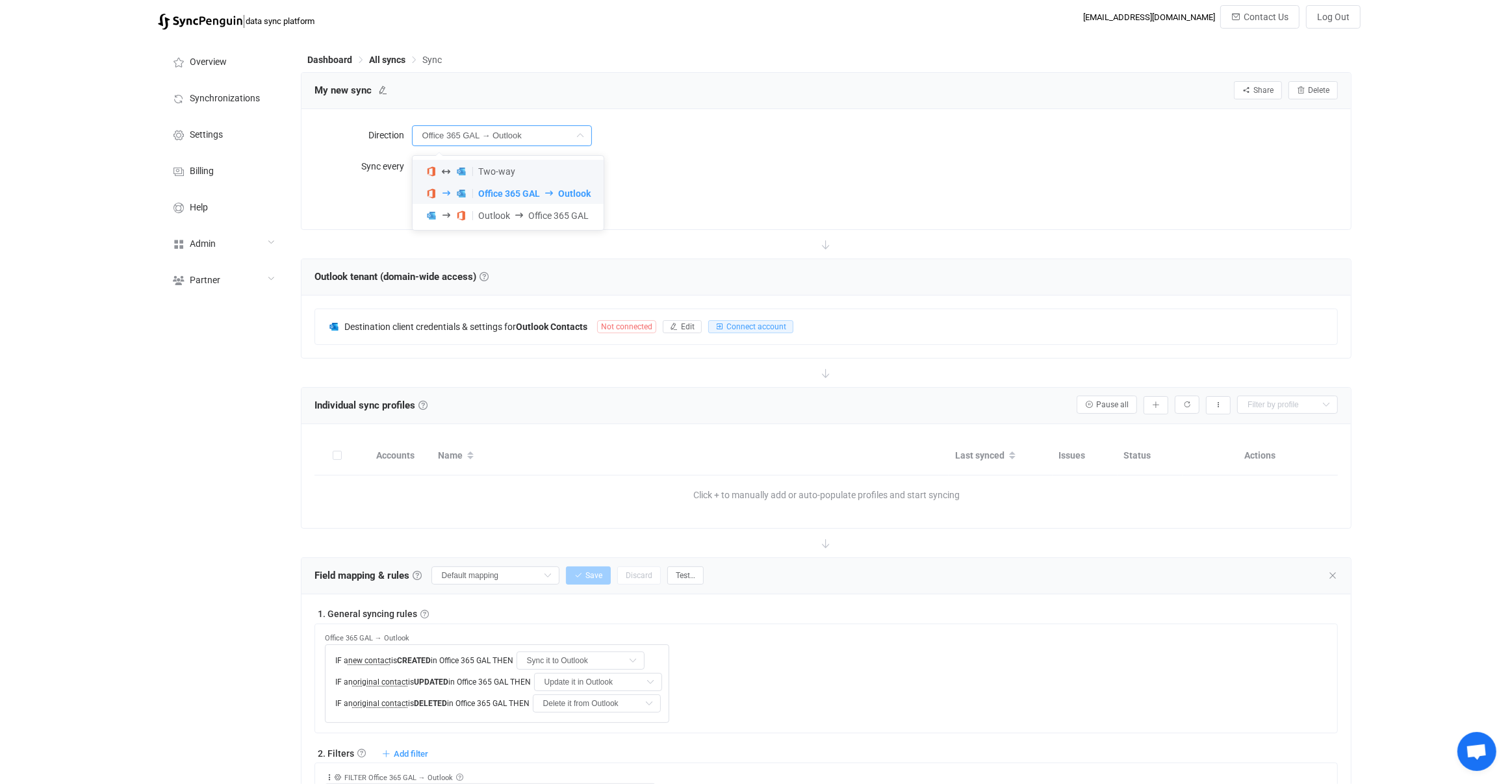
type input "Two-way"
type input "Update it in Outlook"
type input "Update it in Office 365 GAL"
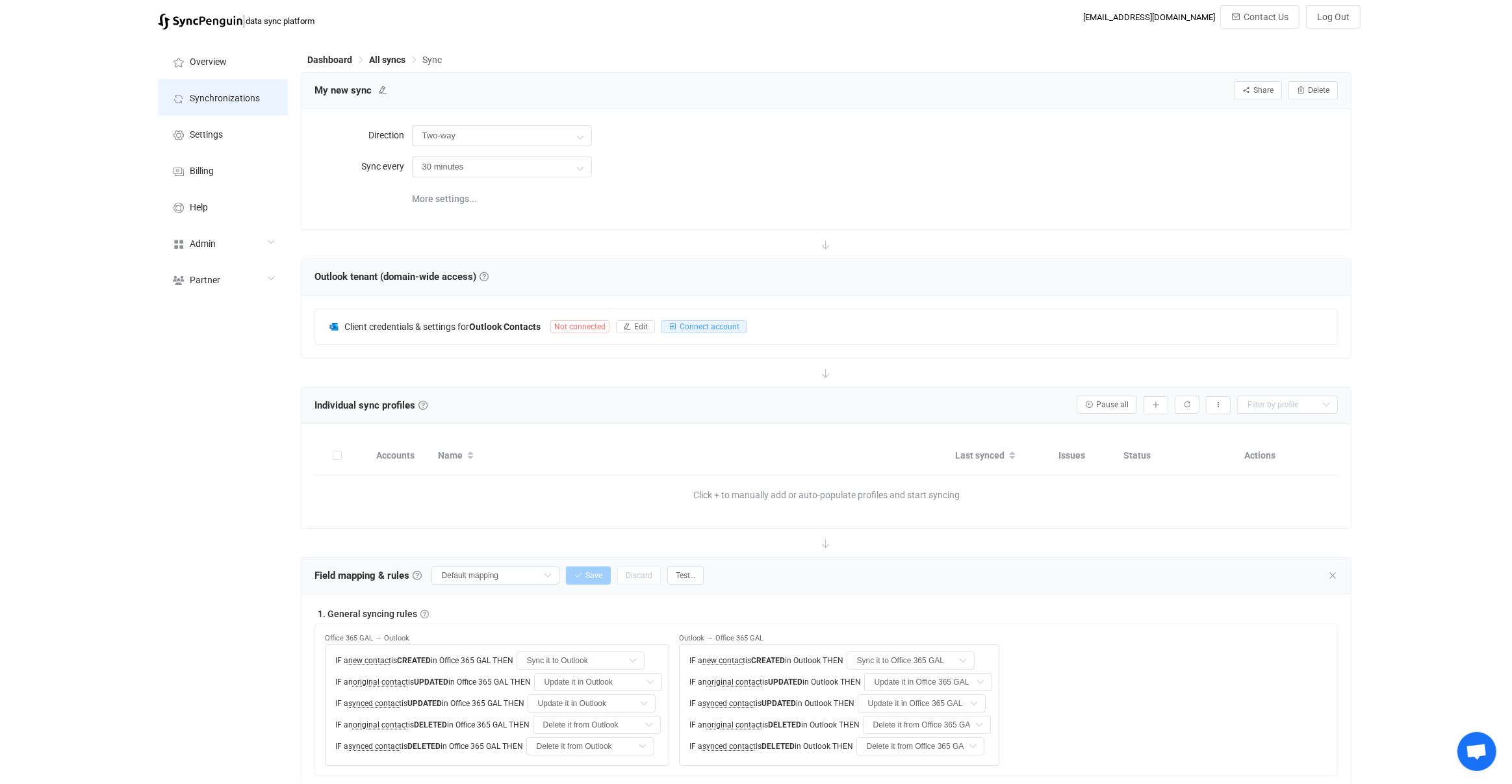
click at [234, 99] on span "Synchronizations" at bounding box center [225, 99] width 70 height 10
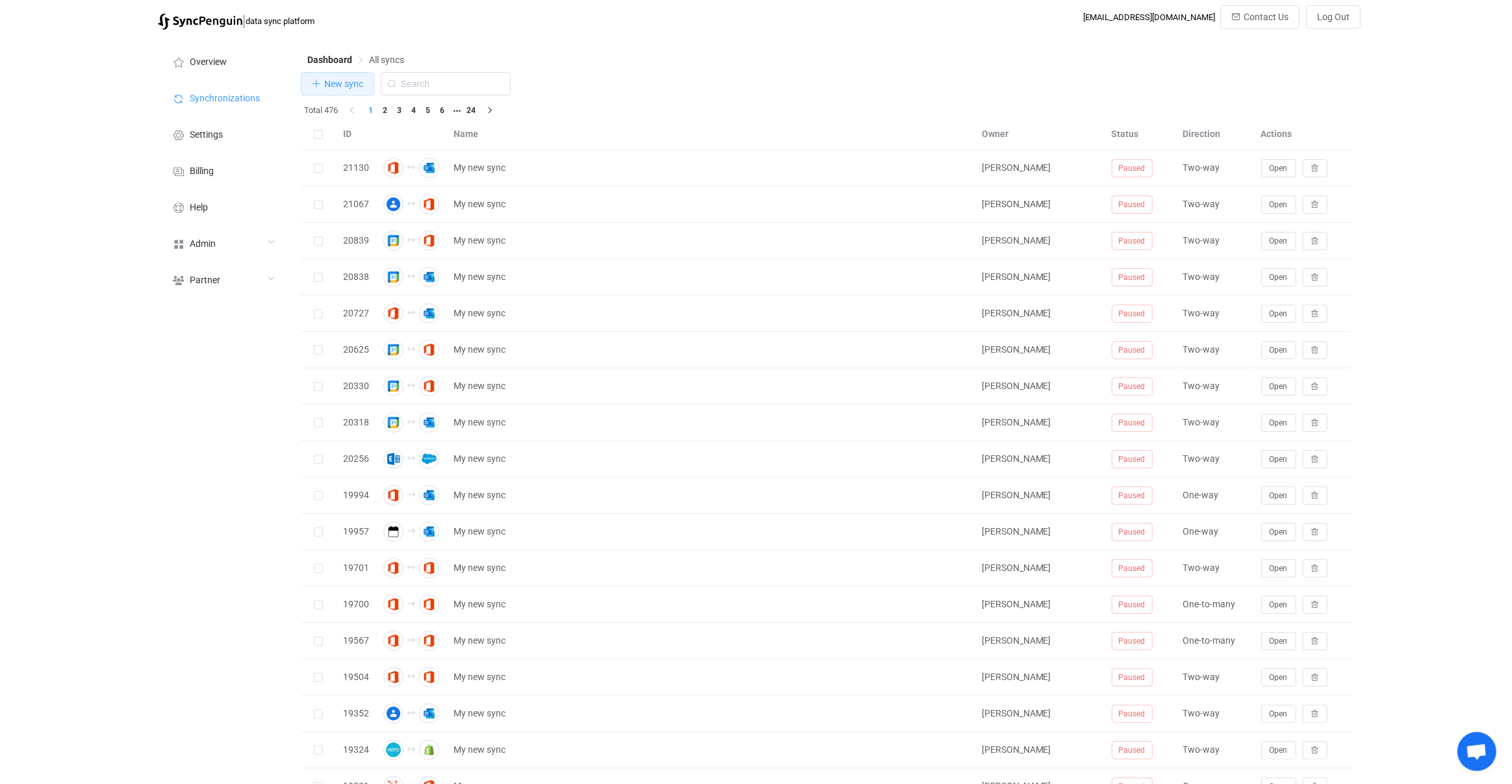
click at [354, 87] on span "New sync" at bounding box center [343, 84] width 39 height 10
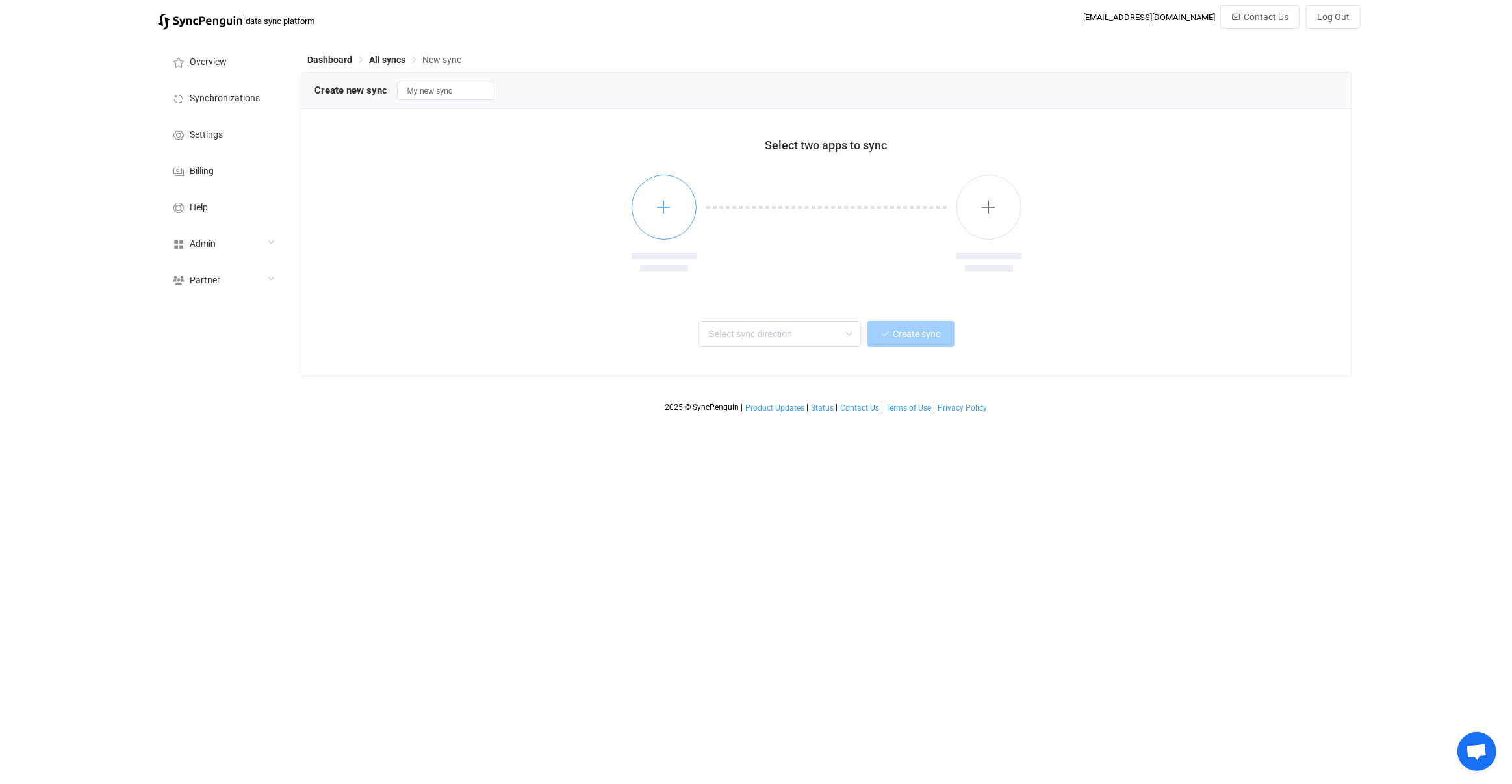
click at [647, 199] on button "button" at bounding box center [664, 207] width 65 height 65
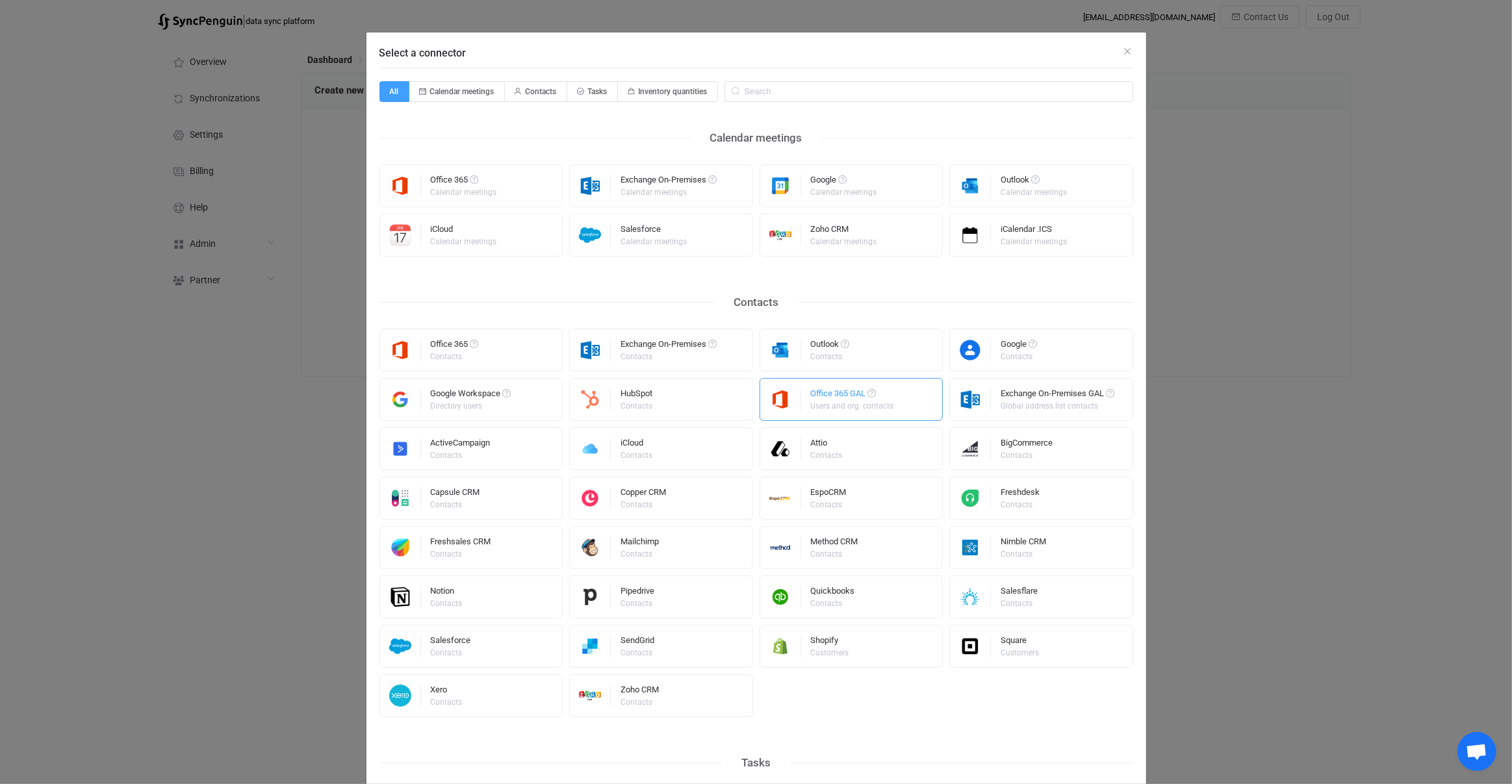
click at [836, 409] on div "Users and org. contacts" at bounding box center [852, 405] width 83 height 8
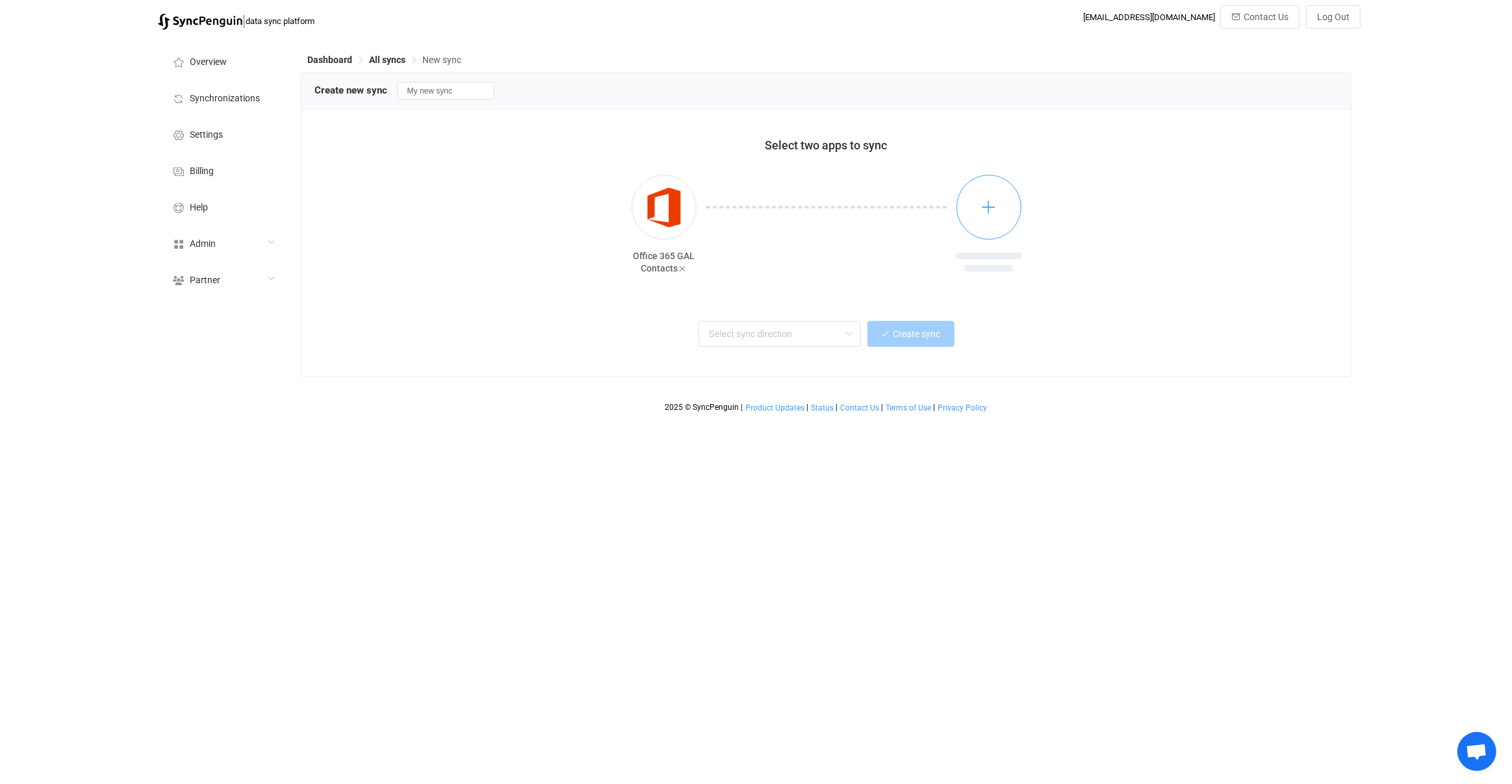
click at [1002, 217] on button "button" at bounding box center [989, 207] width 65 height 65
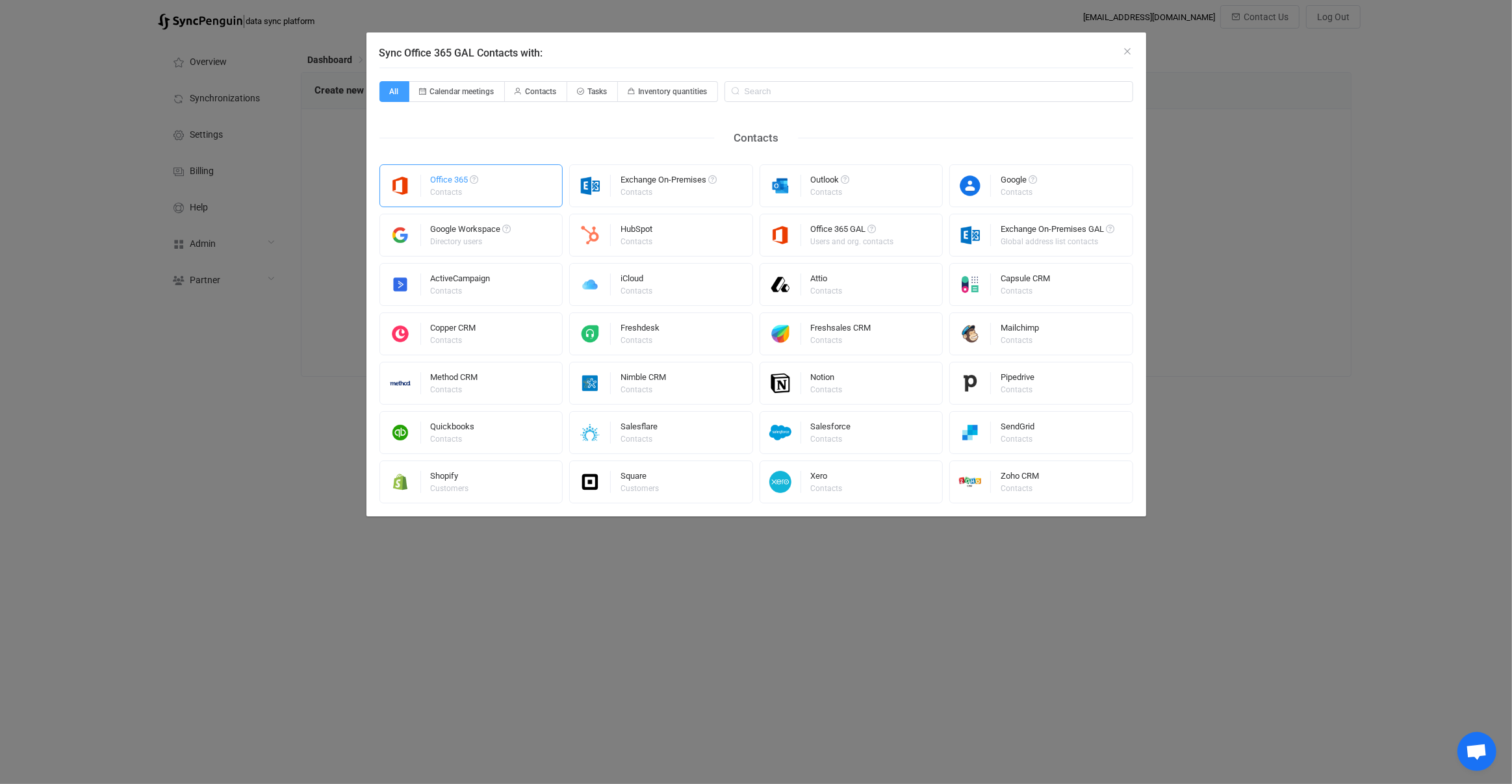
click at [500, 179] on div "Office 365 Contacts" at bounding box center [471, 186] width 184 height 43
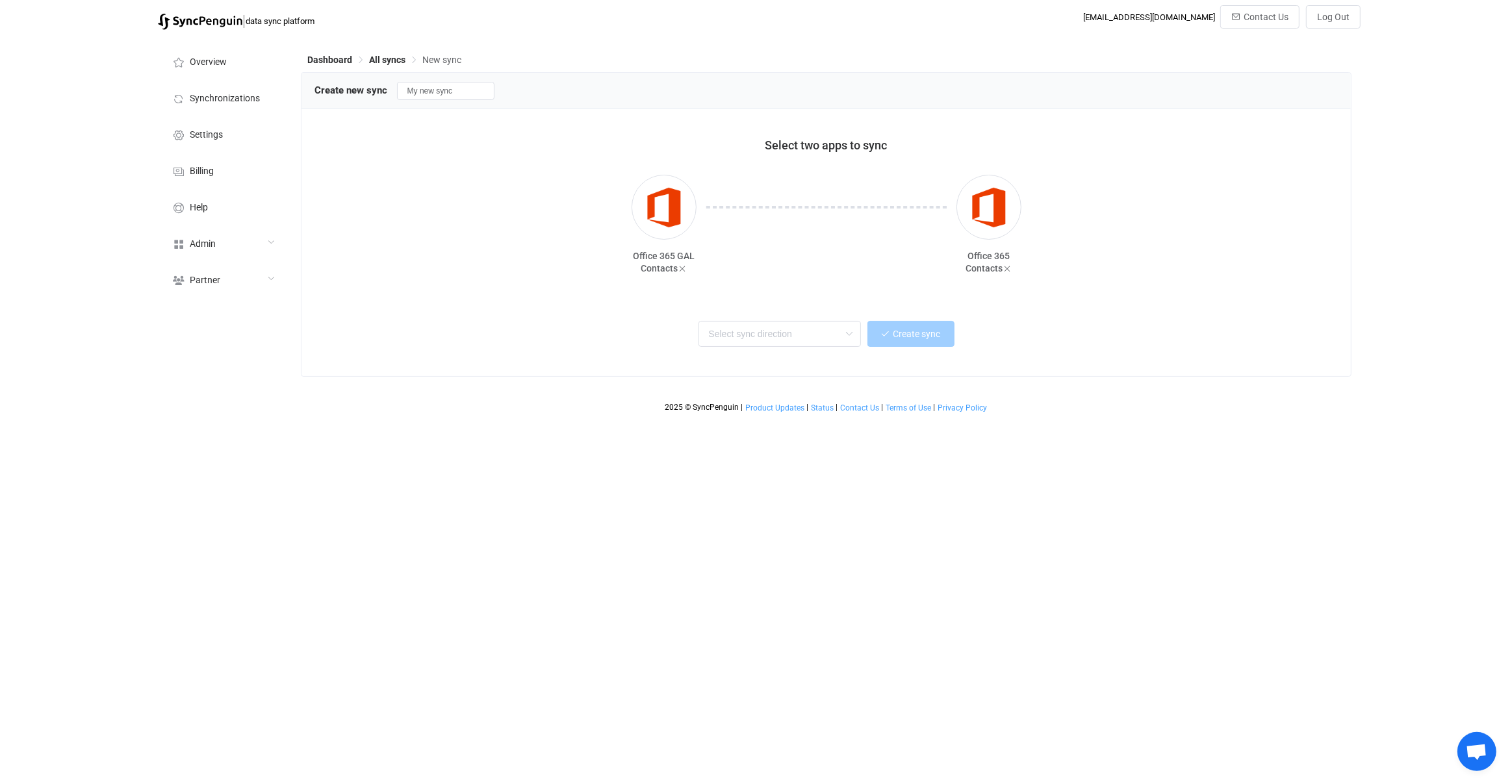
click at [799, 311] on div "Two-way One or multiple two-way syncs Office 365 GAL → Office 365 One or multip…" at bounding box center [826, 337] width 1024 height 52
click at [800, 321] on input "text" at bounding box center [780, 334] width 162 height 26
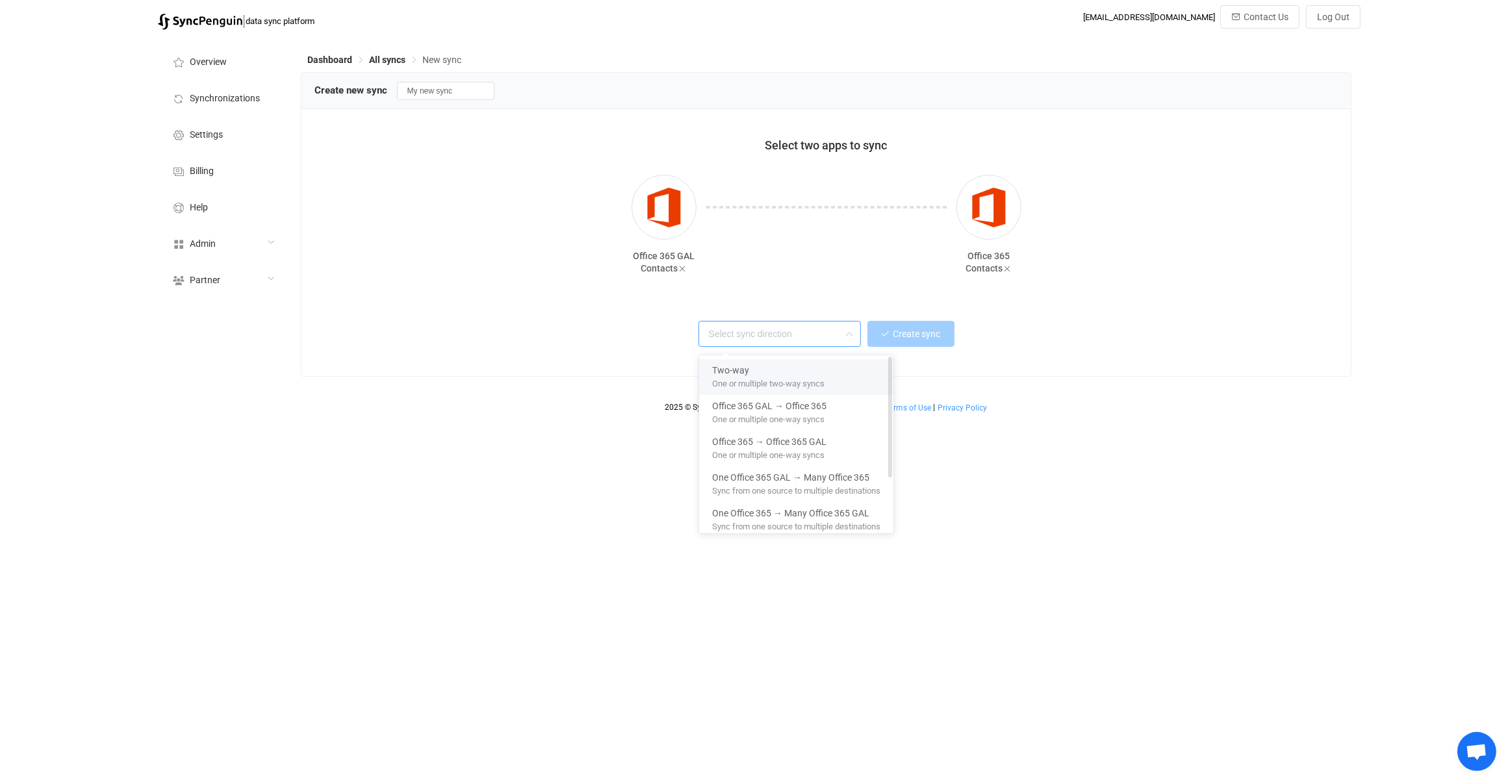
click at [795, 365] on body "| data sync platform vitaliyherasymiv+74@gmail.com Contact Us Log Out Overview …" at bounding box center [756, 212] width 1512 height 414
click at [805, 374] on span "One or multiple two-way syncs" at bounding box center [769, 381] width 112 height 14
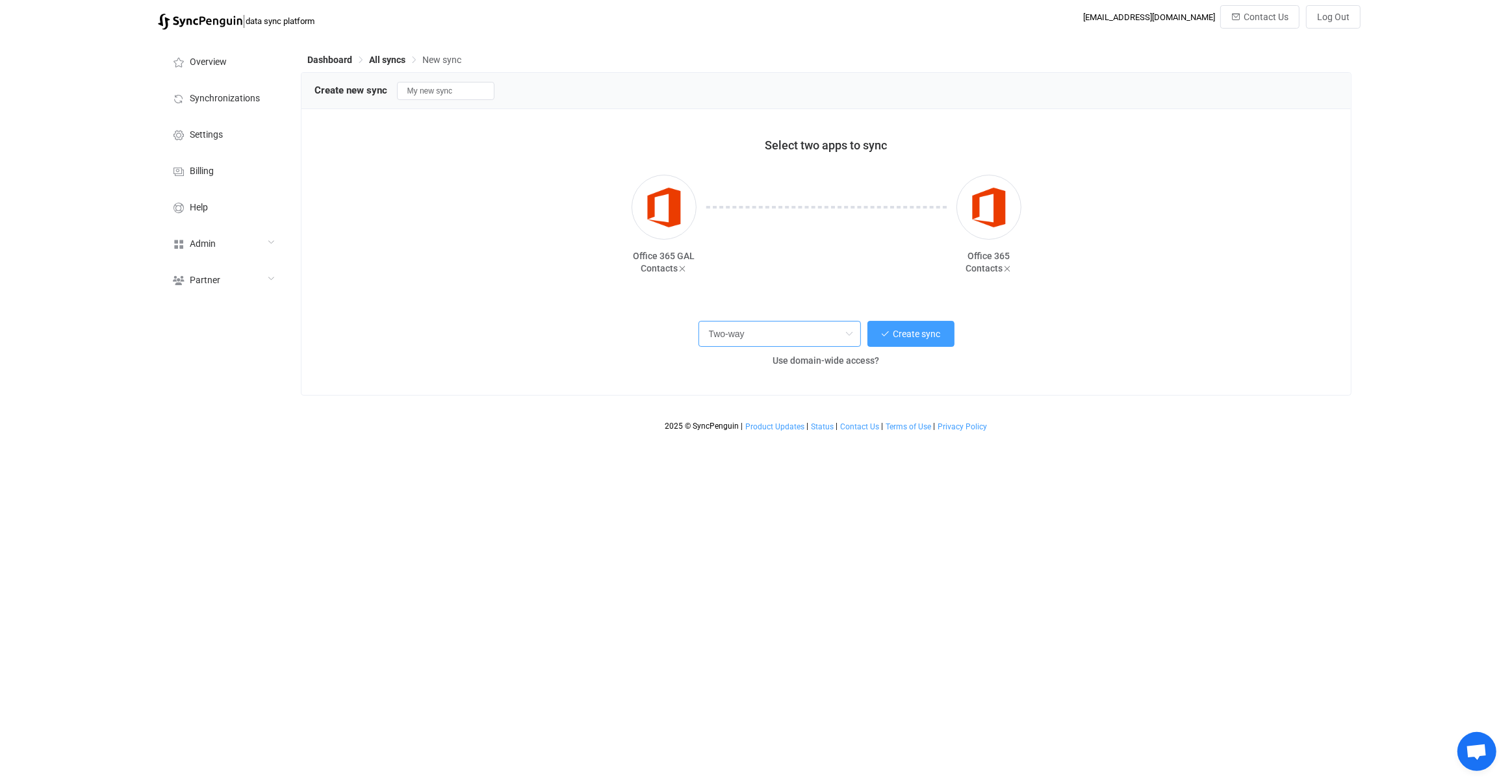
click at [808, 334] on input "Two-way" at bounding box center [780, 334] width 162 height 26
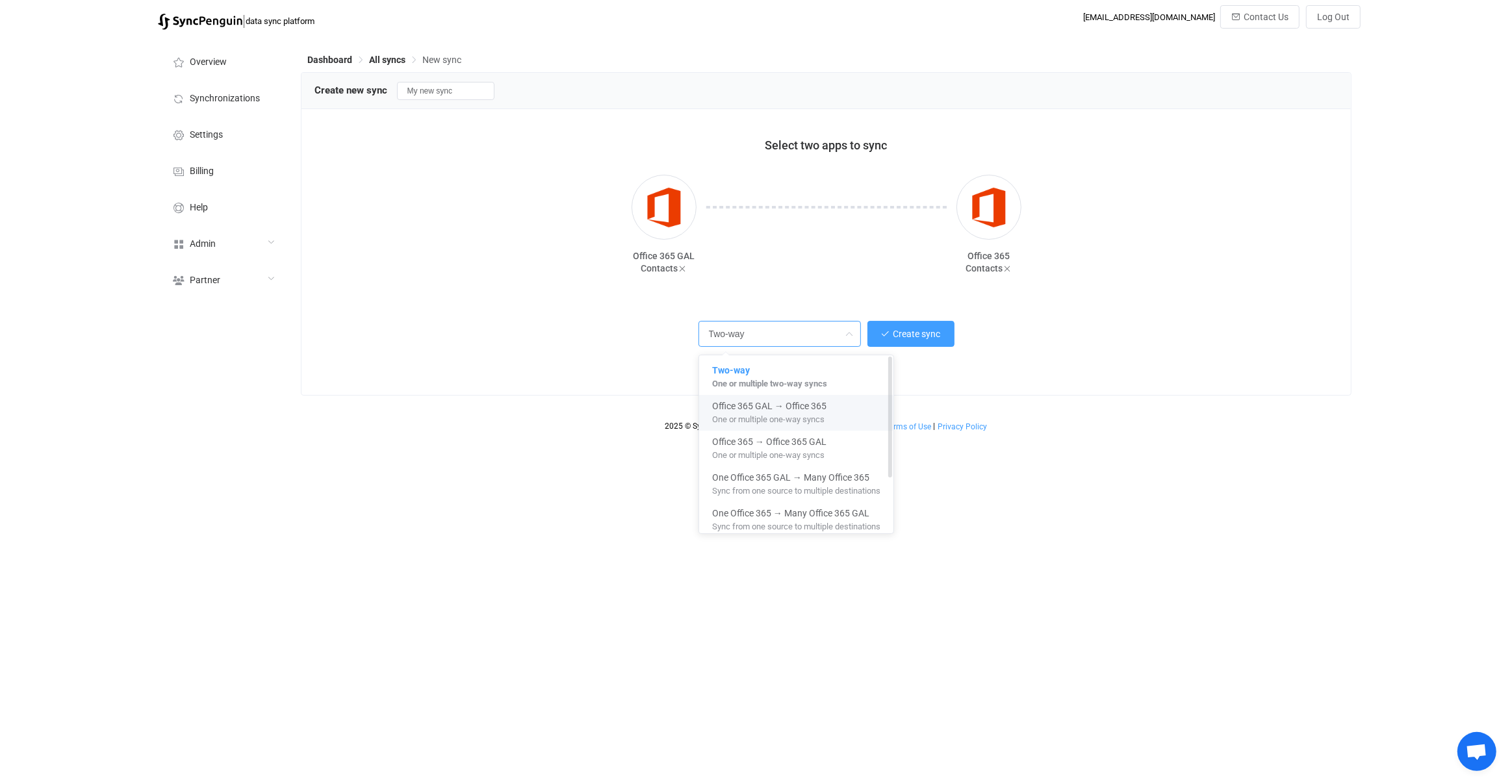
click at [825, 418] on span "One or multiple one-way syncs" at bounding box center [769, 416] width 112 height 14
type input "Office 365 GAL → Office 365"
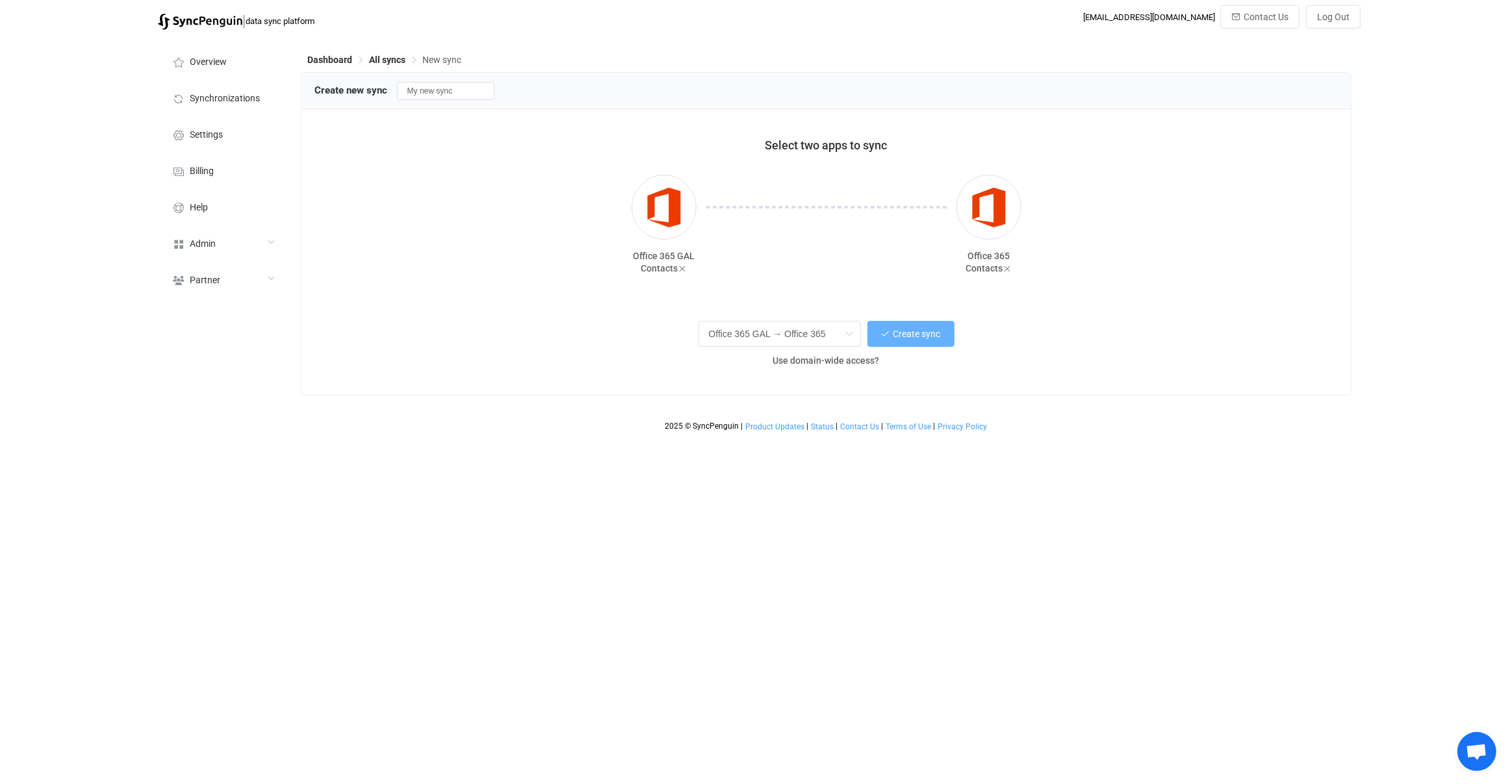
click at [895, 322] on button "Create sync" at bounding box center [910, 334] width 87 height 26
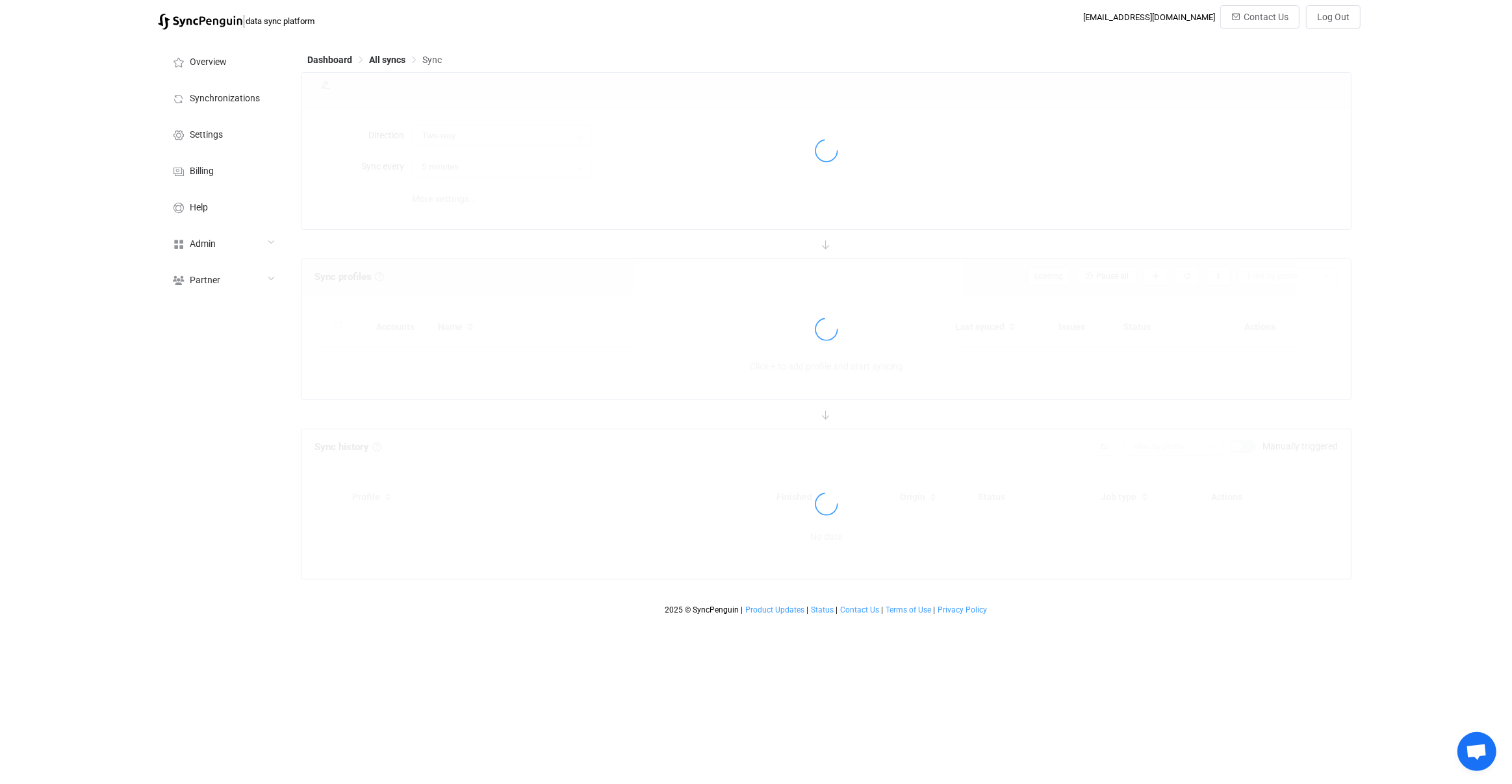
type input "Office 365 GAL → Office 365"
type input "30 minutes"
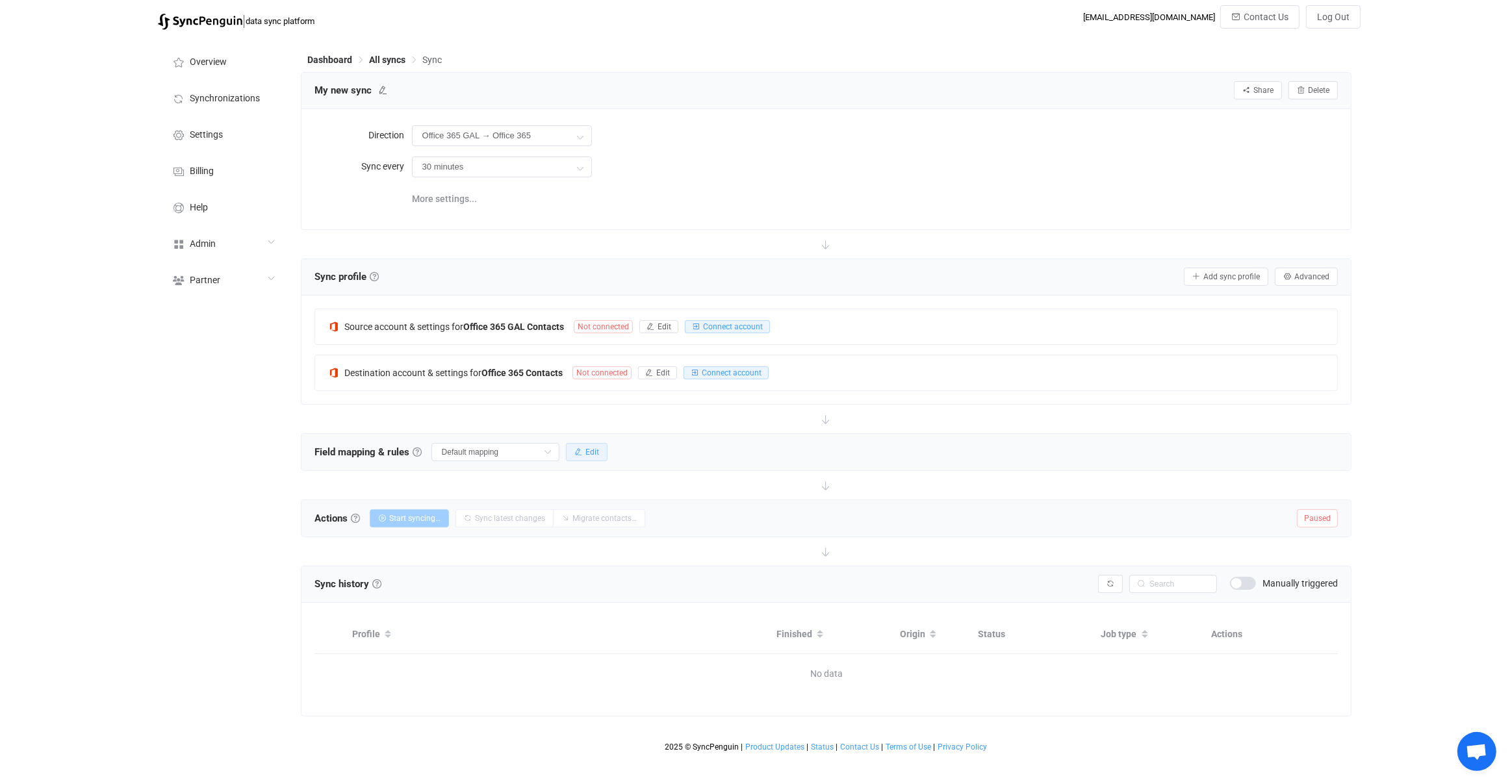
click at [583, 455] on button "Edit" at bounding box center [586, 452] width 42 height 18
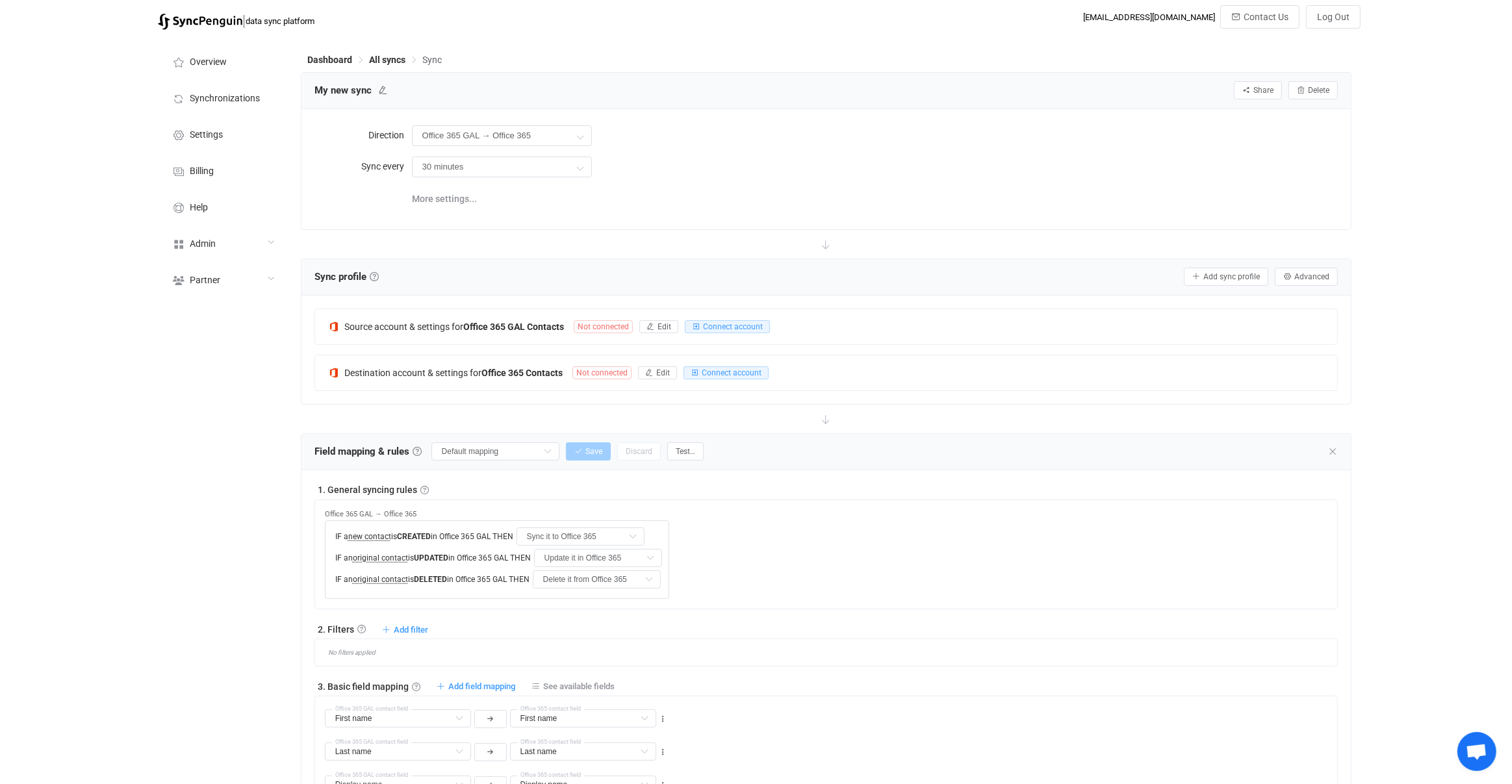
click at [380, 241] on div at bounding box center [826, 244] width 1052 height 29
click at [203, 239] on span "Admin" at bounding box center [203, 244] width 26 height 10
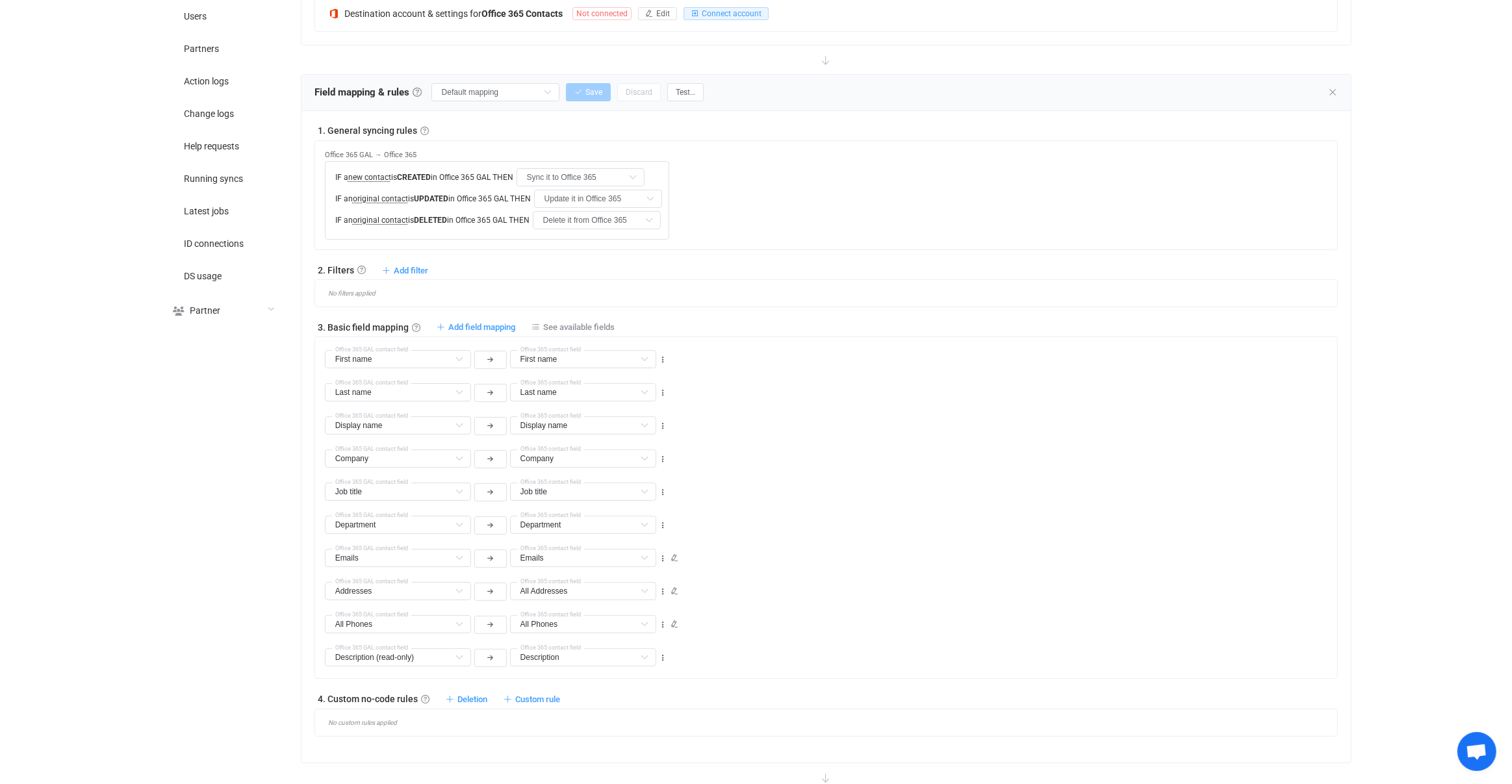
scroll to position [409, 0]
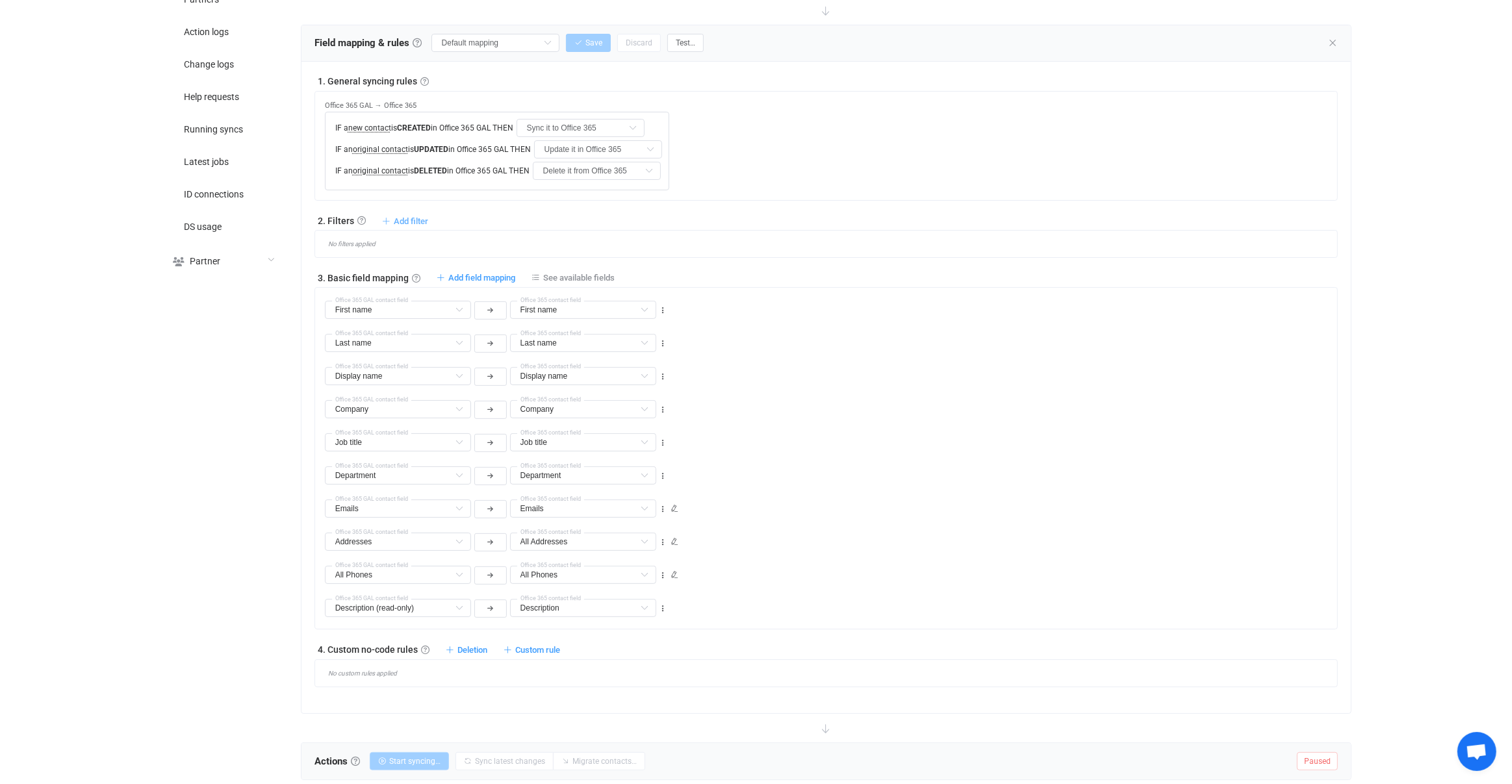
click at [410, 216] on span "Add filter" at bounding box center [411, 221] width 34 height 10
click at [360, 296] on li "Don't sync contact to Office 365 if …" at bounding box center [331, 295] width 188 height 23
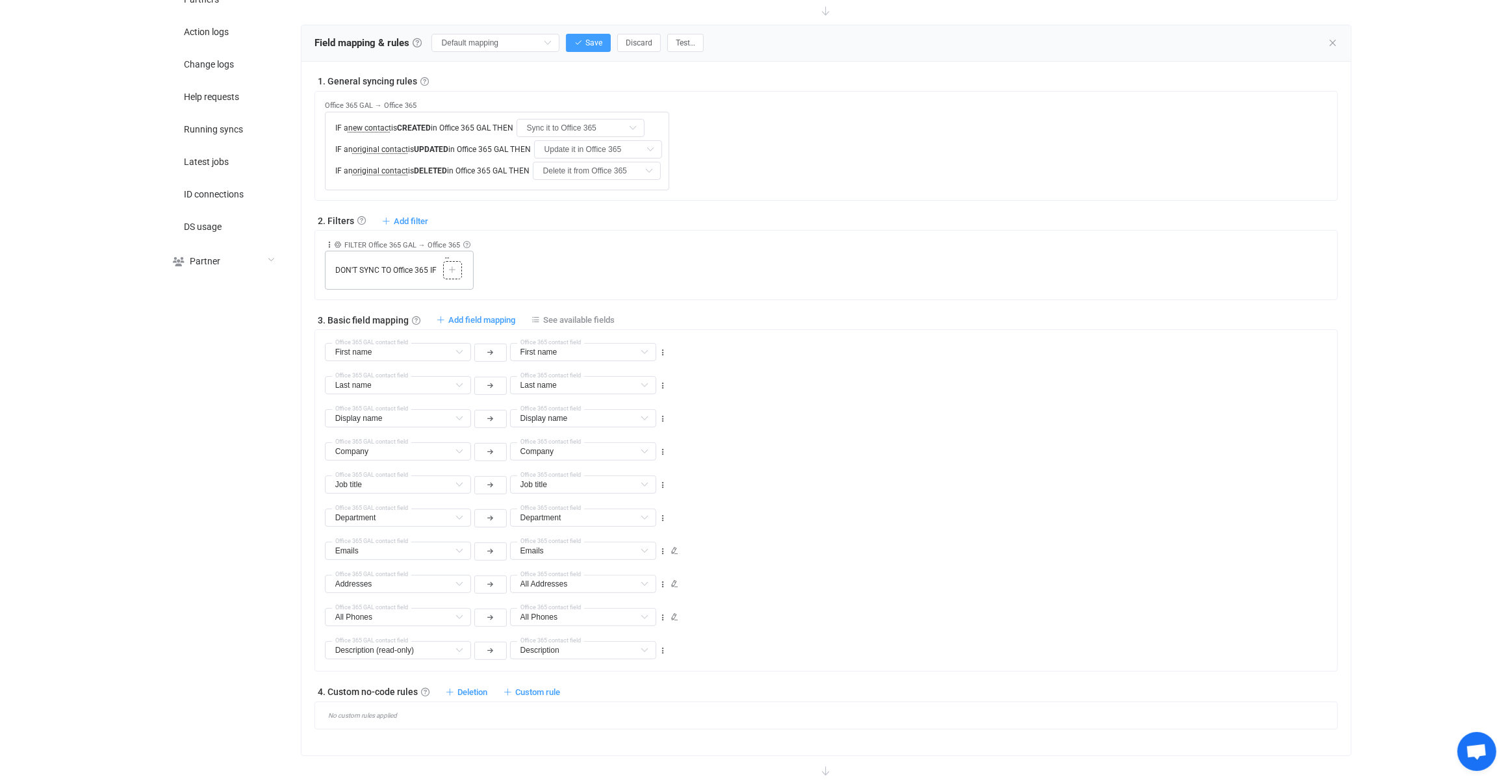
click at [455, 261] on div "Copy Cut Paste TYPE MISMATCH Select value" at bounding box center [453, 270] width 19 height 18
click at [452, 270] on div at bounding box center [453, 270] width 12 height 12
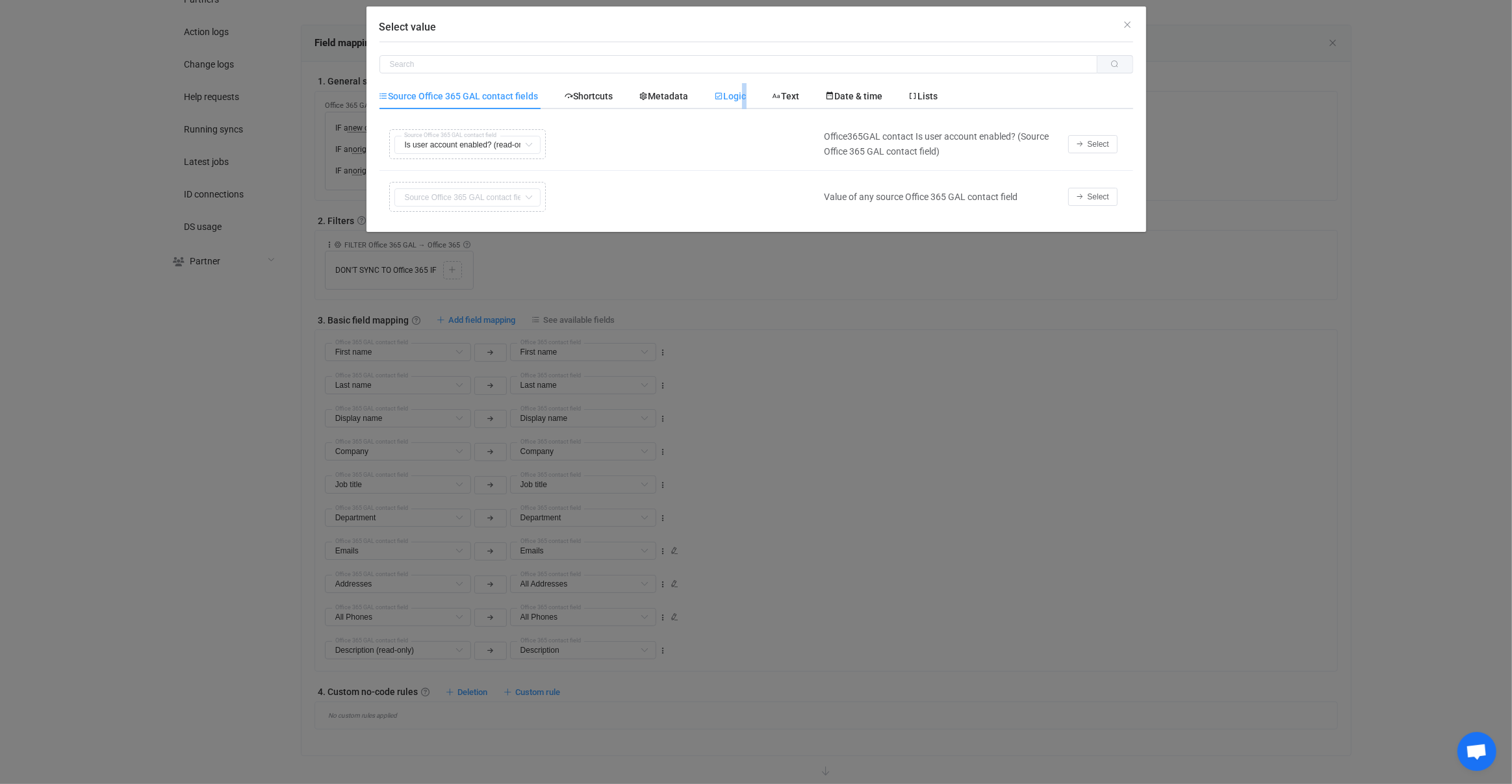
click at [747, 94] on span "Logic" at bounding box center [730, 96] width 32 height 10
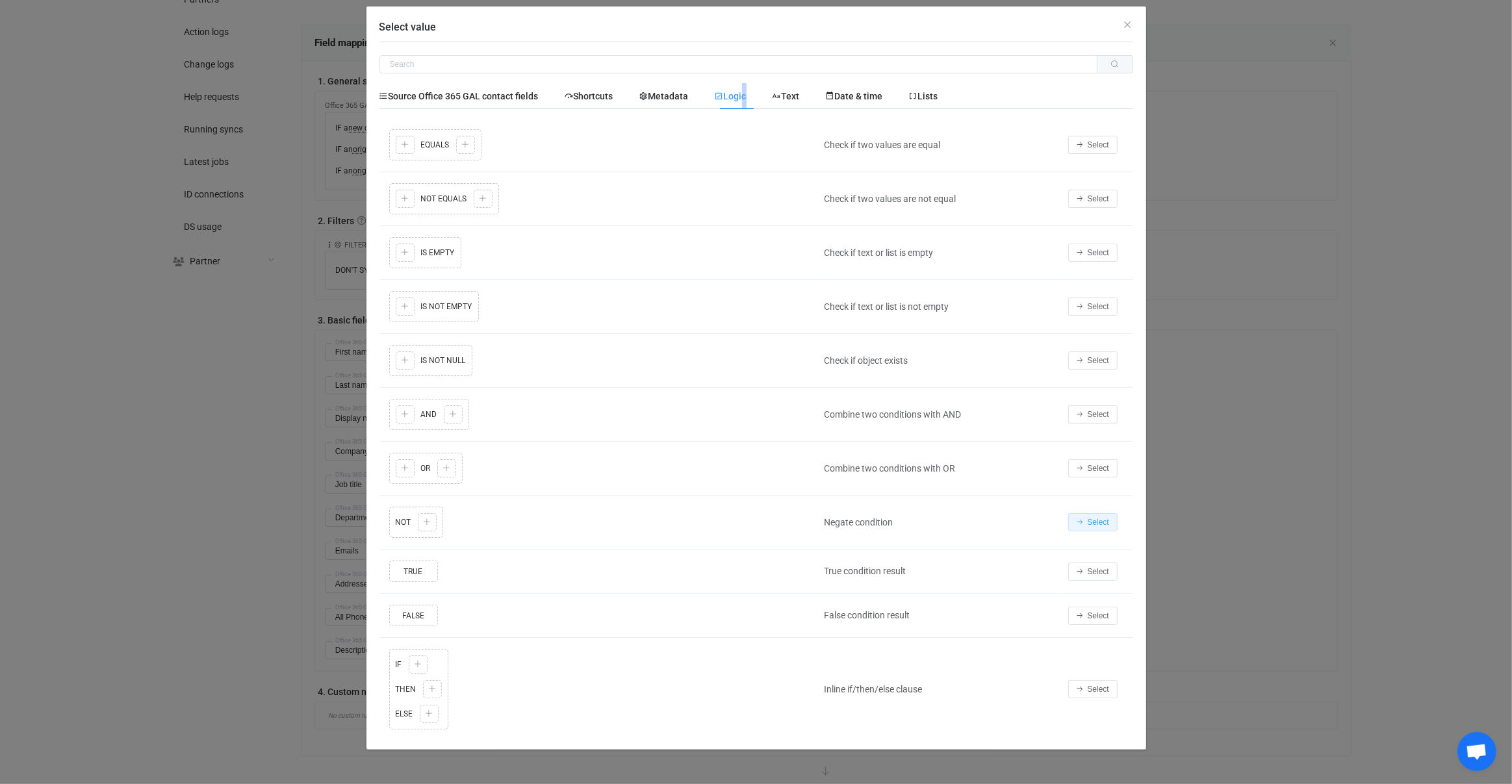
click at [1071, 524] on button "Select" at bounding box center [1093, 522] width 49 height 18
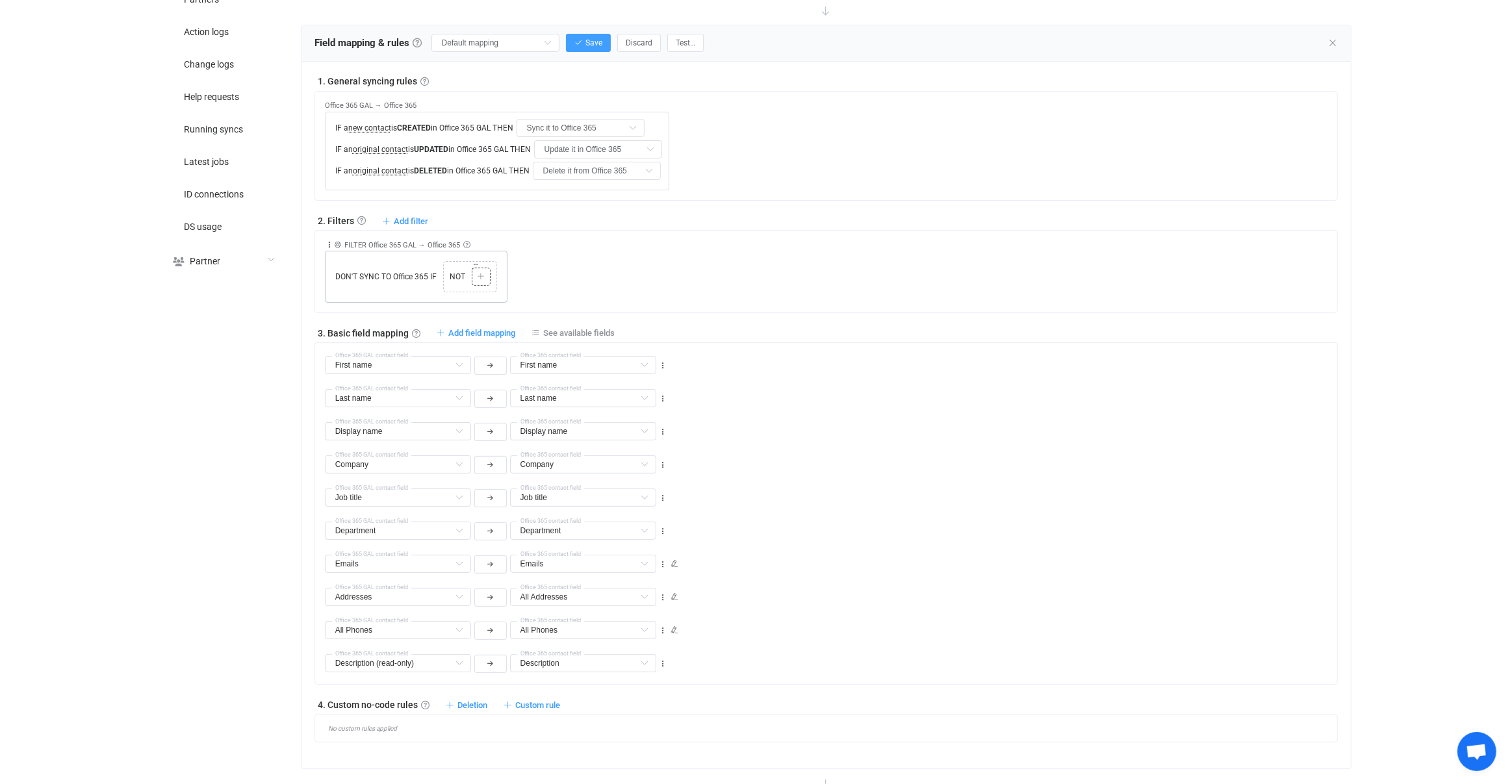
drag, startPoint x: 475, startPoint y: 268, endPoint x: 491, endPoint y: 274, distance: 17.1
click at [475, 271] on div at bounding box center [481, 277] width 12 height 12
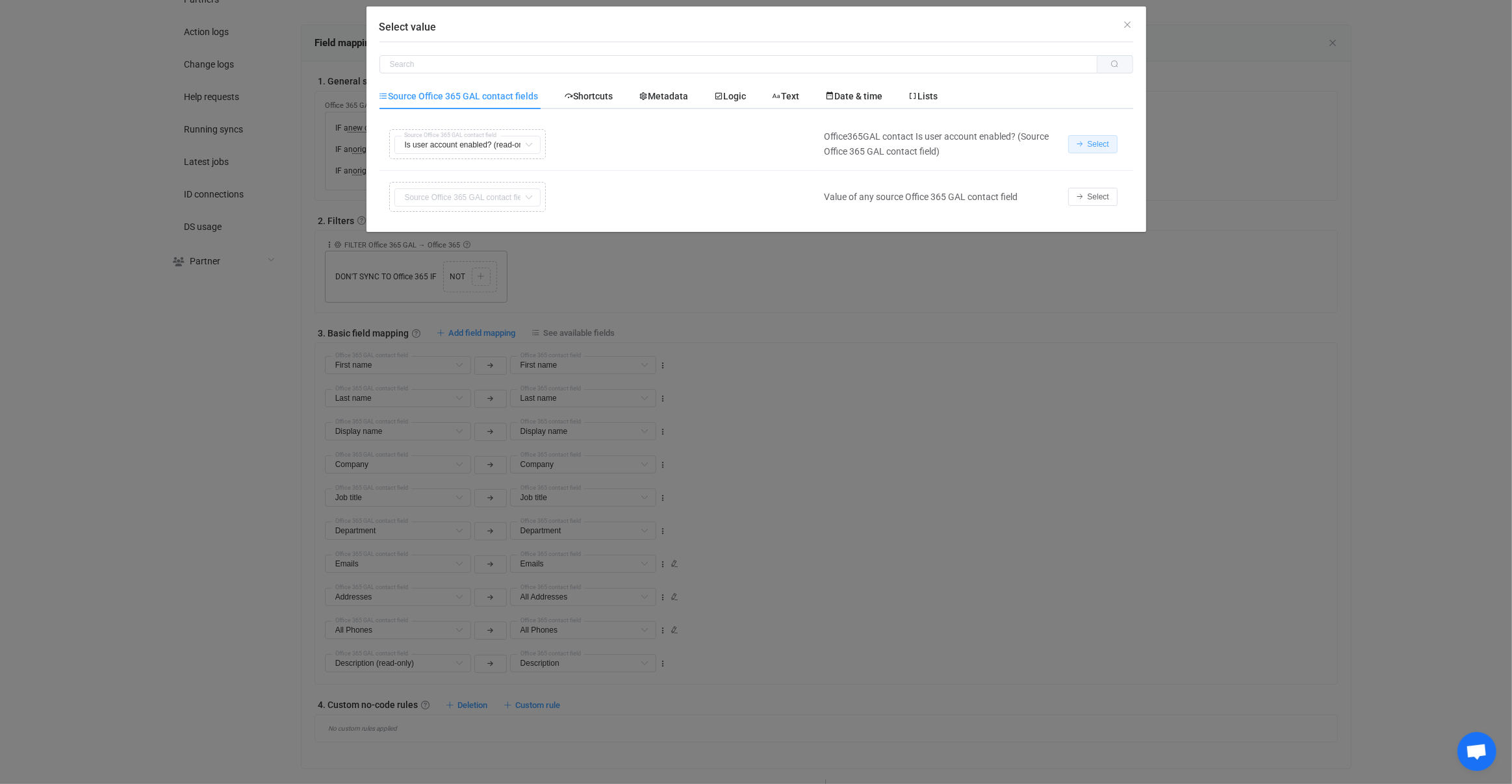
click at [1111, 147] on button "Select" at bounding box center [1093, 144] width 49 height 18
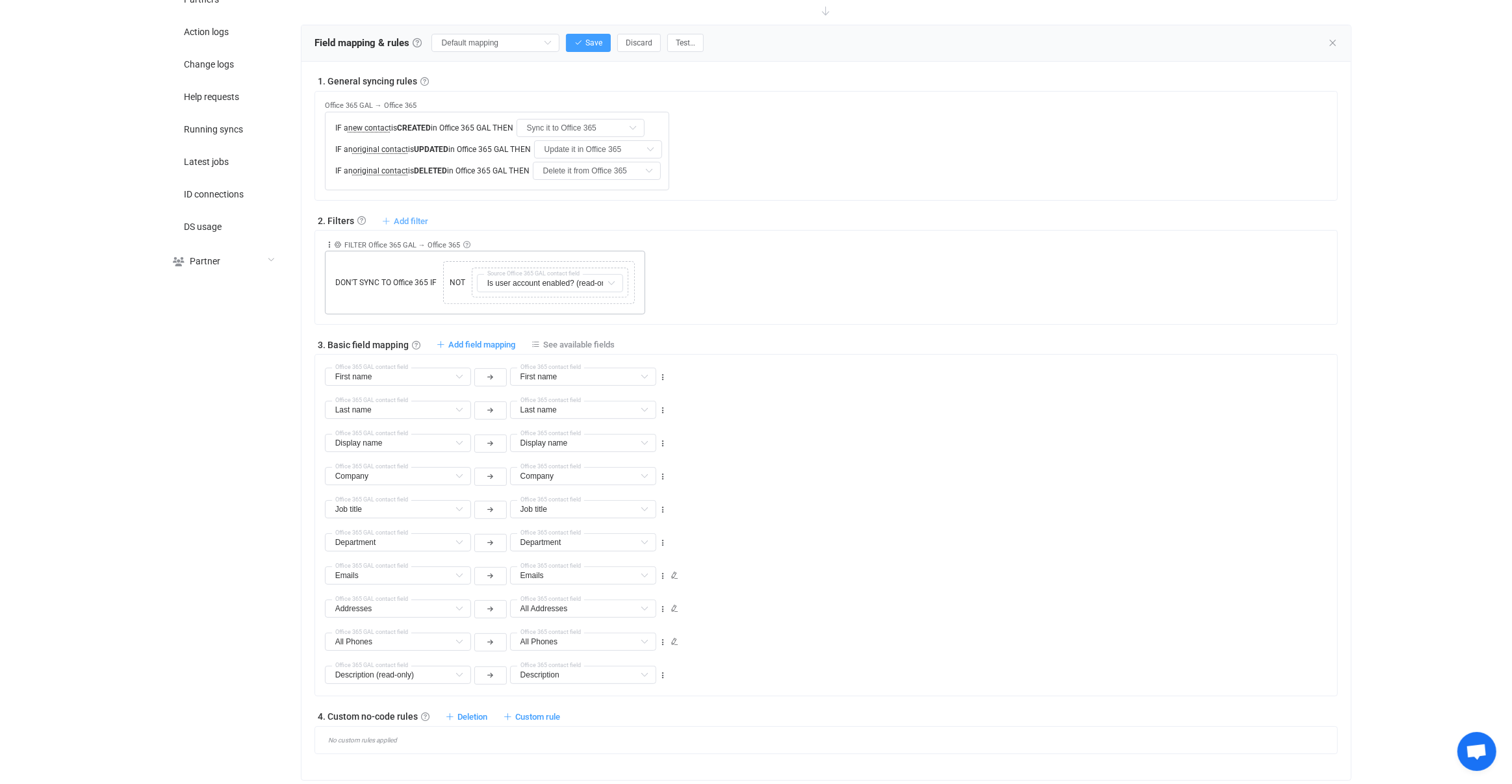
click at [412, 220] on span "Add filter" at bounding box center [411, 221] width 34 height 10
click at [360, 283] on li "Don't sync contact to Office 365 if …" at bounding box center [331, 295] width 188 height 23
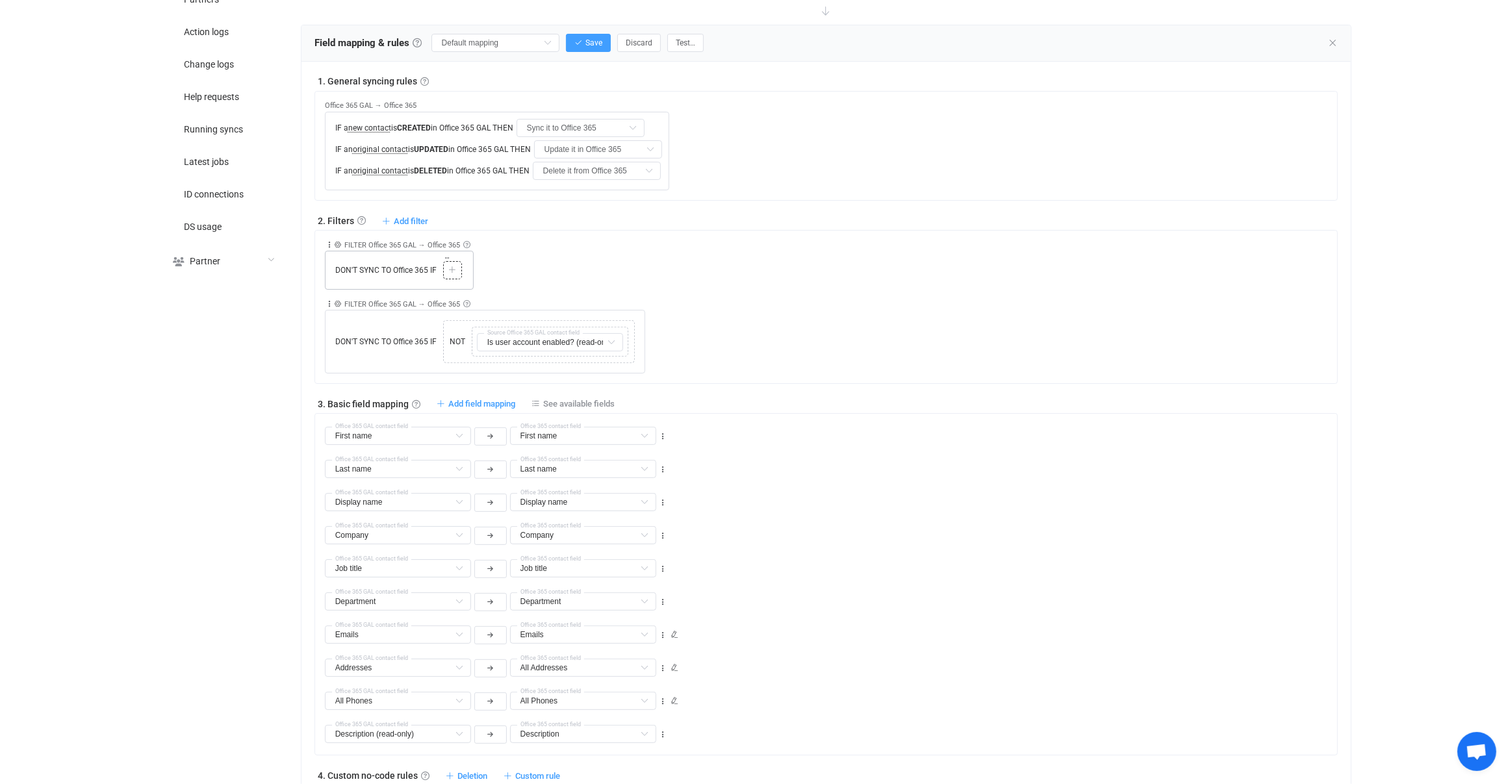
click at [459, 267] on div "Copy Cut Paste TYPE MISMATCH" at bounding box center [453, 270] width 19 height 18
click at [457, 267] on div at bounding box center [453, 270] width 12 height 12
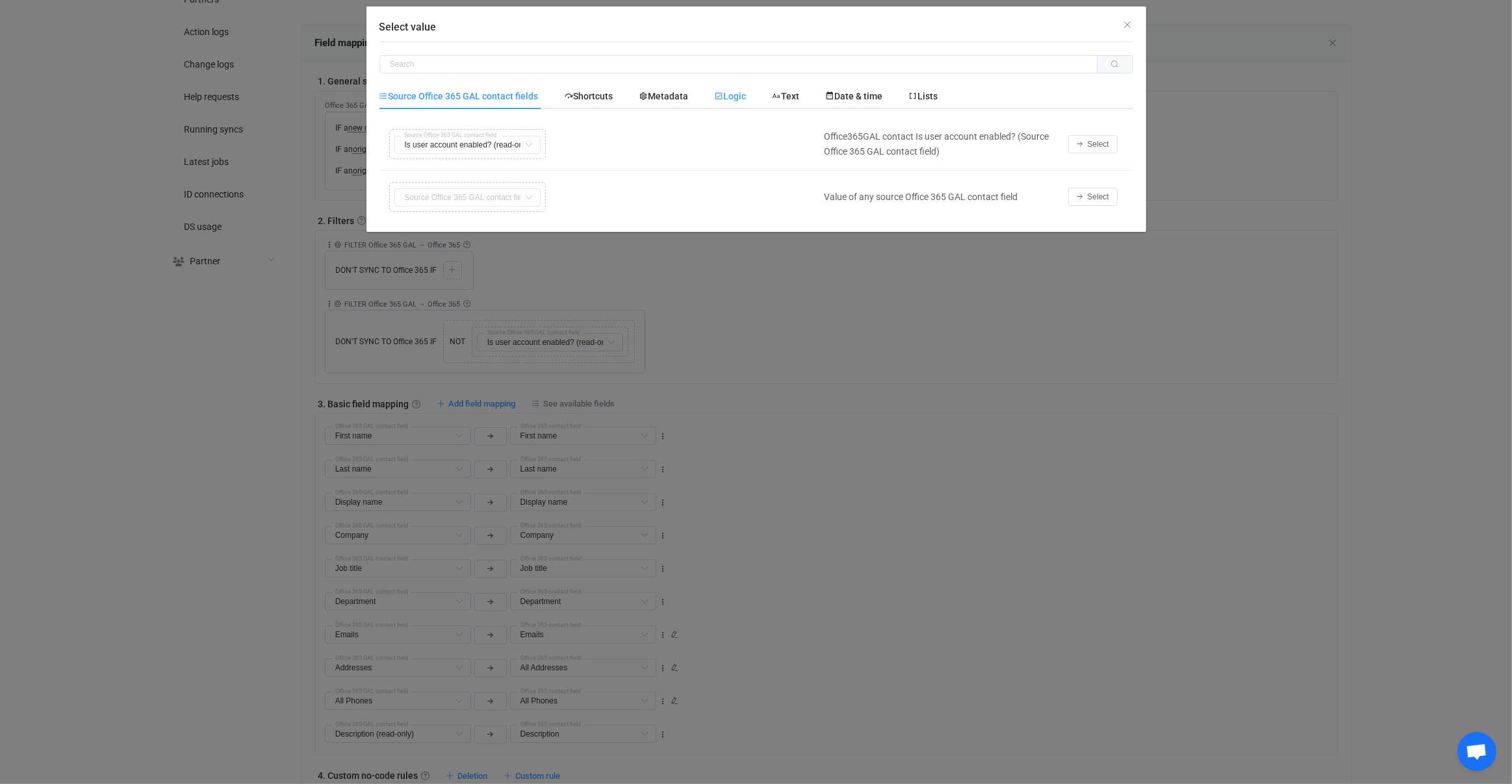
click at [732, 105] on div "Logic" at bounding box center [730, 96] width 58 height 26
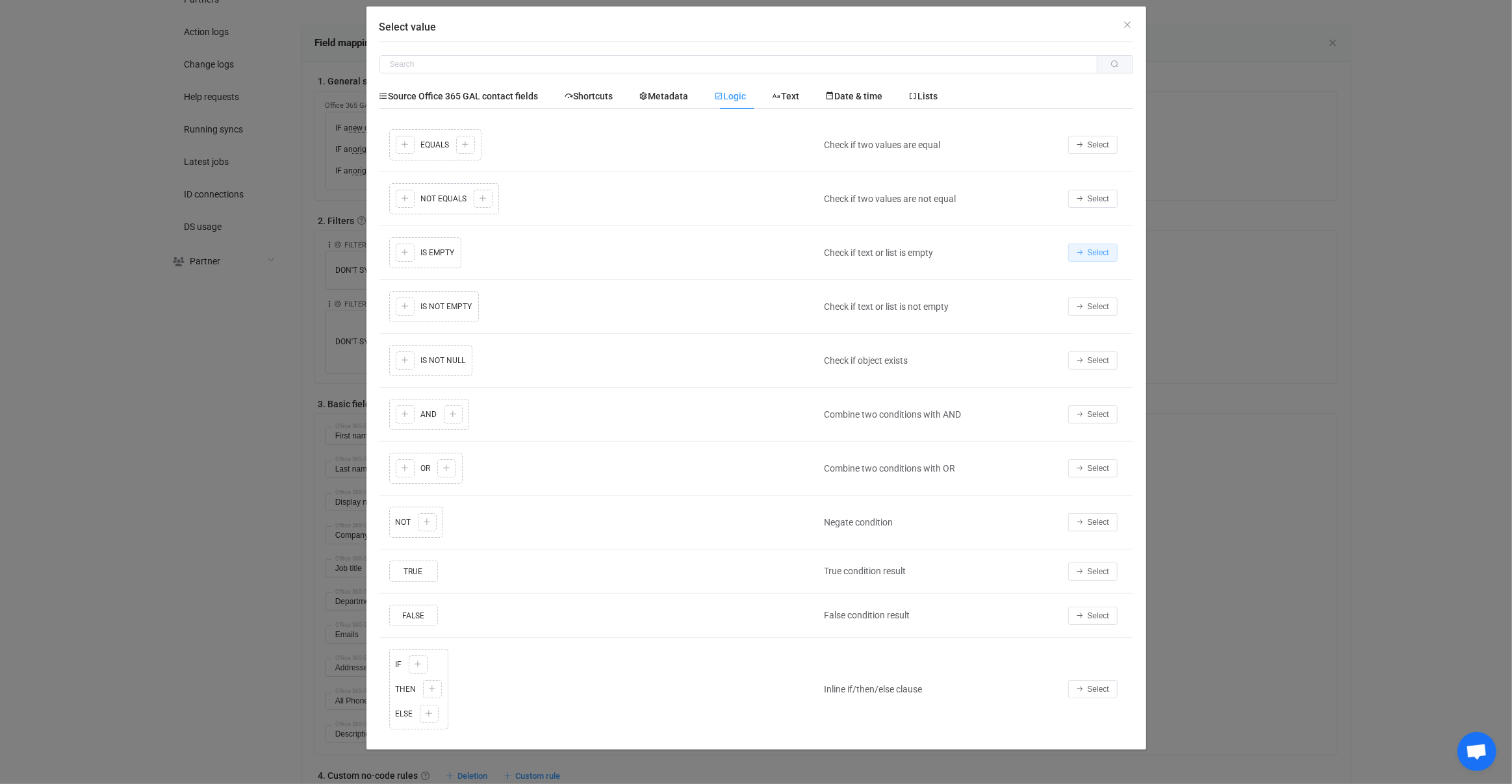
click at [1090, 256] on button "Select" at bounding box center [1093, 253] width 49 height 18
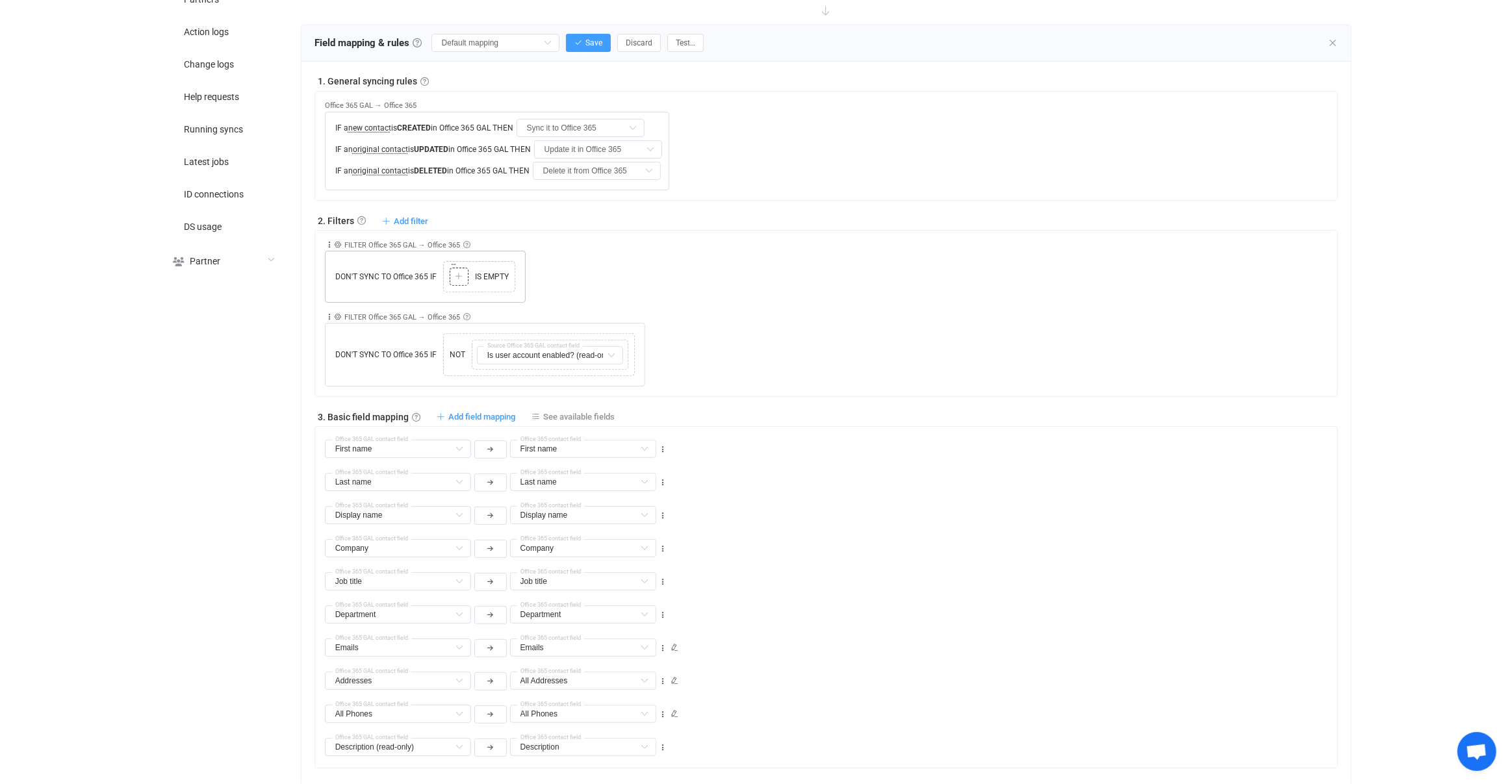
click at [460, 277] on div at bounding box center [459, 277] width 12 height 12
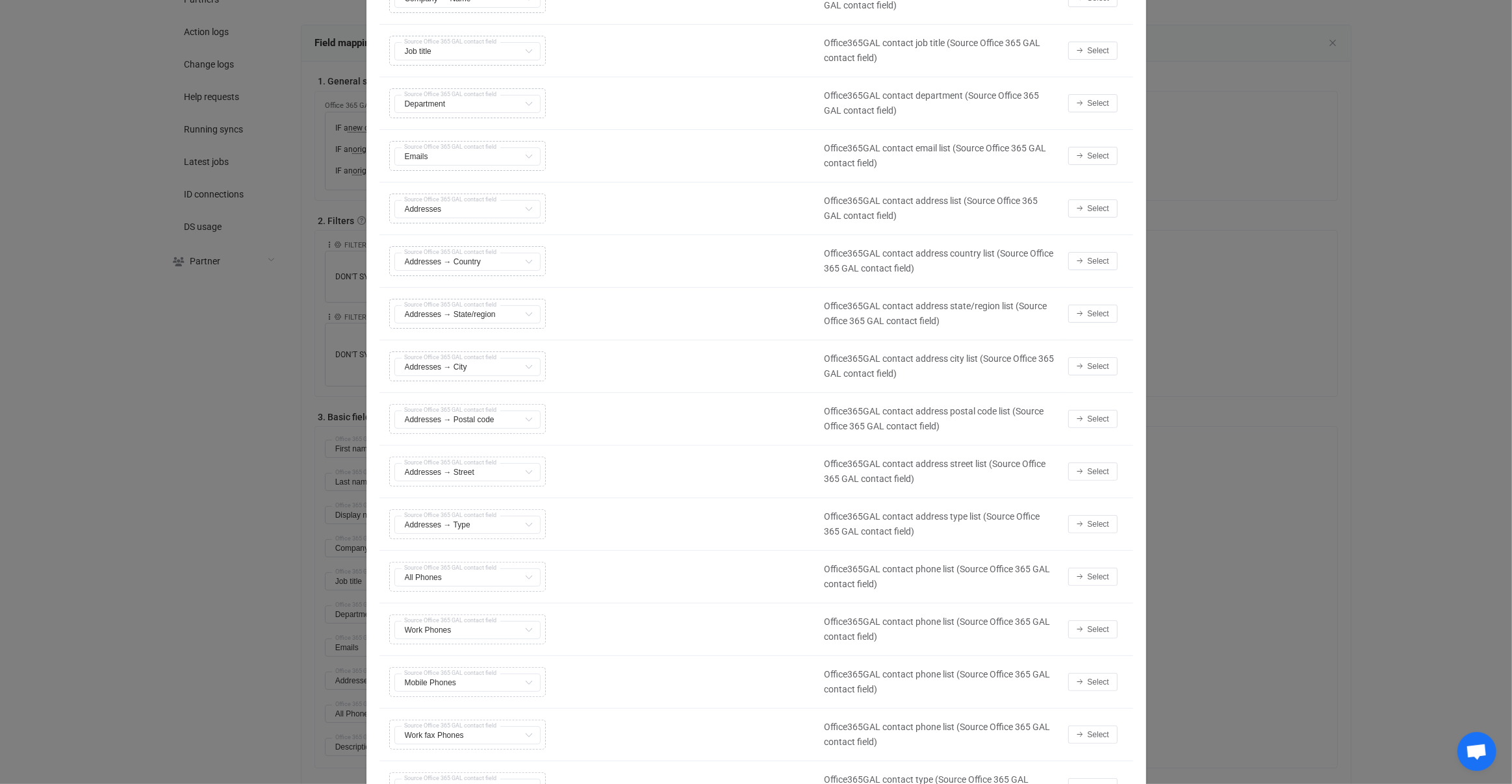
scroll to position [306, 0]
click at [1125, 574] on div "Select" at bounding box center [1098, 574] width 71 height 18
click at [1111, 576] on button "Select" at bounding box center [1093, 574] width 49 height 18
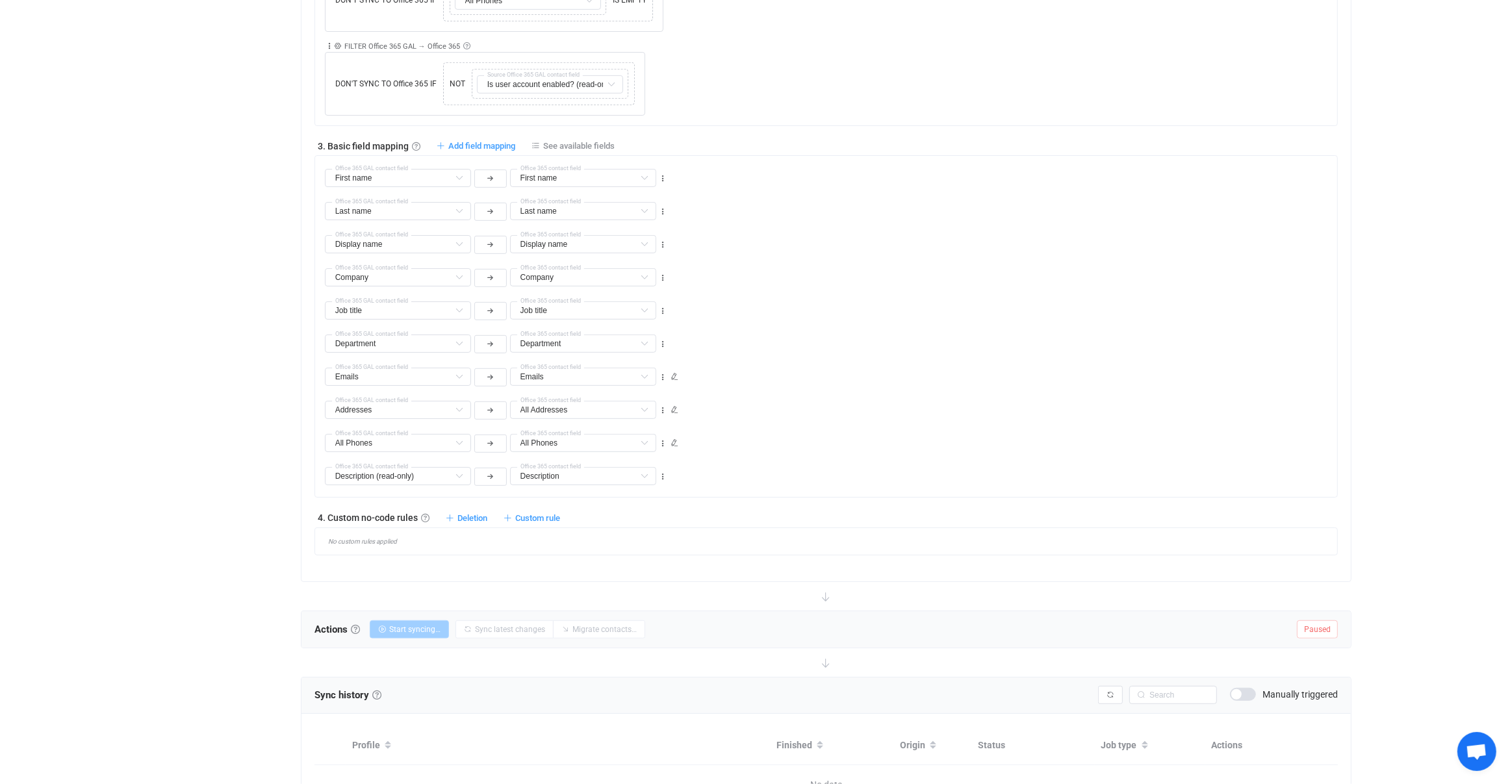
scroll to position [697, 0]
click at [483, 507] on span "Deletion" at bounding box center [473, 512] width 30 height 10
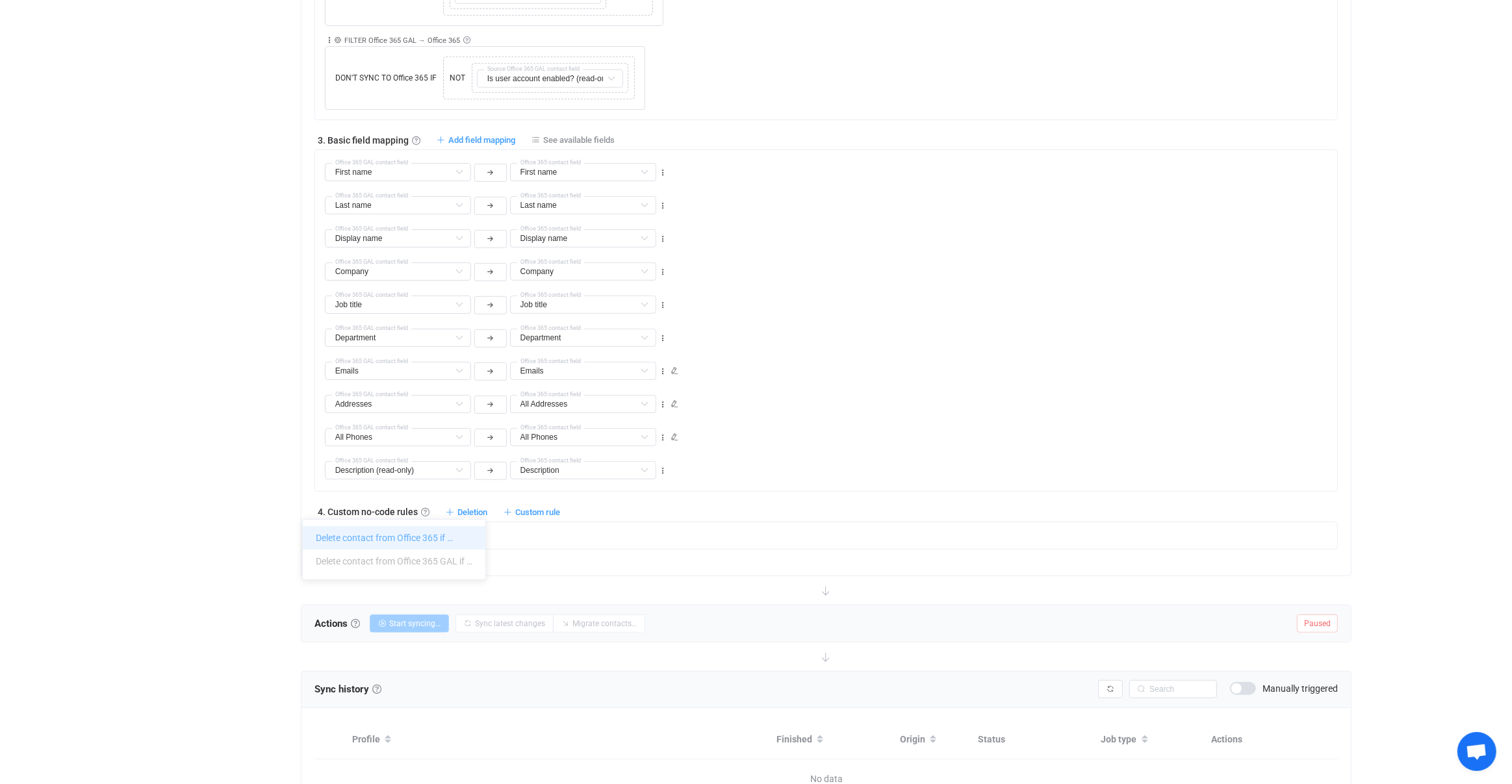
click at [425, 529] on li "Delete contact from Office 365 if …" at bounding box center [394, 538] width 183 height 23
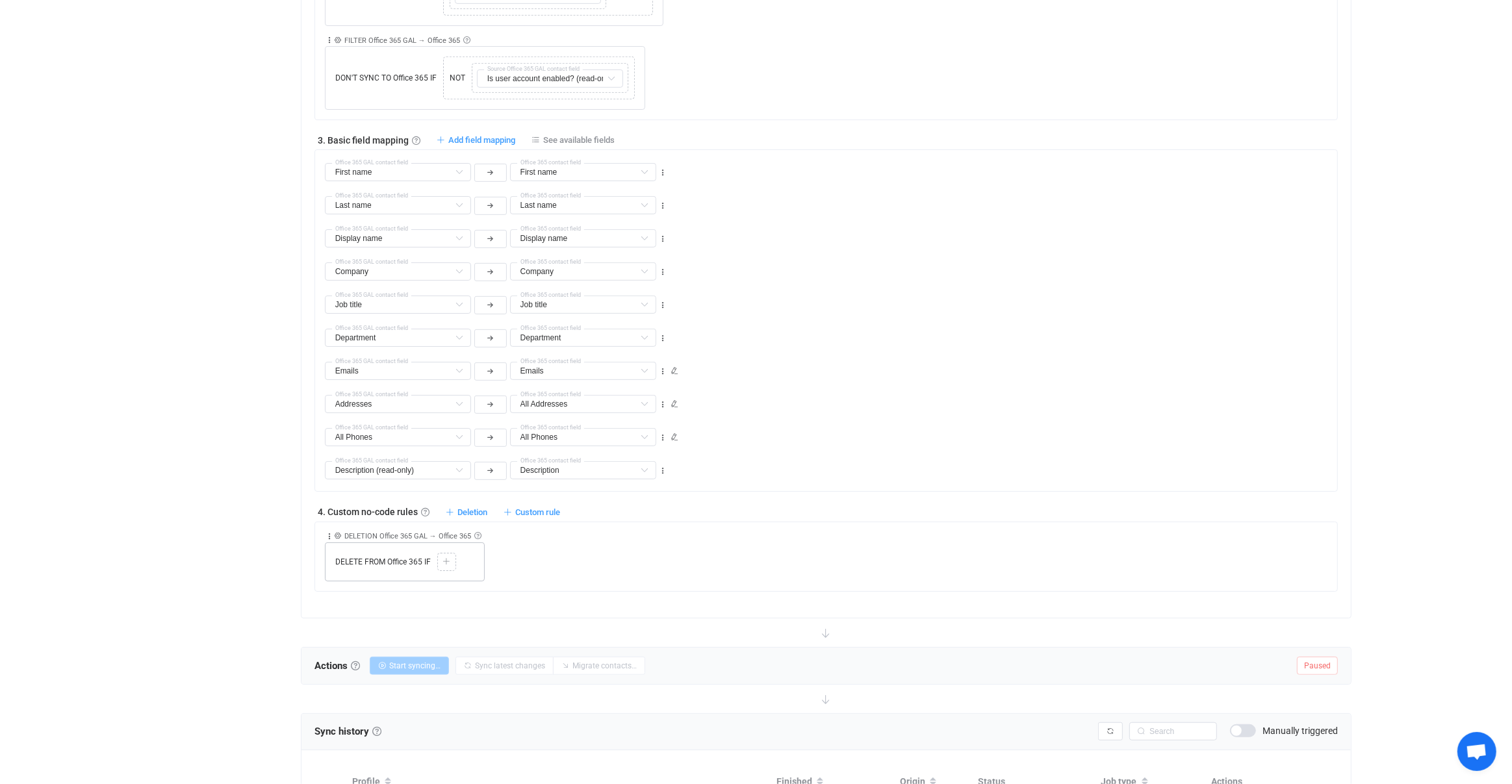
click at [438, 553] on div "Copy Cut Paste TYPE MISMATCH Select value" at bounding box center [447, 561] width 19 height 18
click at [449, 558] on icon at bounding box center [446, 561] width 8 height 8
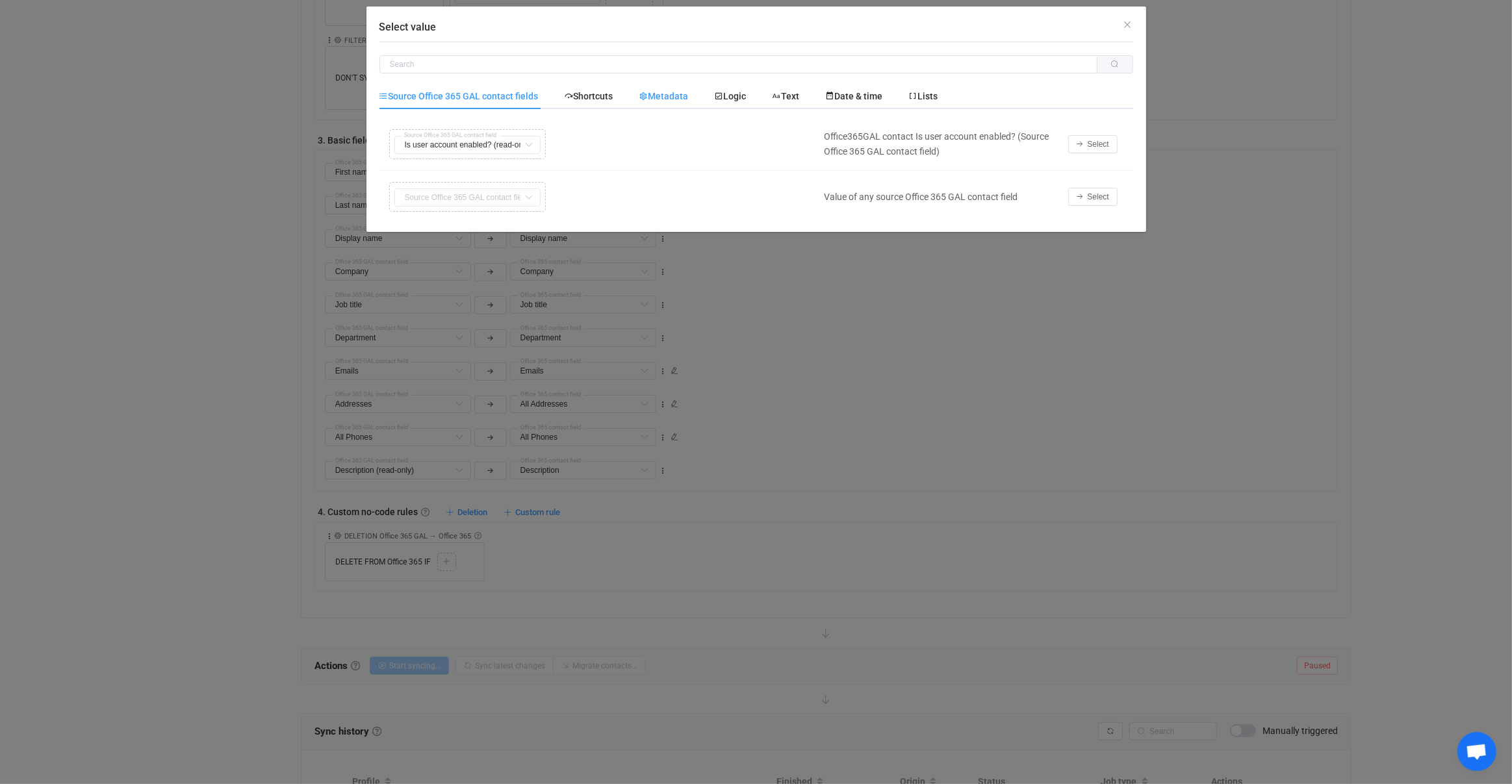
click at [675, 100] on span "Metadata" at bounding box center [664, 96] width 49 height 10
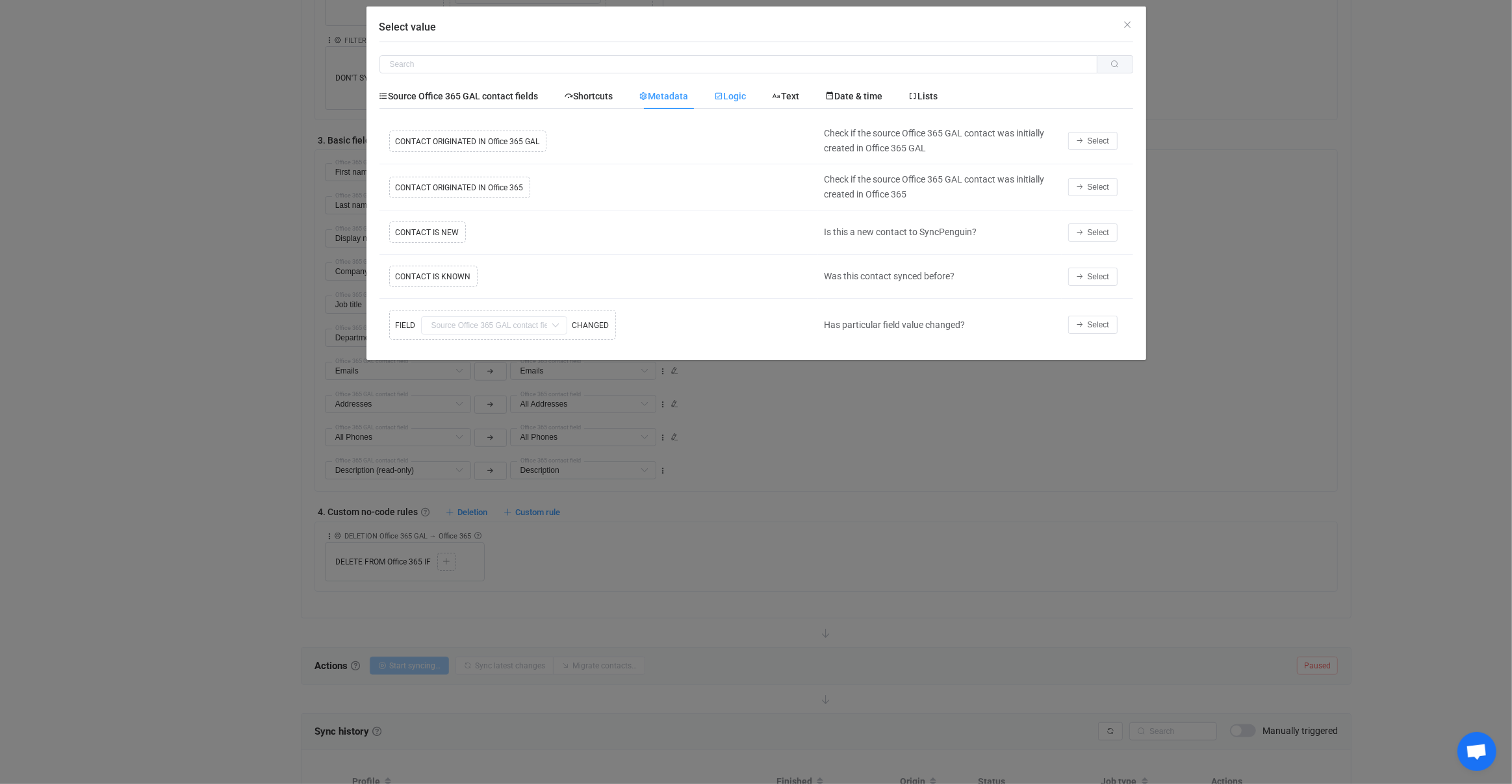
click at [720, 95] on icon "Select value" at bounding box center [719, 96] width 9 height 9
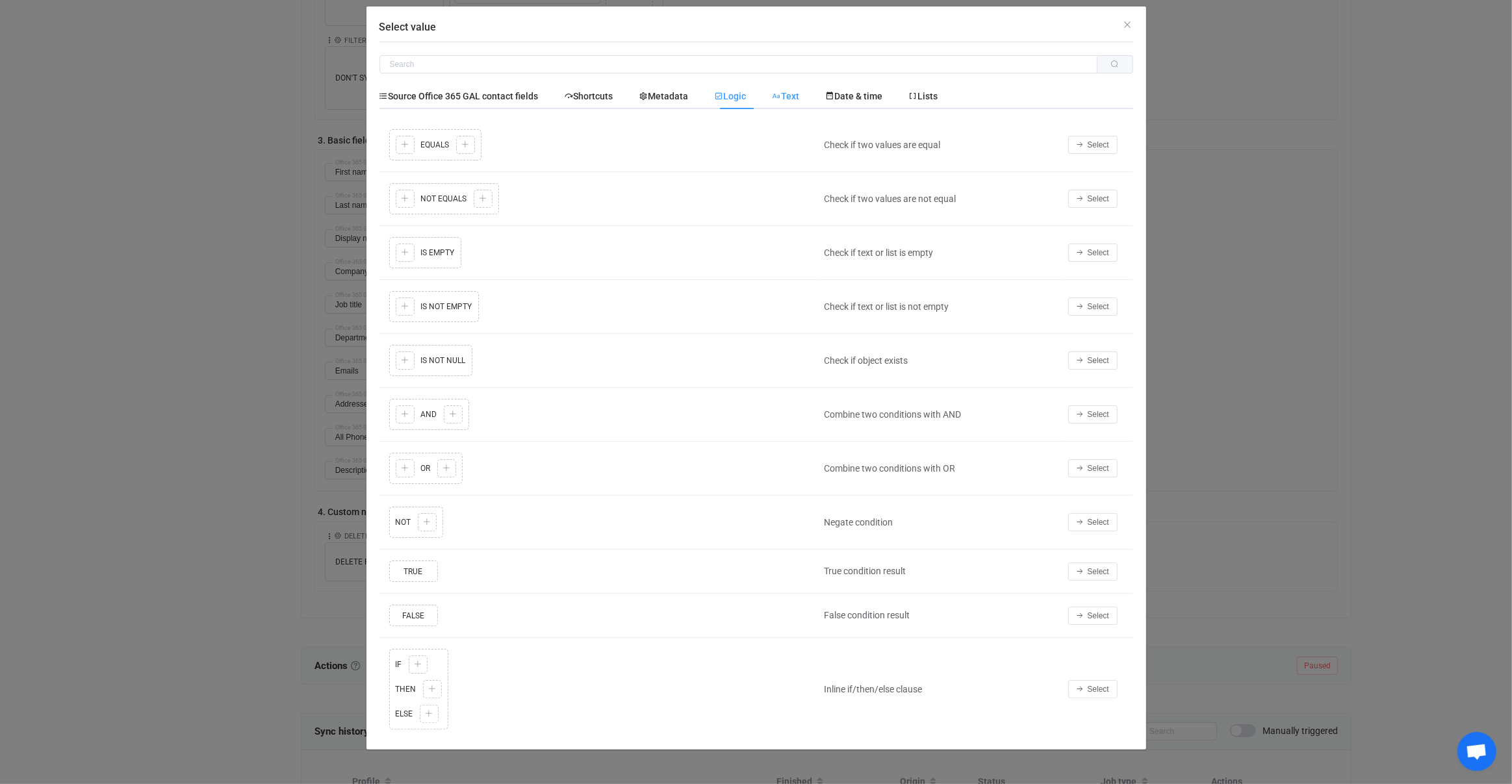
click at [799, 95] on span "Text" at bounding box center [786, 96] width 27 height 10
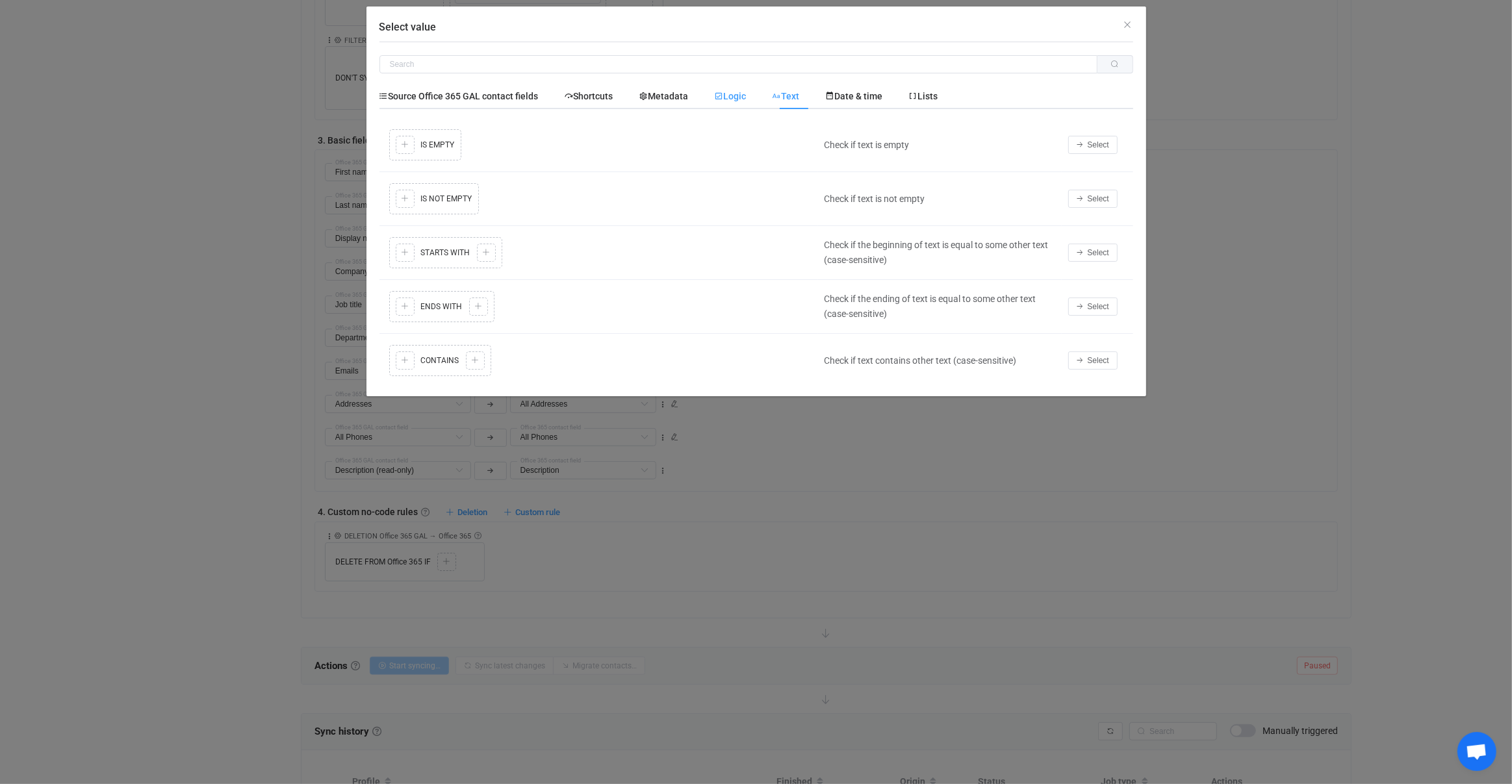
click at [742, 92] on span "Logic" at bounding box center [730, 96] width 32 height 10
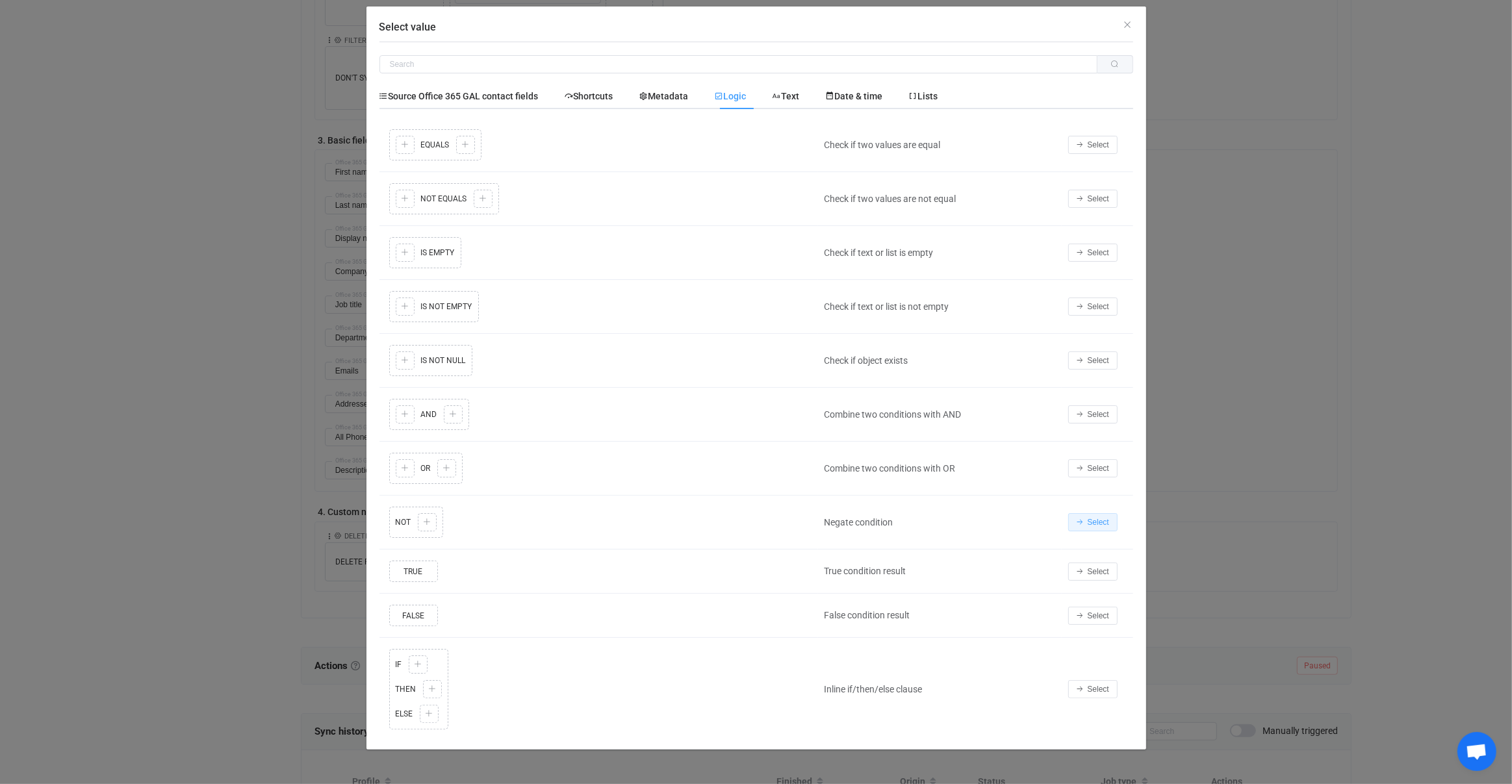
click at [1082, 518] on icon "Select value" at bounding box center [1080, 522] width 8 height 8
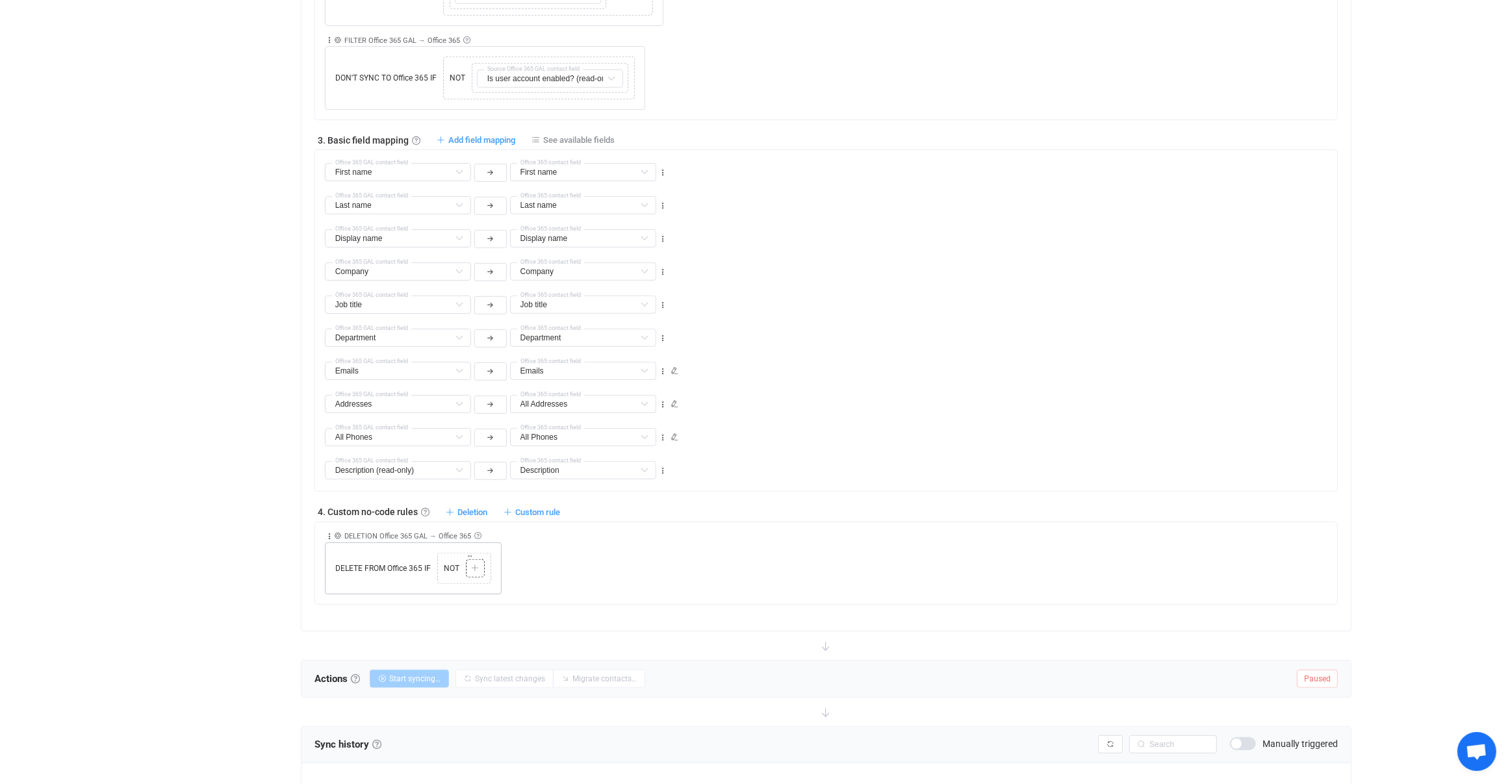
click at [478, 562] on div at bounding box center [475, 568] width 12 height 12
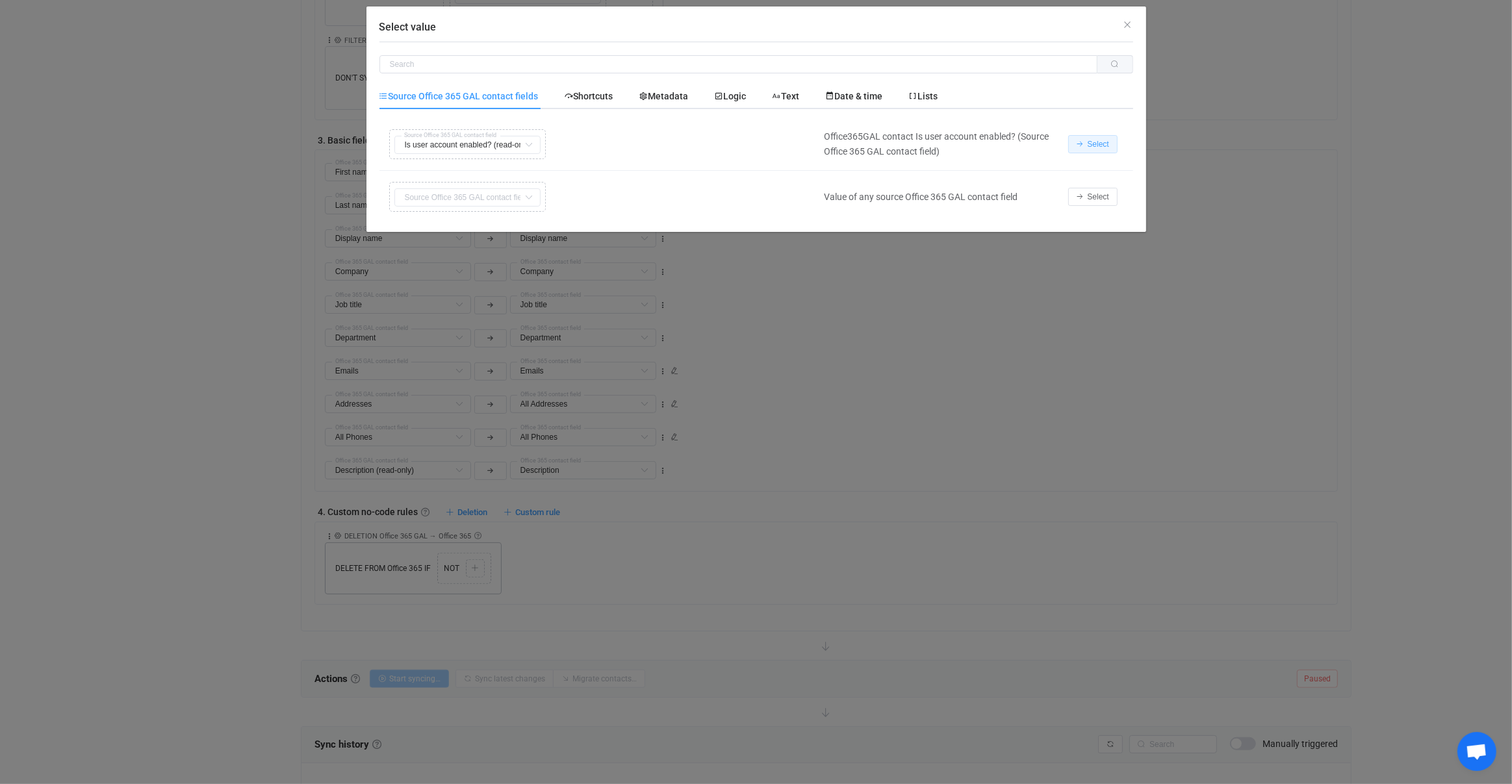
click at [1099, 149] on button "Select" at bounding box center [1093, 144] width 49 height 18
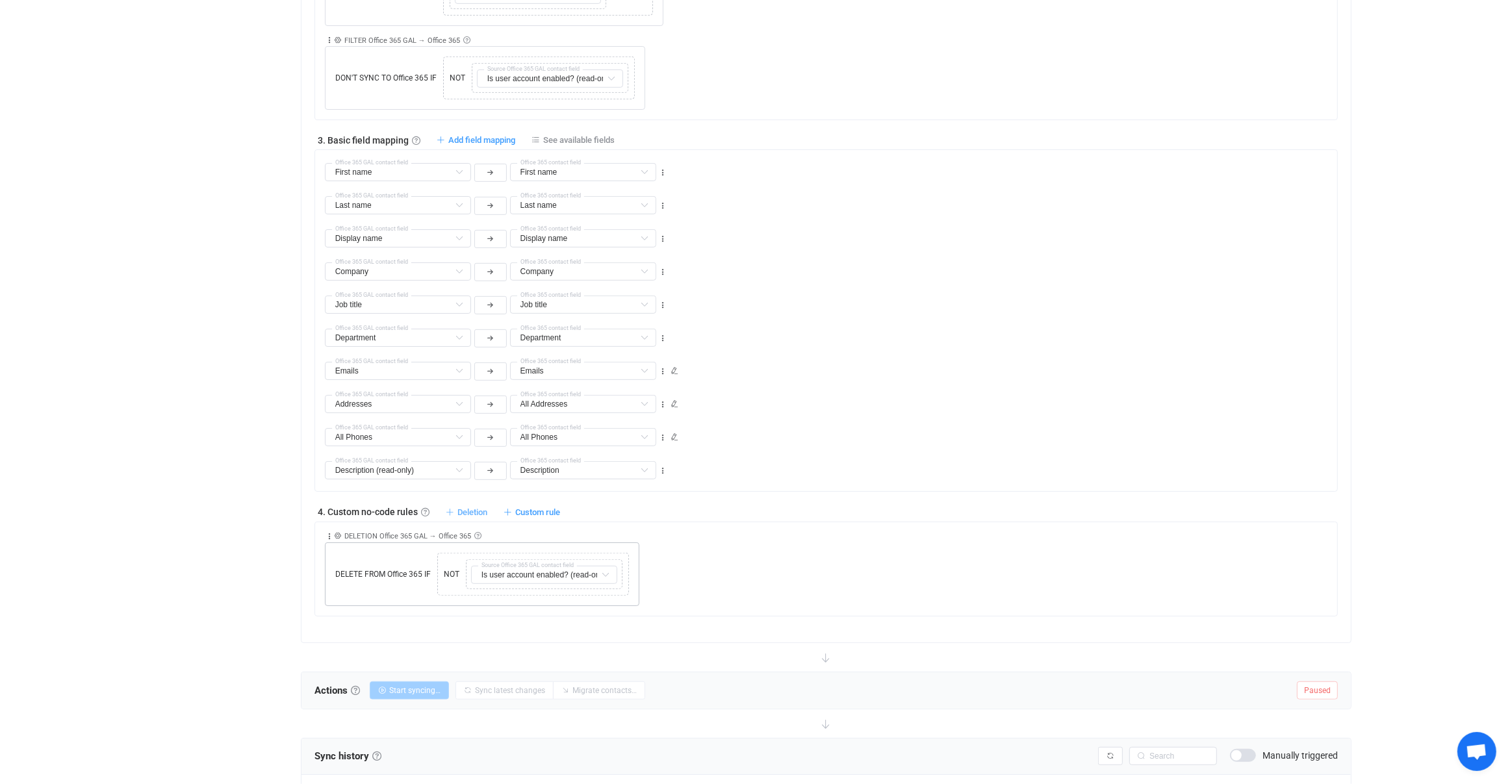
click at [482, 512] on div "1. General syncing rules General syncing rules Control how SyncPengin reacts to…" at bounding box center [826, 201] width 1024 height 830
click at [481, 507] on span "Deletion" at bounding box center [473, 512] width 30 height 10
click at [389, 537] on li "Delete contact from Office 365 if …" at bounding box center [394, 538] width 183 height 23
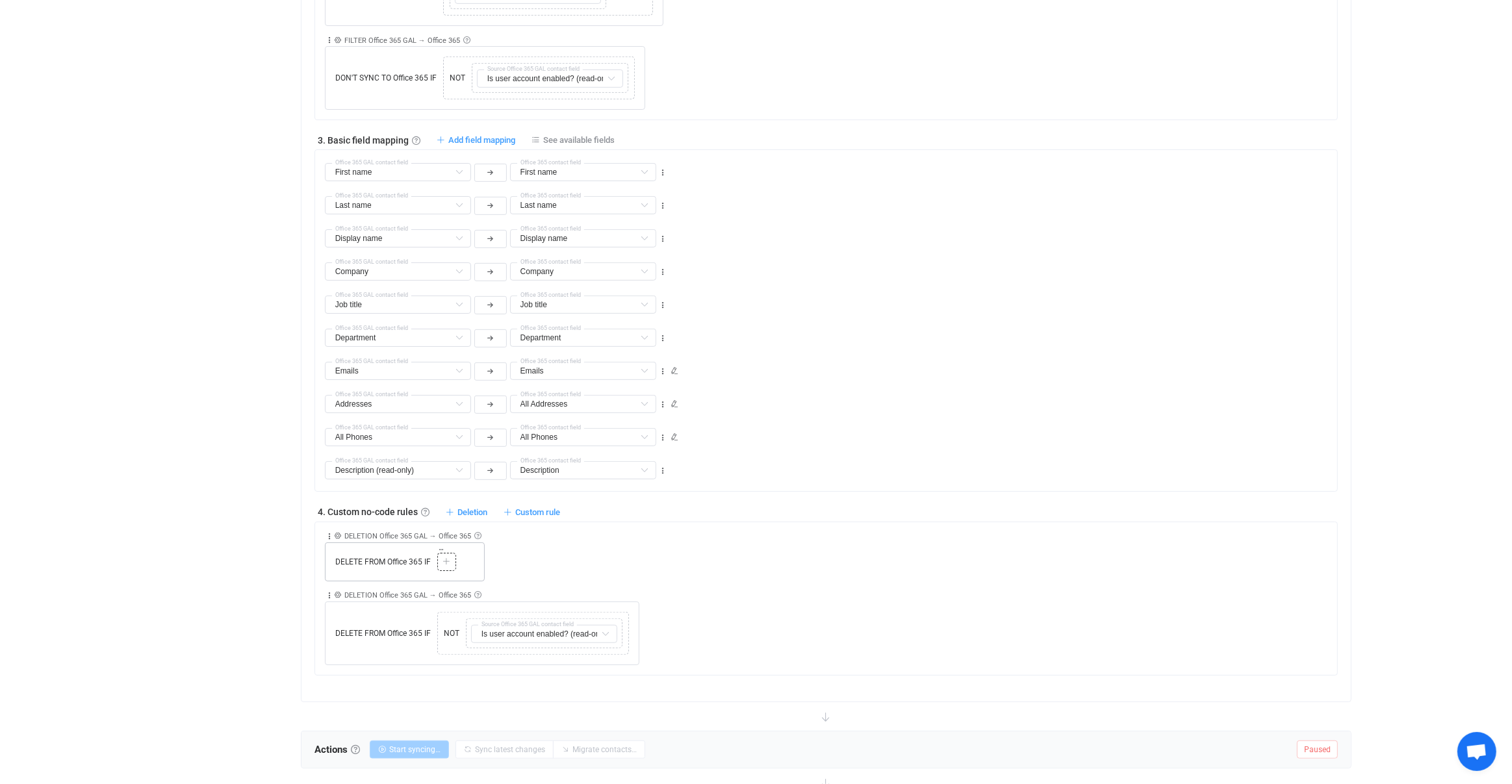
click at [445, 558] on icon at bounding box center [446, 561] width 8 height 8
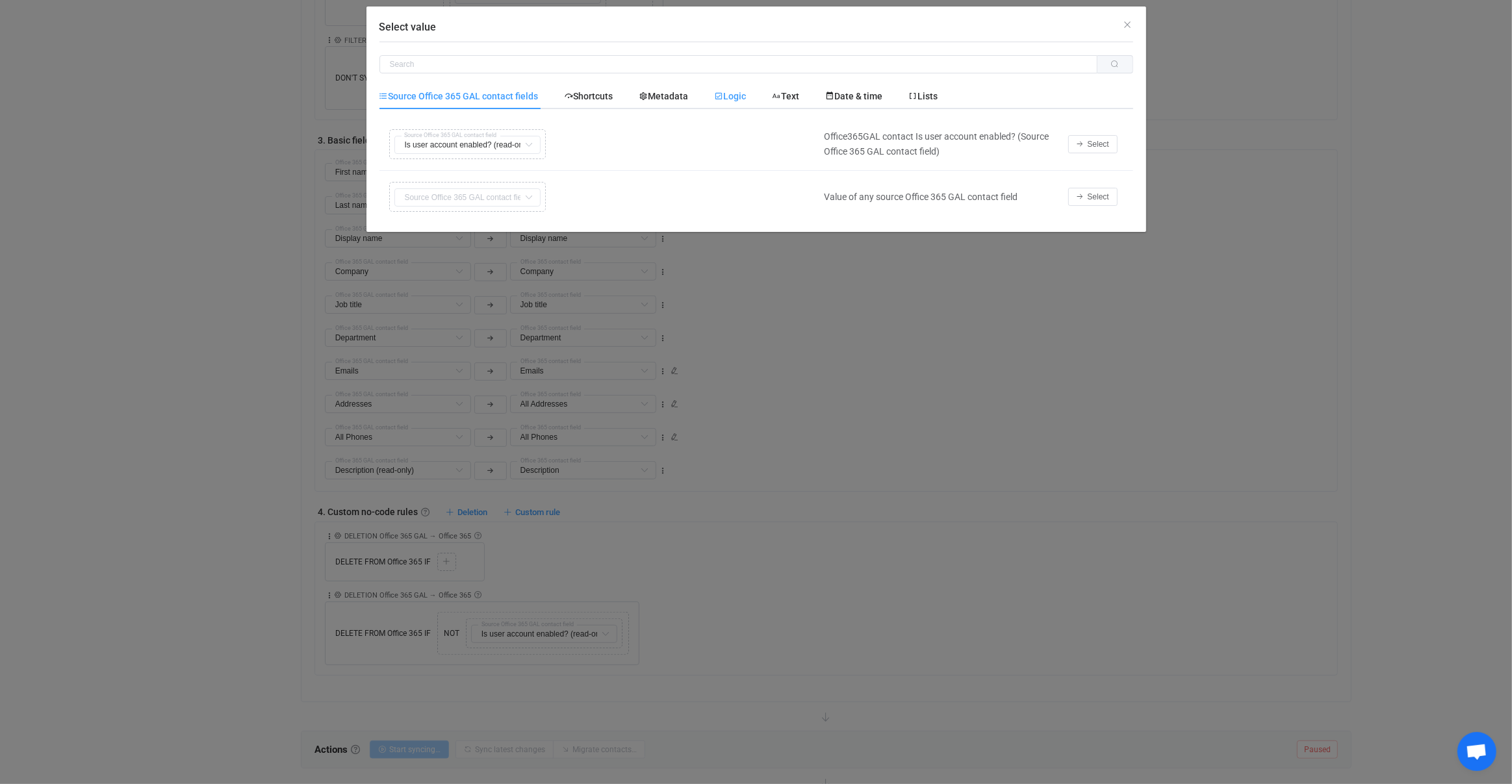
click at [730, 99] on span "Logic" at bounding box center [730, 96] width 32 height 10
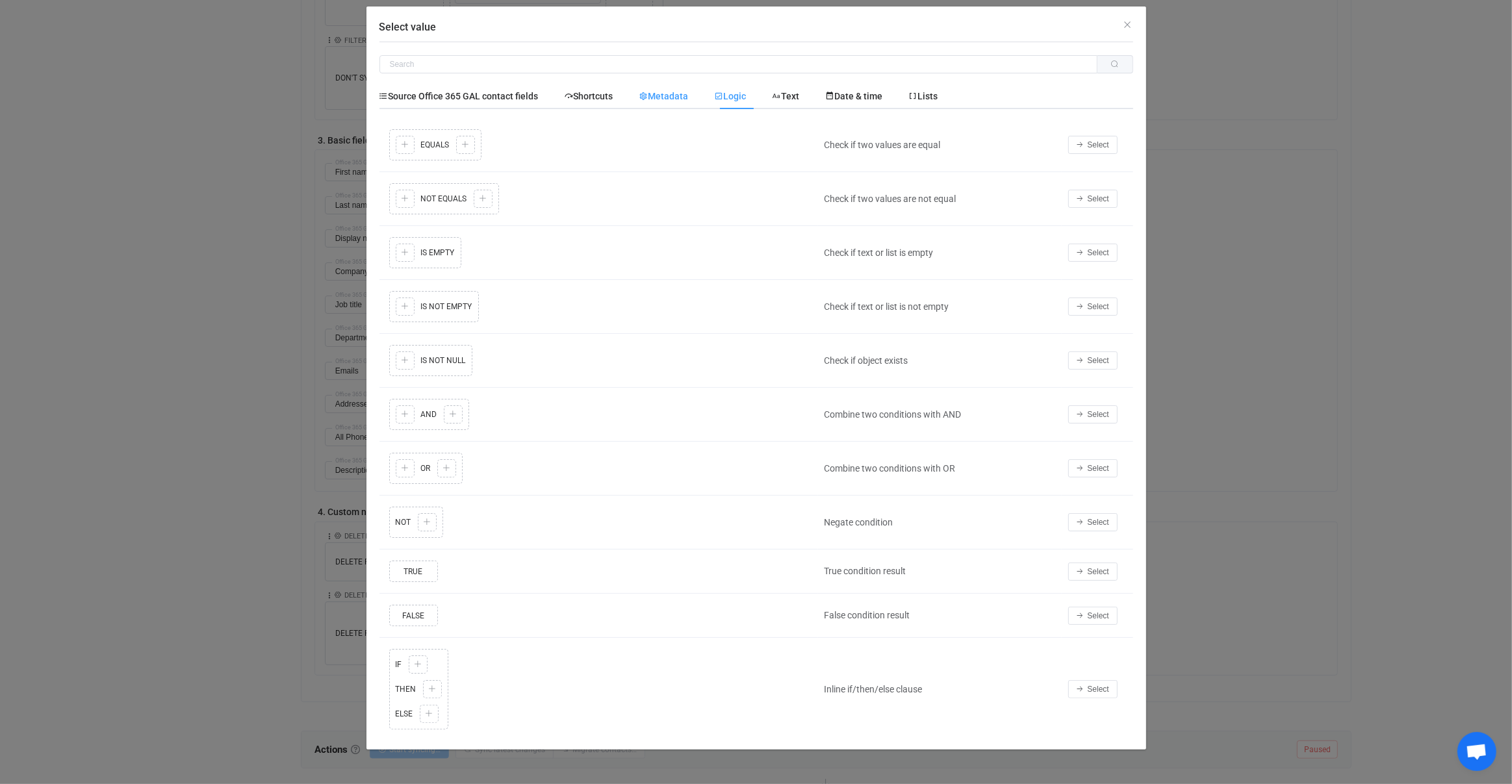
click at [699, 101] on div "Metadata" at bounding box center [664, 96] width 75 height 26
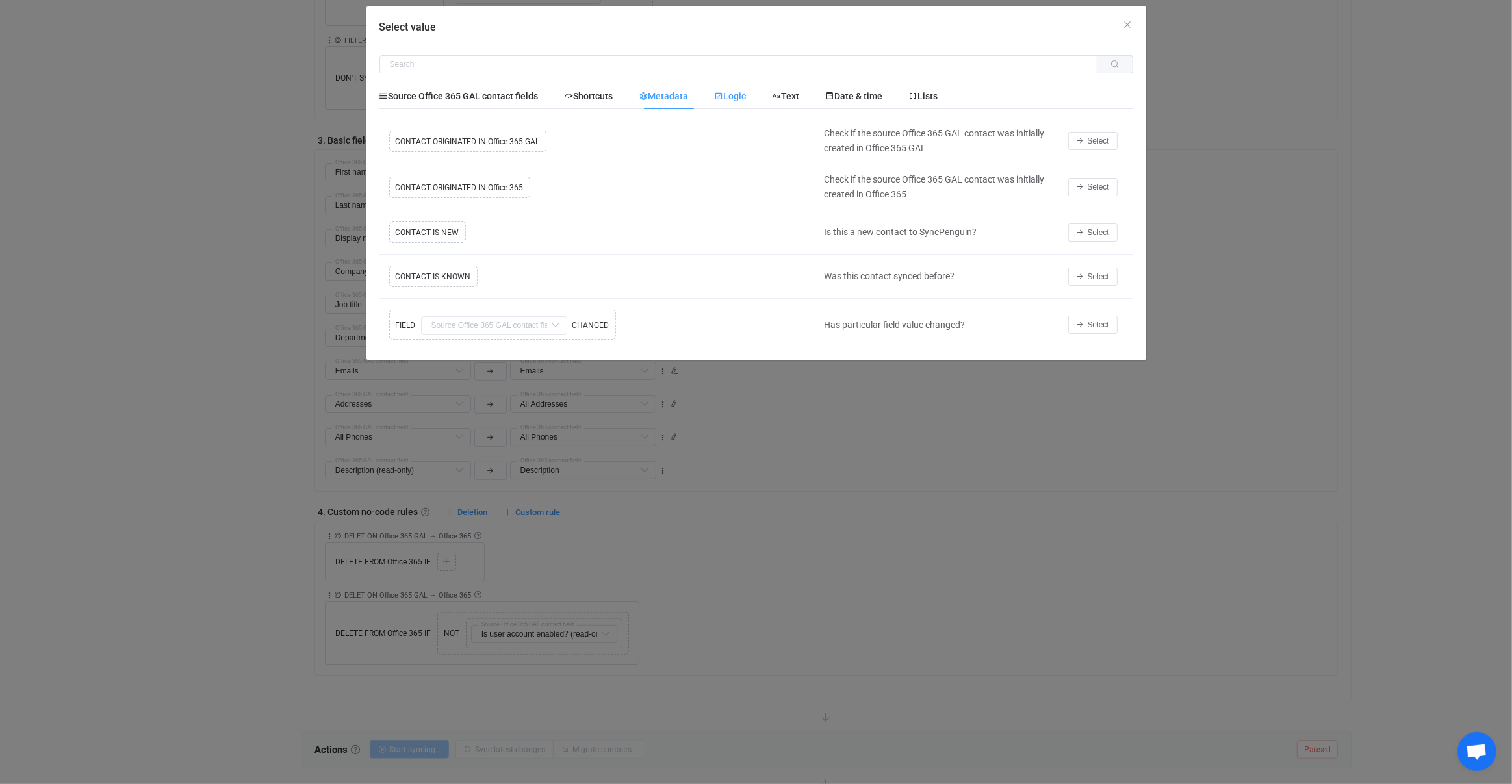
click at [747, 98] on span "Logic" at bounding box center [730, 96] width 32 height 10
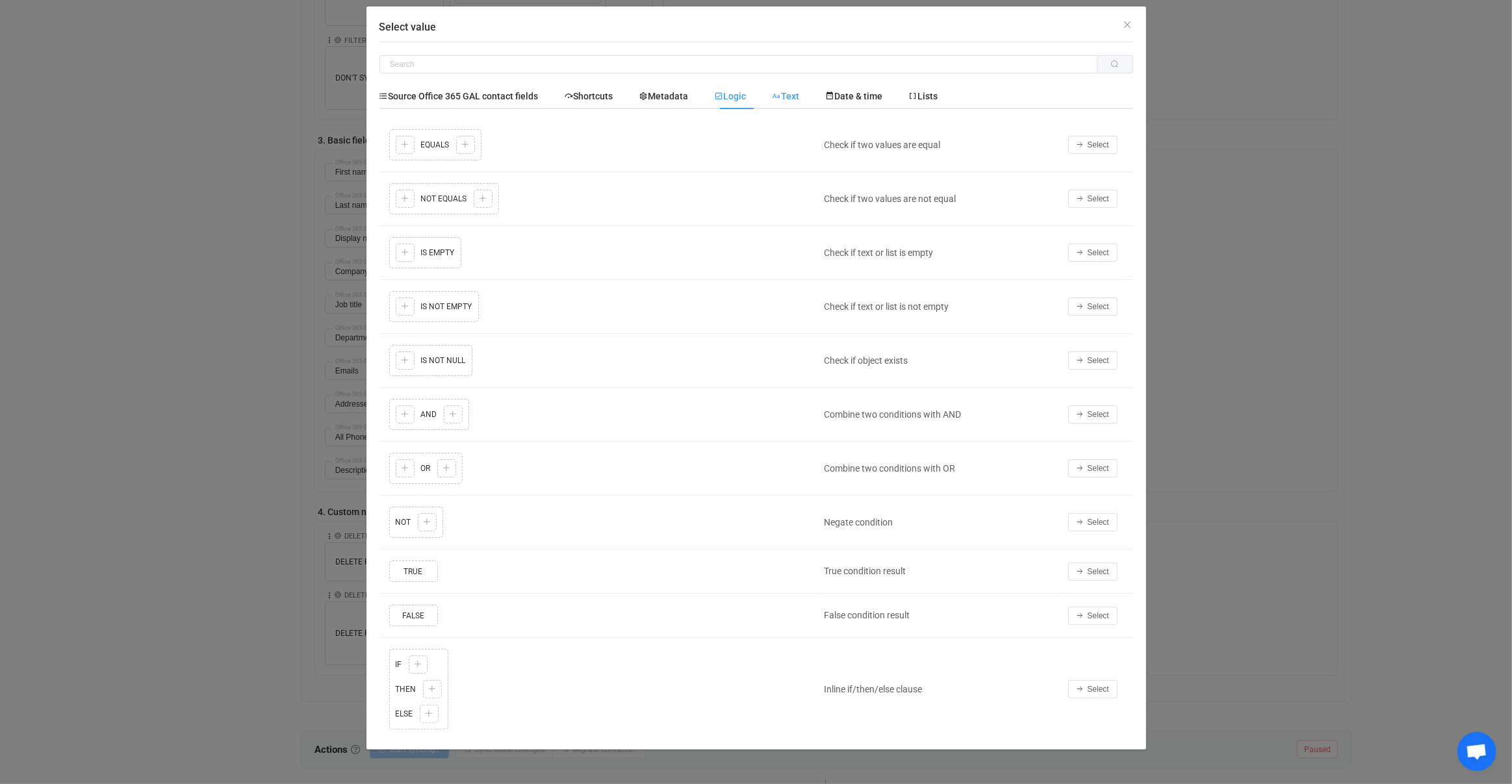
click at [793, 96] on span "Text" at bounding box center [786, 96] width 27 height 10
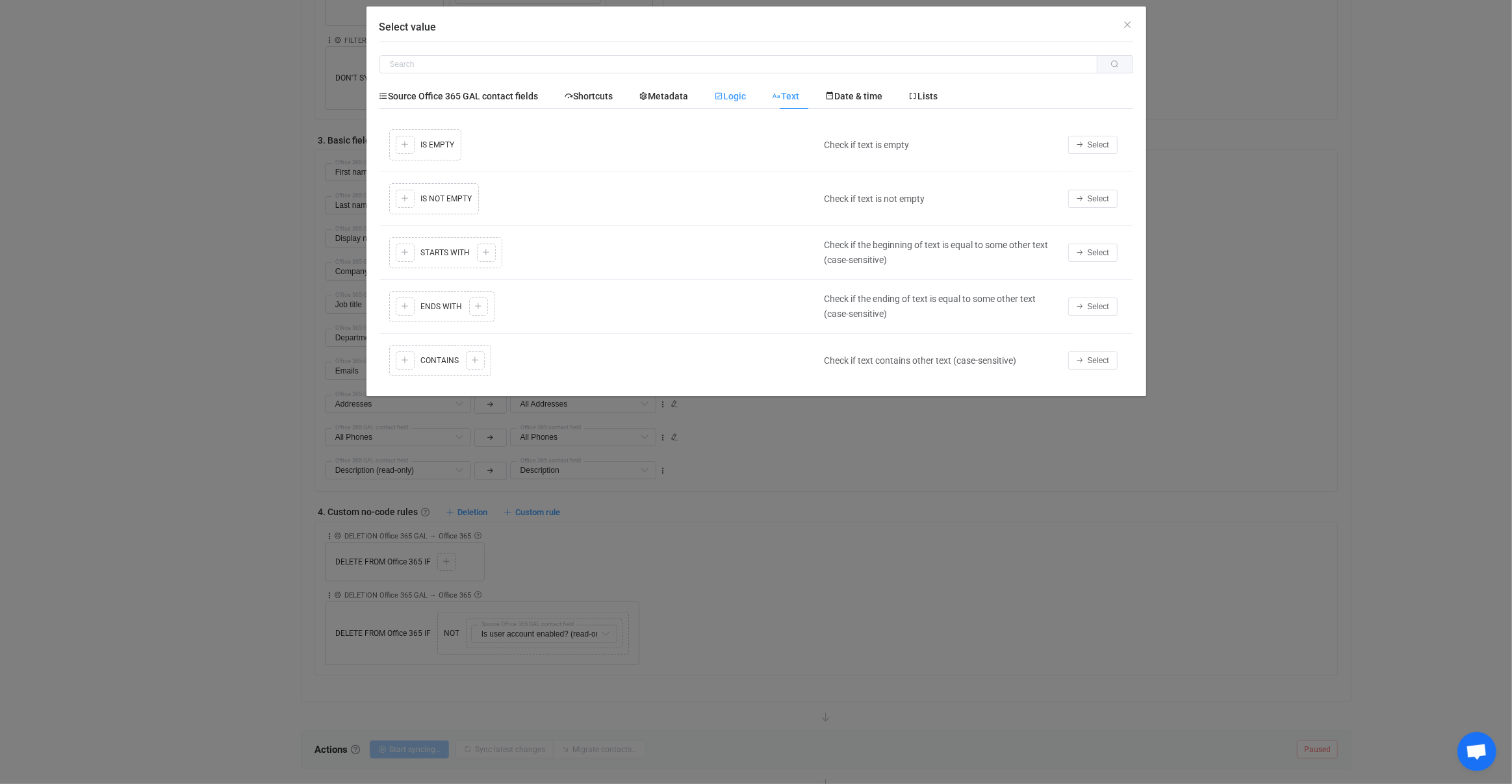
click at [745, 97] on span "Logic" at bounding box center [730, 96] width 32 height 10
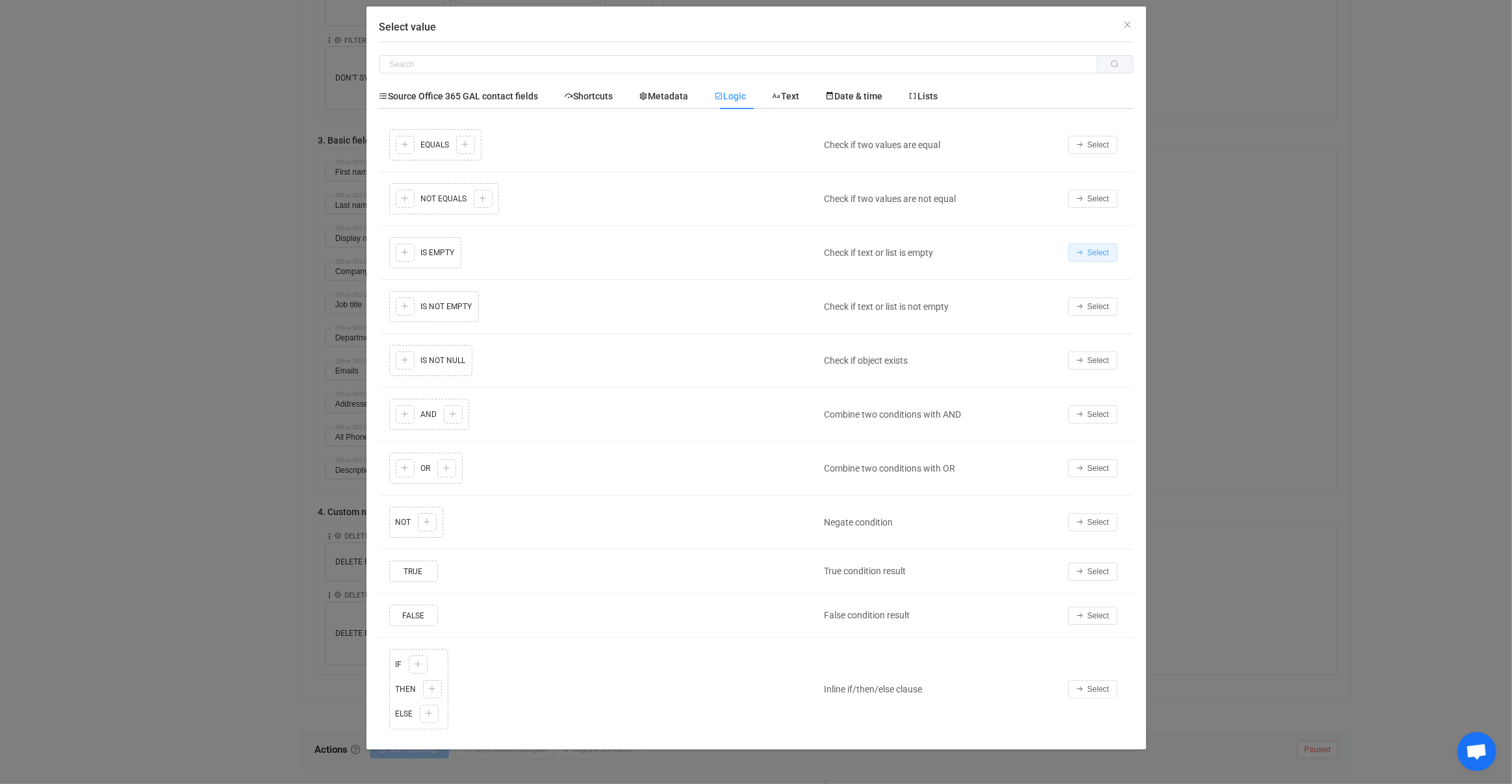
drag, startPoint x: 1096, startPoint y: 251, endPoint x: 1032, endPoint y: 277, distance: 69.1
click at [1097, 251] on span "Select" at bounding box center [1098, 252] width 21 height 9
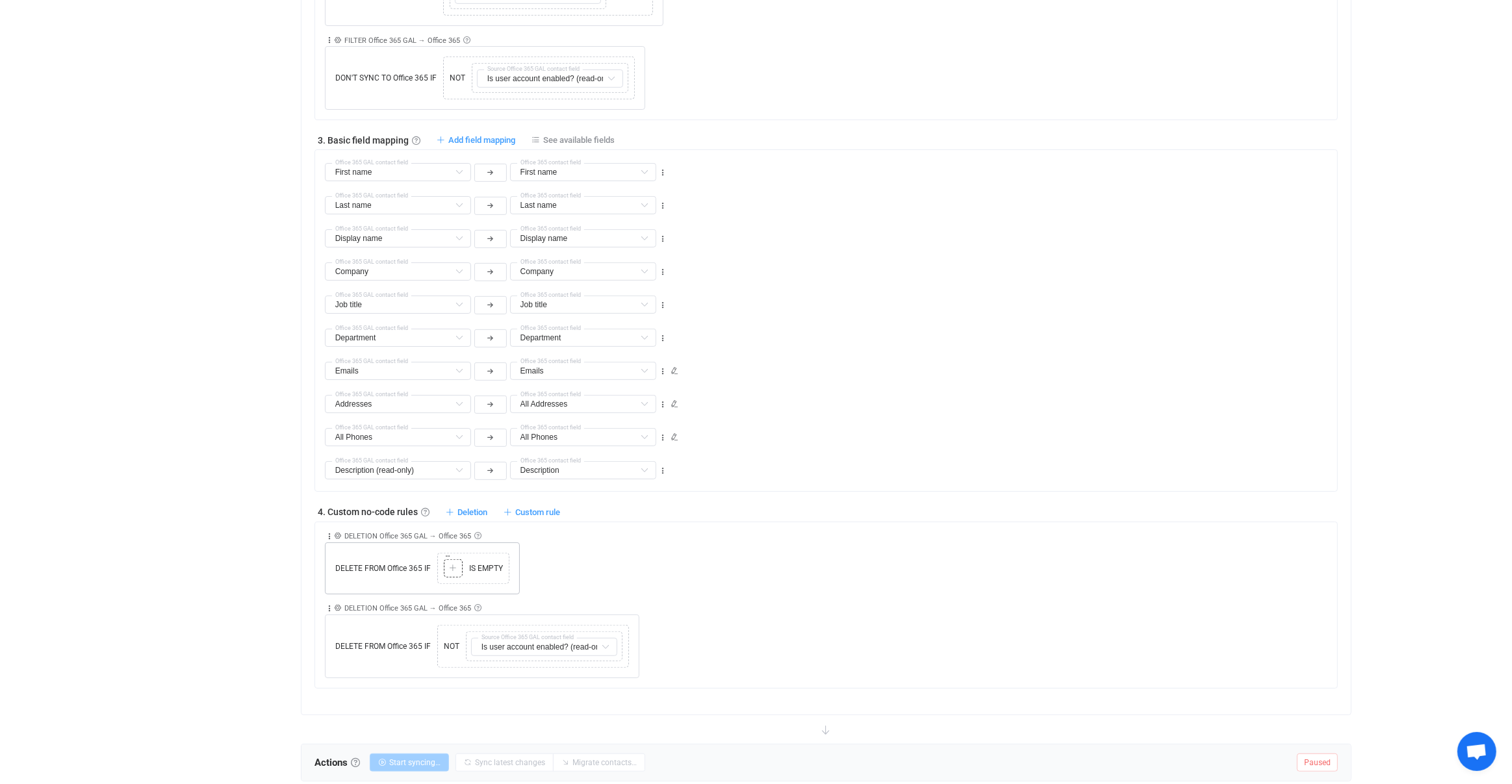
click at [448, 561] on div "Copy Cut Paste TYPE MISMATCH Select value" at bounding box center [454, 568] width 19 height 18
click at [458, 562] on div at bounding box center [454, 568] width 12 height 12
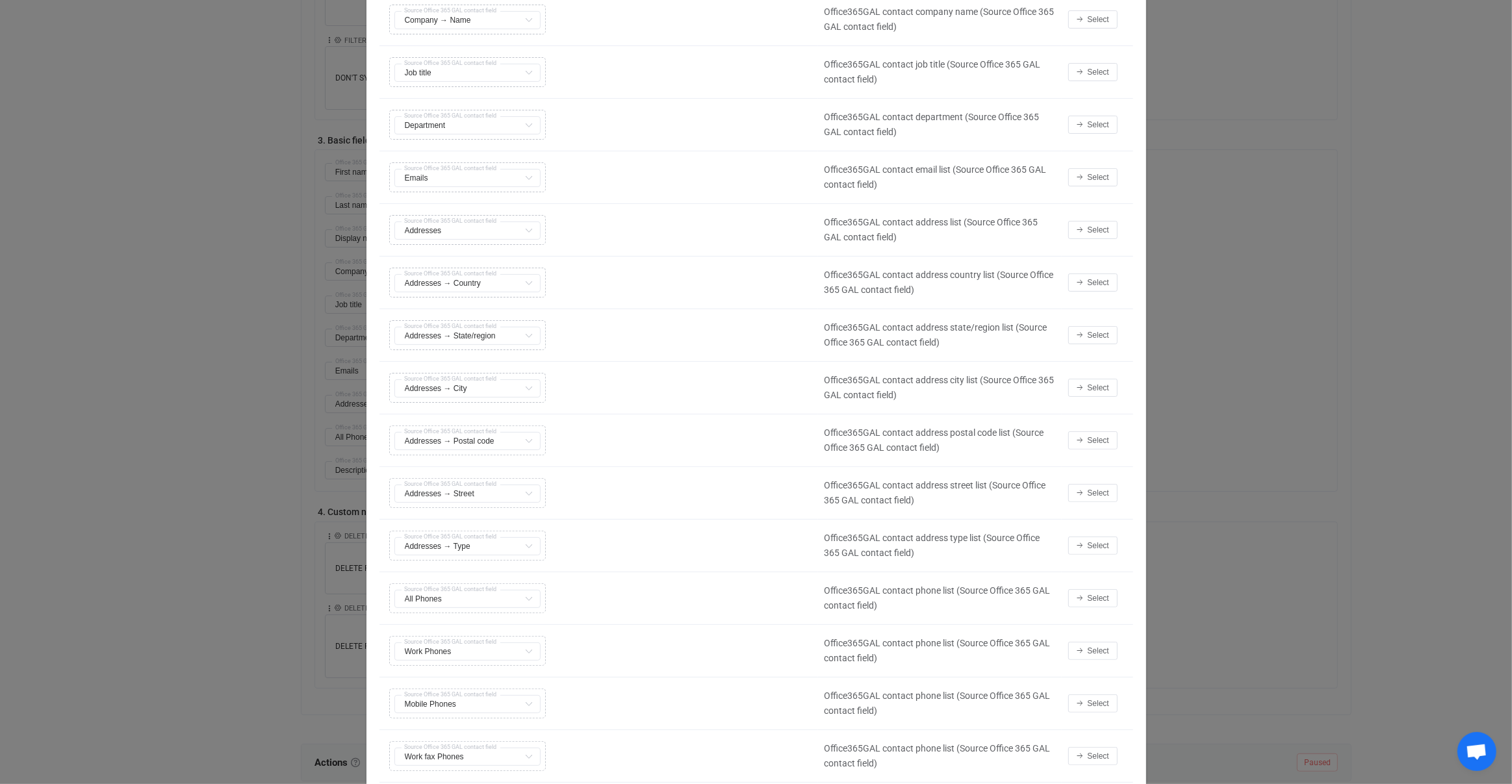
scroll to position [296, 0]
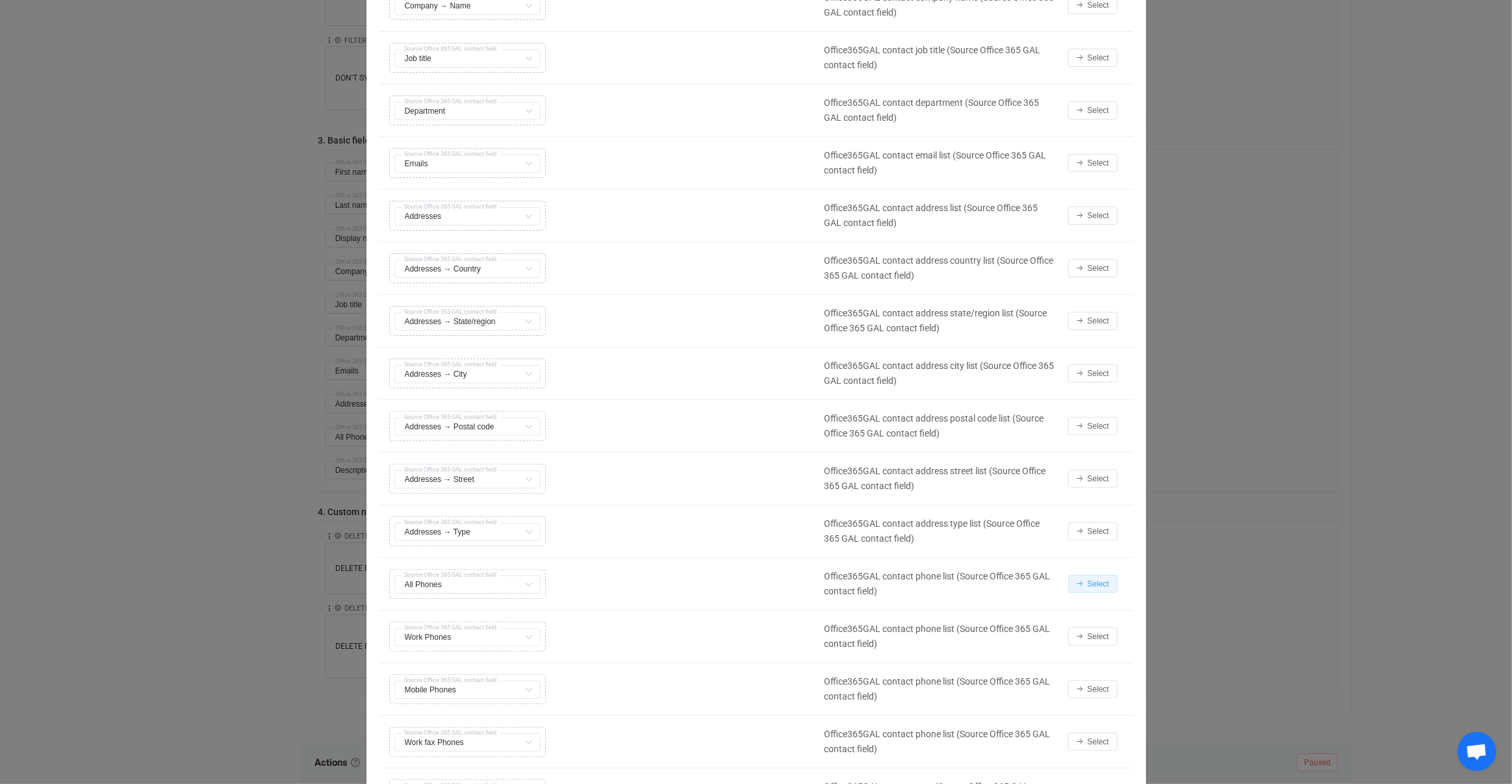
click at [1111, 582] on button "Select" at bounding box center [1093, 583] width 49 height 18
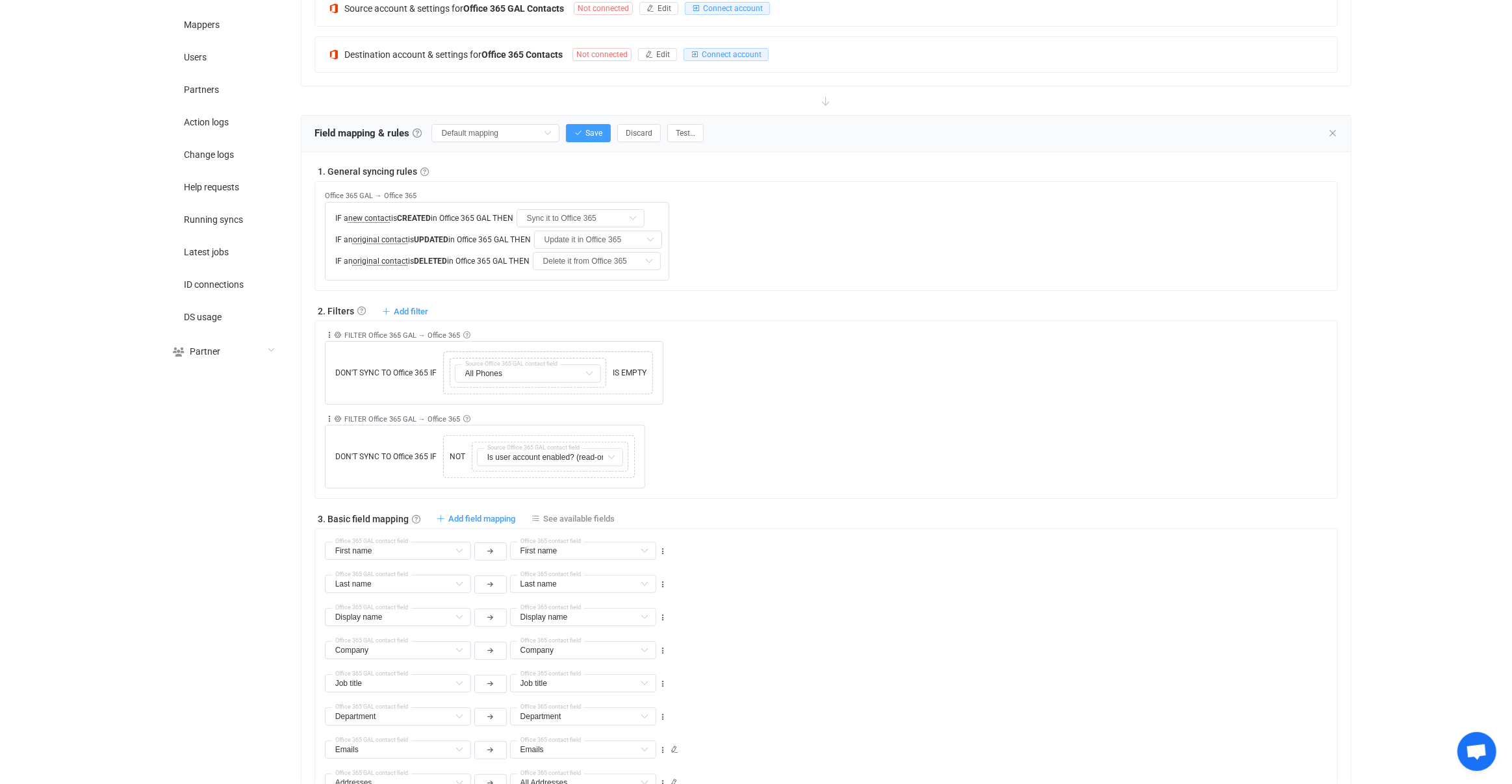
scroll to position [0, 0]
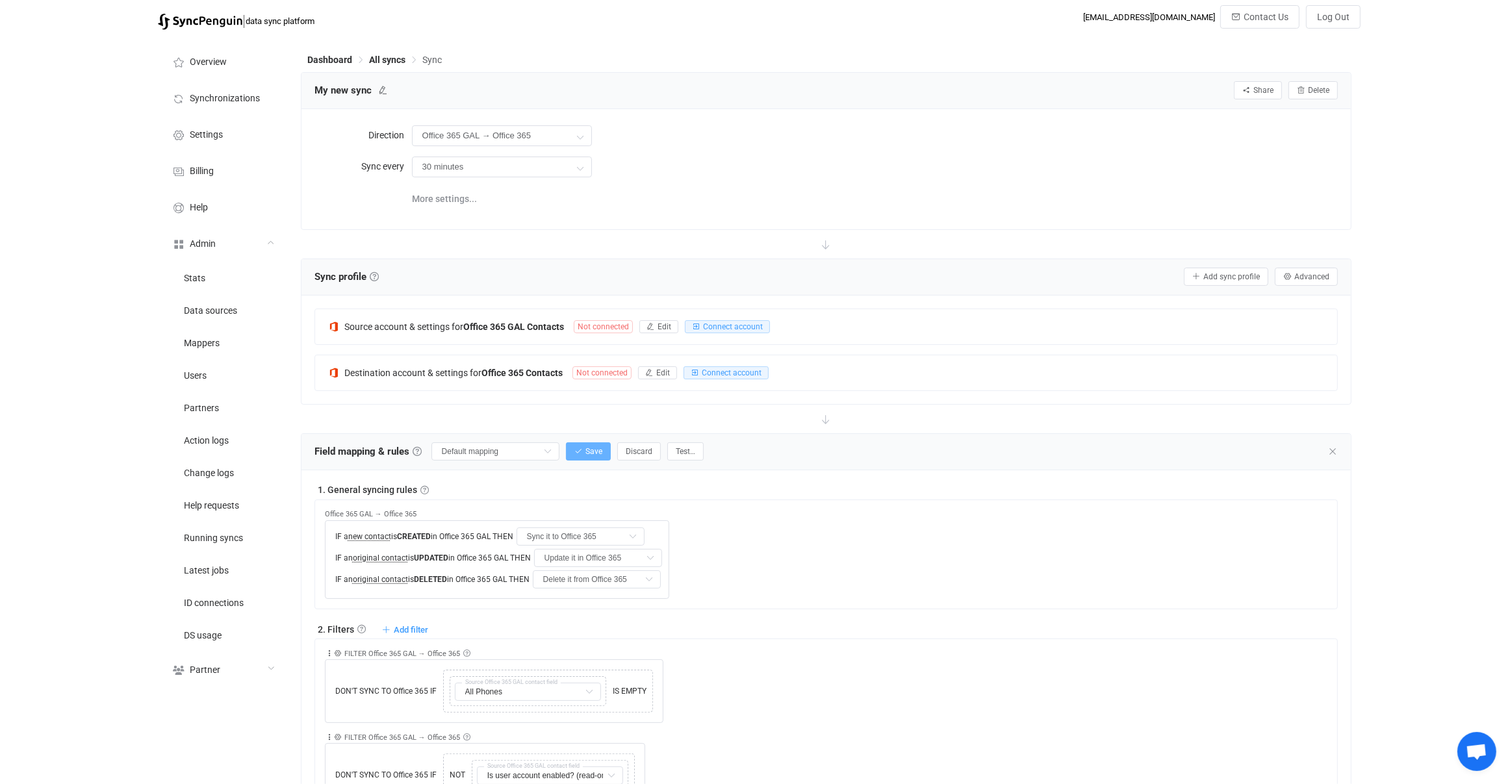
click at [595, 444] on button "Save" at bounding box center [588, 451] width 45 height 18
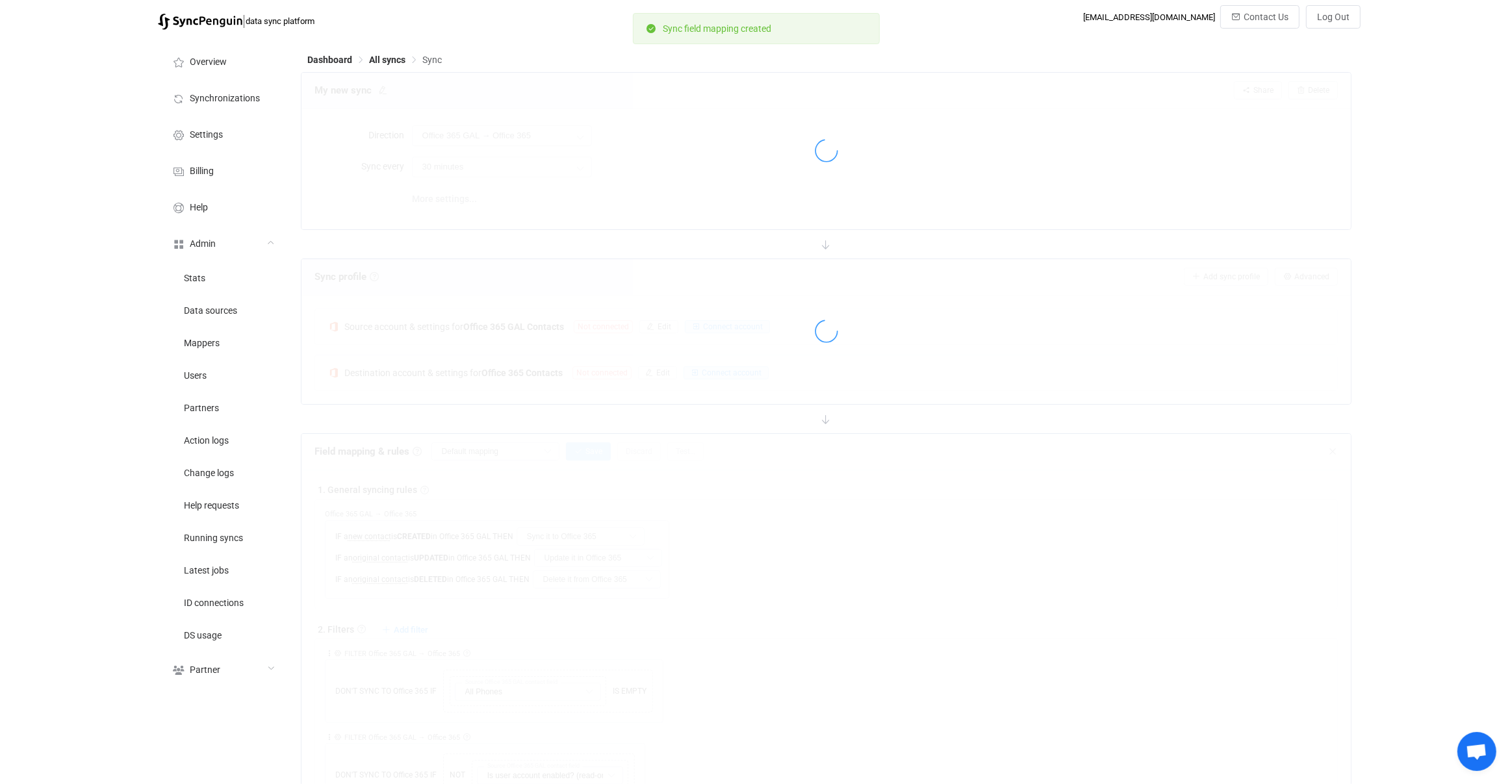
type input "My custom field mapping"
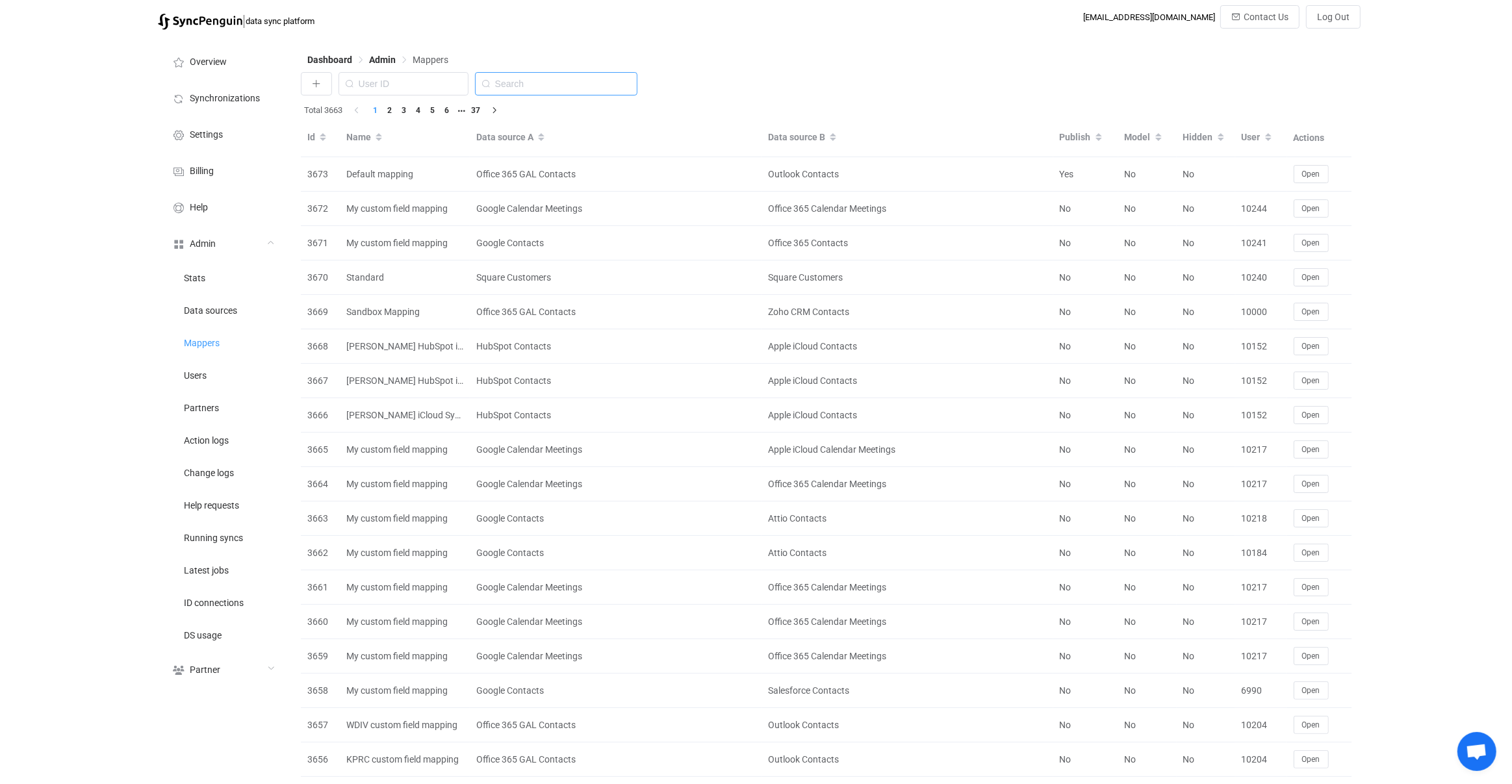
click at [576, 86] on input "text" at bounding box center [556, 84] width 162 height 23
paste input "2485"
type input "2485"
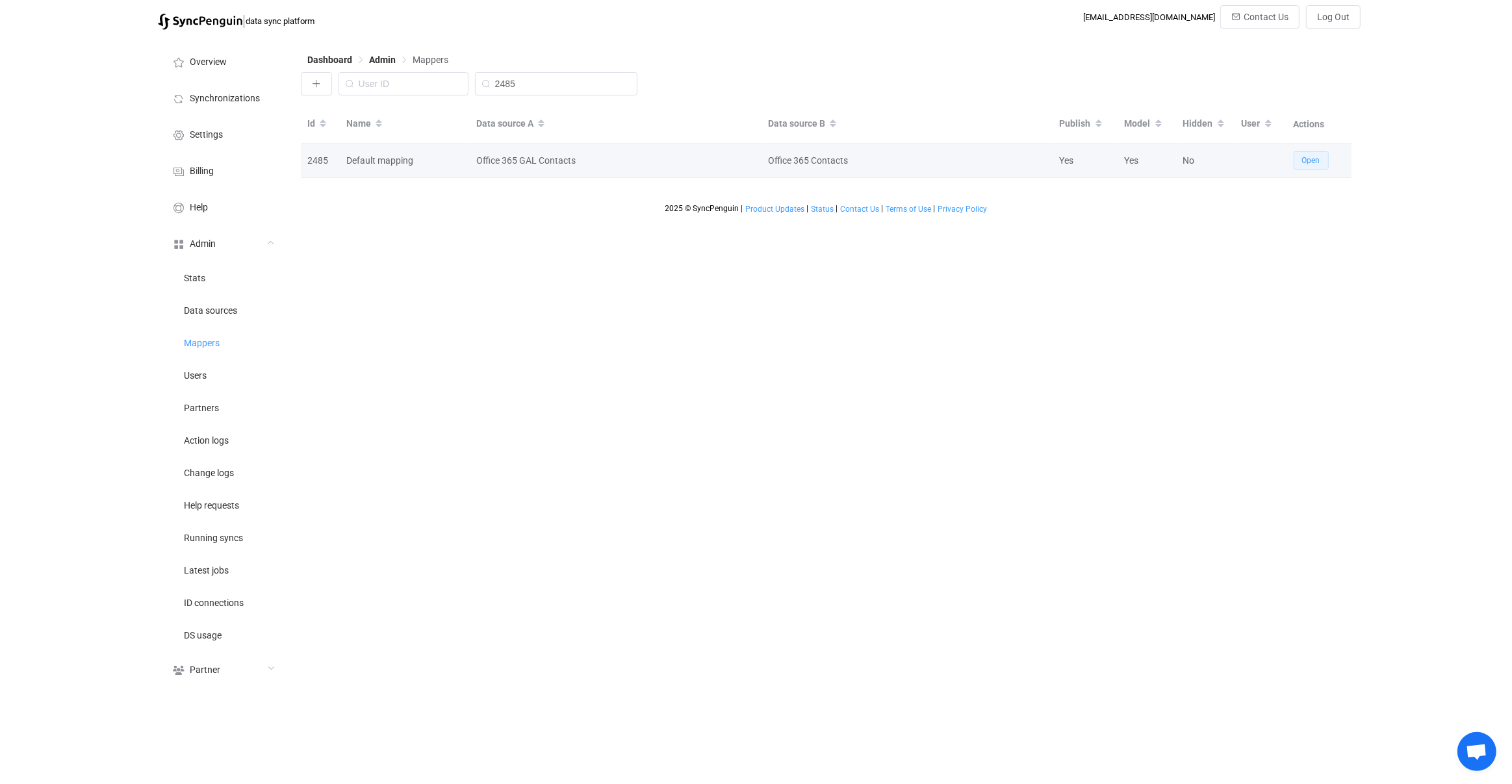
click at [1296, 155] on button "Open" at bounding box center [1311, 160] width 35 height 18
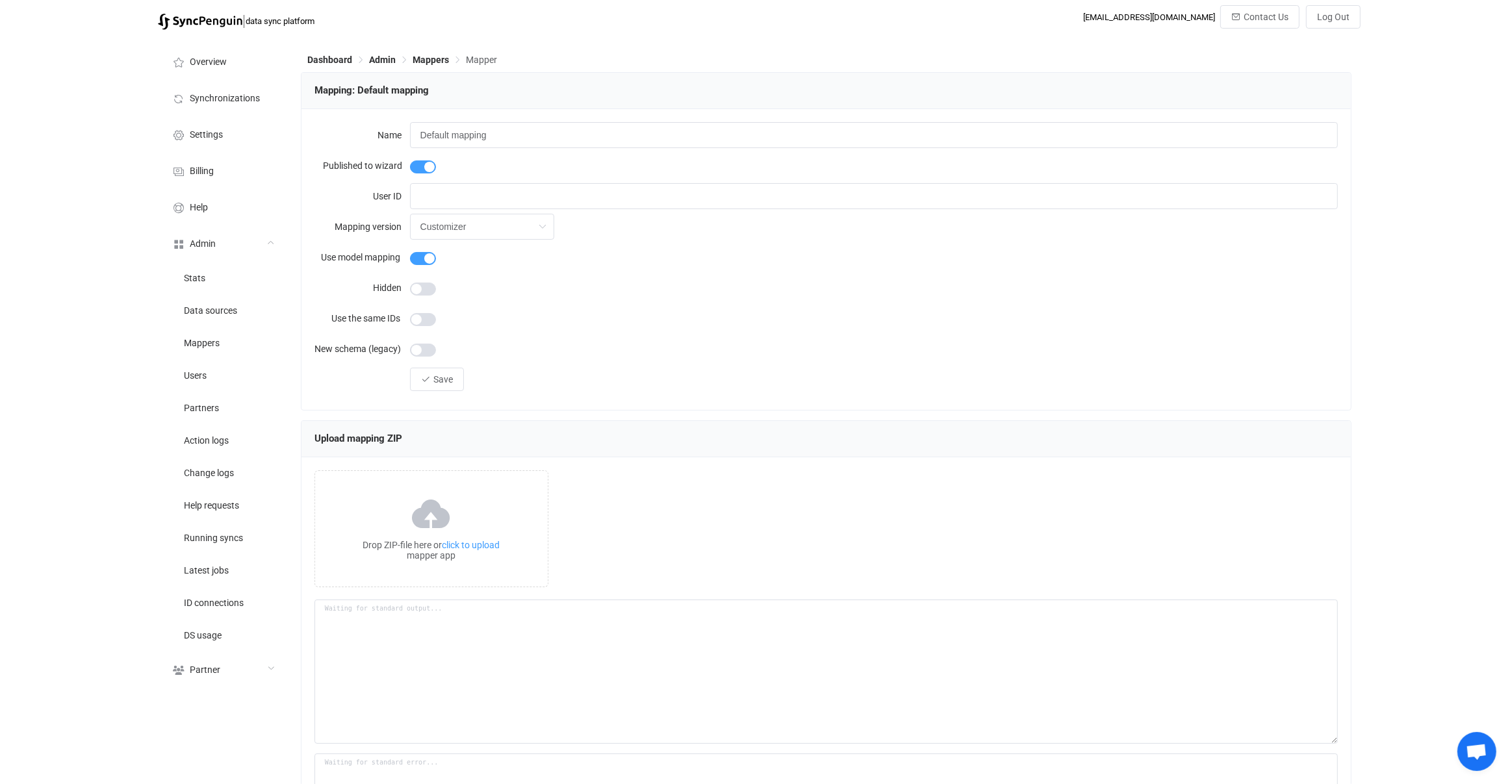
click at [425, 163] on span at bounding box center [423, 166] width 26 height 13
click at [426, 289] on span at bounding box center [423, 289] width 26 height 13
click at [547, 136] on input "Default mapping" at bounding box center [873, 135] width 928 height 26
type input "Default mapping (legacy)"
click at [435, 383] on span "Save" at bounding box center [443, 379] width 19 height 10
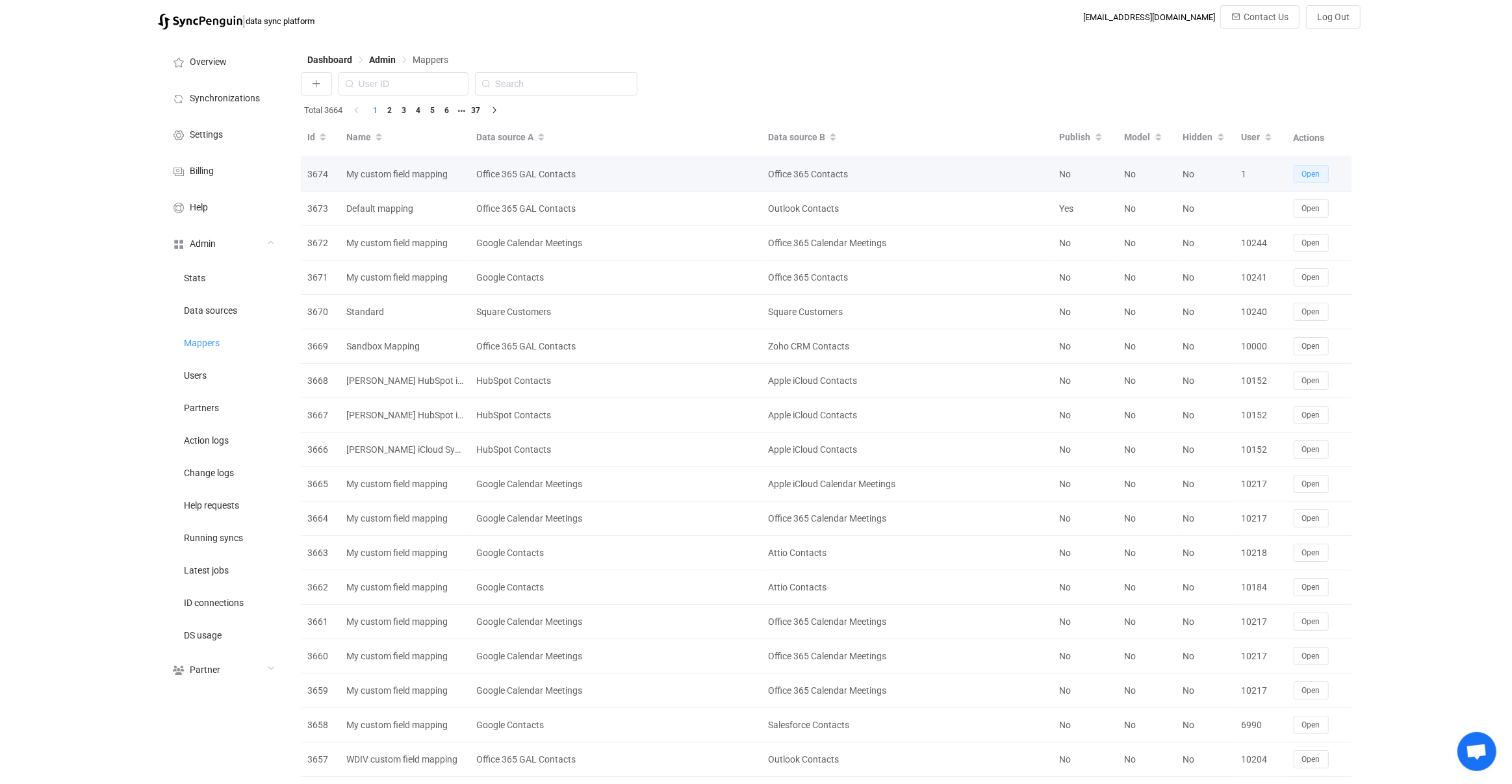
click at [1311, 173] on span "Open" at bounding box center [1311, 174] width 18 height 9
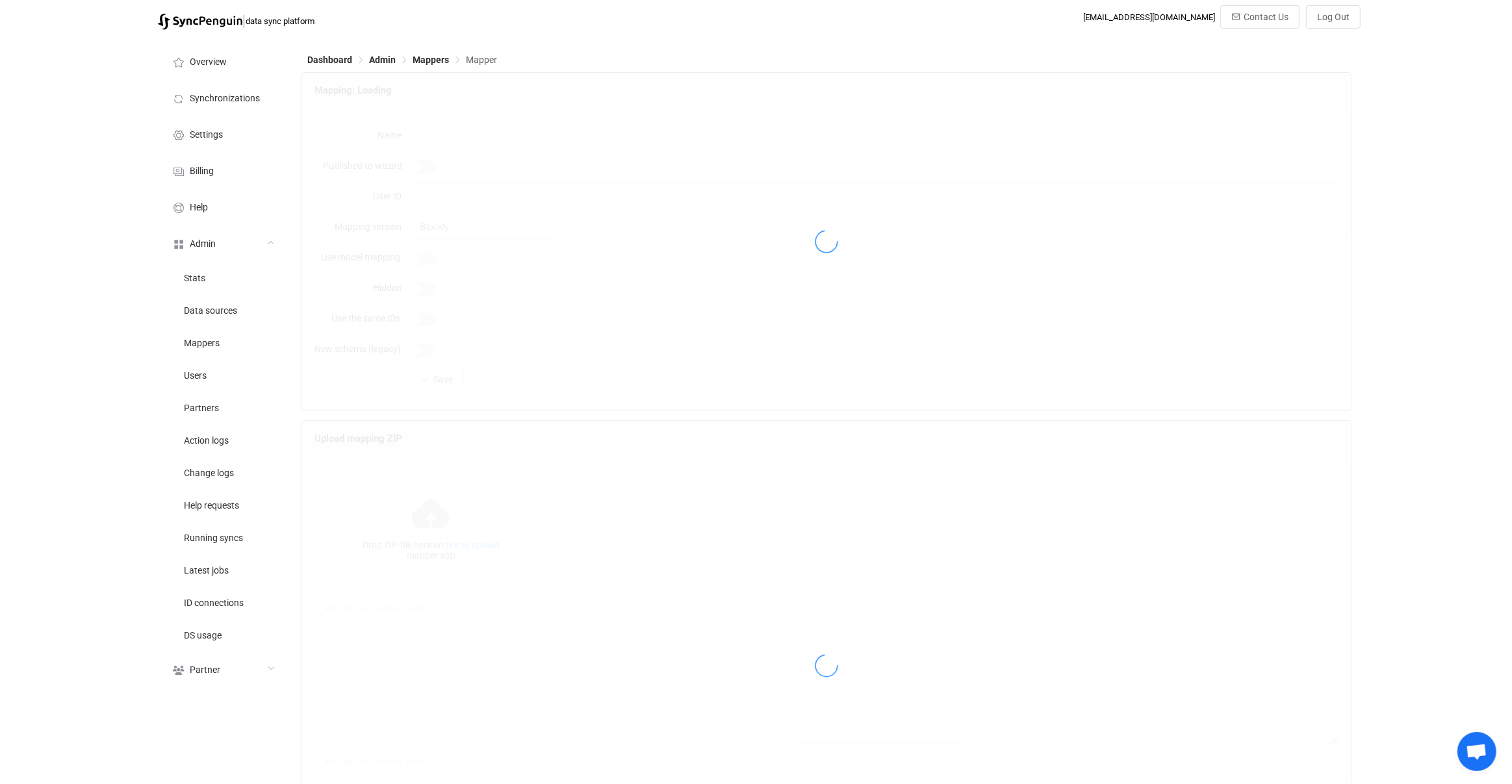
type input "My custom field mapping"
type input "1"
type input "Customizer"
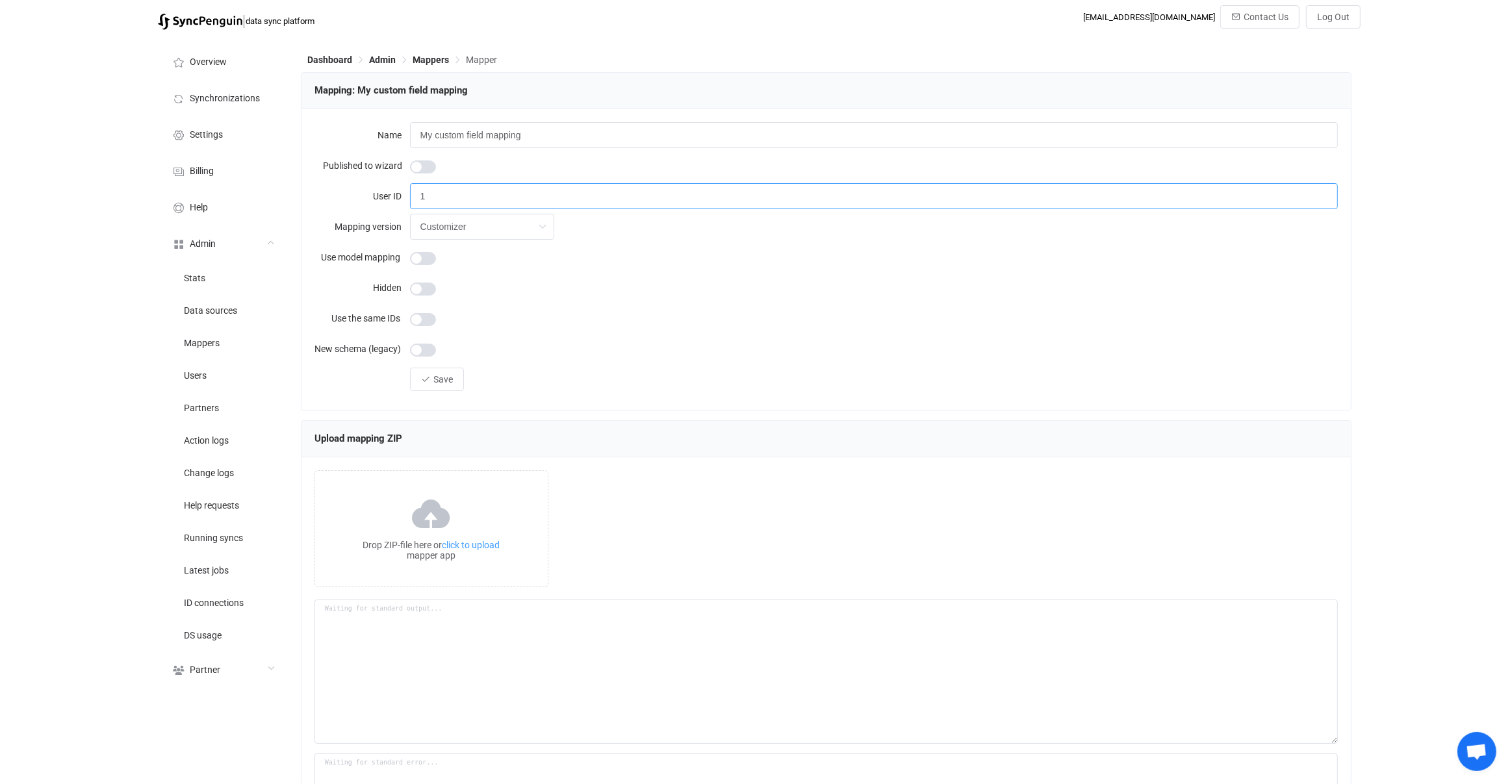
click at [434, 197] on input "1" at bounding box center [873, 196] width 928 height 26
click at [427, 167] on span at bounding box center [423, 166] width 26 height 13
click at [435, 375] on span "Save" at bounding box center [443, 379] width 19 height 10
click at [237, 315] on li "Data sources" at bounding box center [223, 309] width 130 height 32
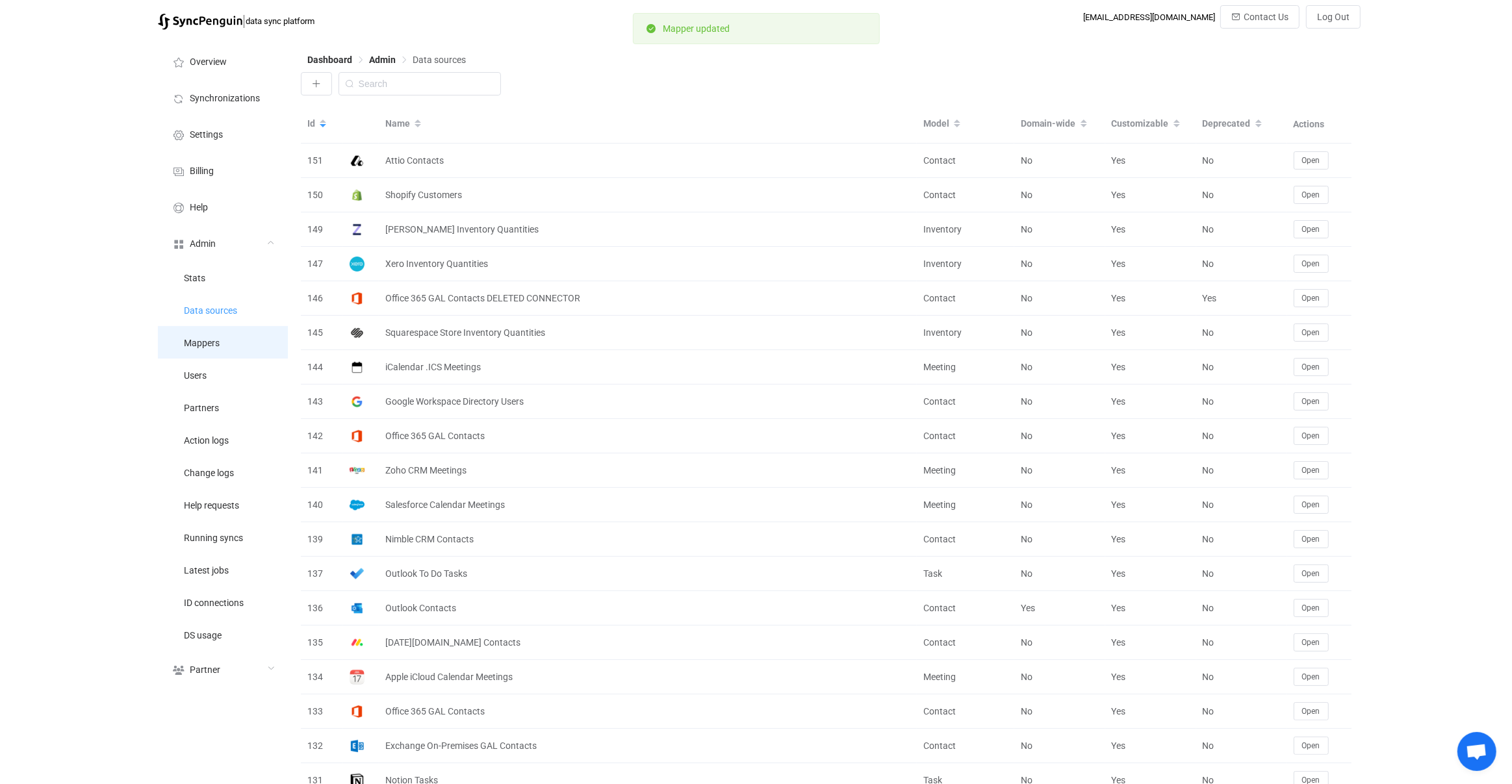
click at [232, 329] on li "Mappers" at bounding box center [223, 342] width 130 height 32
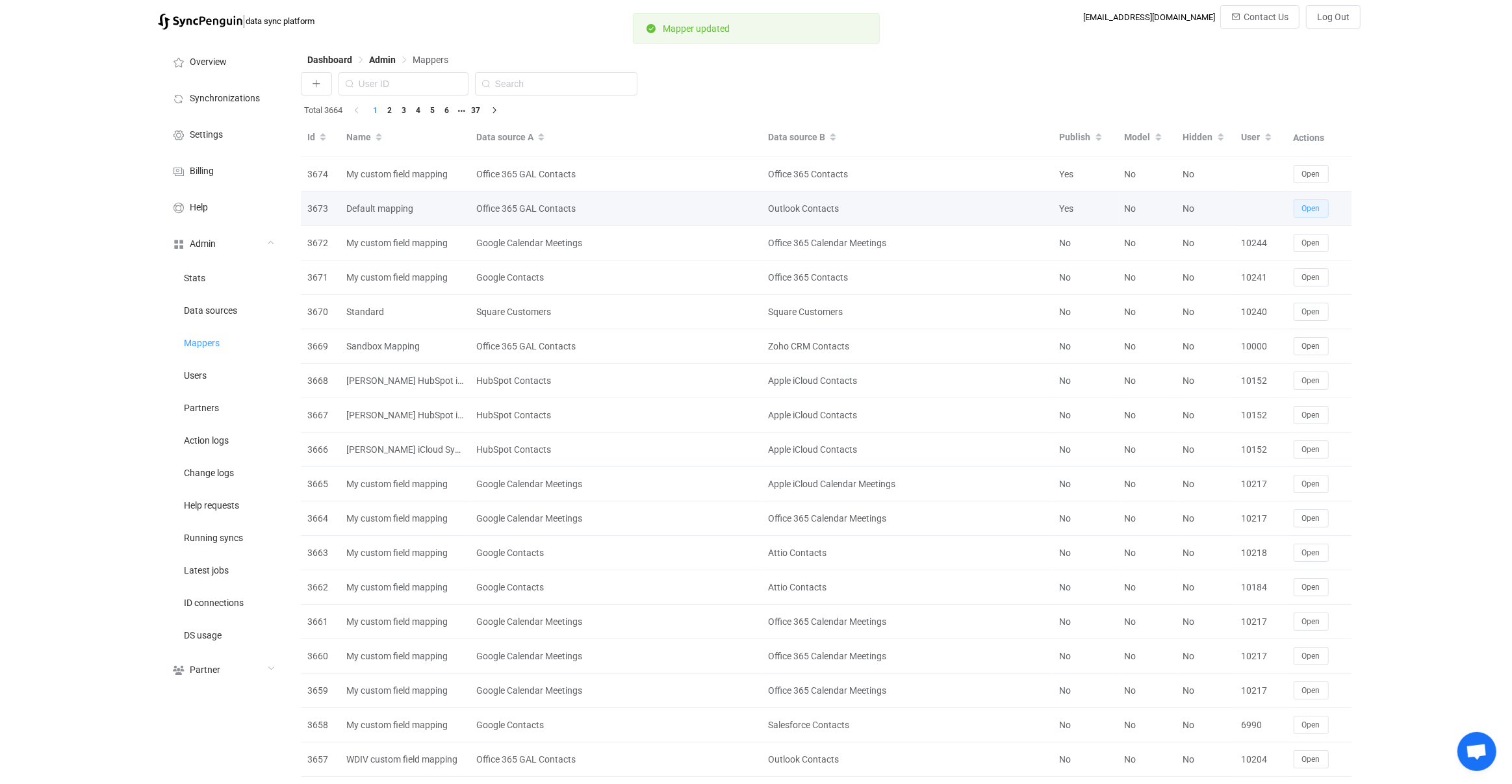
click at [1313, 203] on button "Open" at bounding box center [1311, 208] width 35 height 18
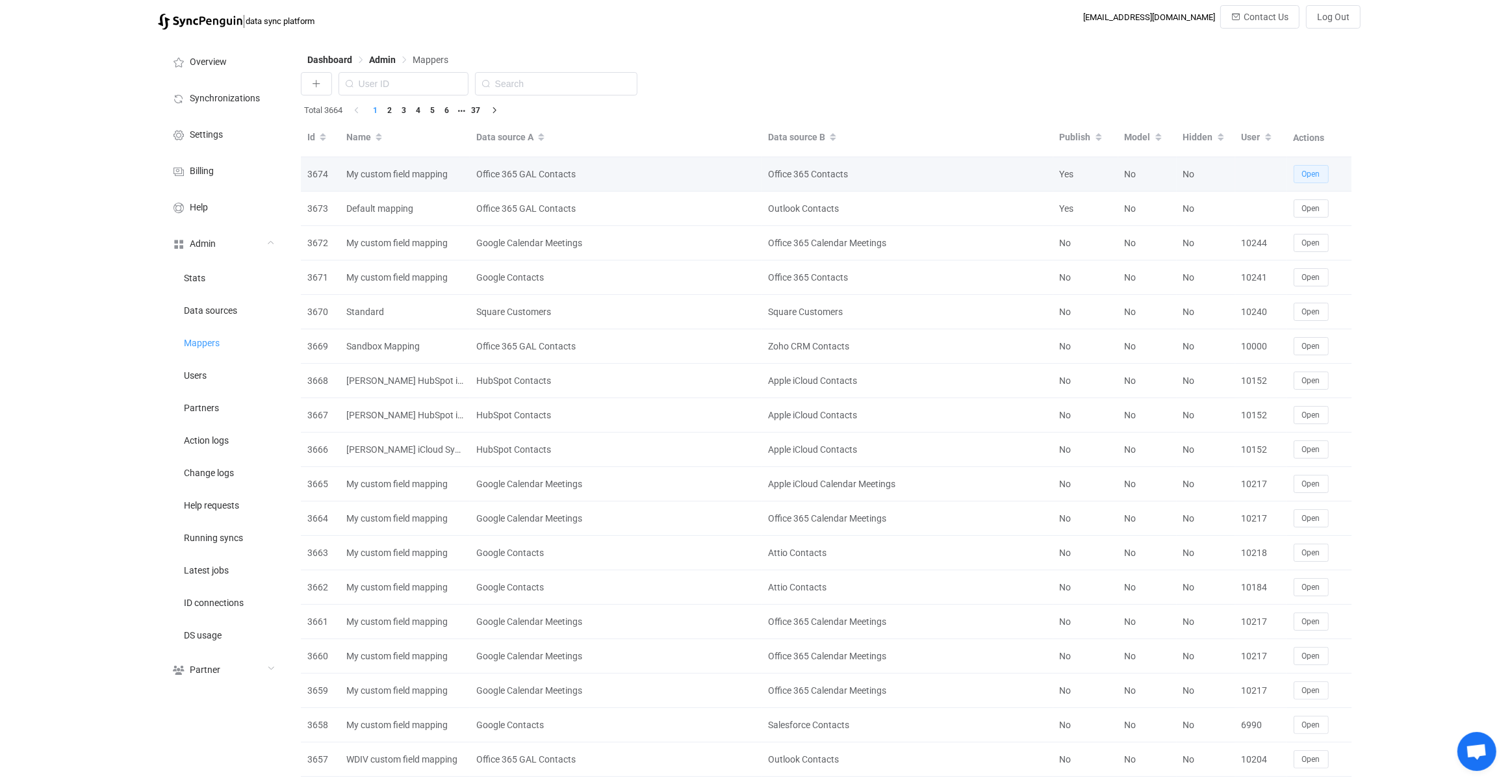
click at [1306, 175] on span "Open" at bounding box center [1311, 174] width 18 height 9
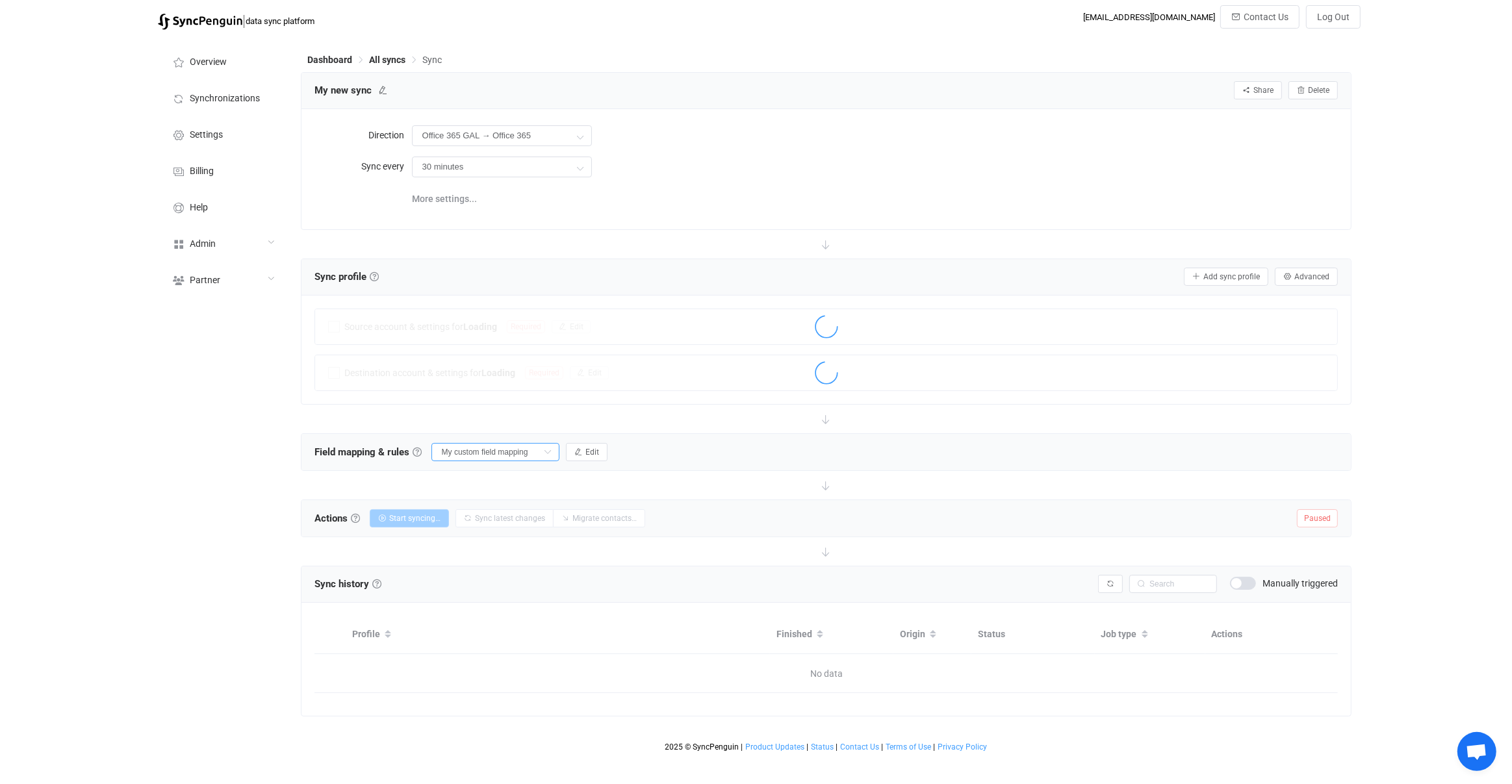
click at [508, 446] on input "My custom field mapping" at bounding box center [495, 452] width 128 height 18
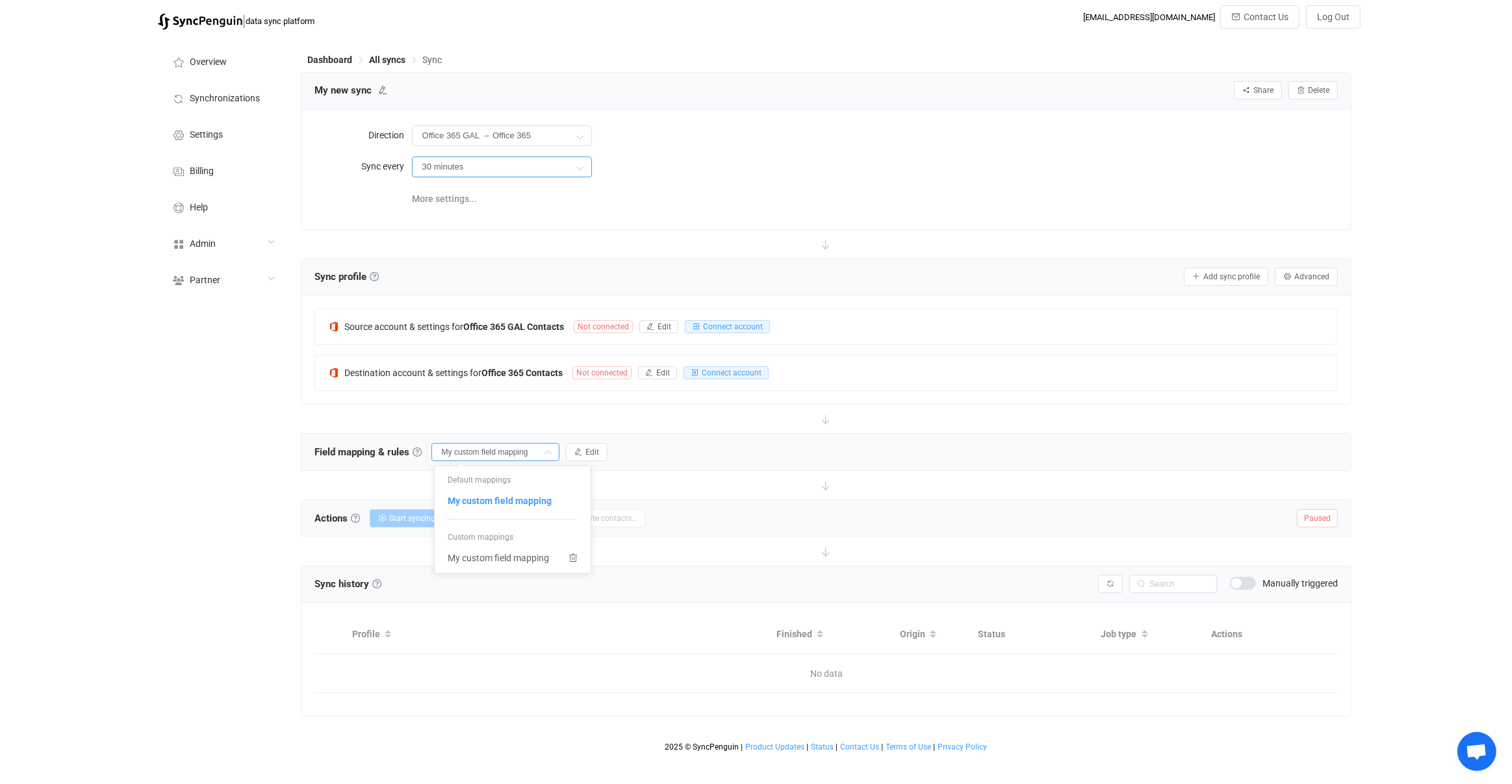
click at [549, 161] on input "30 minutes" at bounding box center [501, 167] width 180 height 21
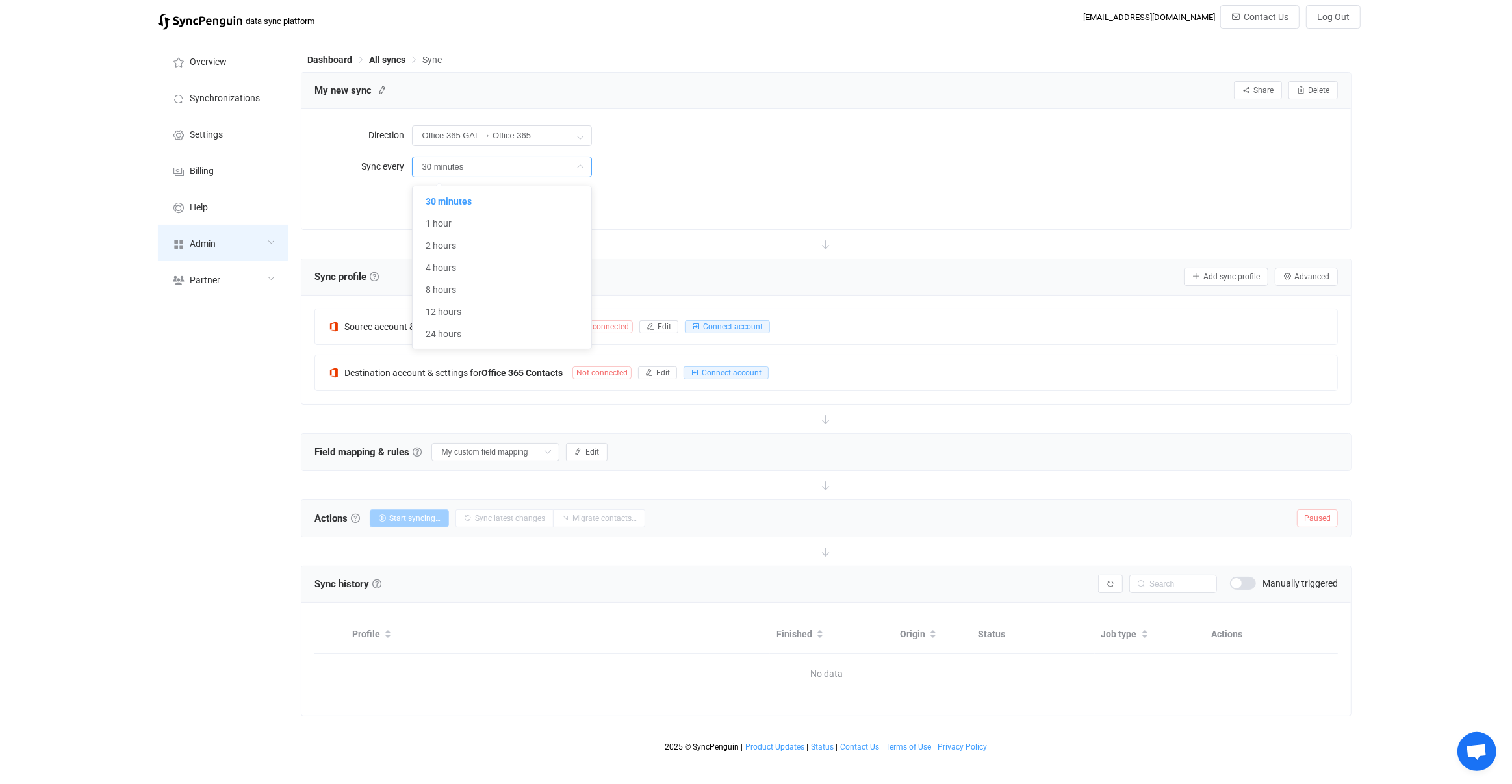
click at [270, 233] on div "Admin" at bounding box center [223, 242] width 130 height 36
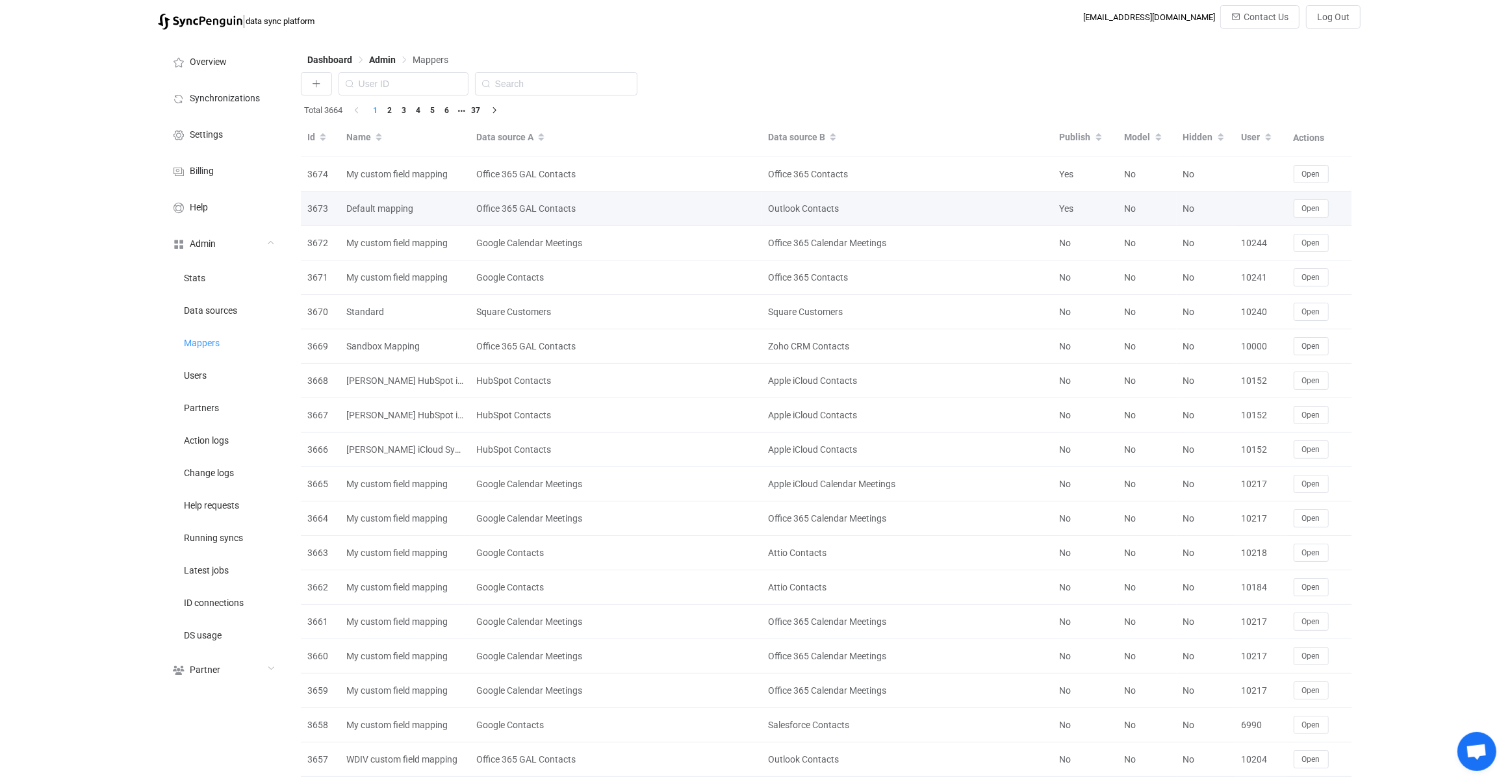
click at [369, 208] on div "Default mapping" at bounding box center [405, 209] width 130 height 15
drag, startPoint x: 369, startPoint y: 208, endPoint x: 404, endPoint y: 207, distance: 35.0
click at [399, 209] on div "Default mapping" at bounding box center [405, 209] width 130 height 15
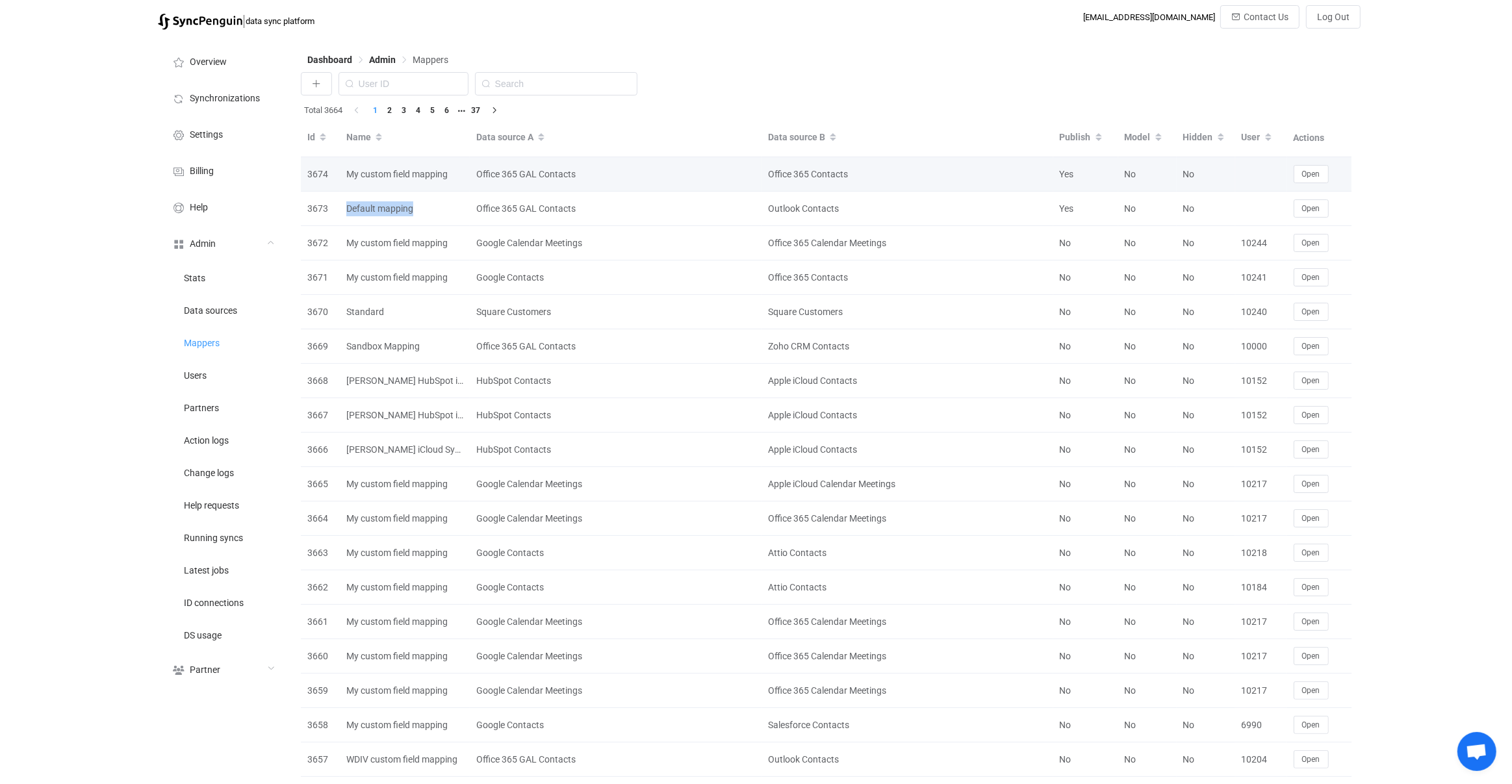
copy div "Default mapping"
click at [1315, 176] on span "Open" at bounding box center [1311, 174] width 18 height 9
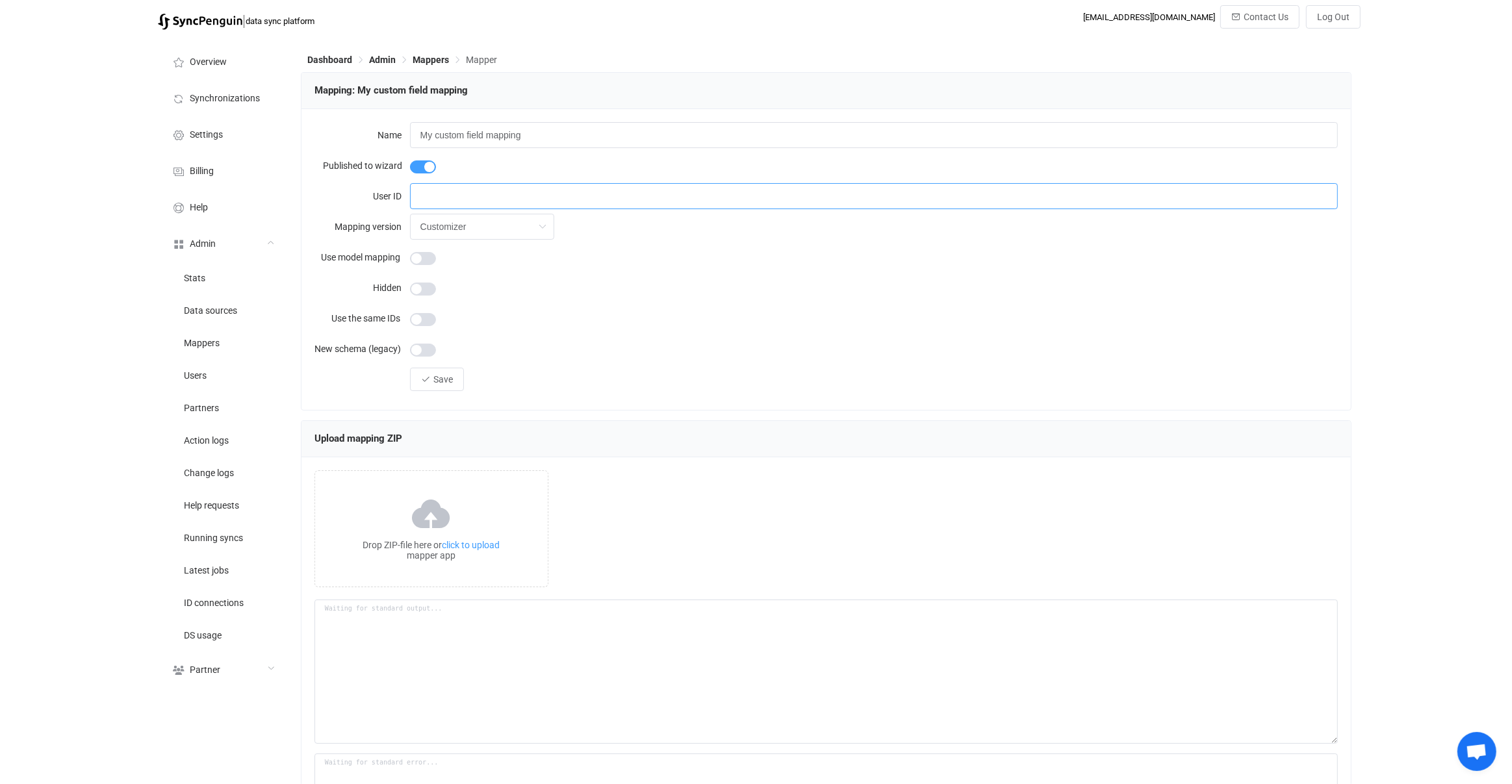
click at [518, 197] on input "text" at bounding box center [873, 196] width 928 height 26
click at [549, 138] on input "My custom field mapping" at bounding box center [873, 135] width 928 height 26
paste input "Default"
type input "Default mapping"
click at [456, 382] on button "Save" at bounding box center [436, 379] width 54 height 23
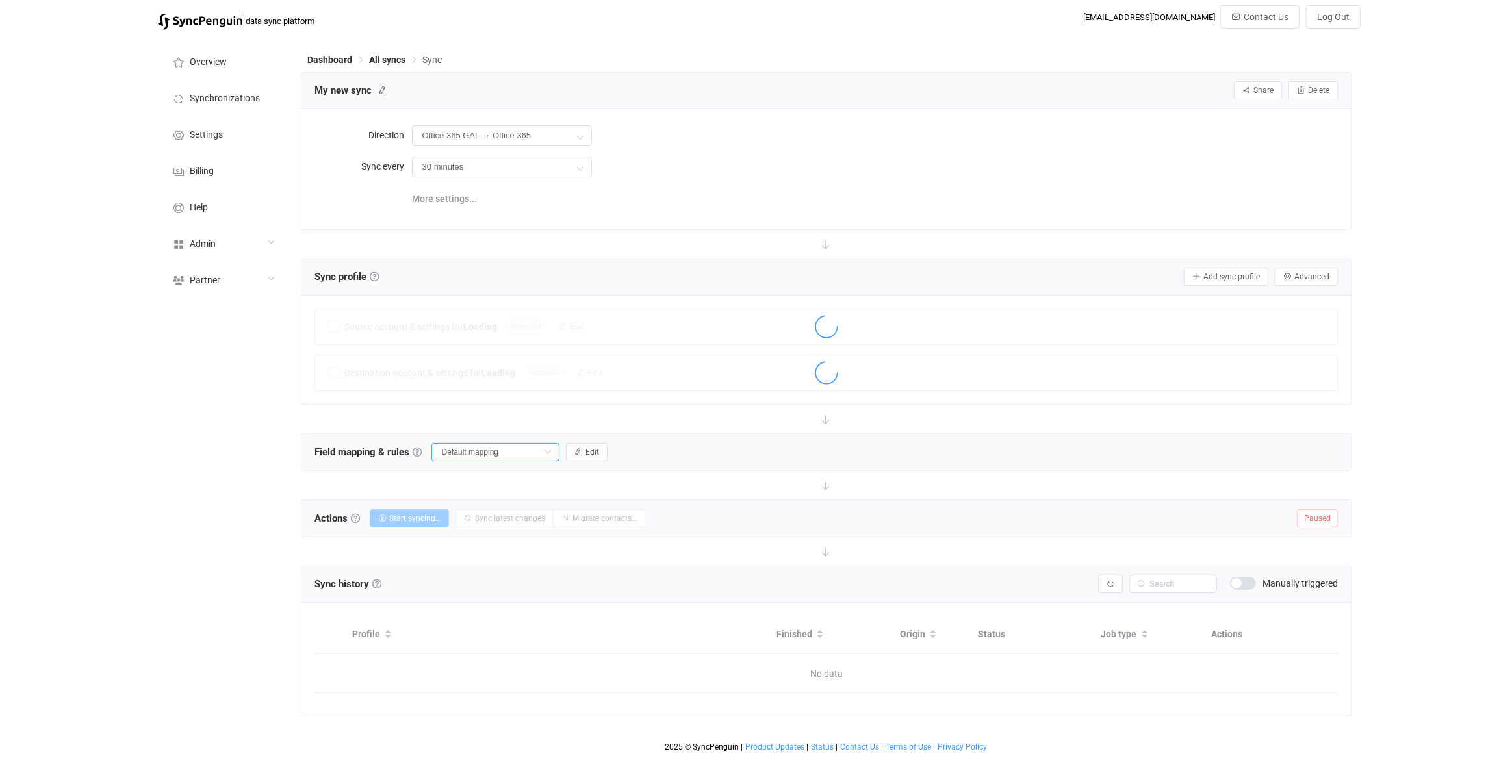
click at [495, 455] on input "Default mapping" at bounding box center [495, 452] width 128 height 18
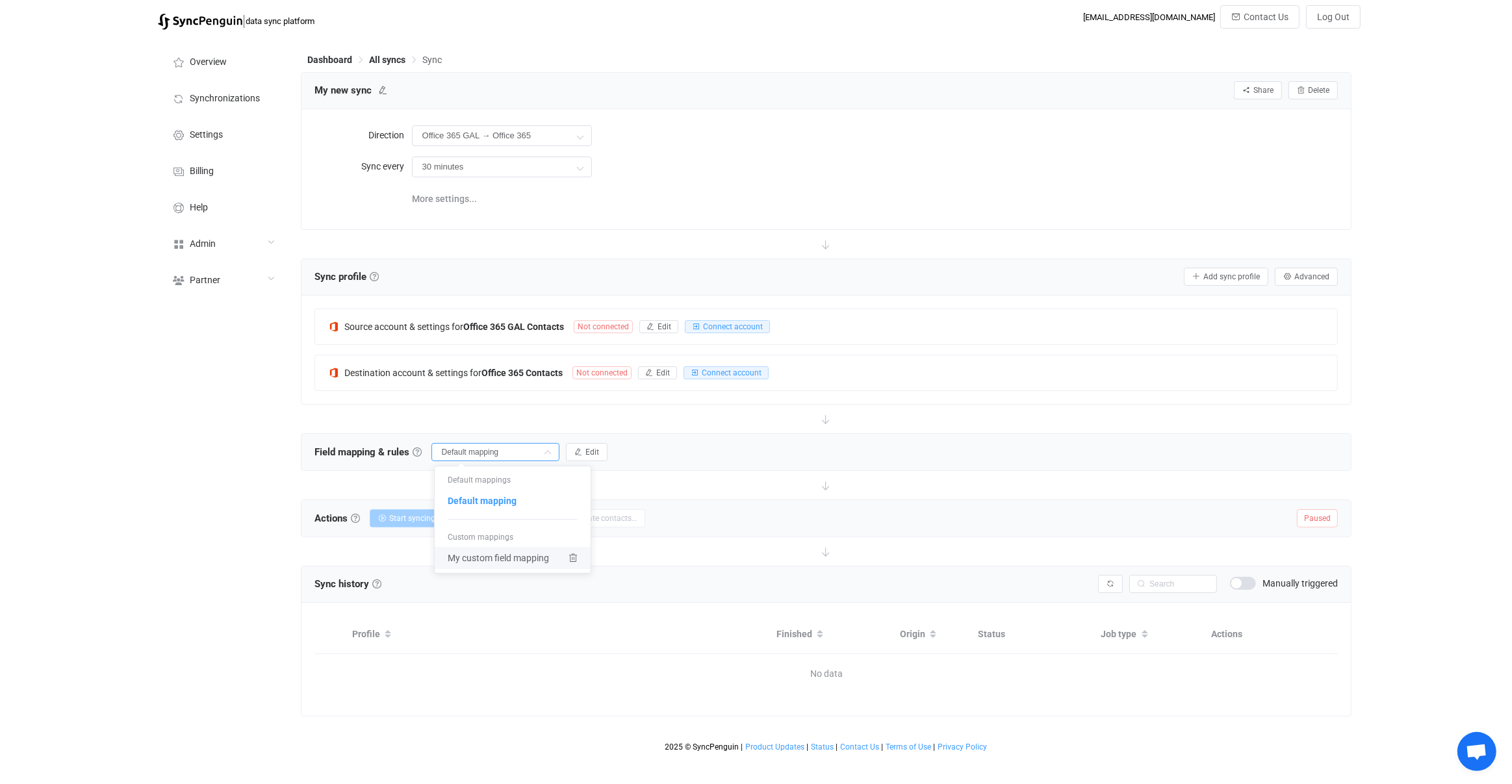
click at [489, 555] on span "My custom field mapping" at bounding box center [499, 558] width 101 height 22
click at [589, 450] on button "Edit" at bounding box center [586, 452] width 42 height 18
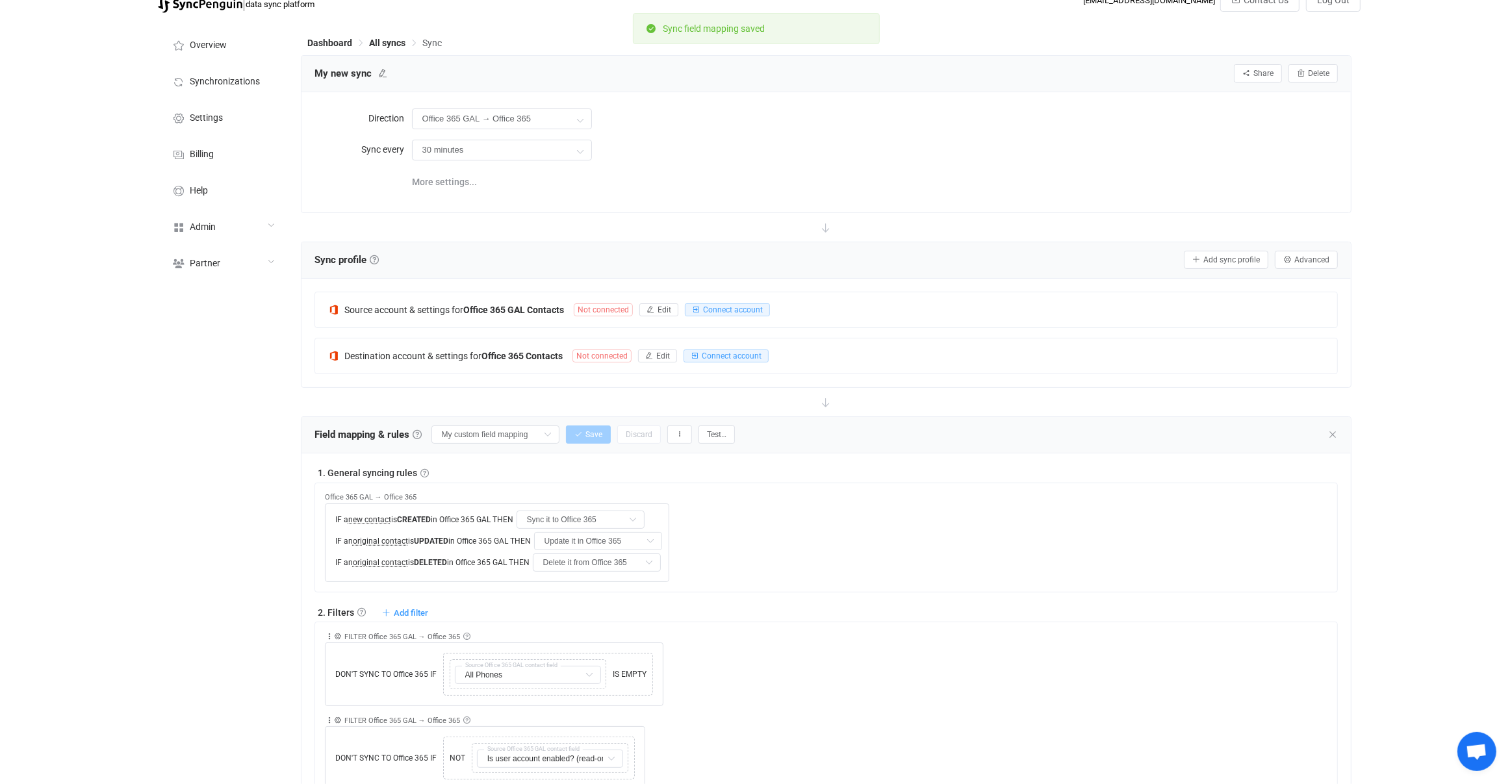
scroll to position [18, 0]
click at [499, 438] on input "My custom field mapping" at bounding box center [495, 433] width 128 height 18
click at [516, 486] on li "Default mapping" at bounding box center [510, 483] width 149 height 22
type input "Default mapping"
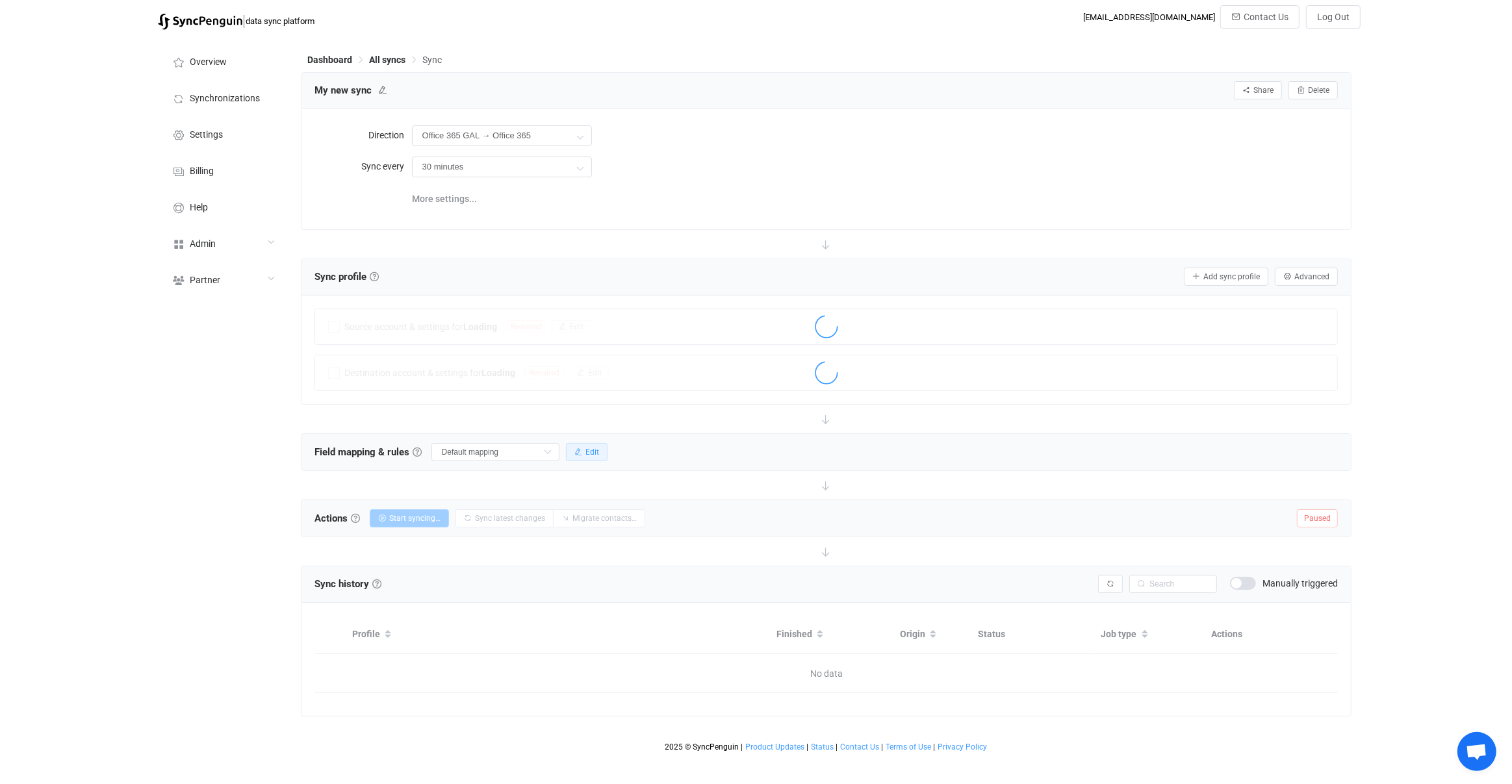
click at [586, 448] on span "Edit" at bounding box center [593, 452] width 14 height 9
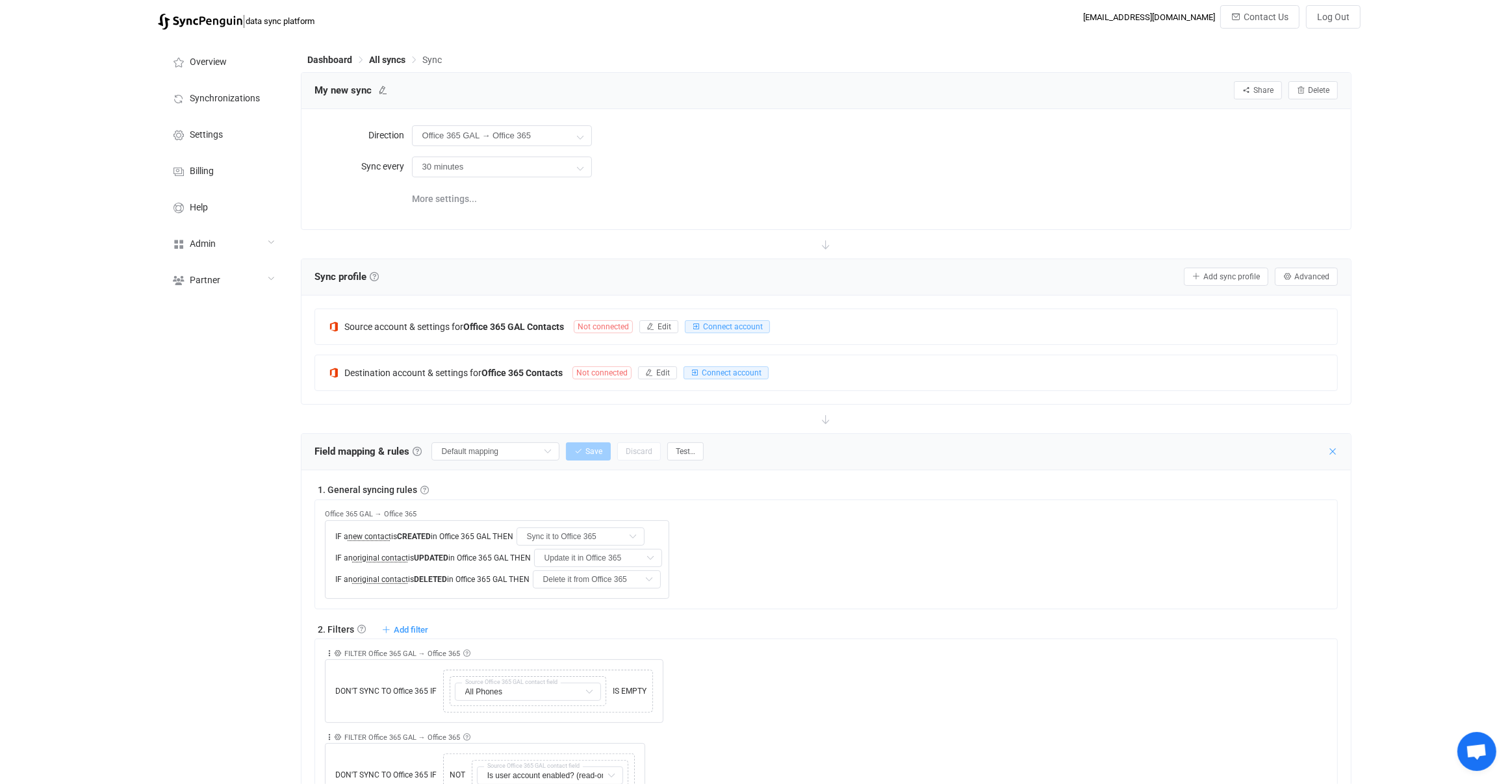
click at [1335, 448] on icon at bounding box center [1333, 451] width 10 height 10
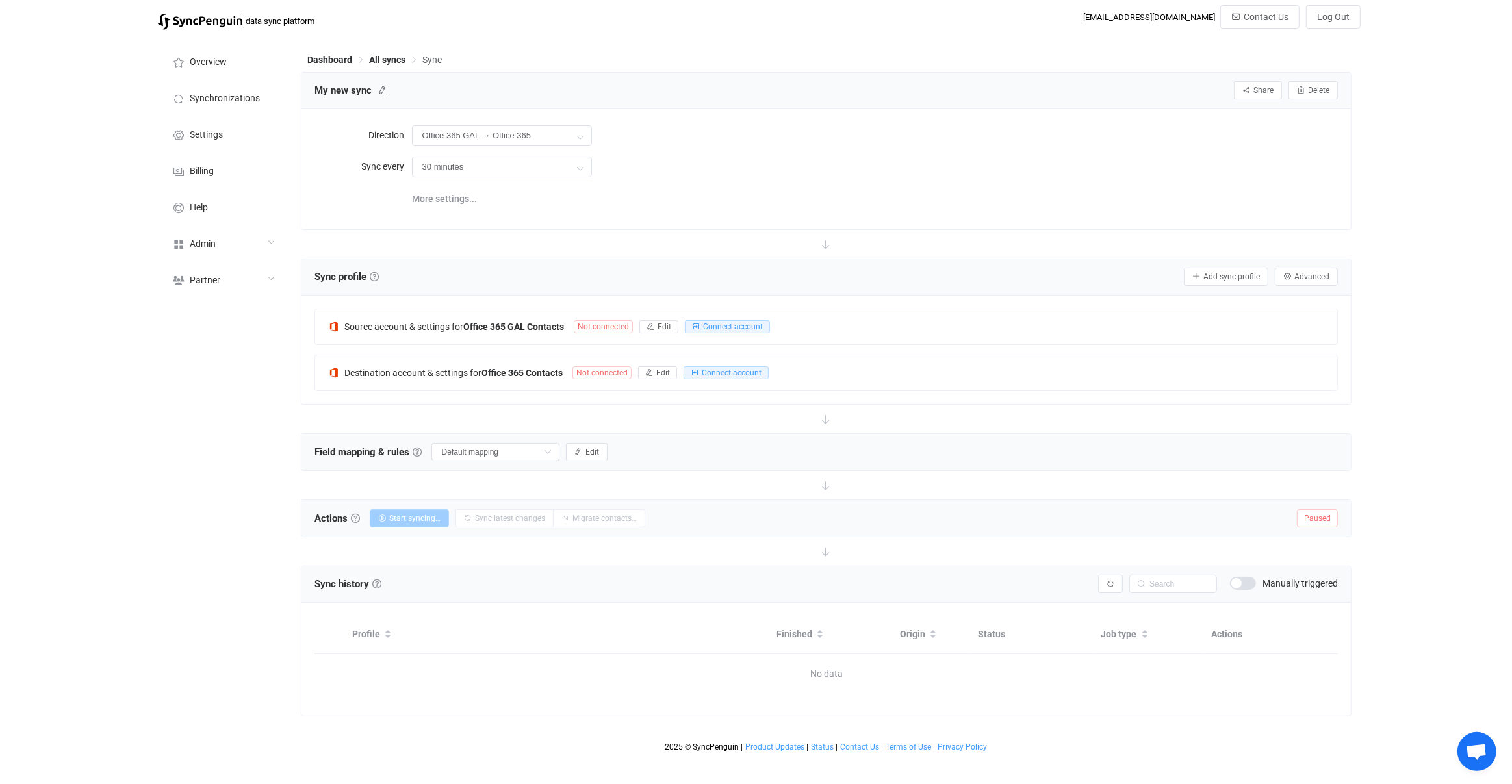
click at [687, 473] on div at bounding box center [826, 485] width 1052 height 29
click at [467, 262] on div "Sync profile Sync profile A sync profile represents a single pair of contact li…" at bounding box center [826, 277] width 1050 height 36
click at [595, 450] on button "Edit" at bounding box center [586, 452] width 42 height 18
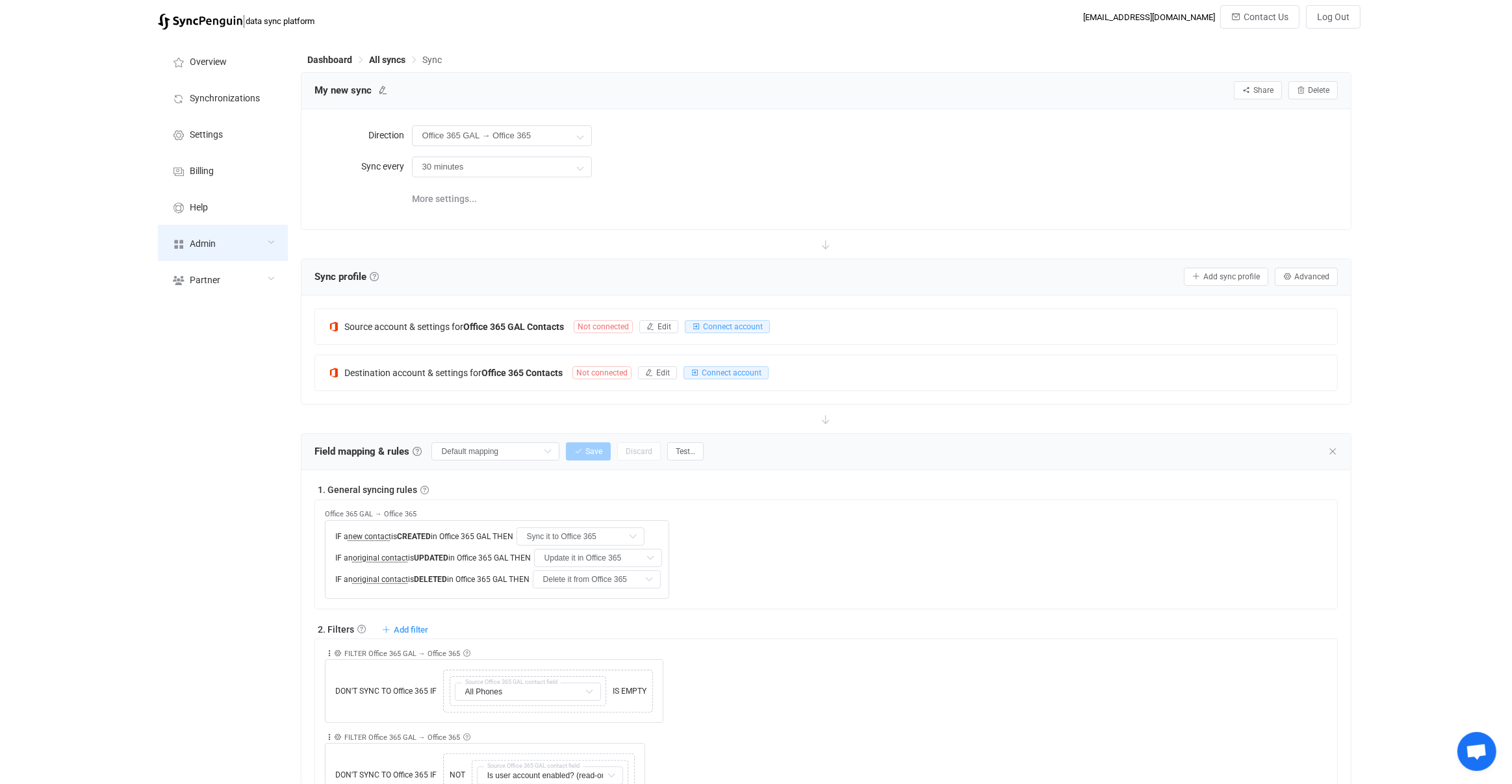
click at [233, 235] on div "Admin" at bounding box center [223, 242] width 130 height 36
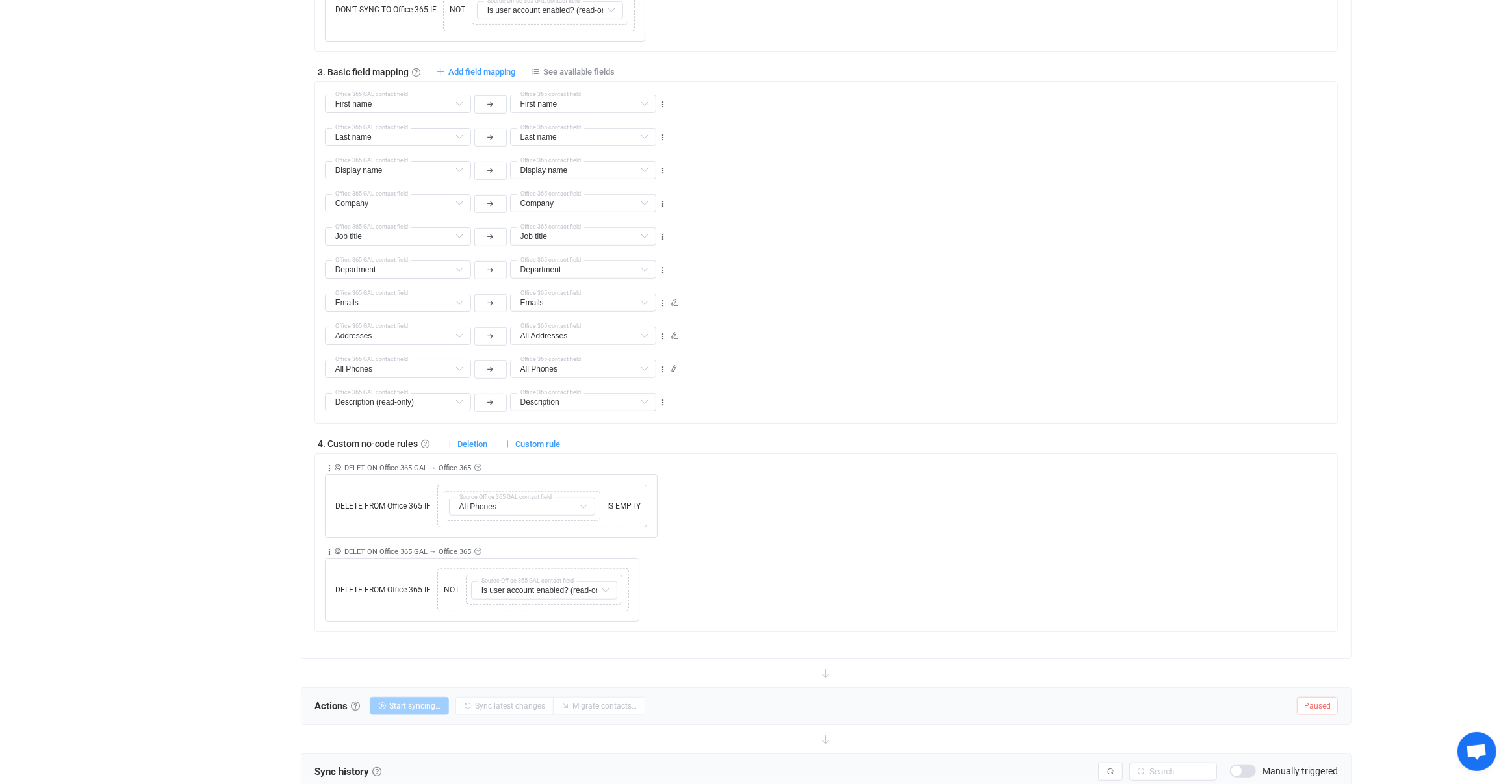
scroll to position [763, 0]
click at [475, 466] on link at bounding box center [478, 470] width 7 height 7
click at [516, 466] on div "Collapse Move up Move down Delete Rule description DELETION Office 365 GAL → Of…" at bounding box center [491, 470] width 333 height 9
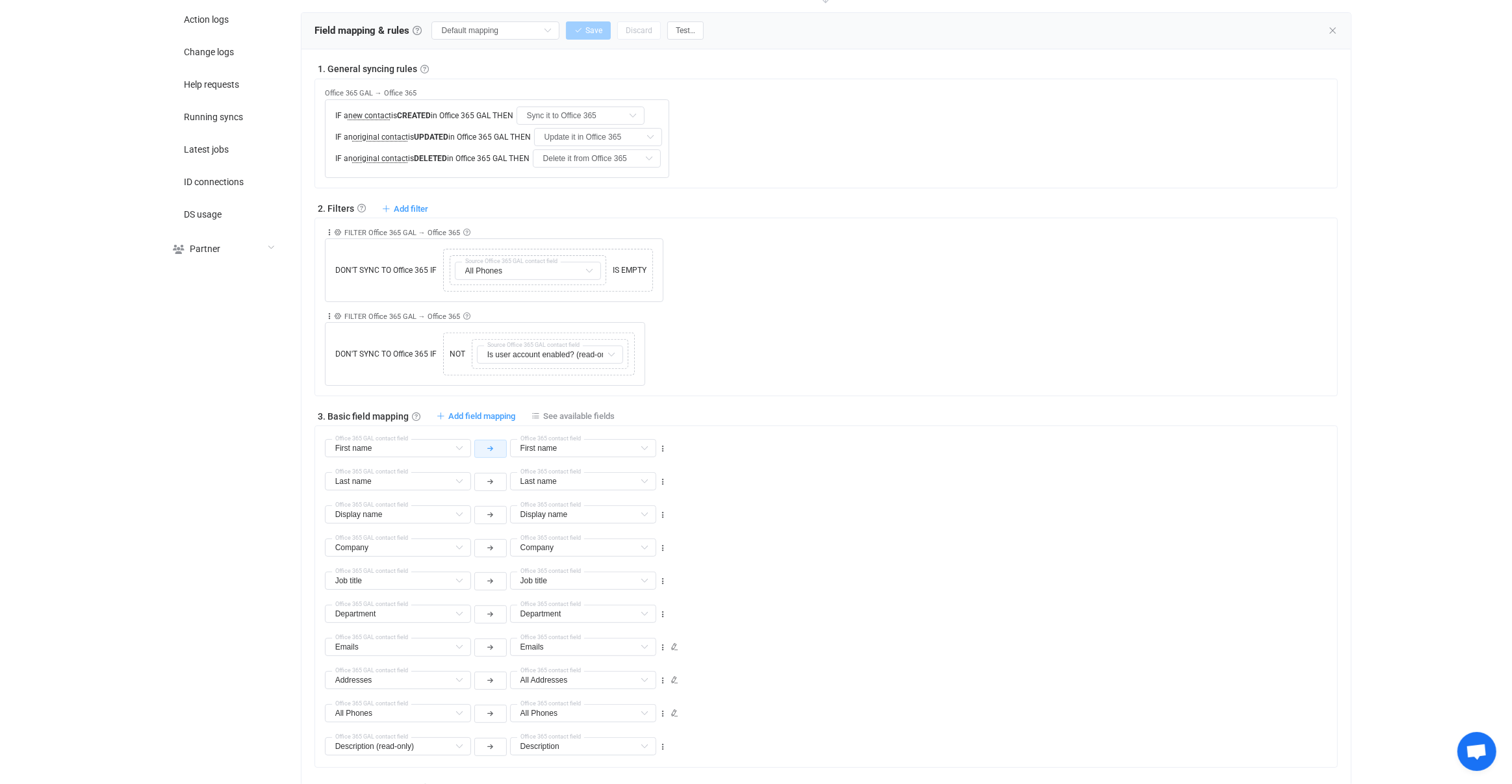
scroll to position [418, 0]
click at [463, 231] on link at bounding box center [467, 235] width 7 height 7
click at [466, 233] on link at bounding box center [467, 235] width 7 height 7
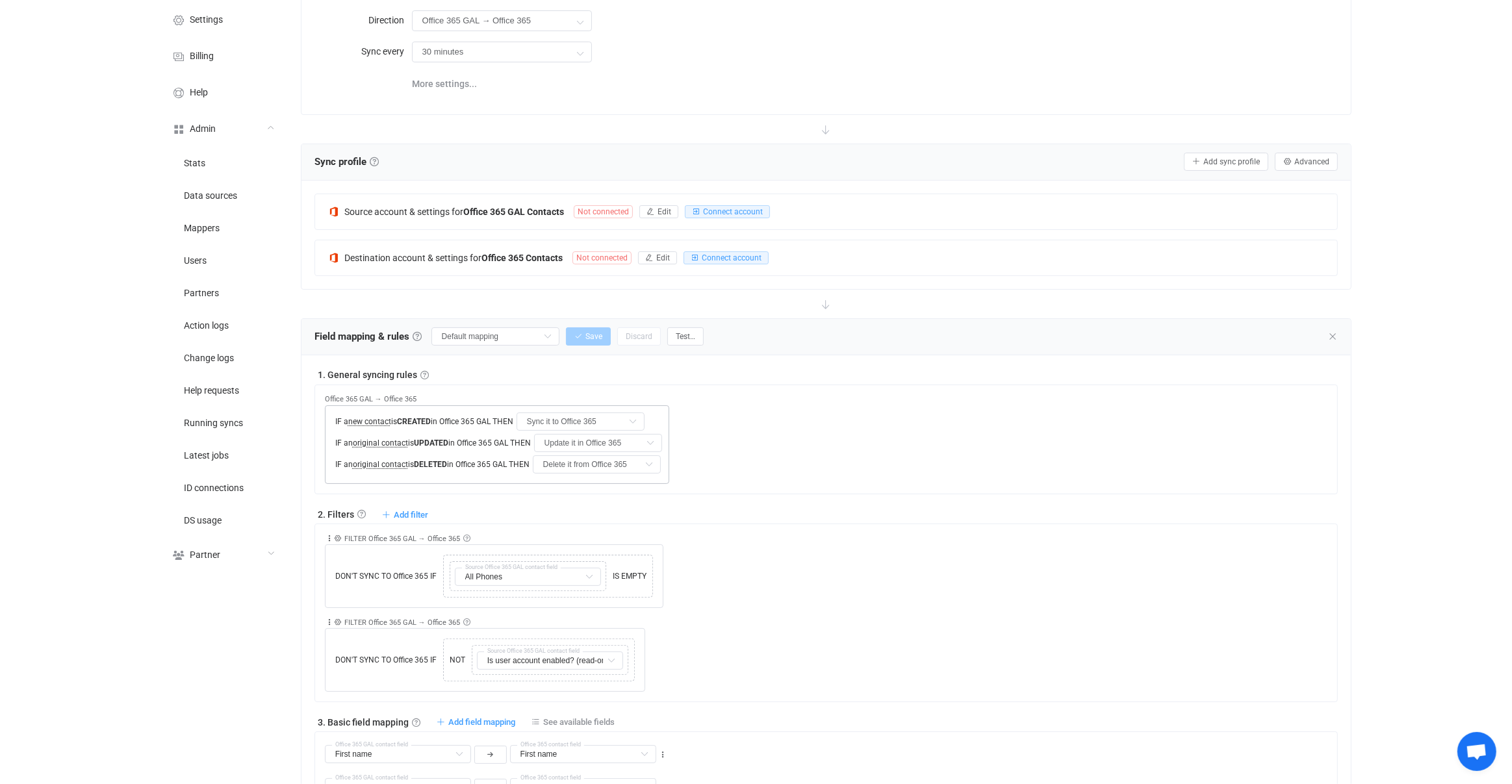
scroll to position [116, 0]
drag, startPoint x: 460, startPoint y: 400, endPoint x: 448, endPoint y: 394, distance: 13.4
click at [460, 399] on div "Office 365 GAL → Office 365 IF a new contact is CREATED in Office 365 GAL THEN …" at bounding box center [497, 439] width 345 height 89
click at [440, 388] on div "Office 365 GAL → Office 365 IF a new contact is CREATED in Office 365 GAL THEN …" at bounding box center [497, 434] width 345 height 99
click at [372, 416] on span "new contact" at bounding box center [369, 420] width 43 height 9
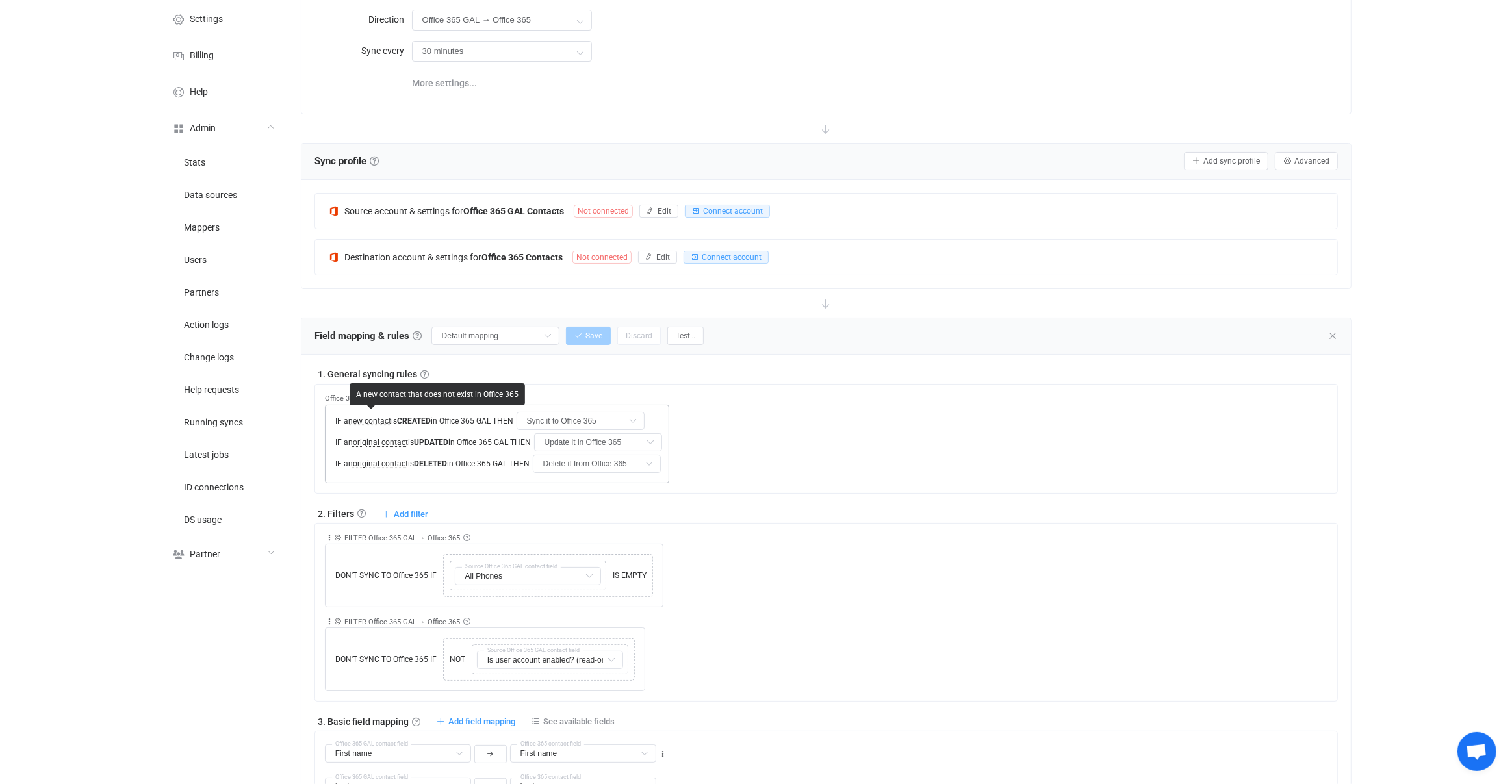
click at [373, 418] on span "new contact" at bounding box center [369, 420] width 43 height 9
click at [373, 439] on span "original contact" at bounding box center [380, 442] width 55 height 9
click at [387, 459] on span "original contact" at bounding box center [380, 464] width 55 height 9
click at [491, 483] on div "Office 365 GAL → Office 365 IF a new contact is CREATED in Office 365 GAL THEN …" at bounding box center [826, 439] width 1024 height 110
click at [395, 459] on span "original contact" at bounding box center [380, 464] width 55 height 9
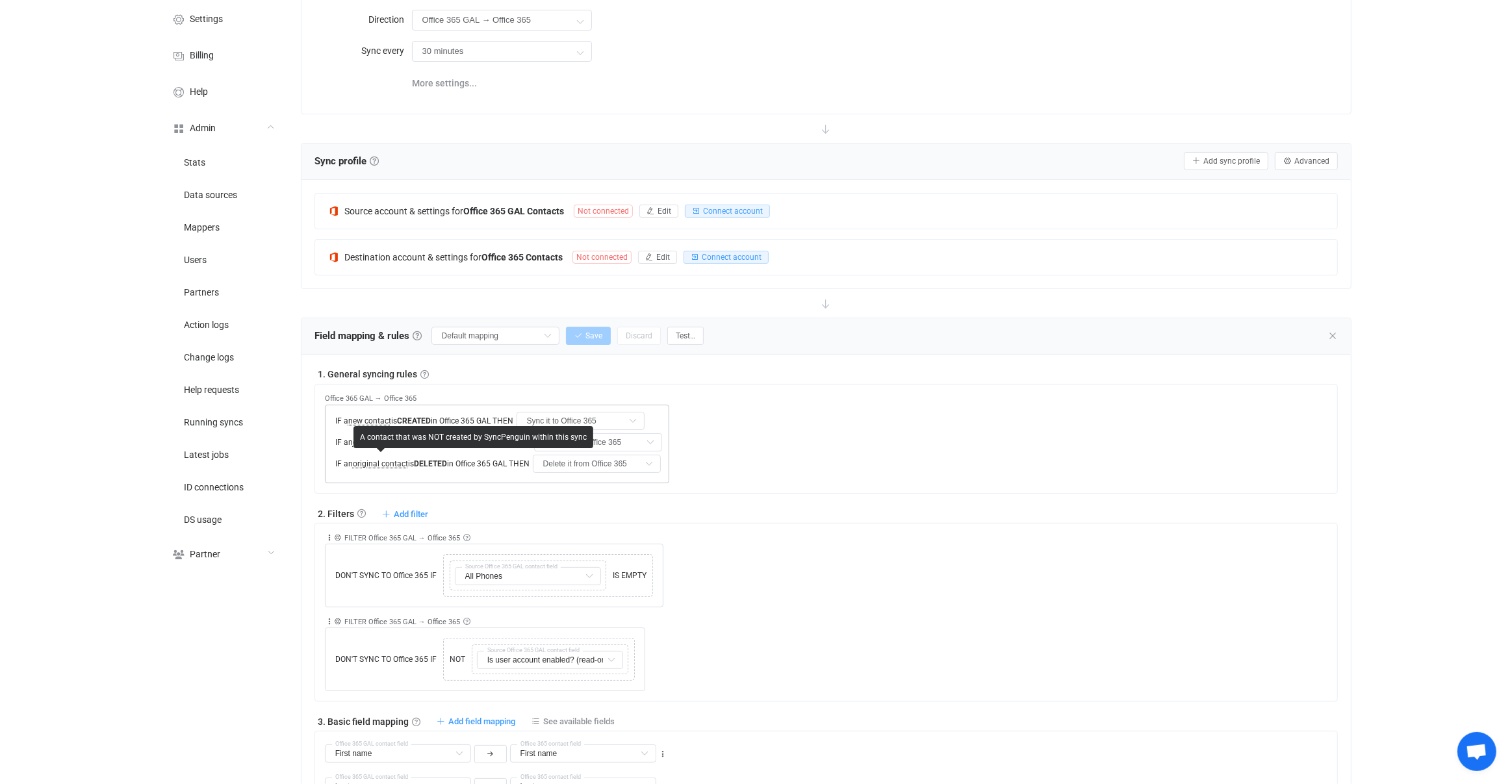
click at [498, 479] on div "IF a new contact is CREATED in Office 365 GAL THEN Sync it to Office 365 Do not…" at bounding box center [497, 444] width 345 height 79
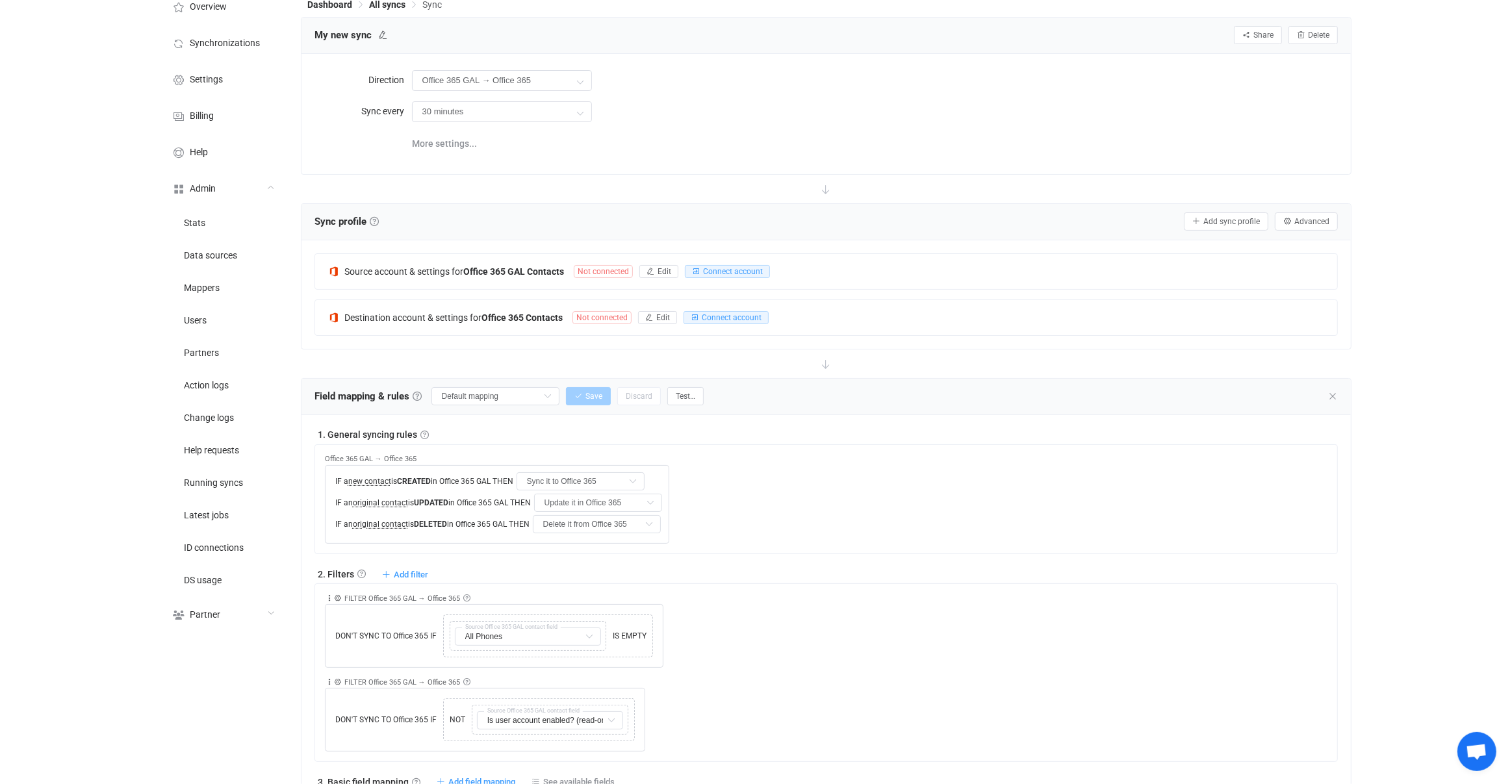
scroll to position [0, 0]
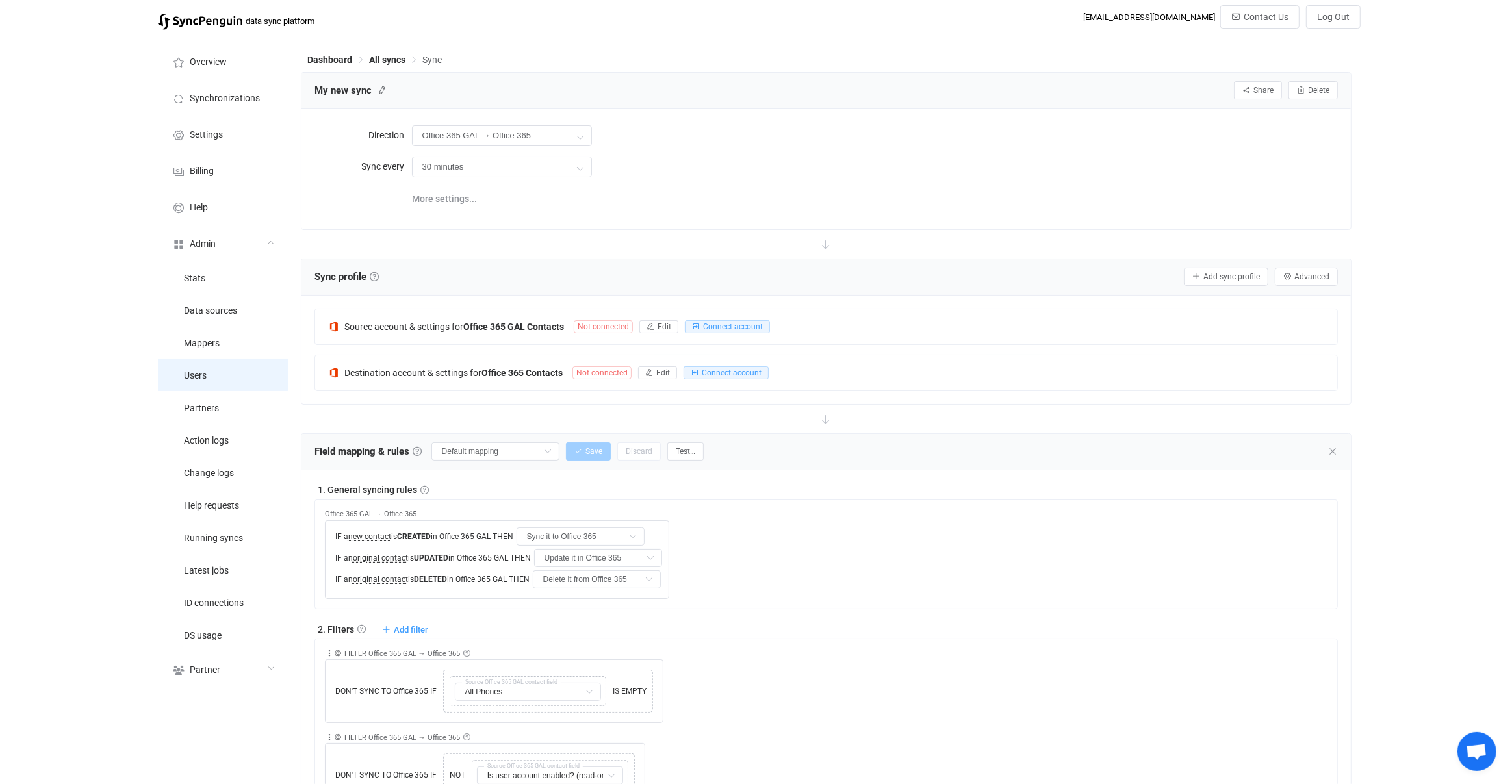
click at [252, 376] on li "Users" at bounding box center [223, 375] width 130 height 32
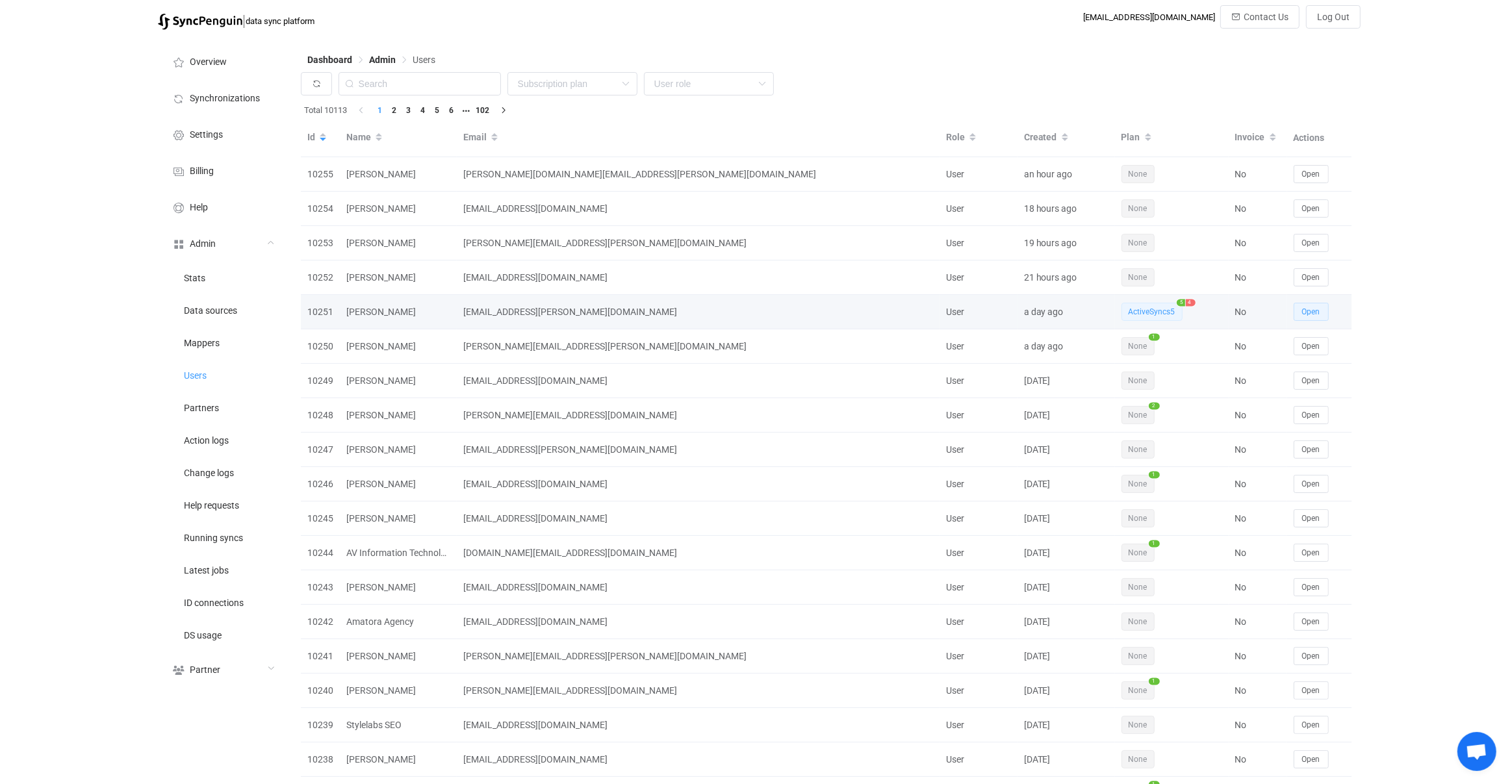
click at [1311, 314] on span "Open" at bounding box center [1311, 312] width 18 height 9
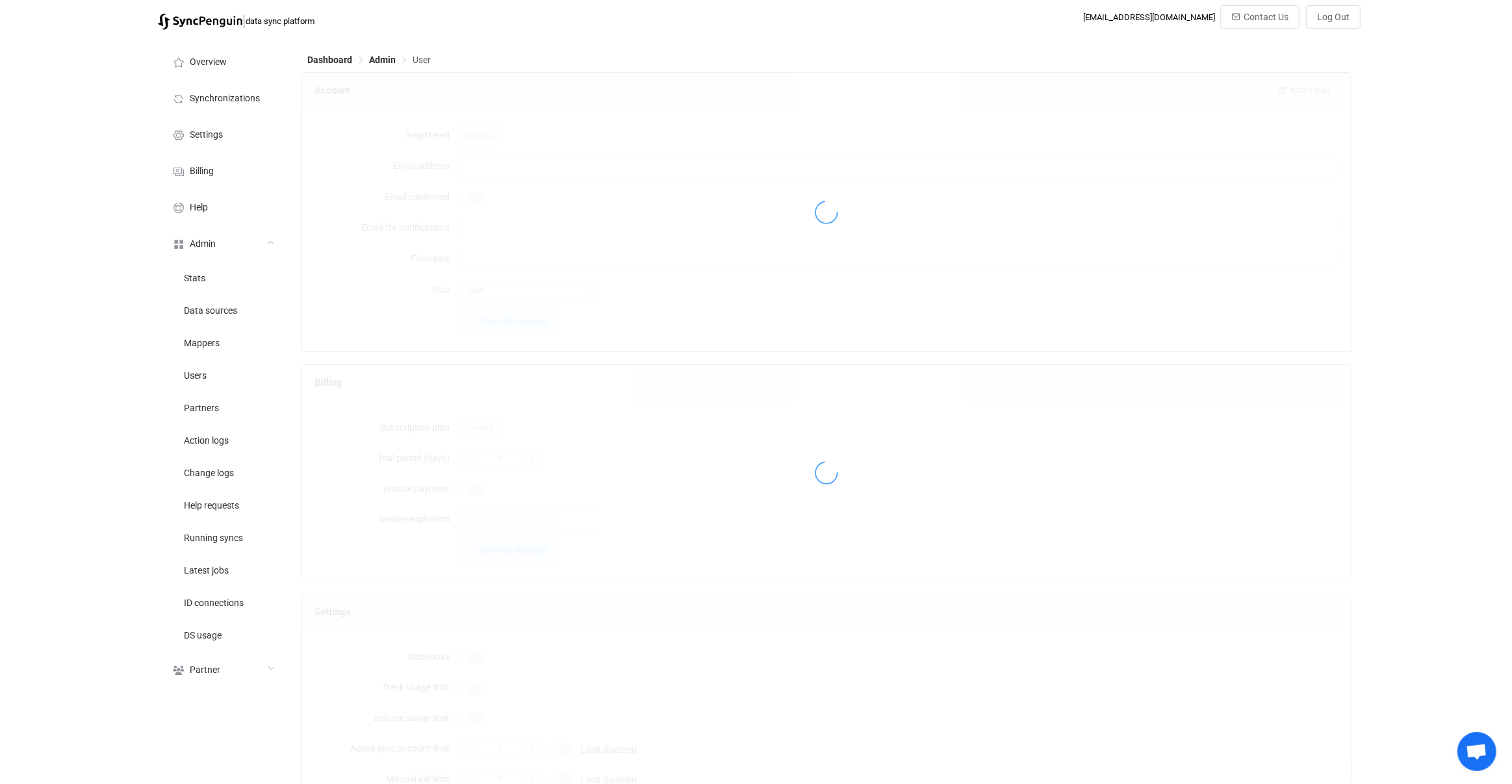
type input "shayne.adler@gmail.com"
type input "Shayne Adler"
type input "14"
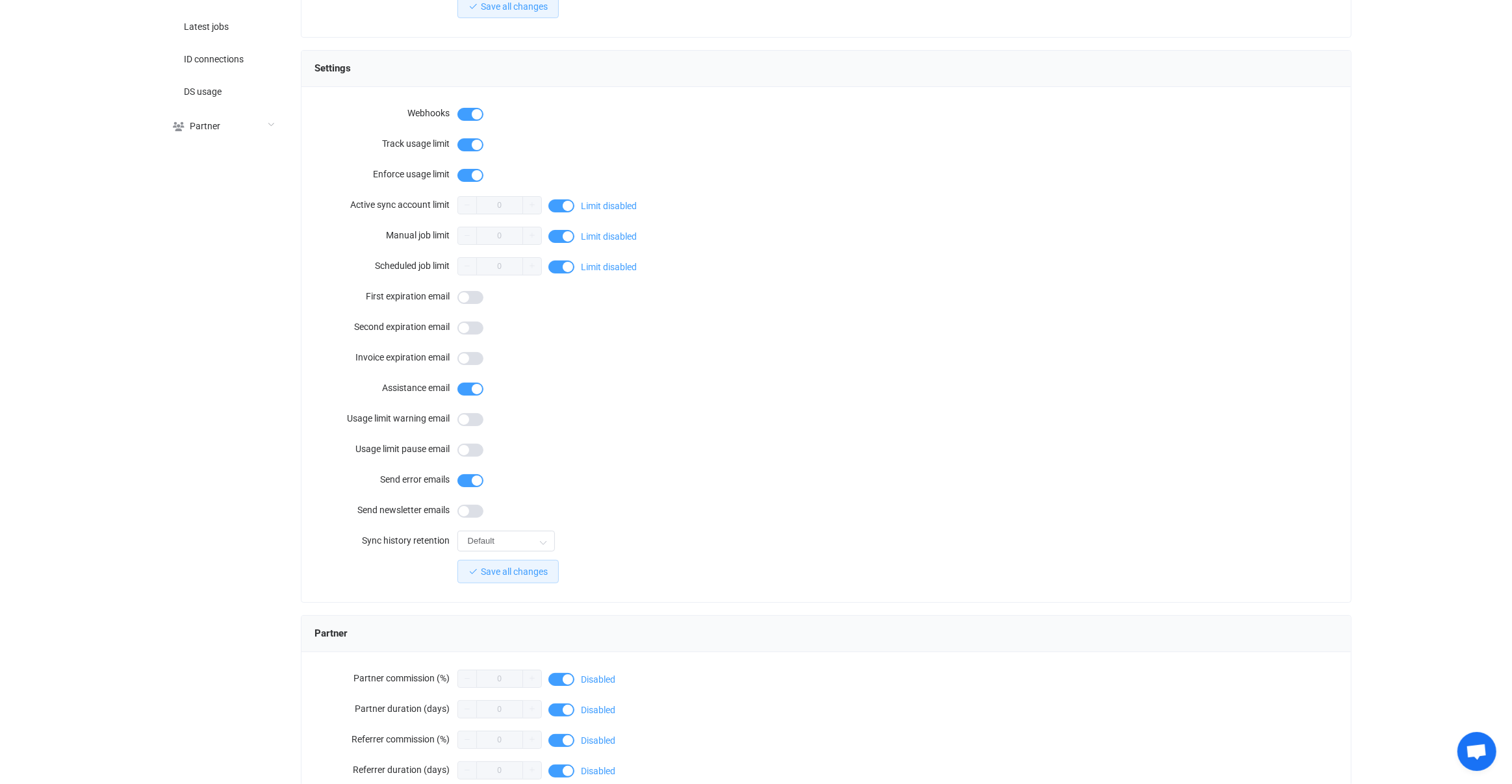
scroll to position [992, 0]
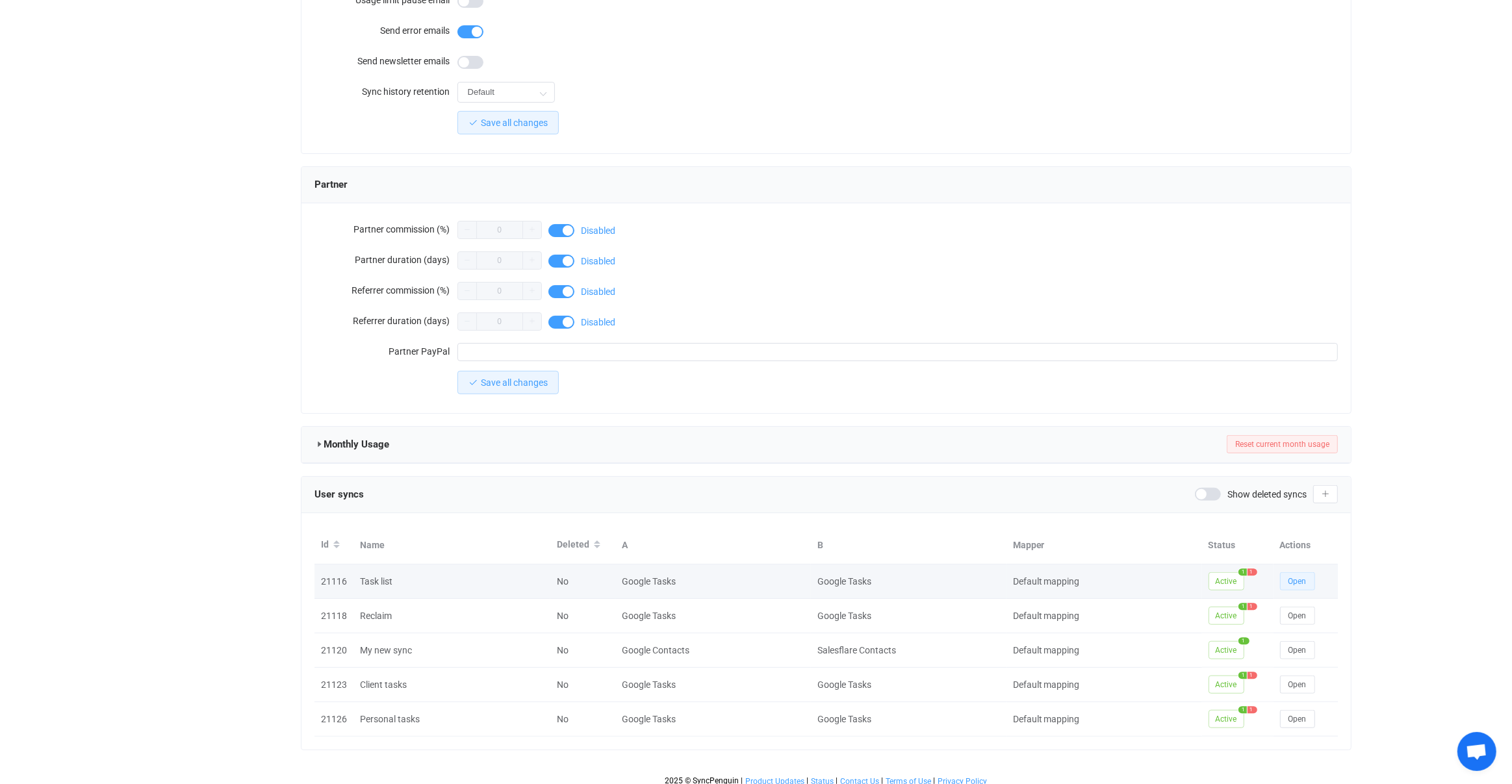
drag, startPoint x: 1319, startPoint y: 574, endPoint x: 1304, endPoint y: 574, distance: 15.0
click at [1318, 574] on div "Open" at bounding box center [1306, 581] width 65 height 18
click at [1302, 577] on span "Open" at bounding box center [1298, 581] width 18 height 9
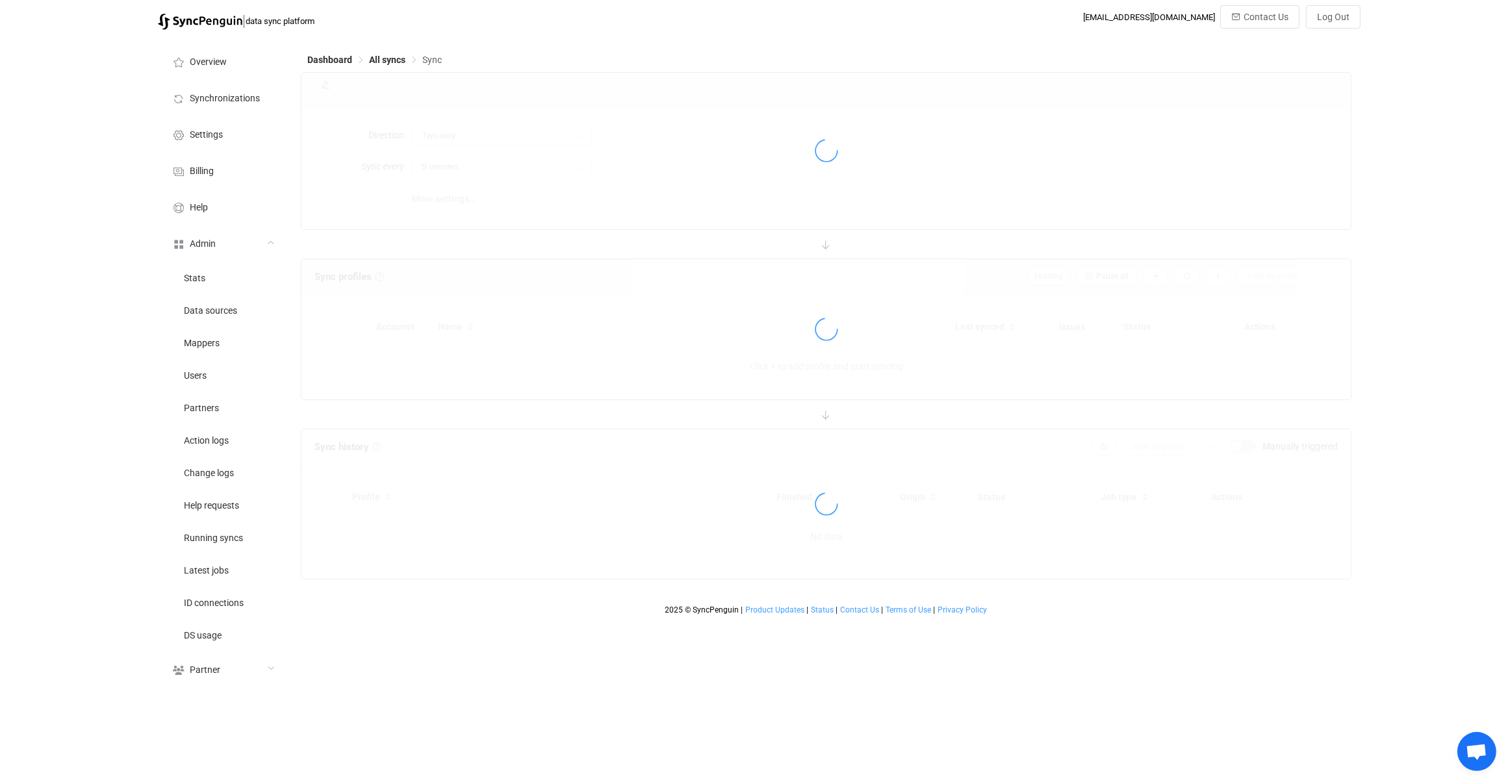
type input "10 minutes"
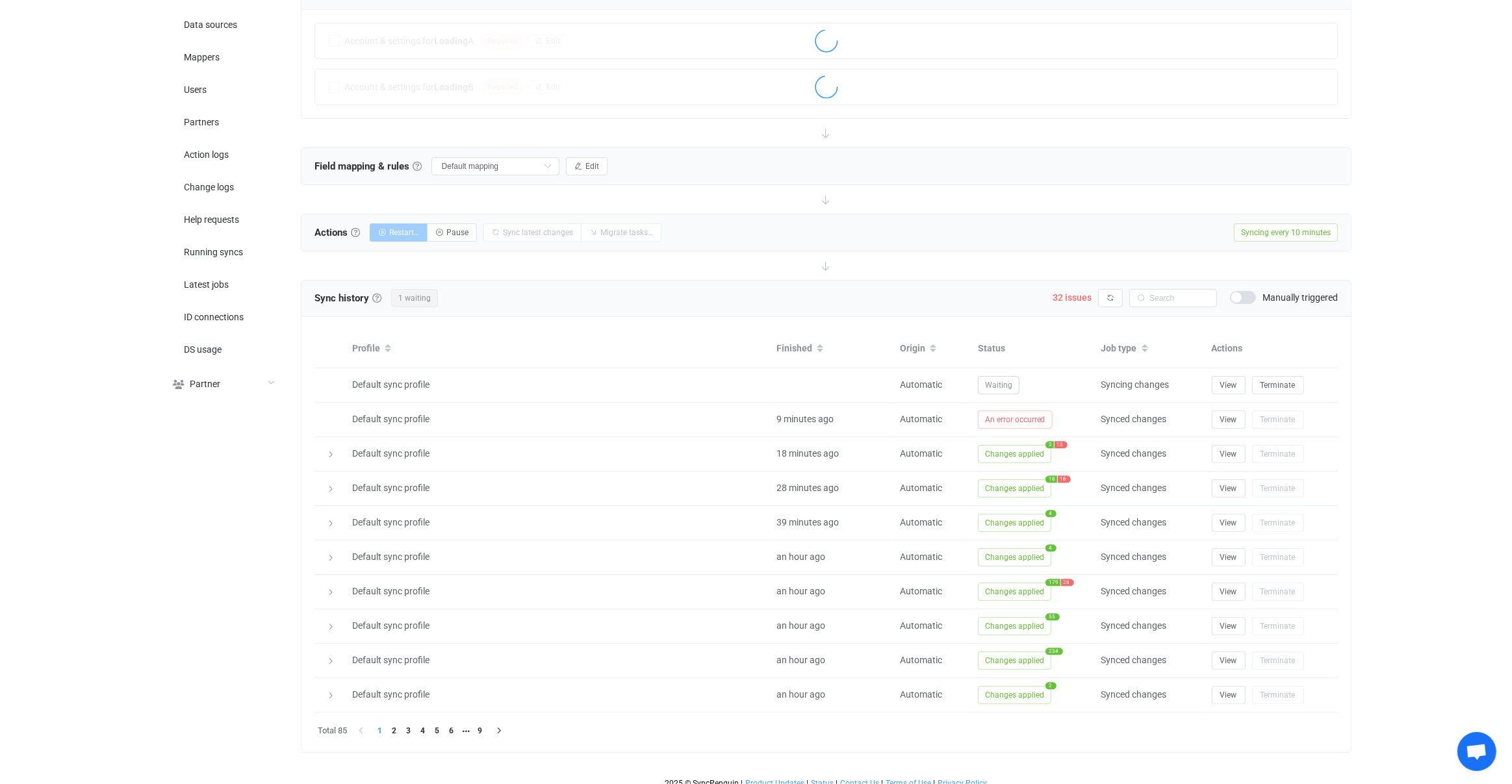
scroll to position [292, 0]
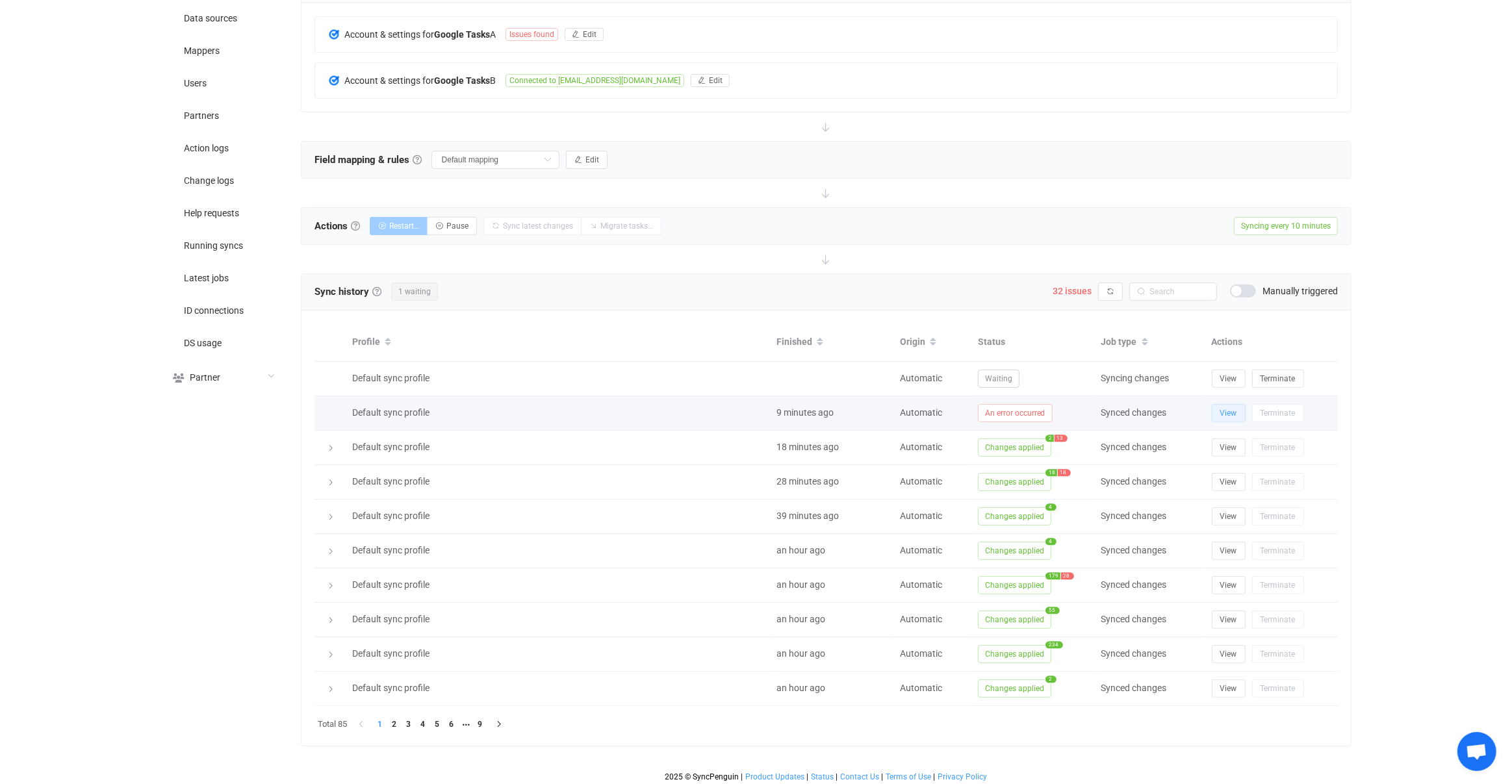
click at [1218, 414] on button "View" at bounding box center [1228, 413] width 34 height 18
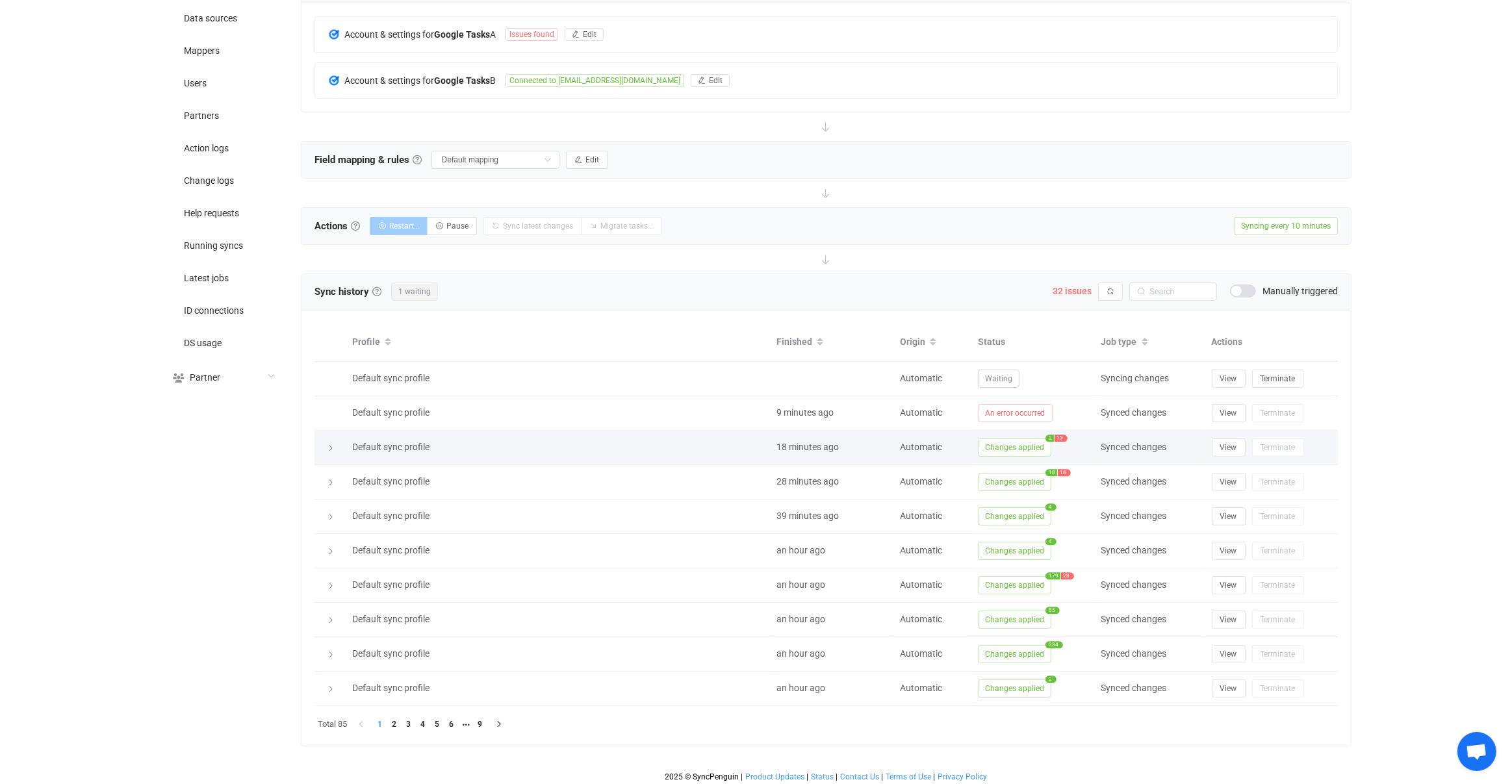
click at [1021, 440] on span "Changes applied" at bounding box center [1014, 447] width 73 height 18
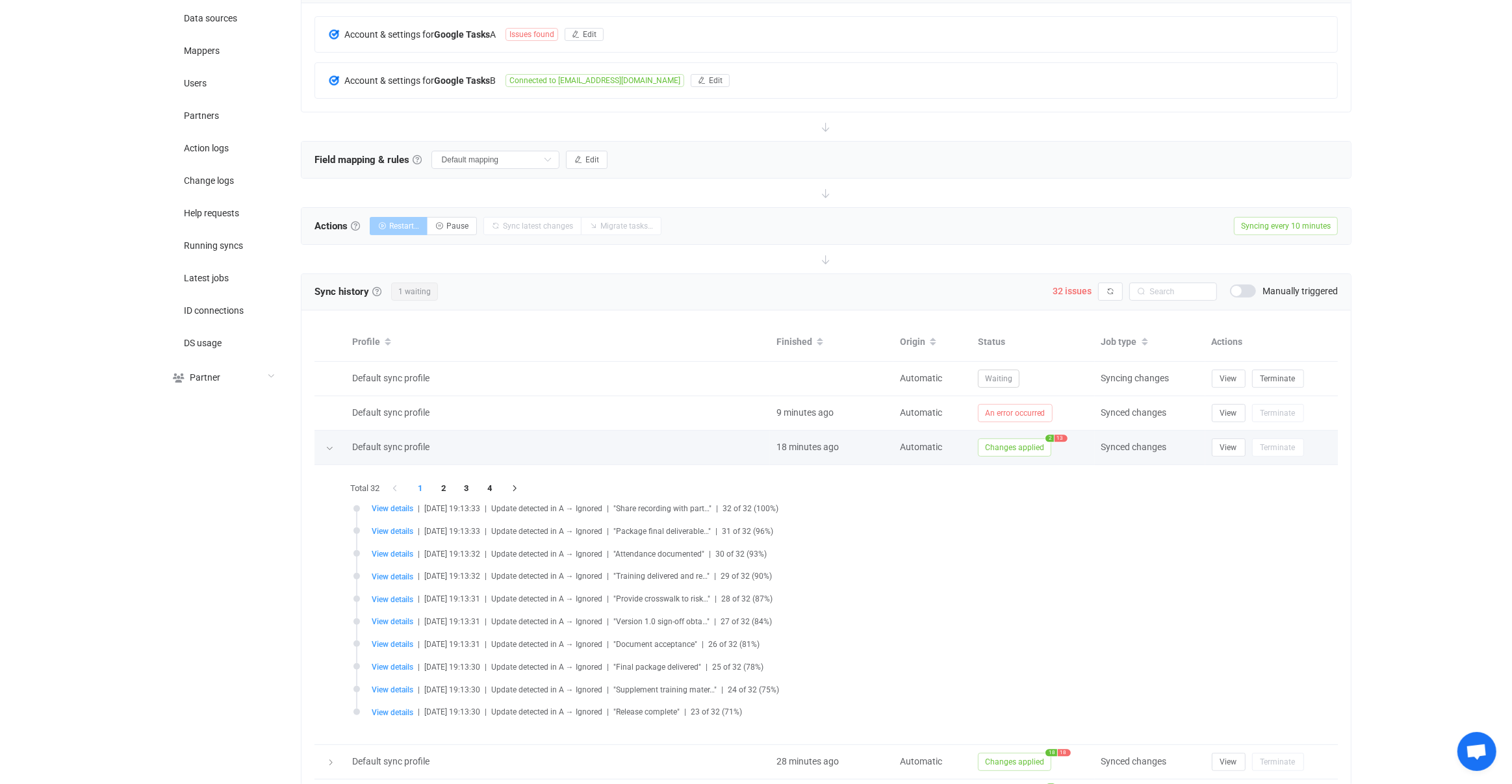
click at [1019, 441] on span "Changes applied" at bounding box center [1014, 447] width 73 height 18
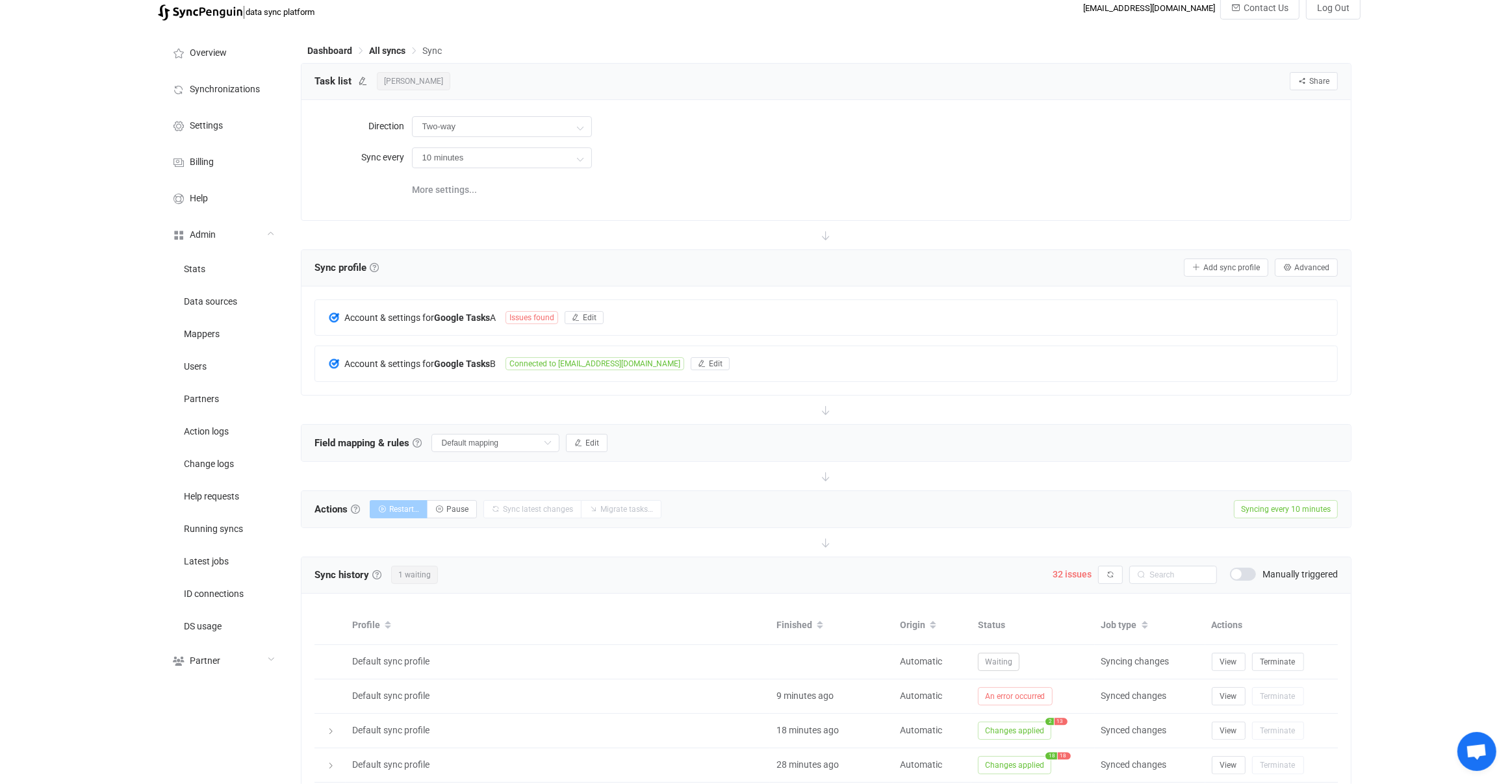
scroll to position [10, 0]
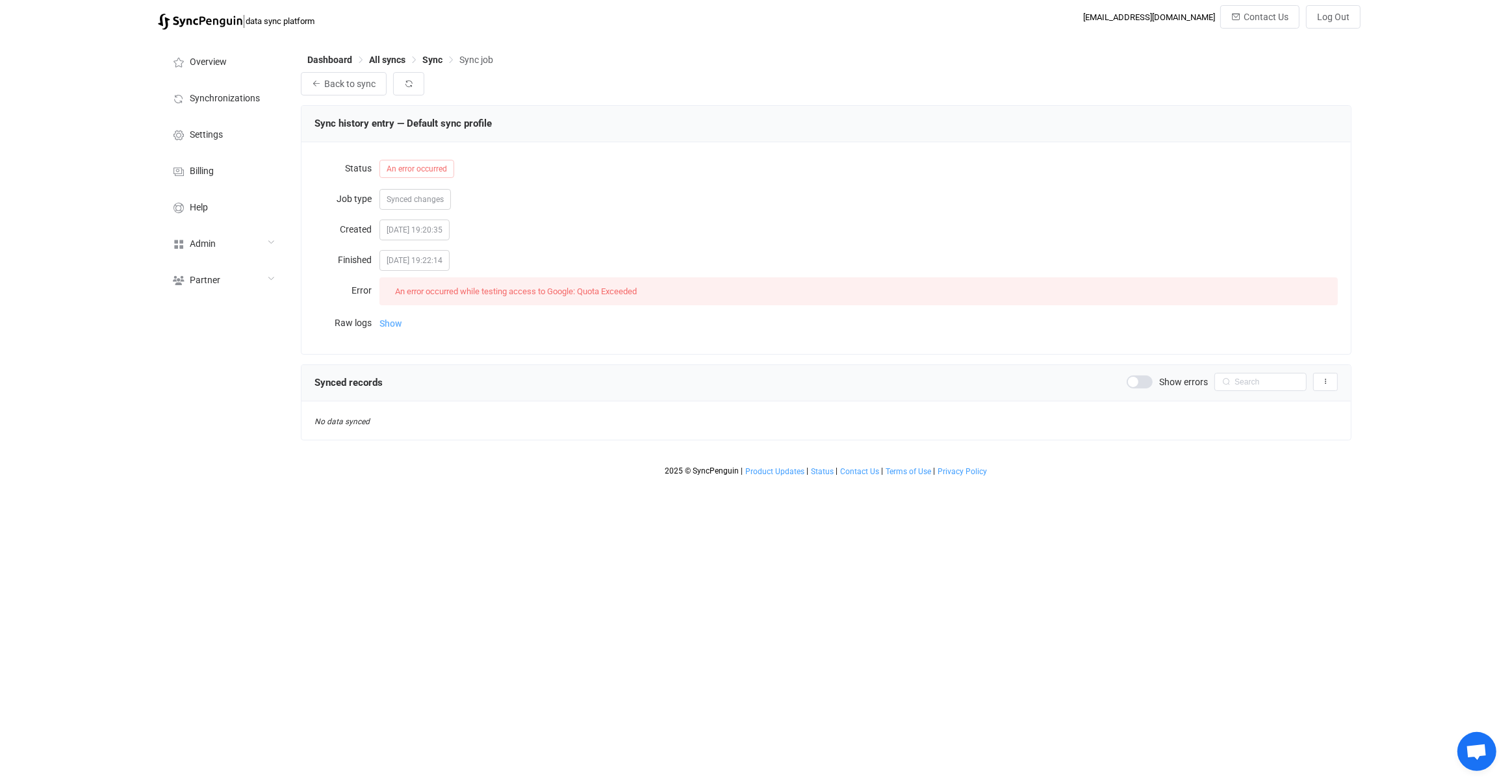
click at [397, 321] on span "Show" at bounding box center [391, 323] width 22 height 26
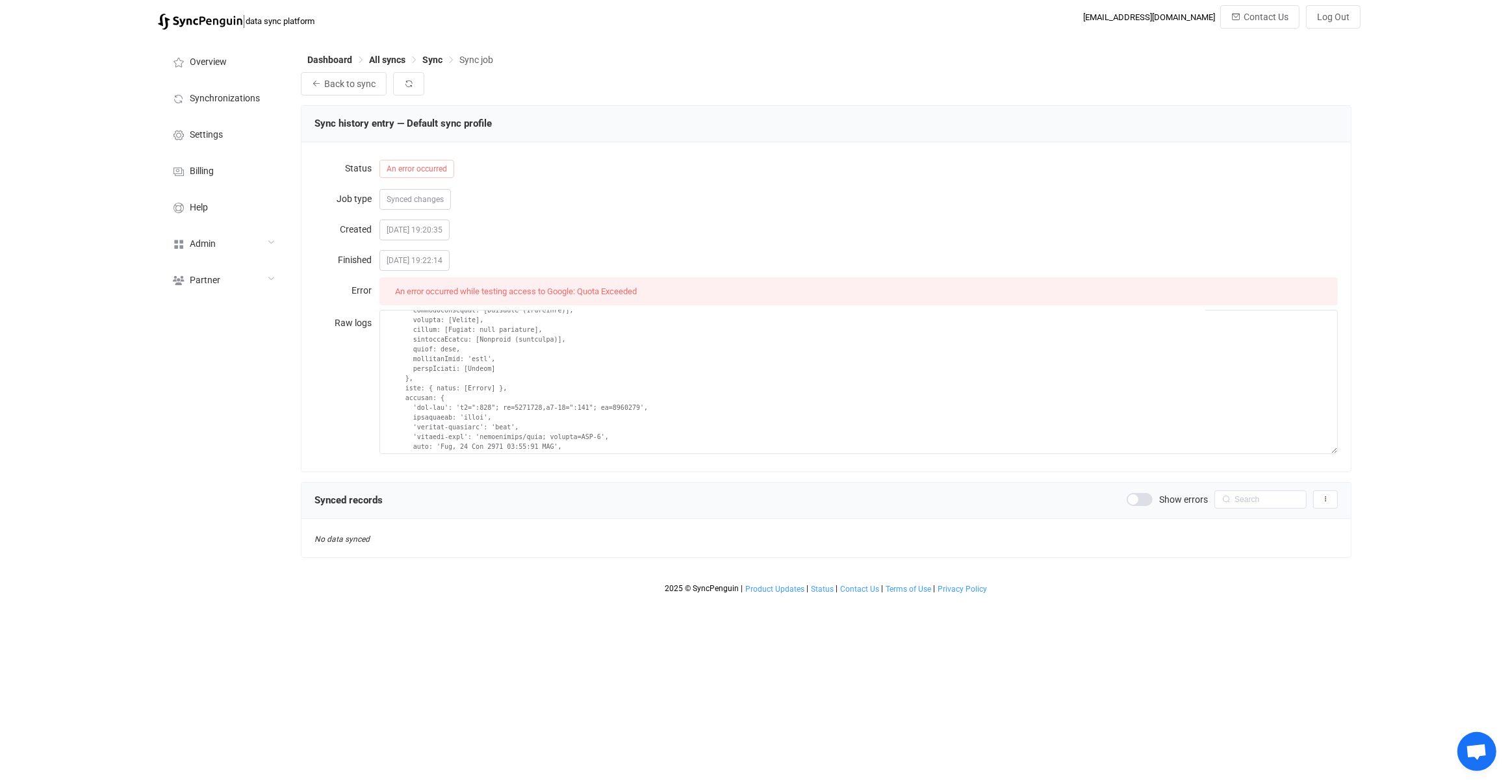
scroll to position [40, 0]
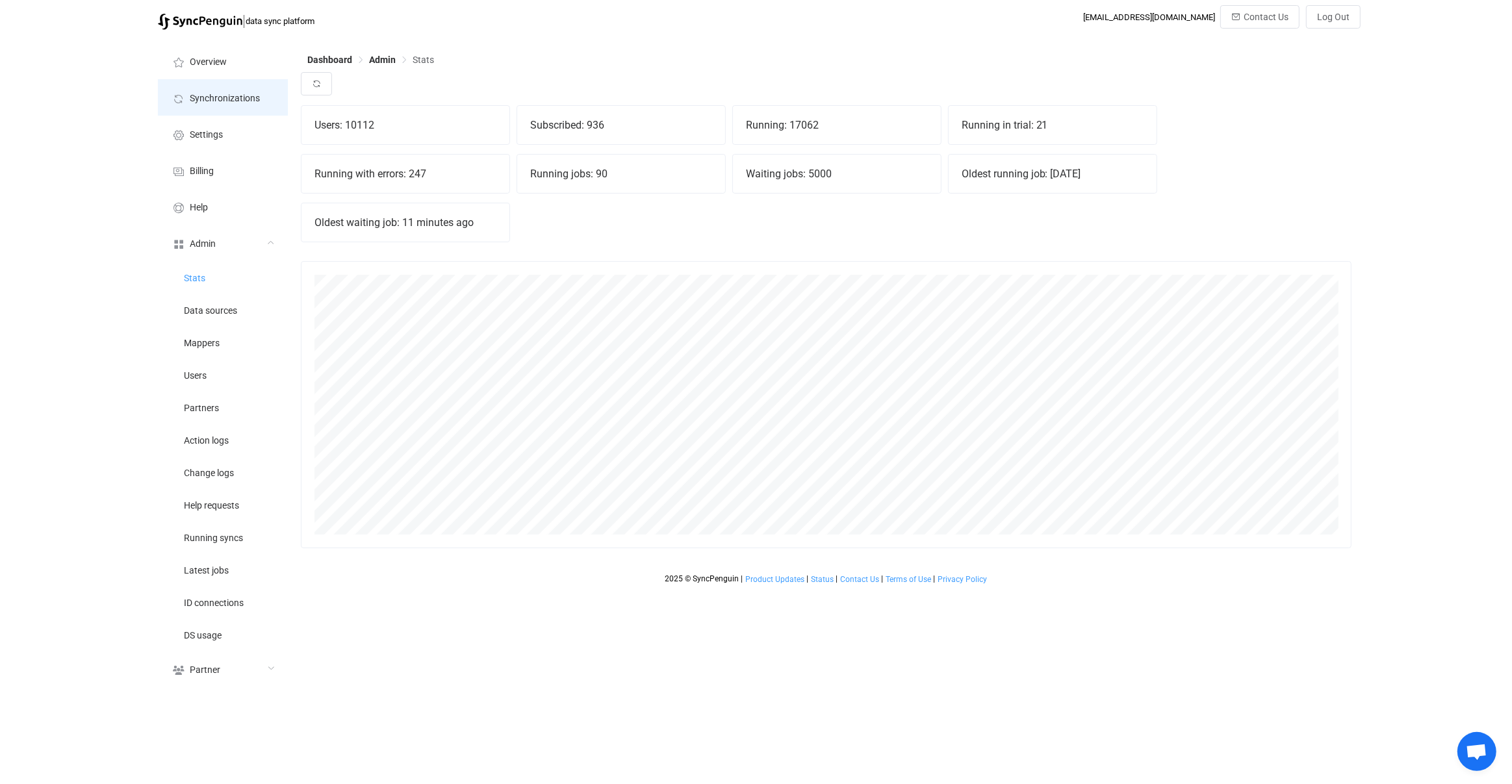
scroll to position [286, 1051]
click at [323, 82] on button "button" at bounding box center [317, 84] width 32 height 23
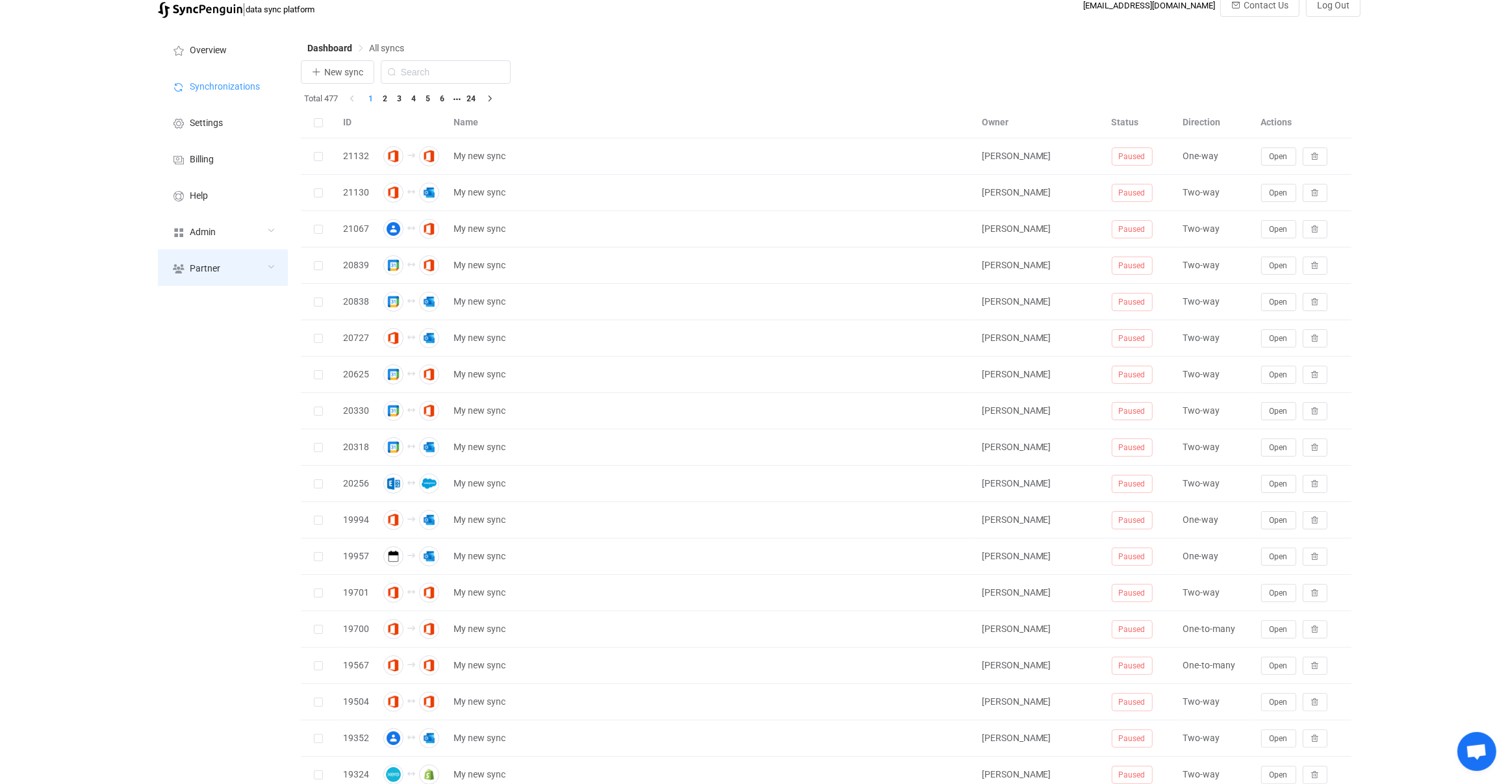
scroll to position [22, 0]
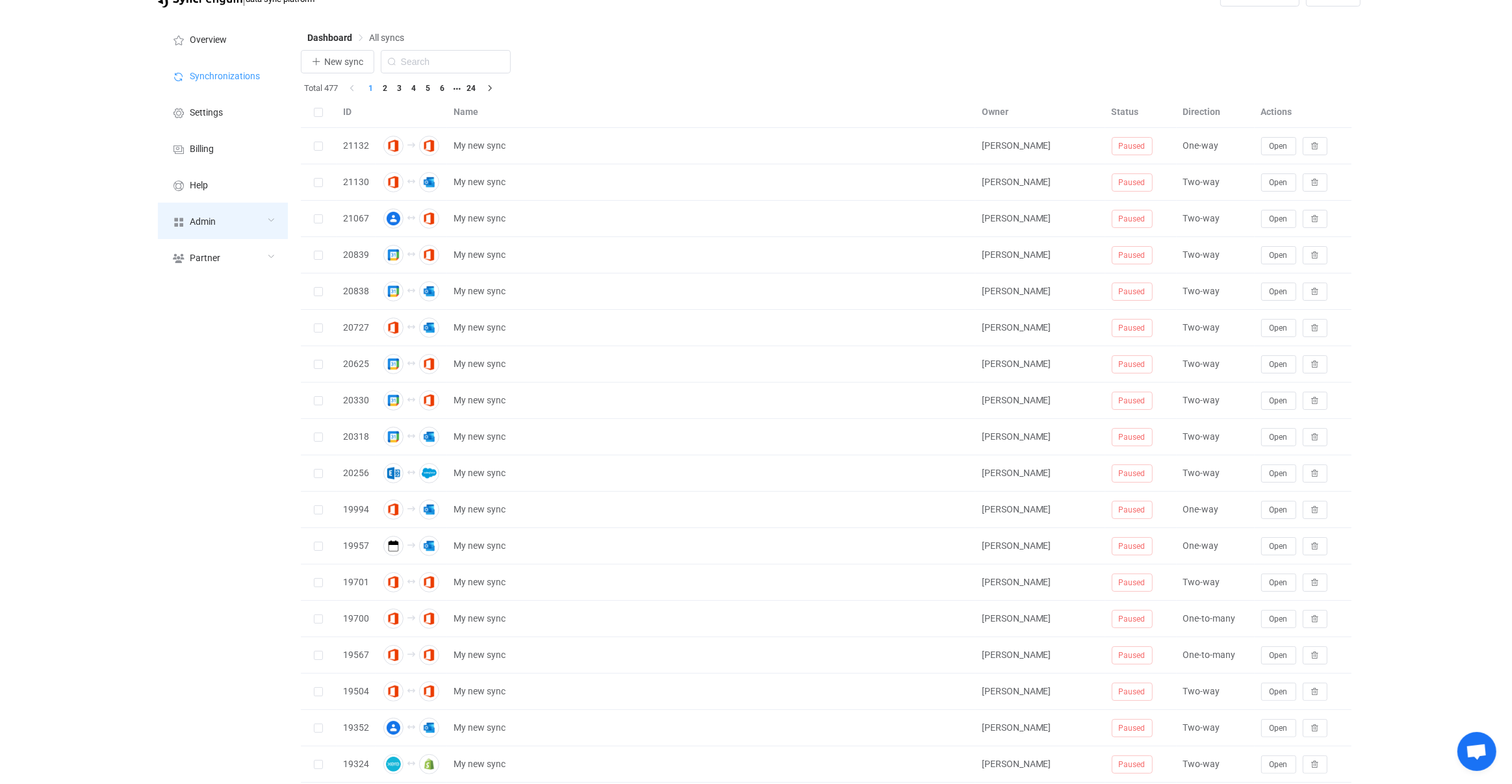
click at [257, 234] on div "Admin" at bounding box center [223, 220] width 130 height 36
click at [254, 229] on div "Admin" at bounding box center [223, 220] width 130 height 36
click at [245, 229] on div "Admin" at bounding box center [223, 220] width 130 height 36
click at [256, 225] on div "Admin" at bounding box center [223, 220] width 130 height 36
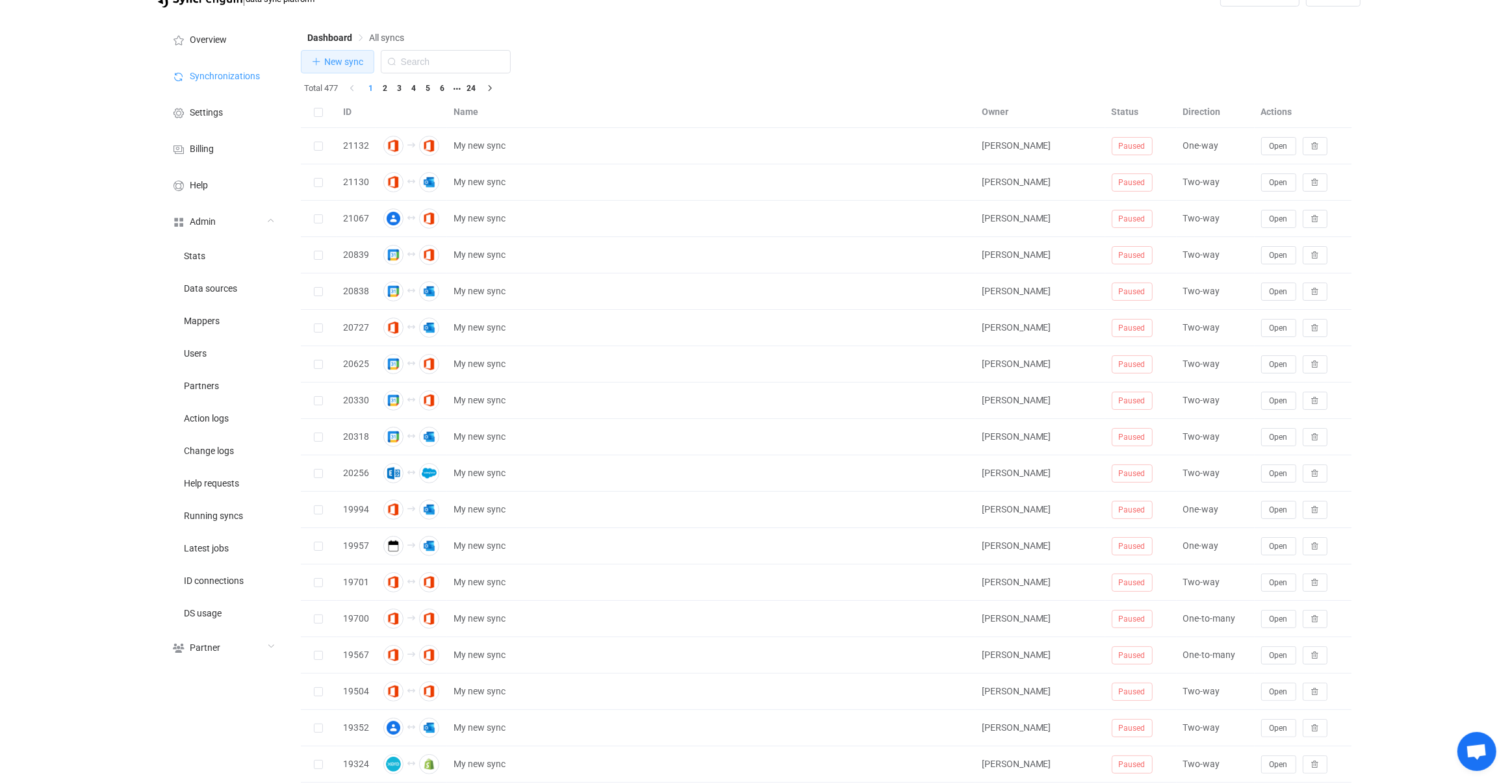
click at [349, 71] on button "New sync" at bounding box center [337, 62] width 73 height 23
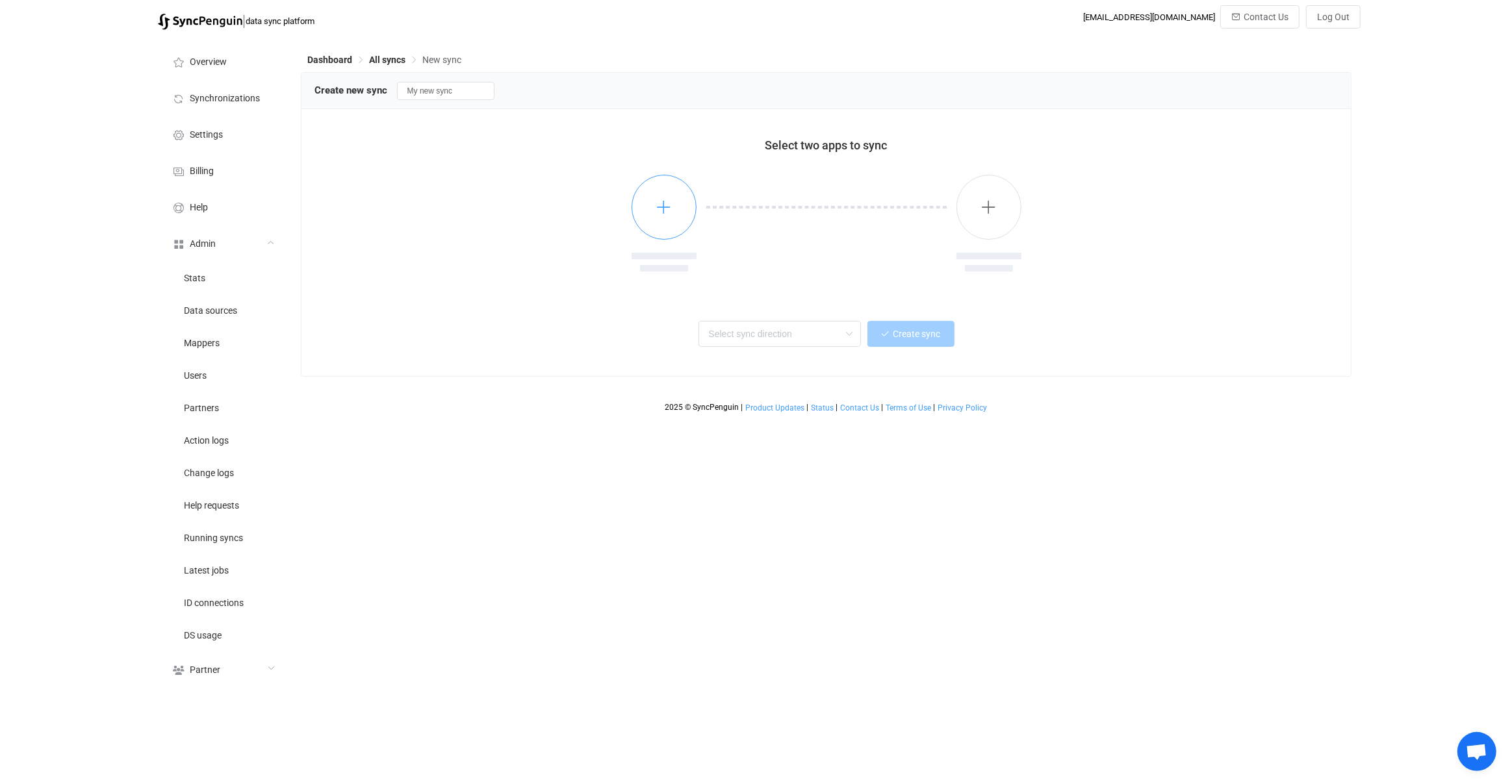
click at [643, 190] on button "button" at bounding box center [664, 207] width 65 height 65
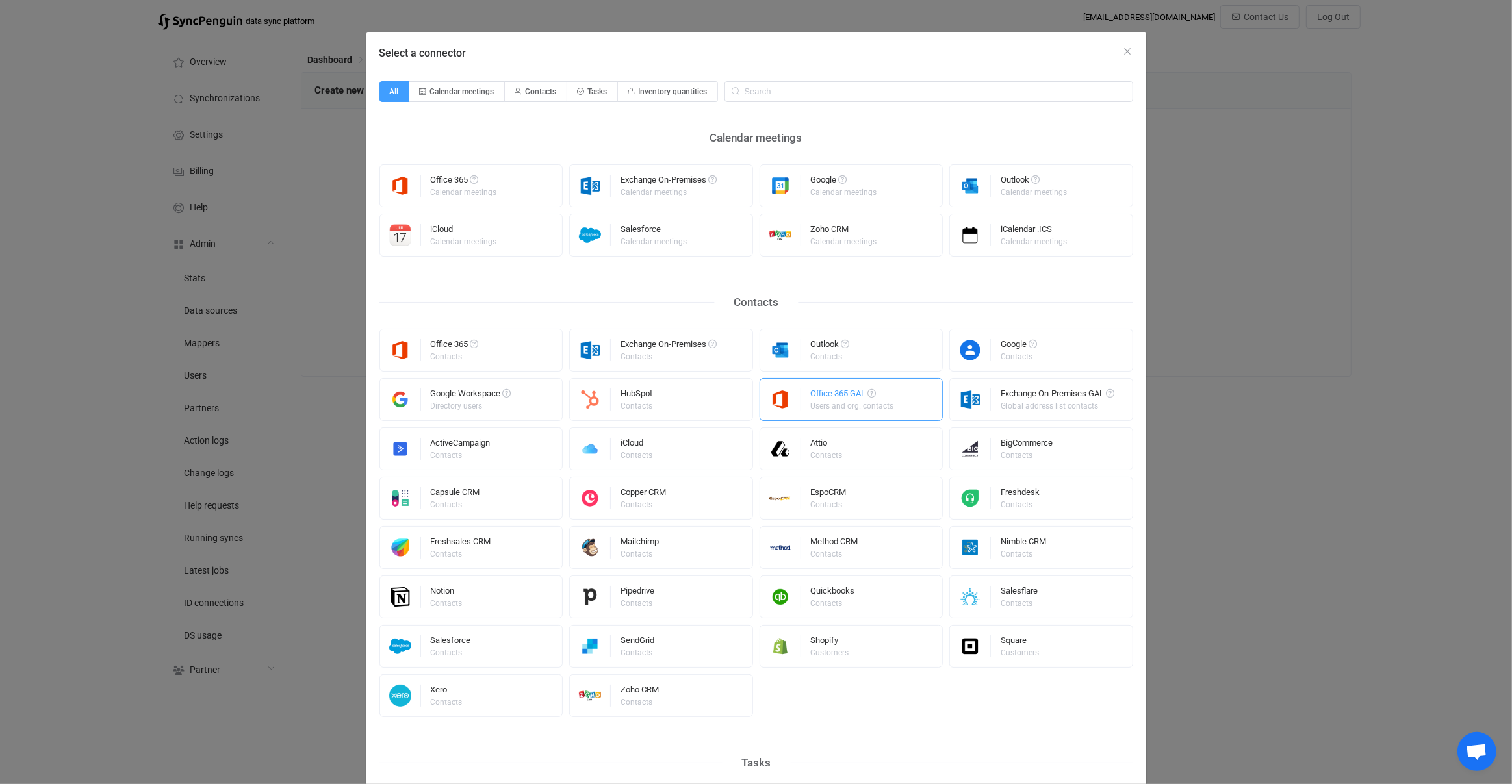
click at [863, 410] on div "Office 365 GAL Users and org. contacts" at bounding box center [854, 399] width 85 height 34
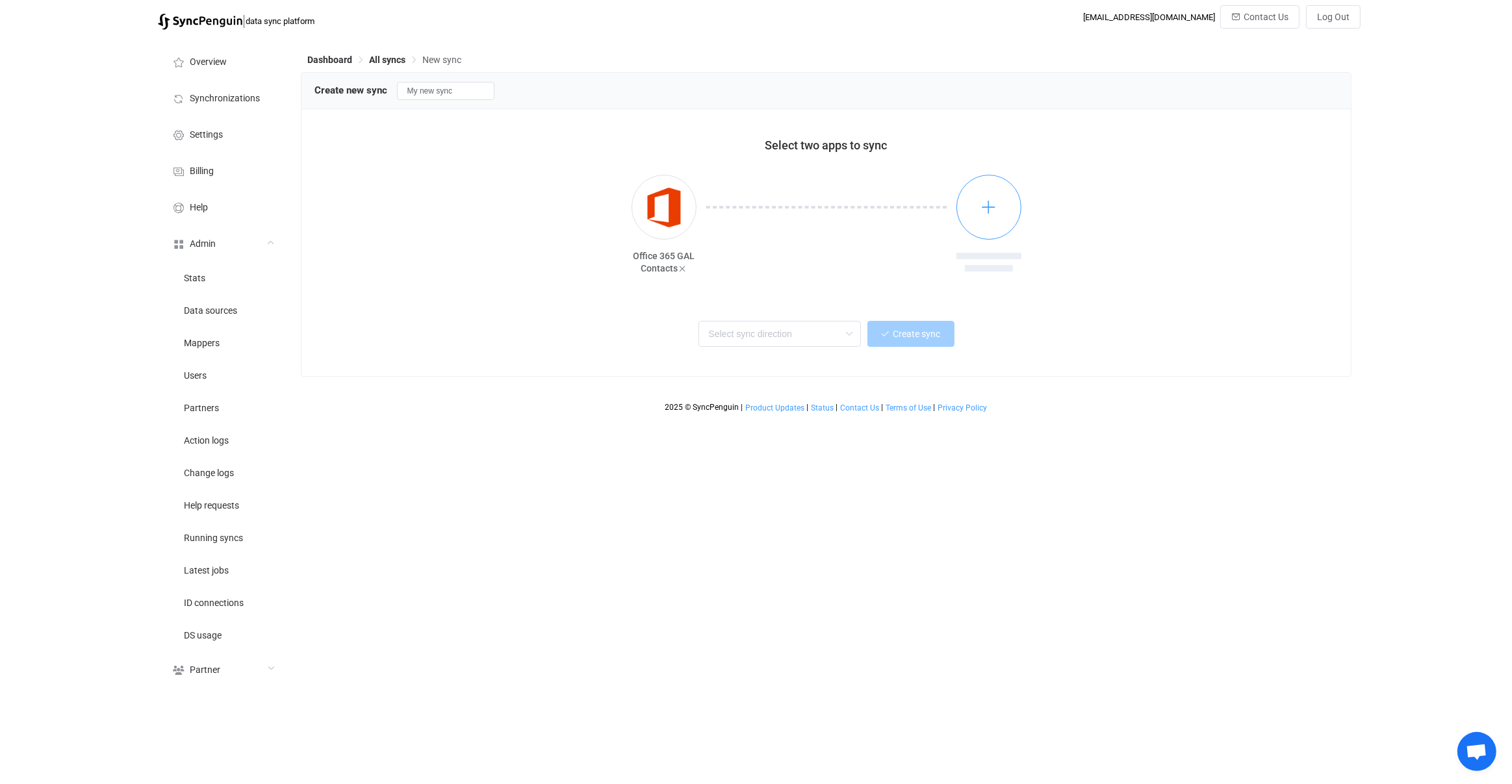
click at [993, 203] on icon "button" at bounding box center [989, 207] width 16 height 16
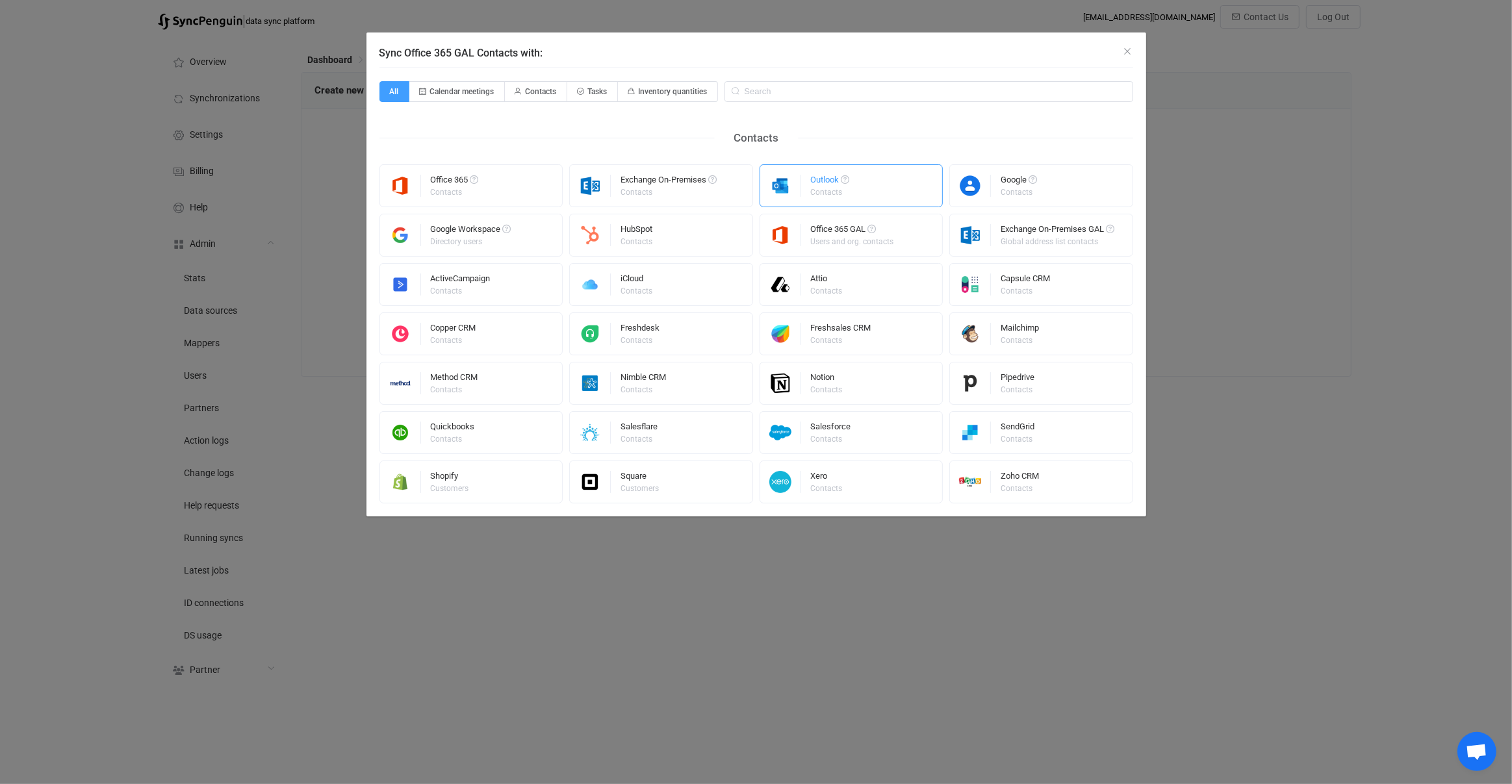
click at [887, 188] on div "Outlook Contacts" at bounding box center [852, 186] width 184 height 43
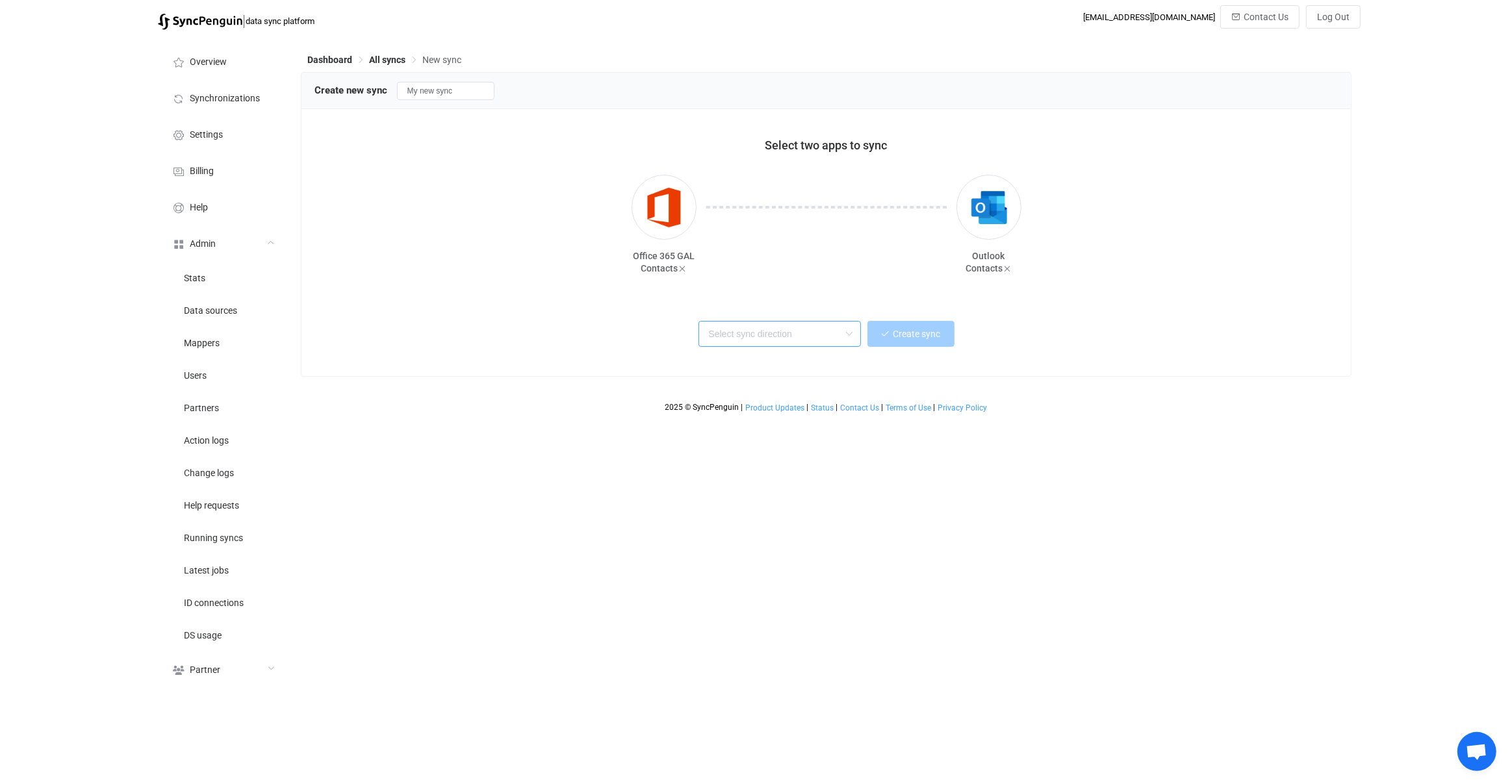
click at [799, 340] on input "text" at bounding box center [780, 334] width 162 height 26
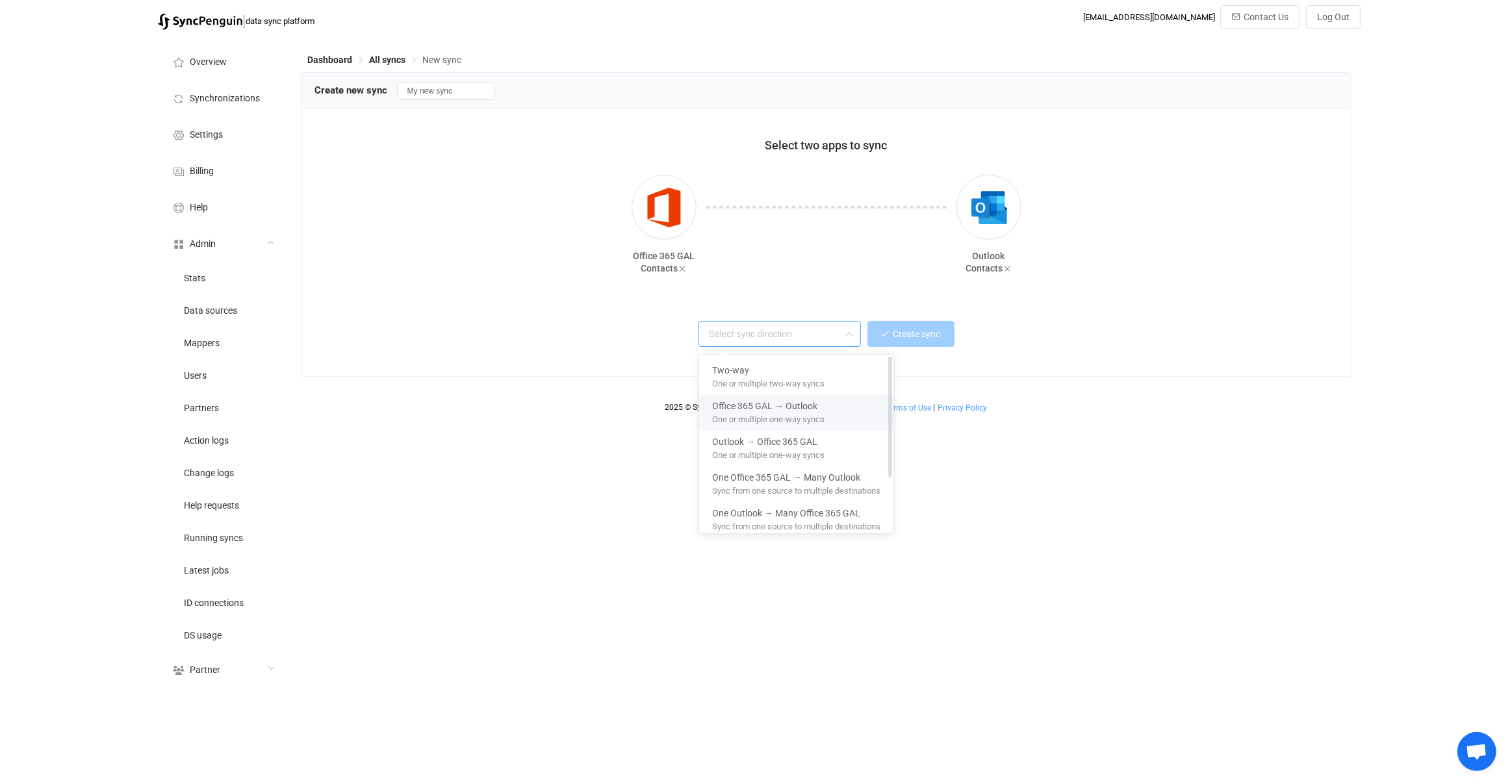
click at [806, 414] on span "One or multiple one-way syncs" at bounding box center [769, 416] width 112 height 14
type input "Office 365 GAL → Outlook"
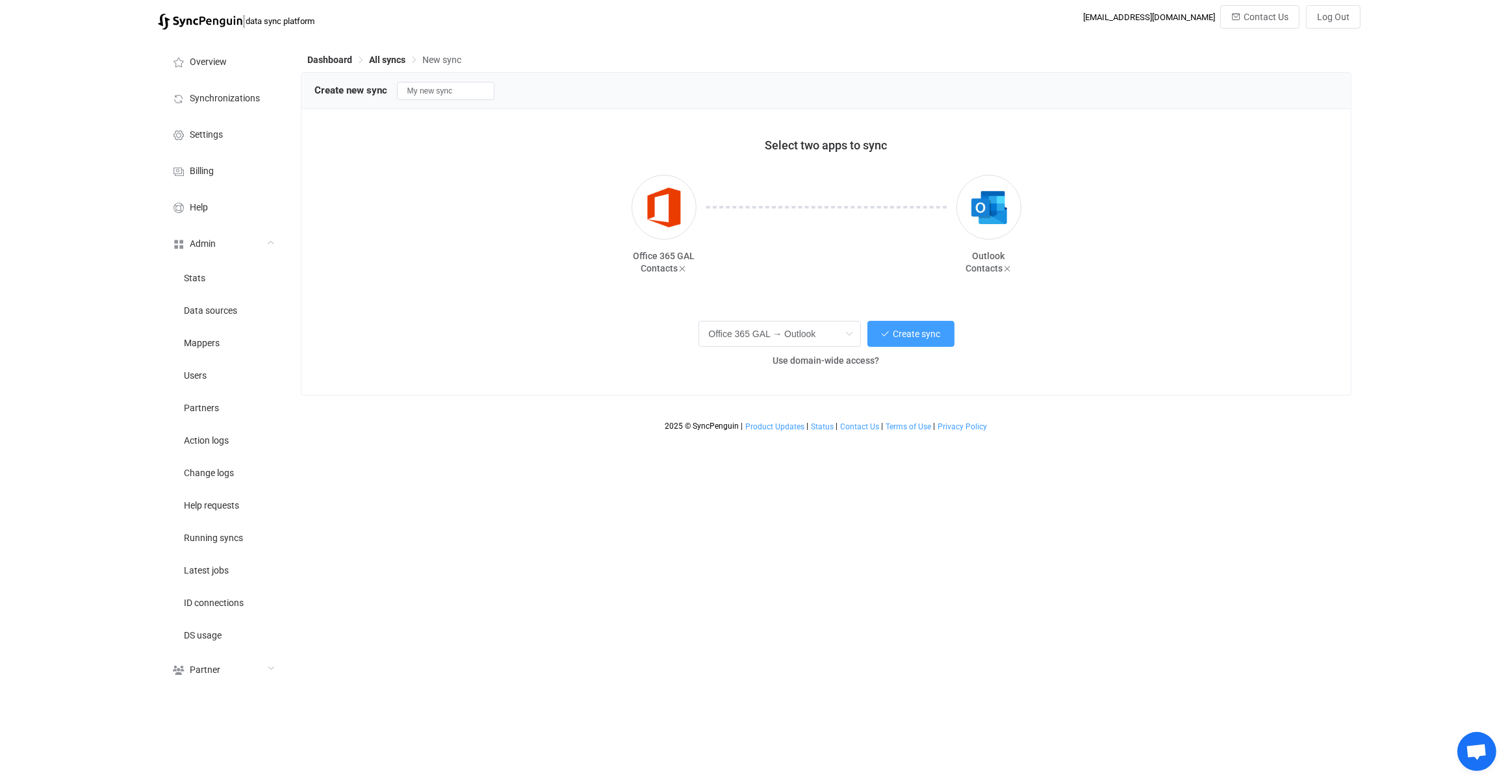
click at [915, 349] on div "Office 365 GAL → Outlook Create sync Use domain-wide access?" at bounding box center [826, 342] width 991 height 48
click at [909, 336] on span "Create sync" at bounding box center [917, 333] width 47 height 10
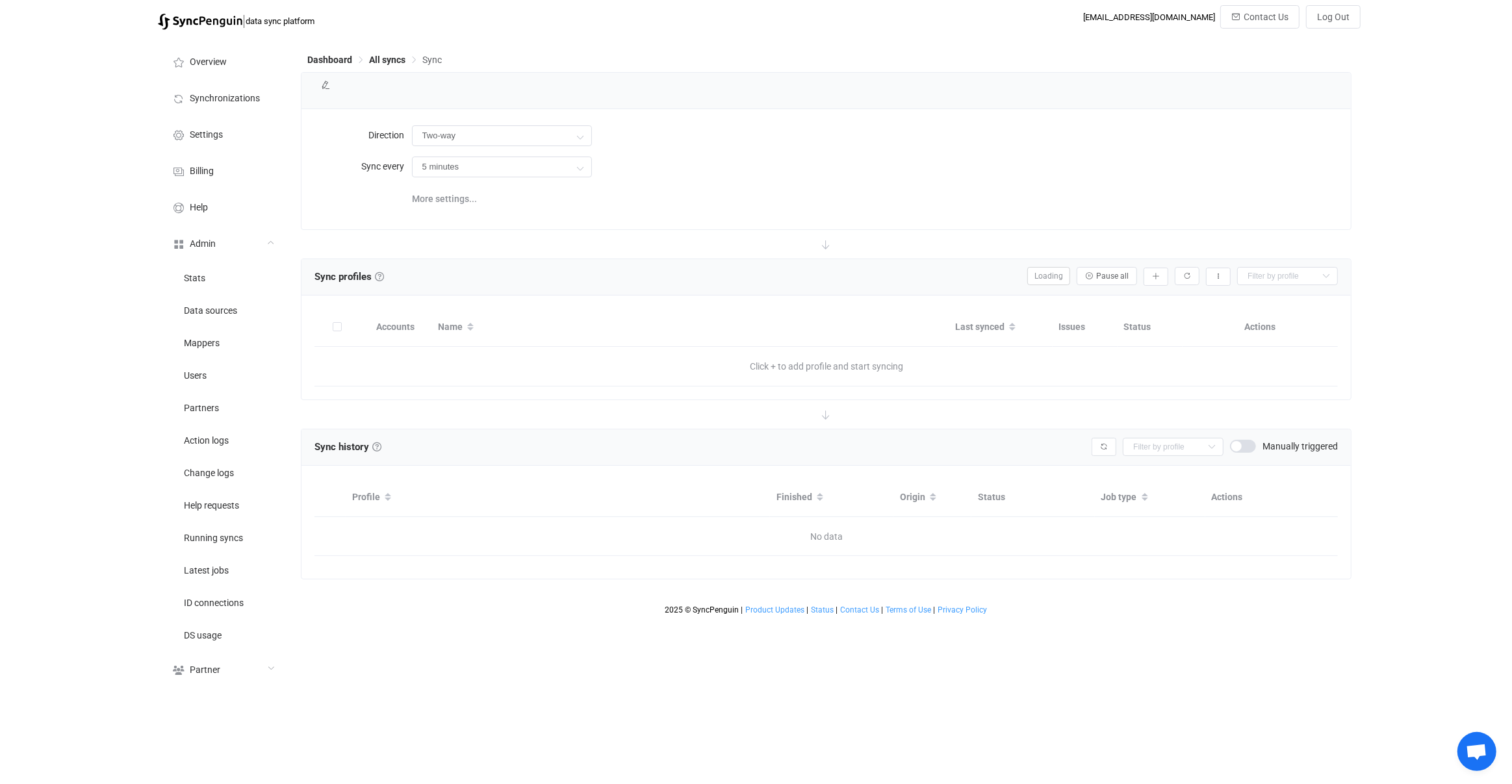
type input "Office 365 GAL → Outlook"
type input "30 minutes"
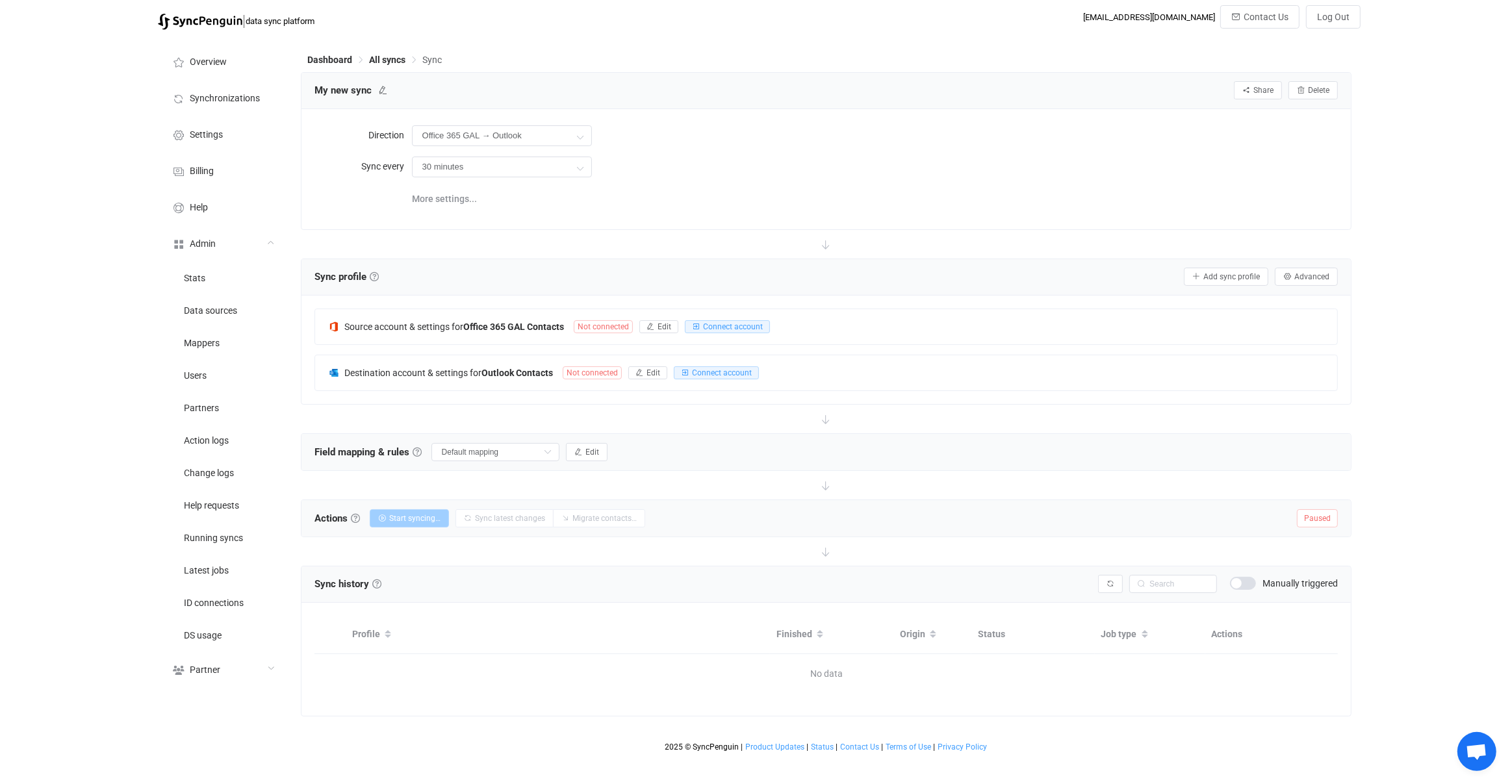
click at [544, 236] on div at bounding box center [826, 244] width 1052 height 29
